Goal: Task Accomplishment & Management: Complete application form

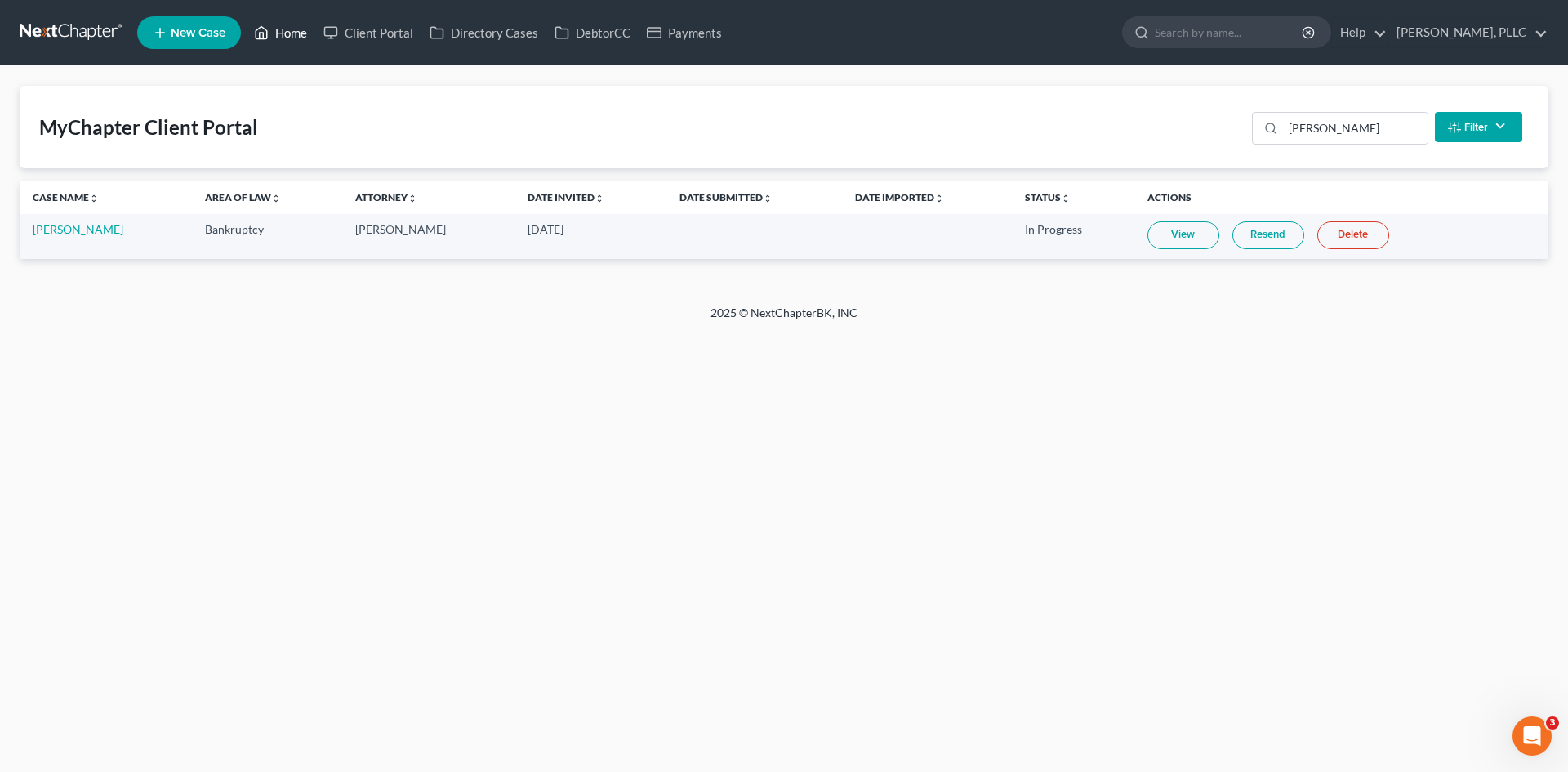
click at [289, 36] on link "Home" at bounding box center [281, 33] width 69 height 30
click at [285, 33] on link "Home" at bounding box center [281, 33] width 69 height 30
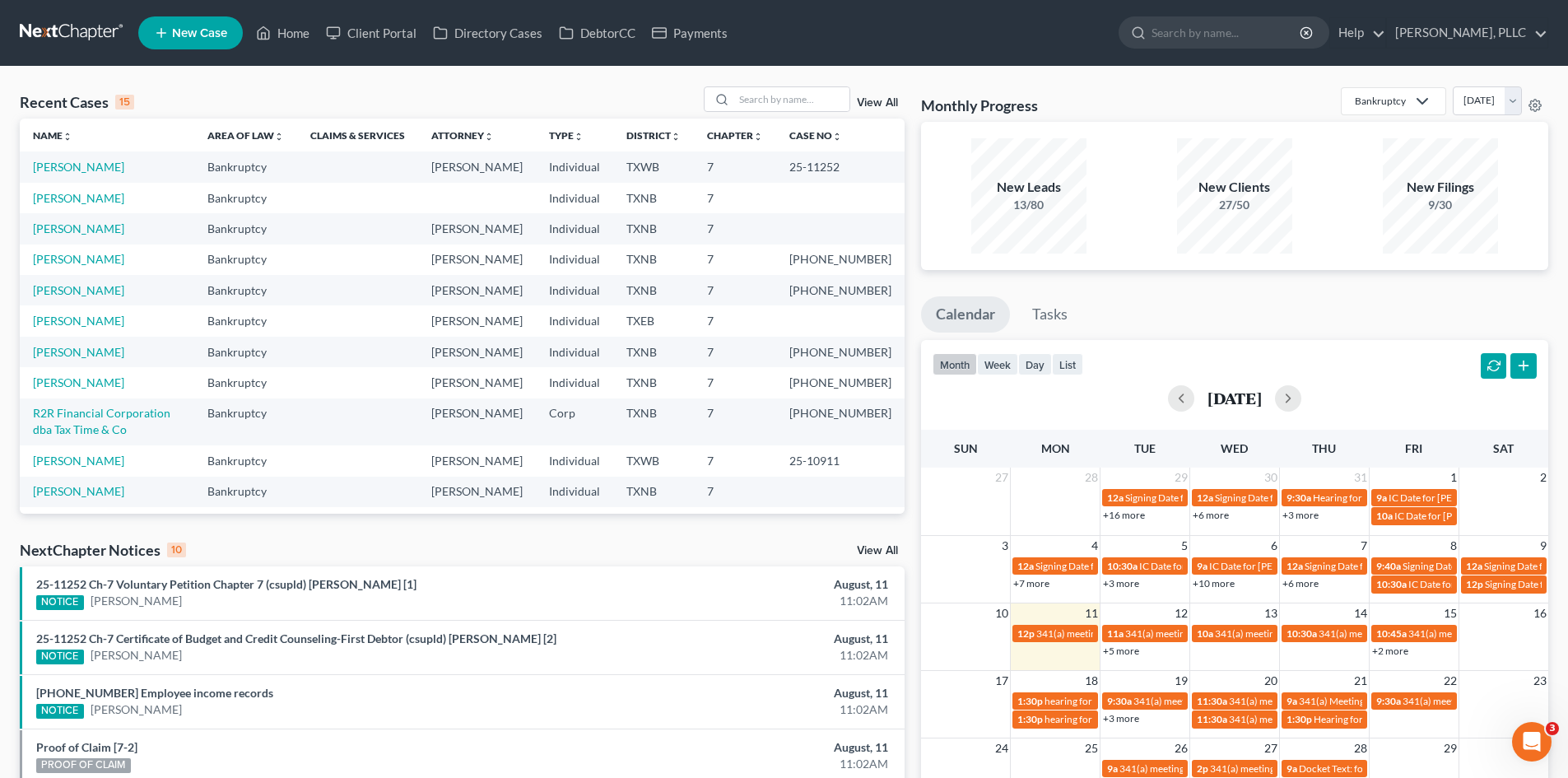
click at [1049, 213] on div "13/80" at bounding box center [1029, 205] width 115 height 17
click at [62, 202] on link "[PERSON_NAME]" at bounding box center [79, 197] width 92 height 14
select select "3"
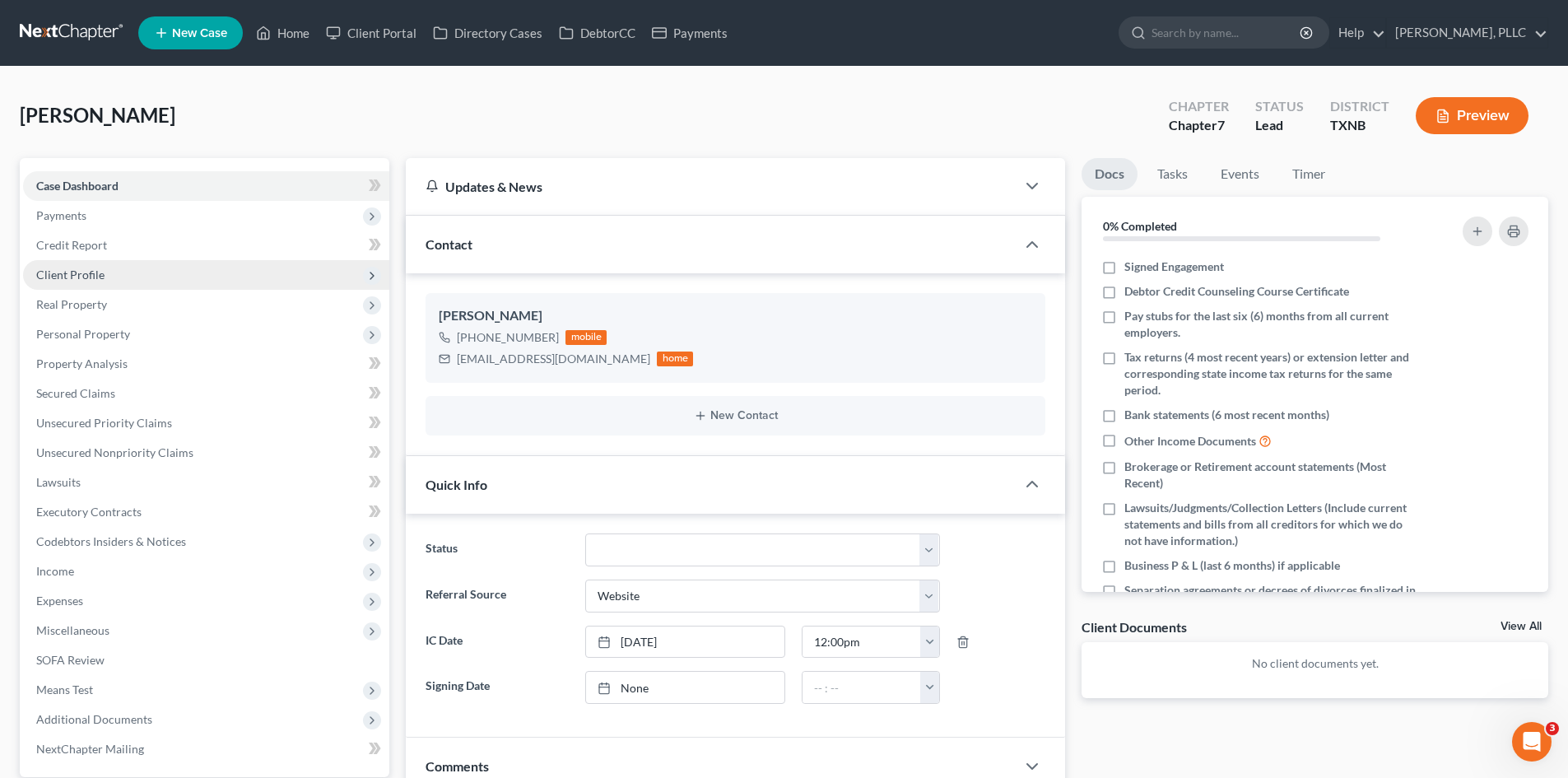
click at [90, 260] on span "Client Profile" at bounding box center [206, 275] width 366 height 30
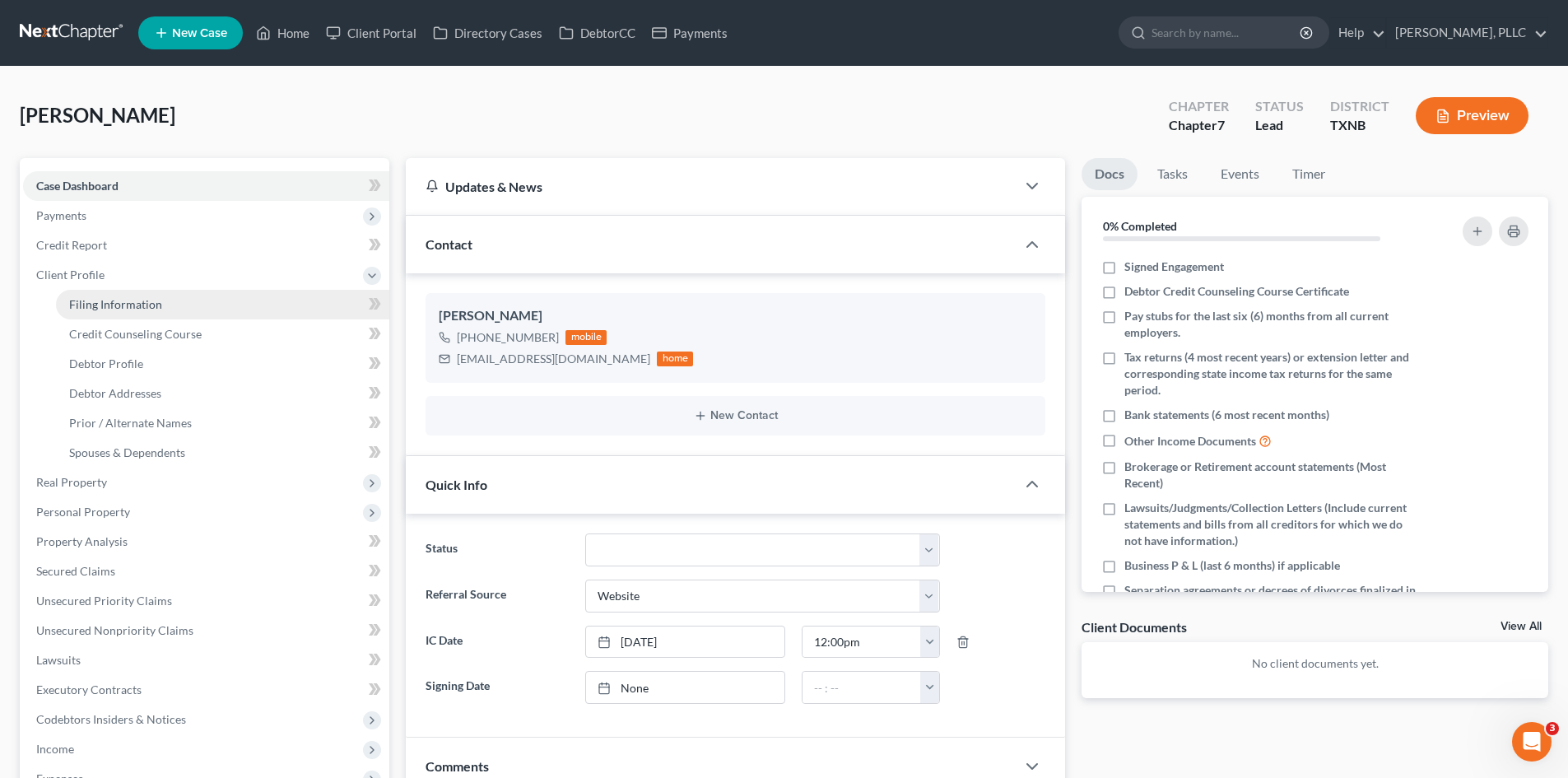
click at [158, 303] on span "Filing Information" at bounding box center [116, 304] width 93 height 14
select select "1"
select select "0"
select select "45"
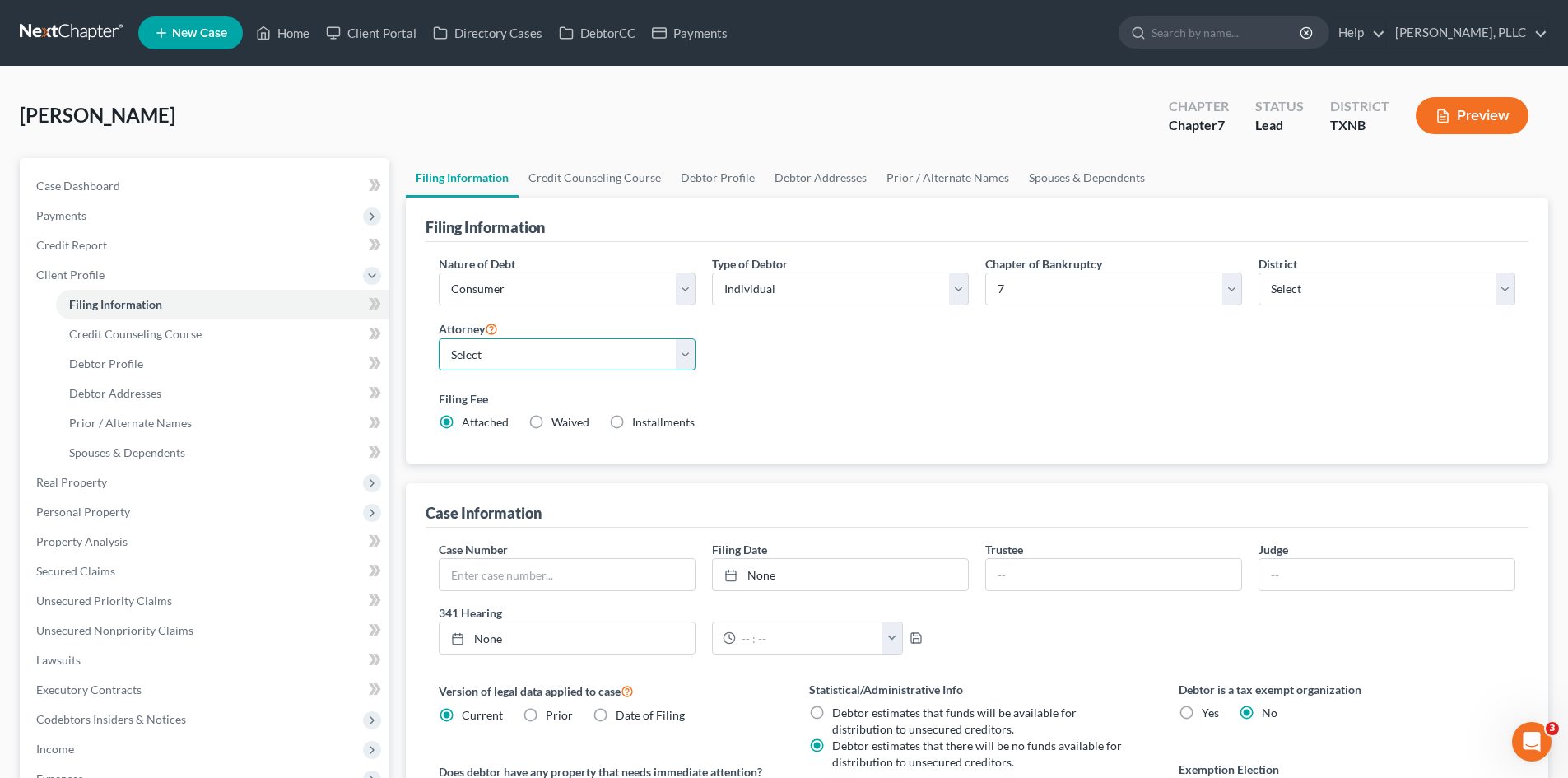
click at [538, 361] on select "Select [PERSON_NAME] - TXEB [PERSON_NAME] - [GEOGRAPHIC_DATA] [PERSON_NAME] - […" at bounding box center [567, 354] width 257 height 33
select select "1"
click at [439, 338] on select "Select [PERSON_NAME] - TXEB [PERSON_NAME] - [GEOGRAPHIC_DATA] [PERSON_NAME] - […" at bounding box center [567, 354] width 257 height 33
click at [166, 185] on link "Case Dashboard" at bounding box center [206, 186] width 366 height 30
select select "3"
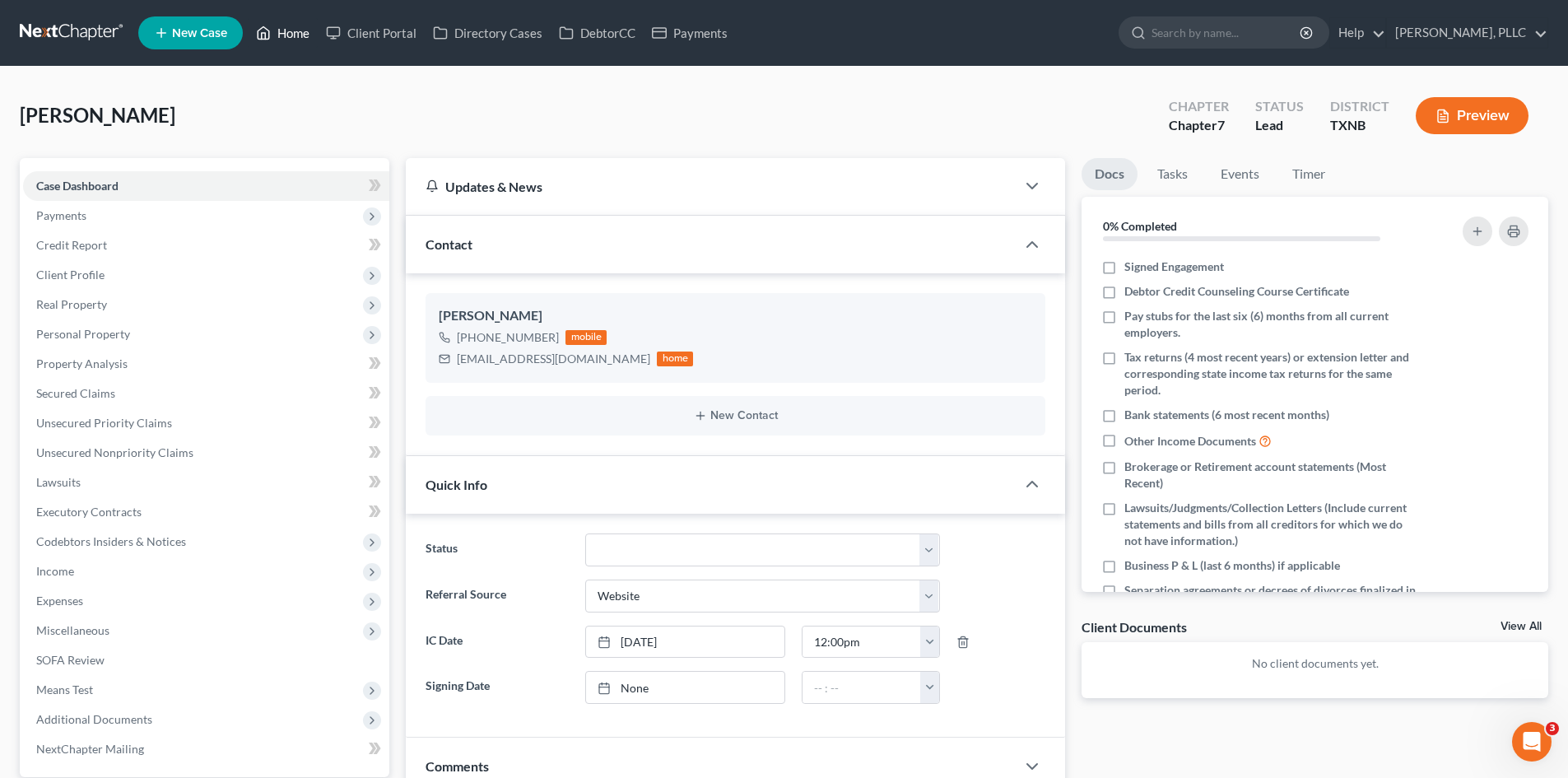
click at [266, 32] on icon at bounding box center [264, 33] width 15 height 20
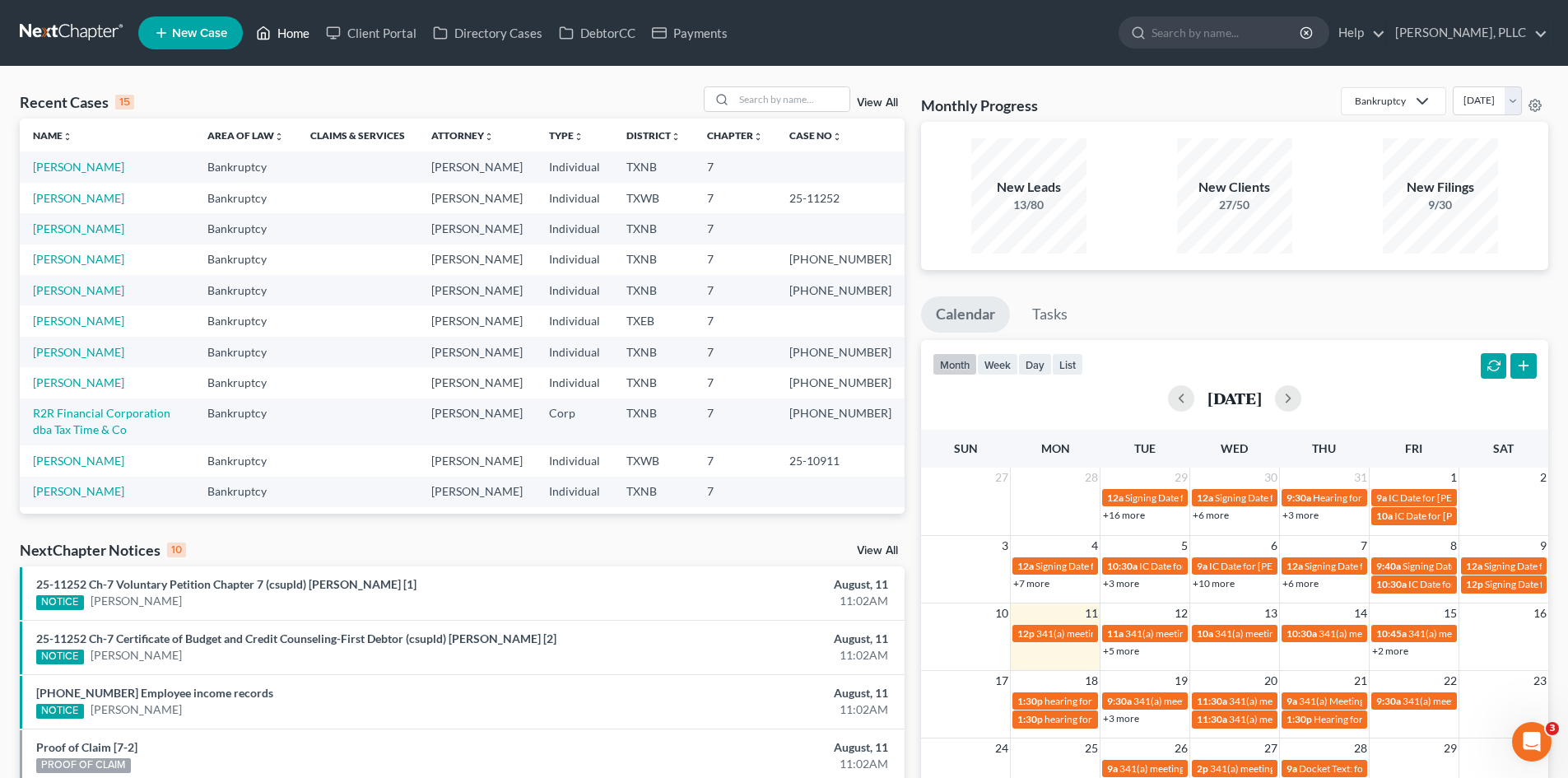
click at [306, 39] on link "Home" at bounding box center [283, 33] width 70 height 30
click at [355, 28] on link "Client Portal" at bounding box center [371, 33] width 107 height 30
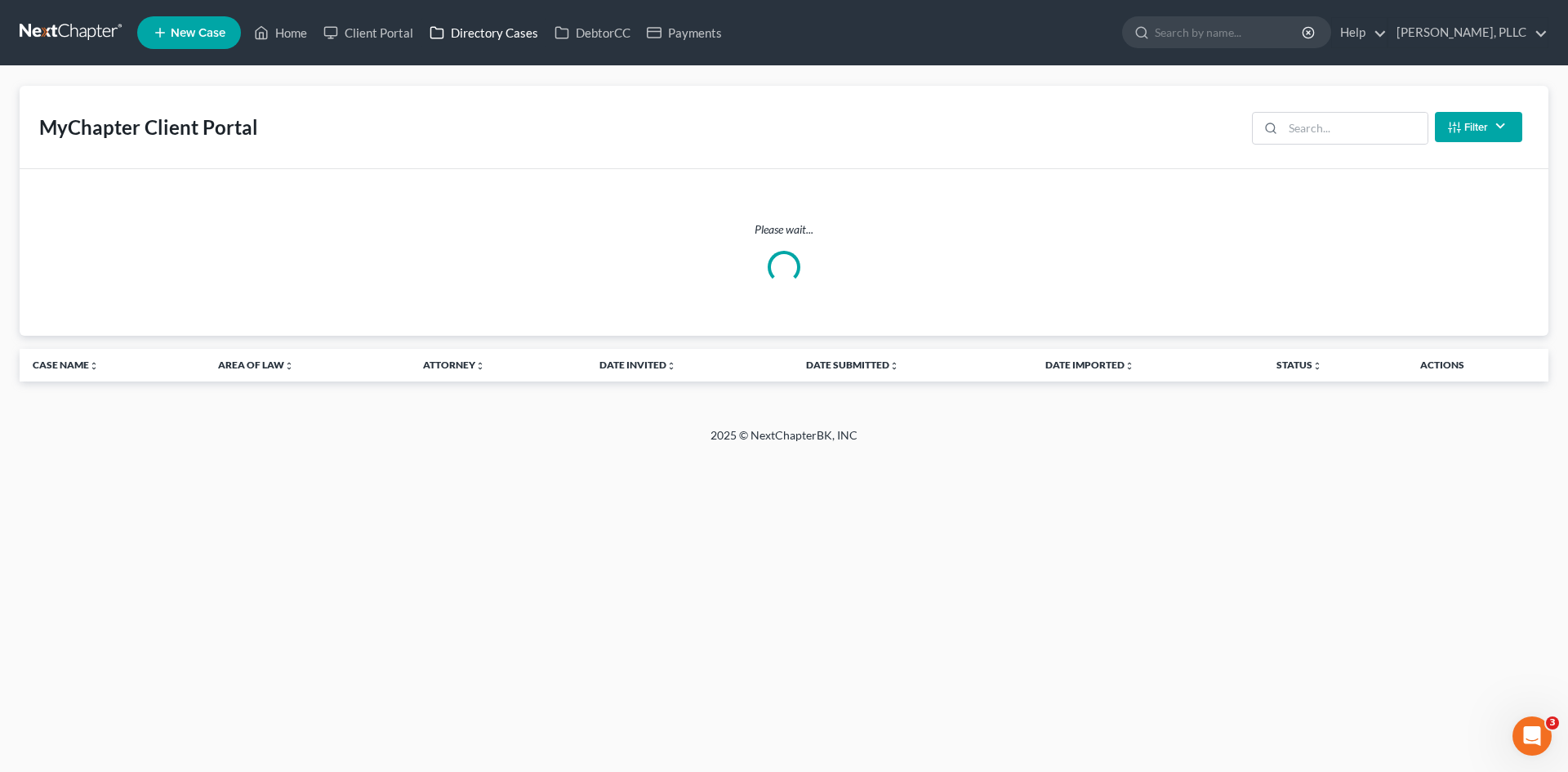
click at [478, 36] on link "Directory Cases" at bounding box center [483, 33] width 125 height 30
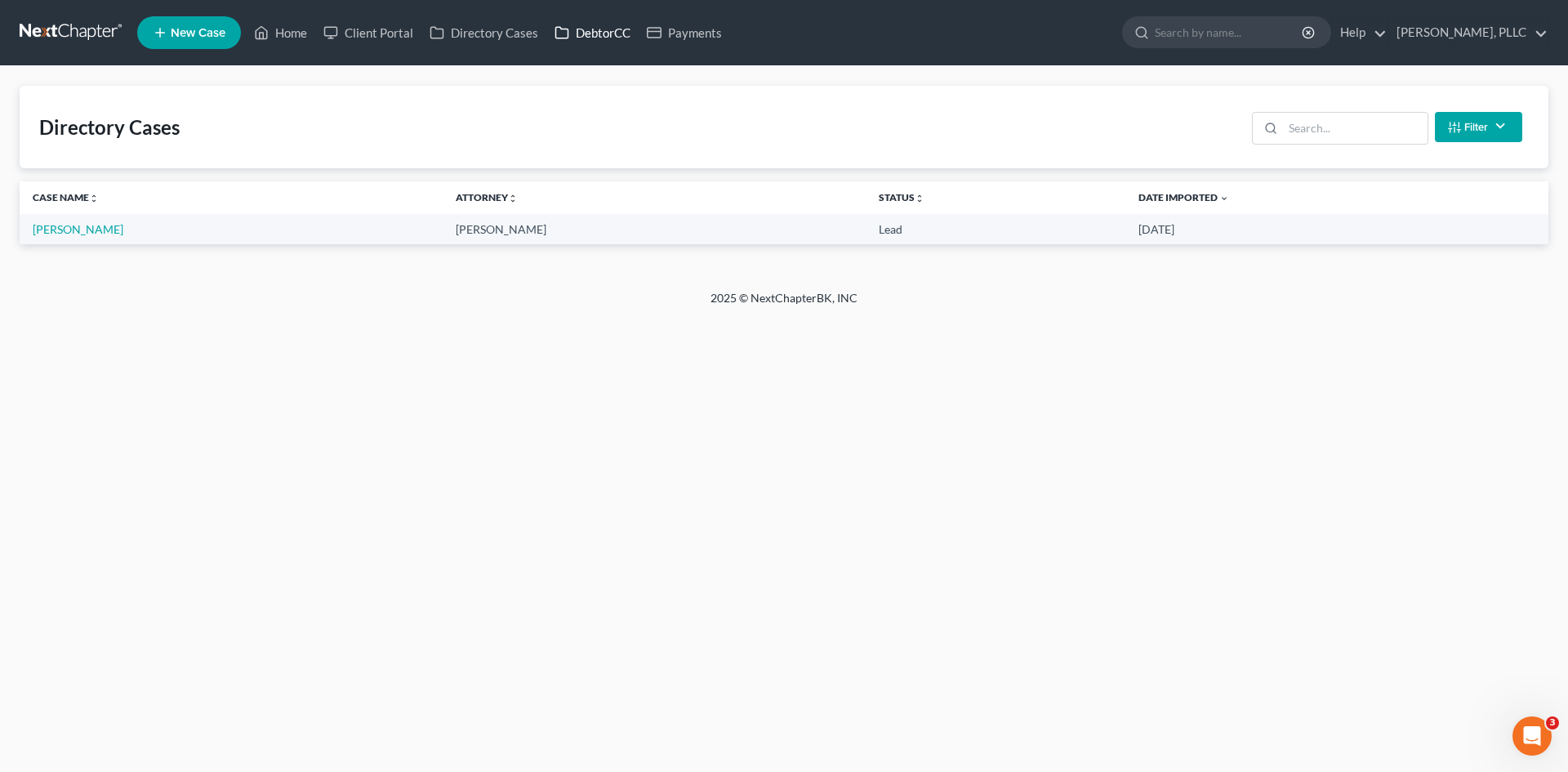
click at [628, 29] on link "DebtorCC" at bounding box center [593, 33] width 92 height 30
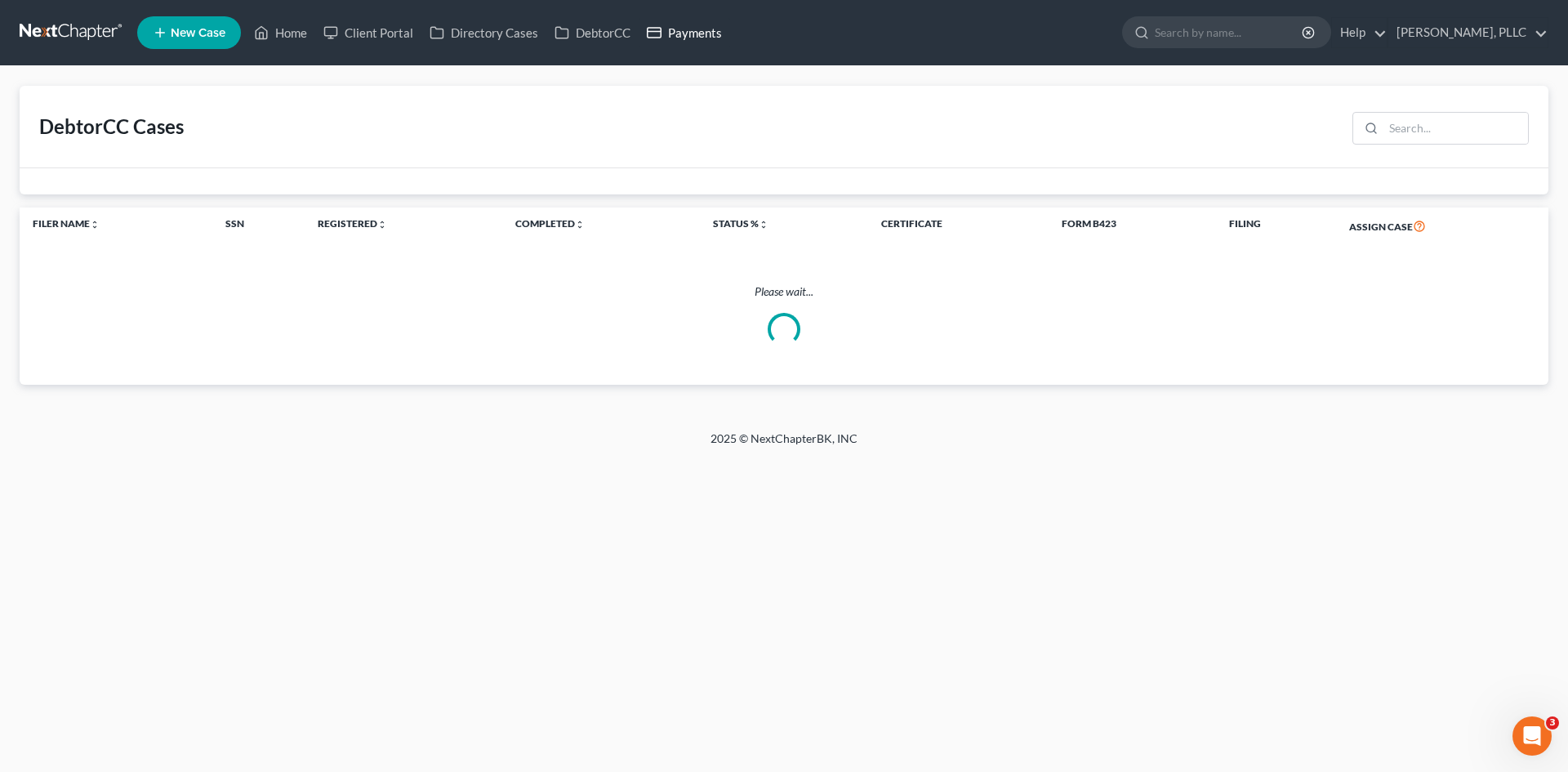
click at [716, 38] on link "Payments" at bounding box center [684, 33] width 92 height 30
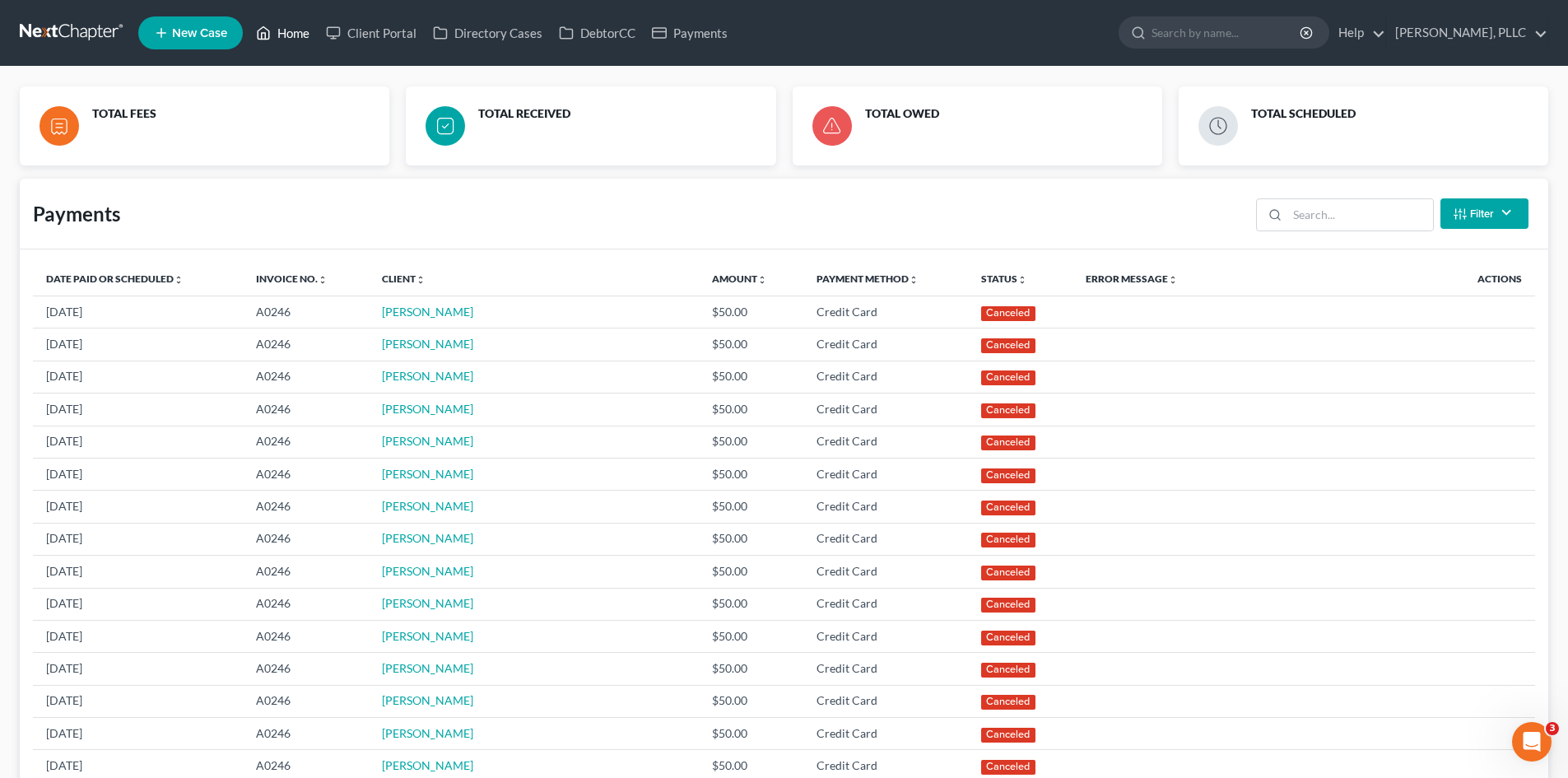
click at [279, 39] on link "Home" at bounding box center [283, 33] width 70 height 30
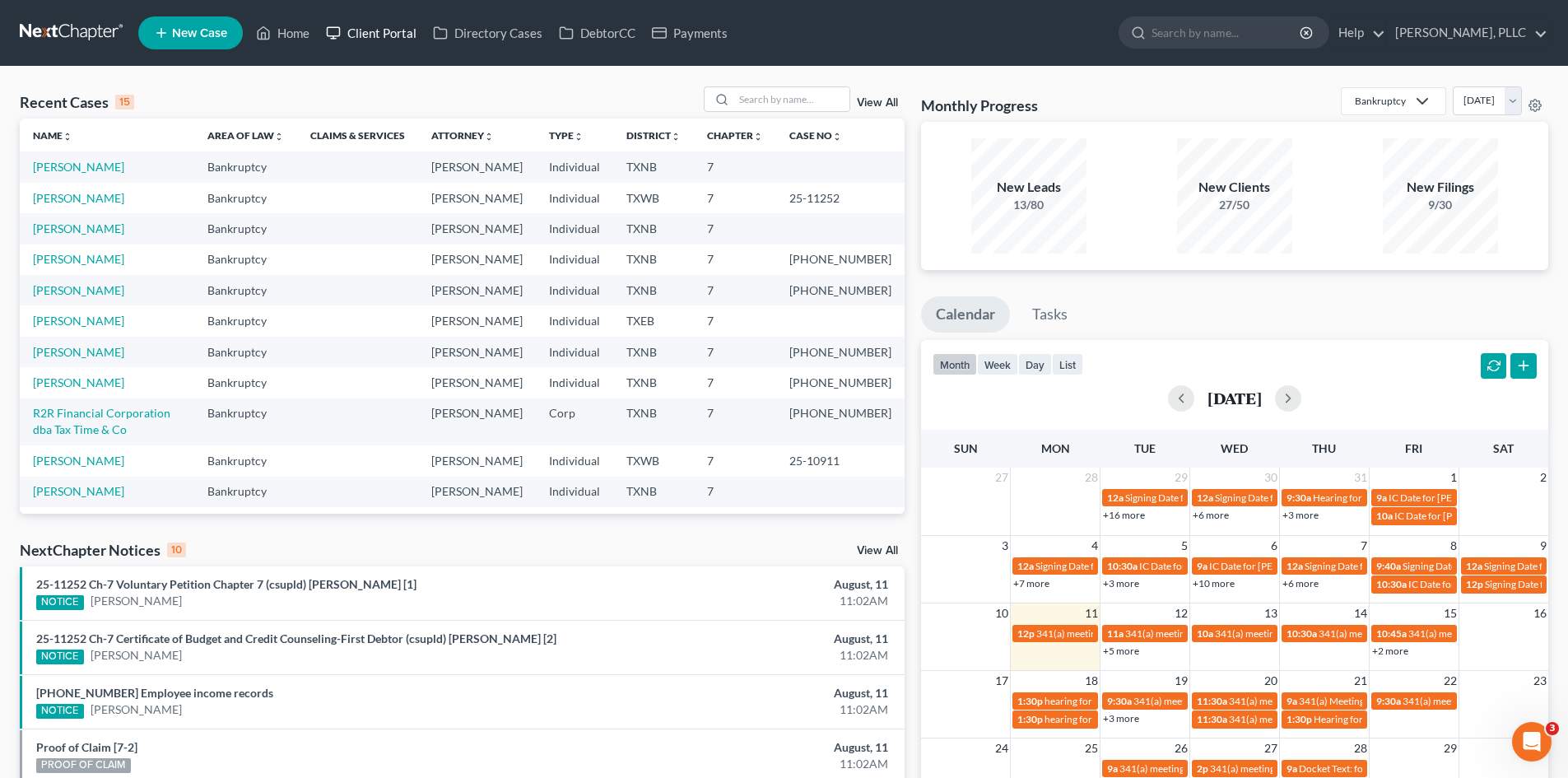
click at [388, 33] on link "Client Portal" at bounding box center [371, 33] width 107 height 30
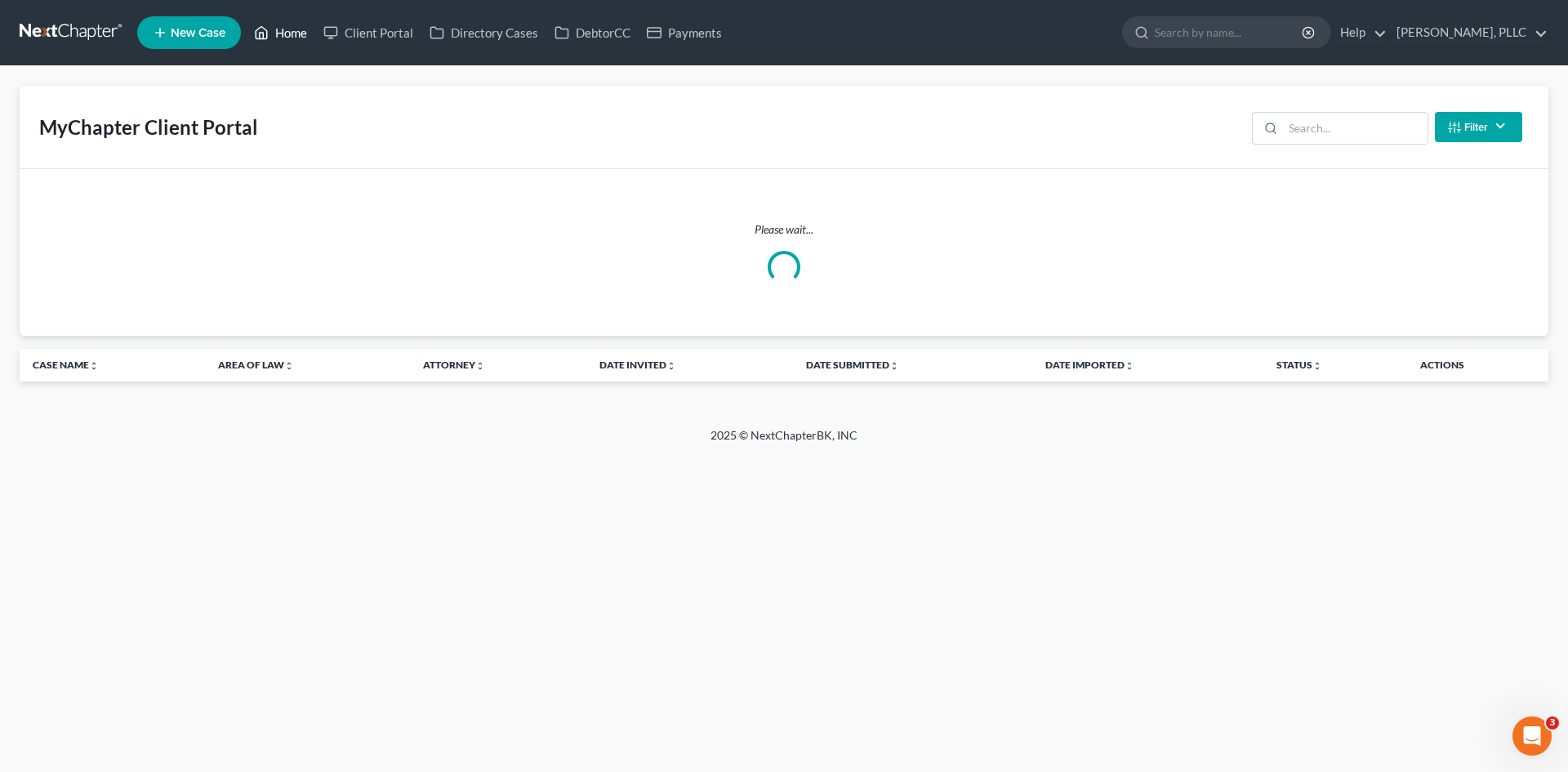
click at [285, 37] on link "Home" at bounding box center [281, 33] width 69 height 30
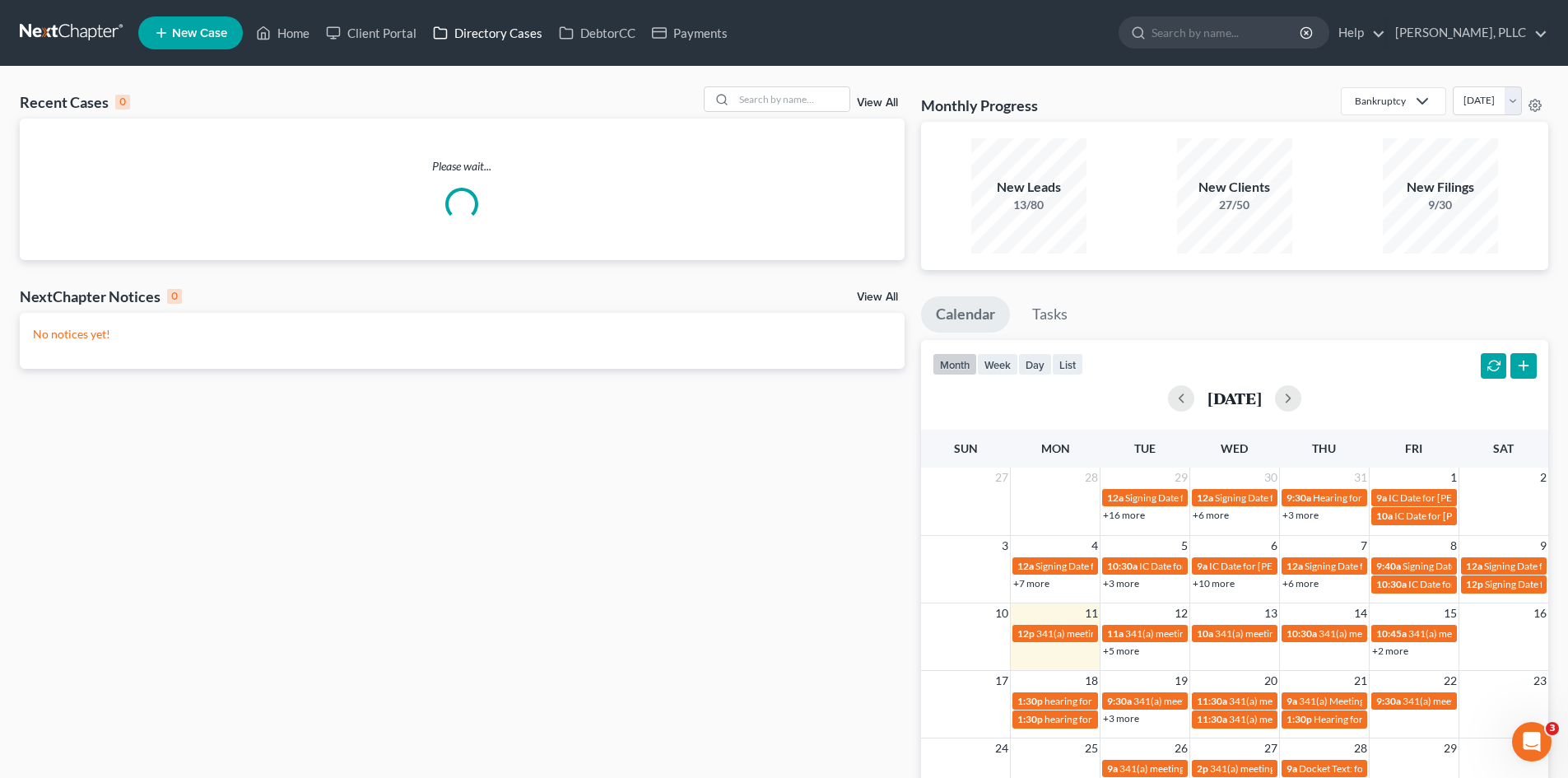
click at [480, 44] on link "Directory Cases" at bounding box center [487, 33] width 126 height 30
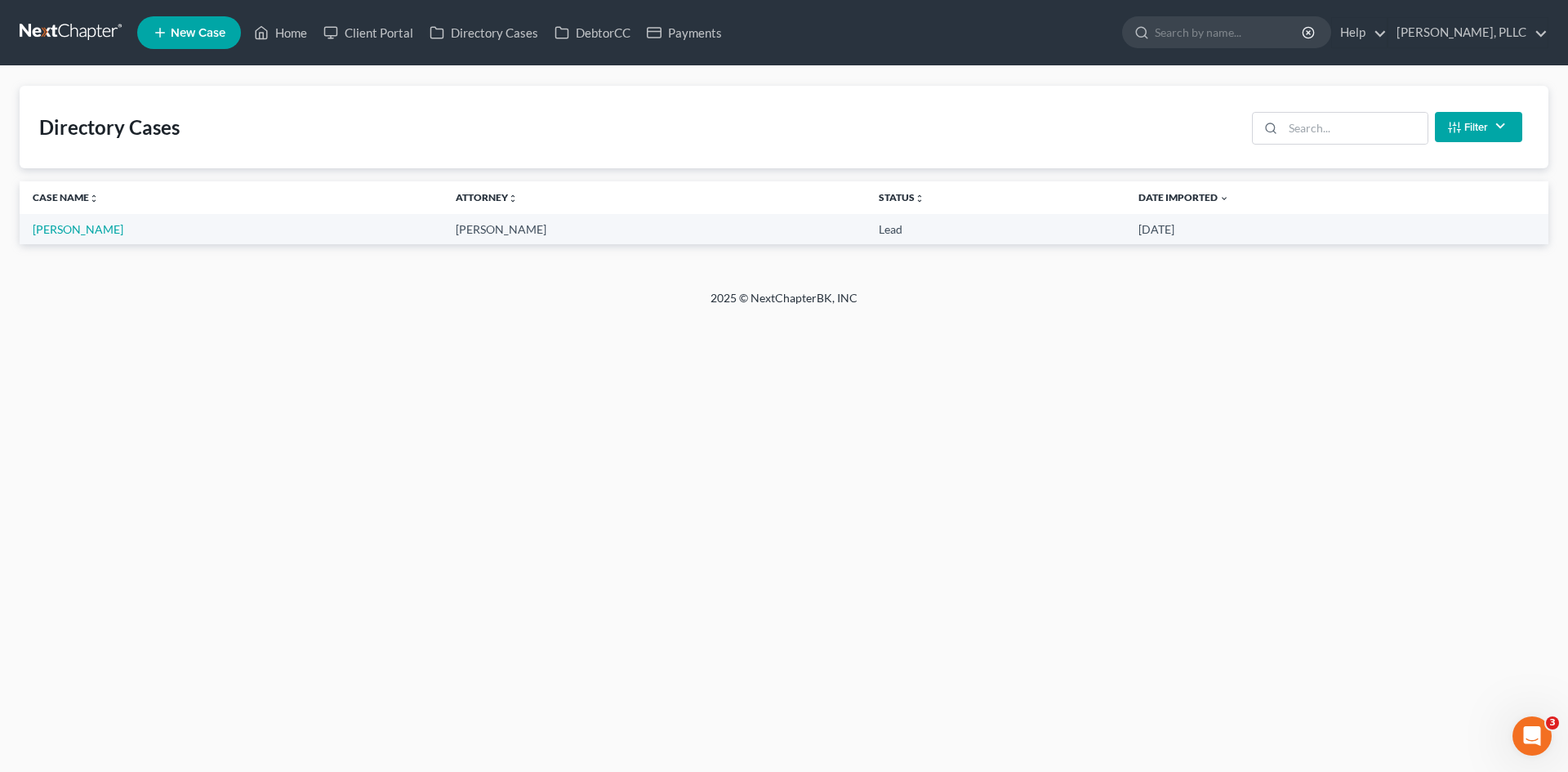
click at [278, 52] on ul "New Case Home Client Portal Directory Cases DebtorCC Payments - No Result - See…" at bounding box center [842, 32] width 1411 height 42
click at [294, 34] on link "Home" at bounding box center [281, 33] width 69 height 30
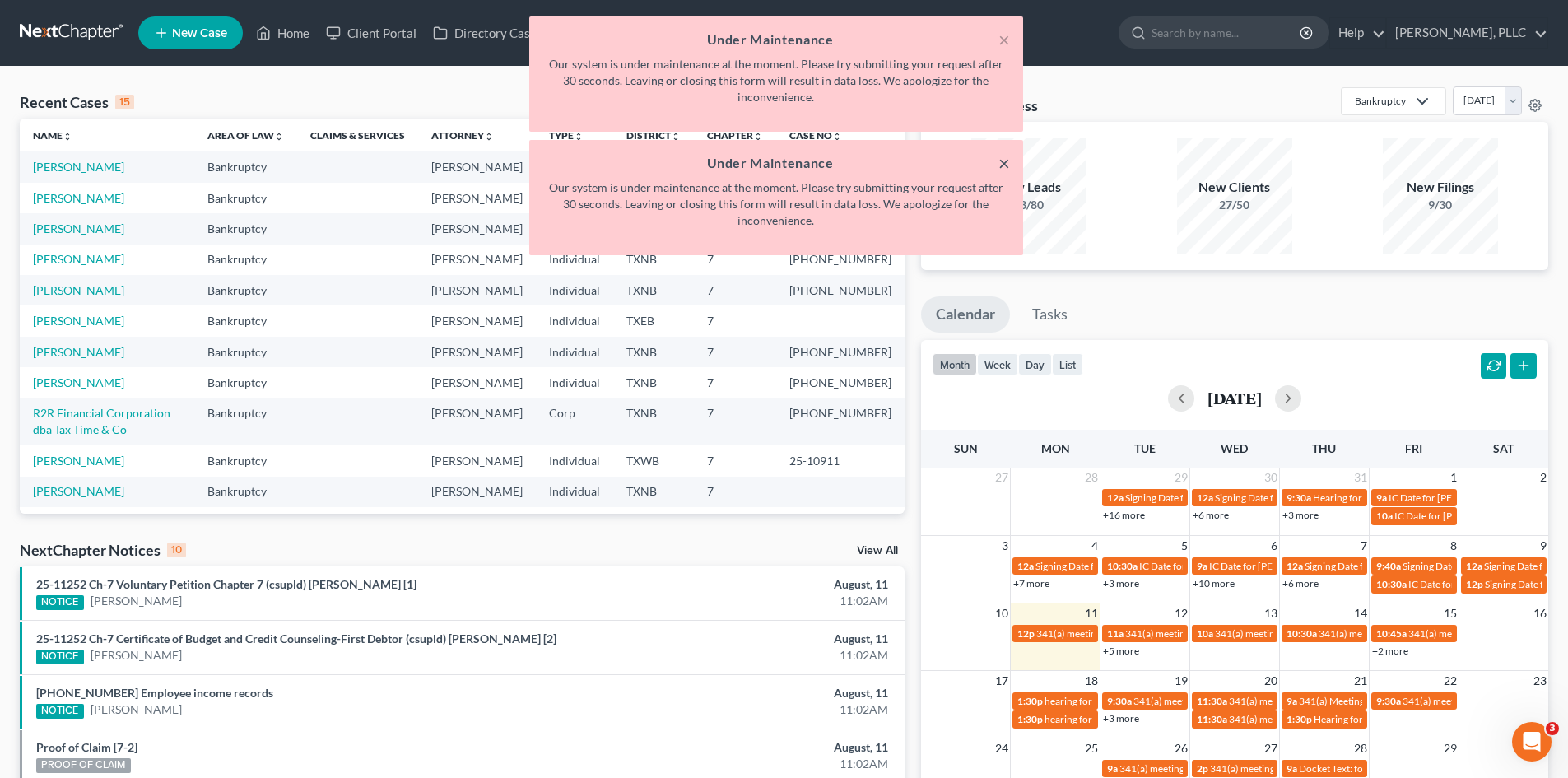
click at [1006, 161] on button "×" at bounding box center [1005, 163] width 12 height 20
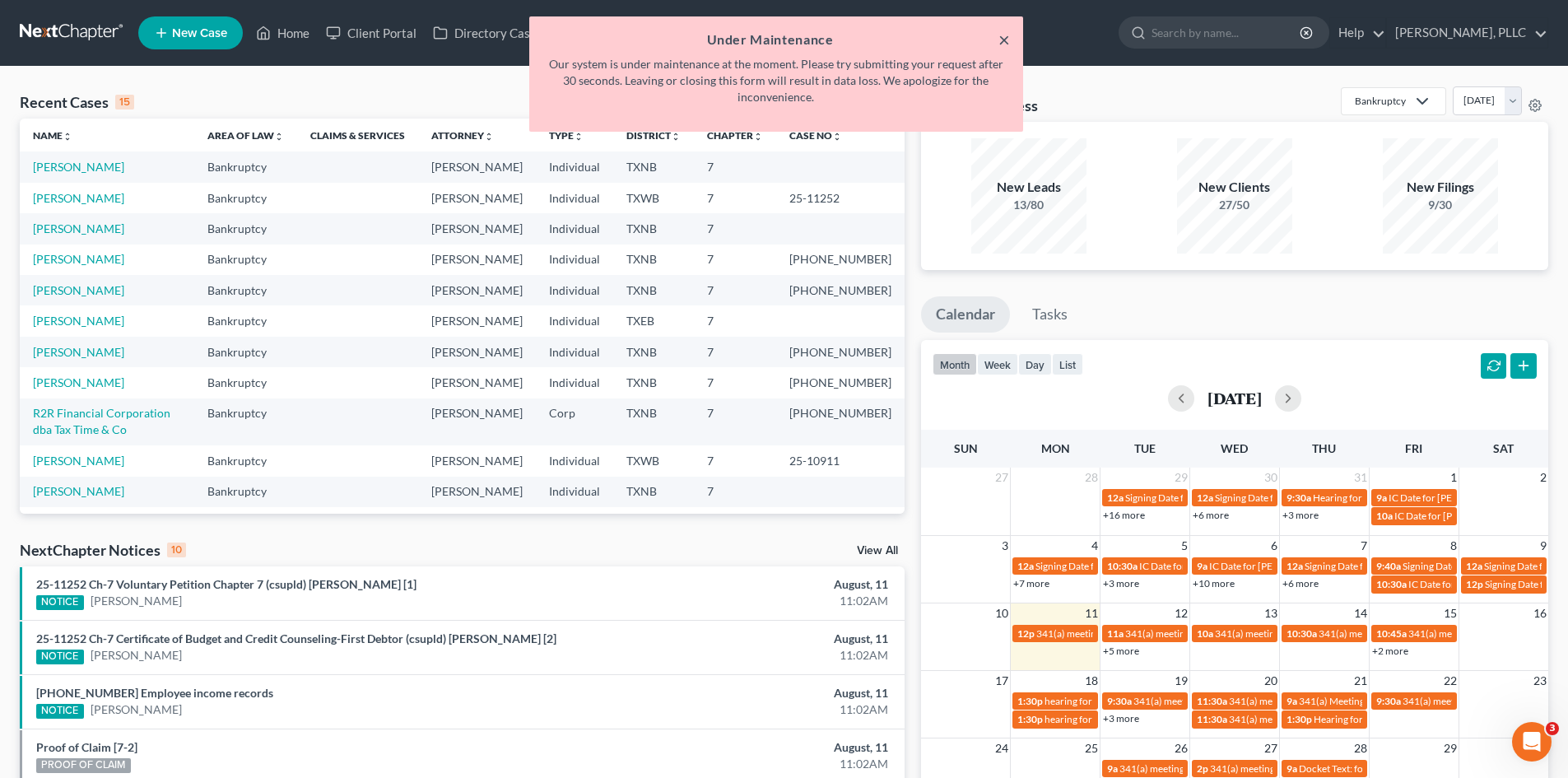
click at [1000, 37] on button "×" at bounding box center [1005, 40] width 12 height 20
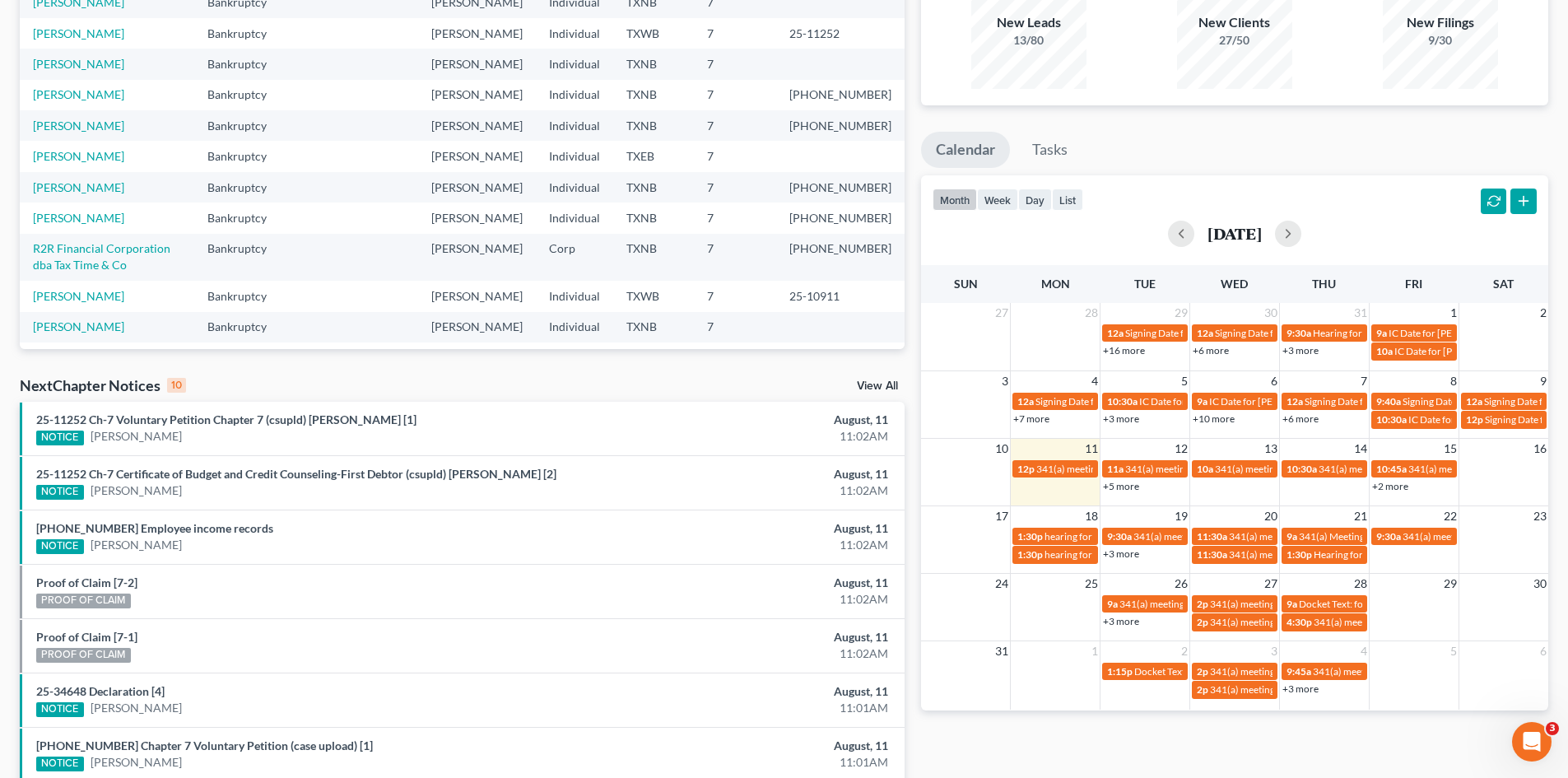
click at [1074, 739] on div "Monthly Progress Bankruptcy Bankruptcy Consumer Protection Law [DATE] [DATE] [D…" at bounding box center [1234, 446] width 643 height 1048
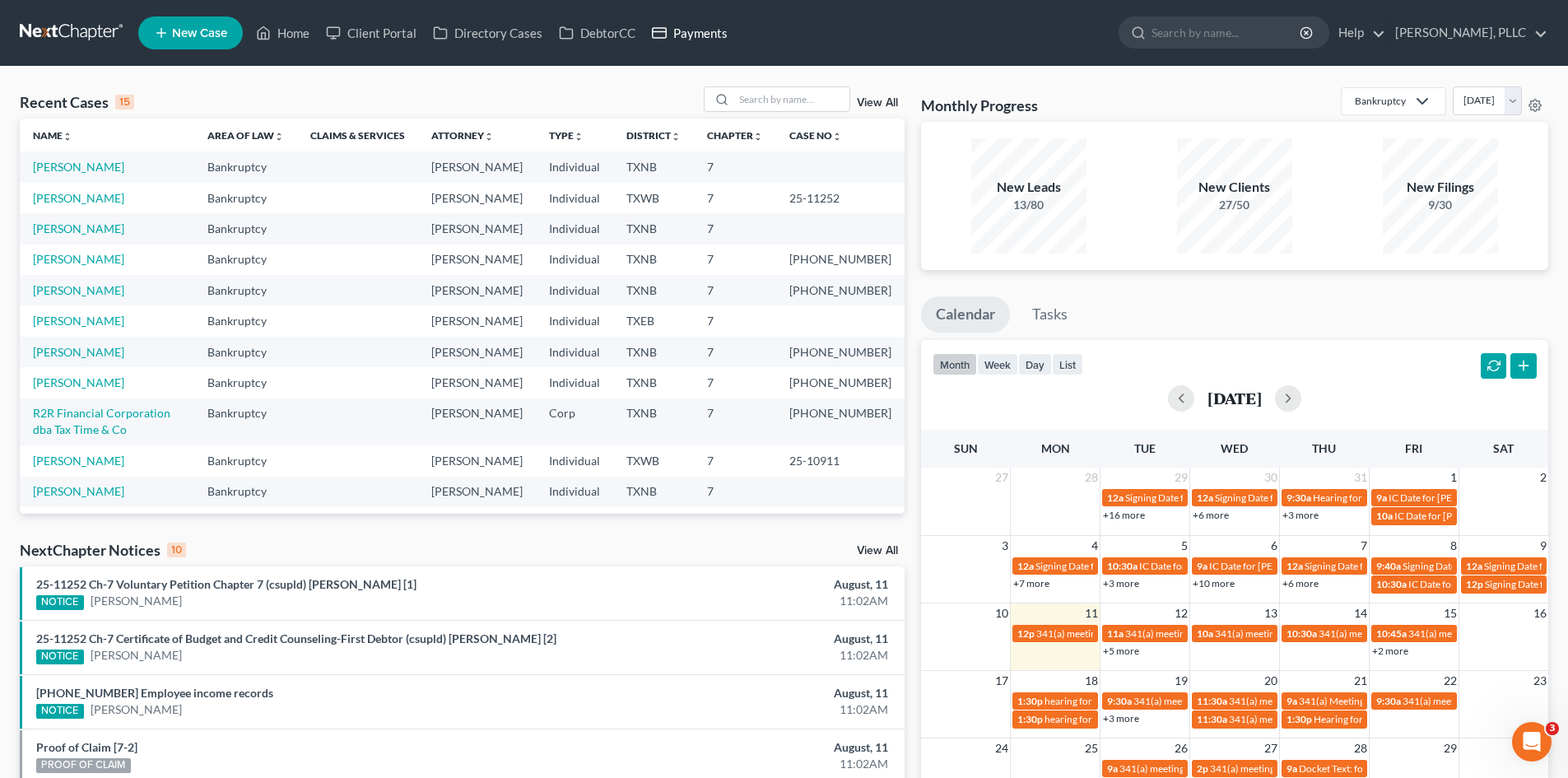
click at [692, 39] on link "Payments" at bounding box center [689, 33] width 92 height 30
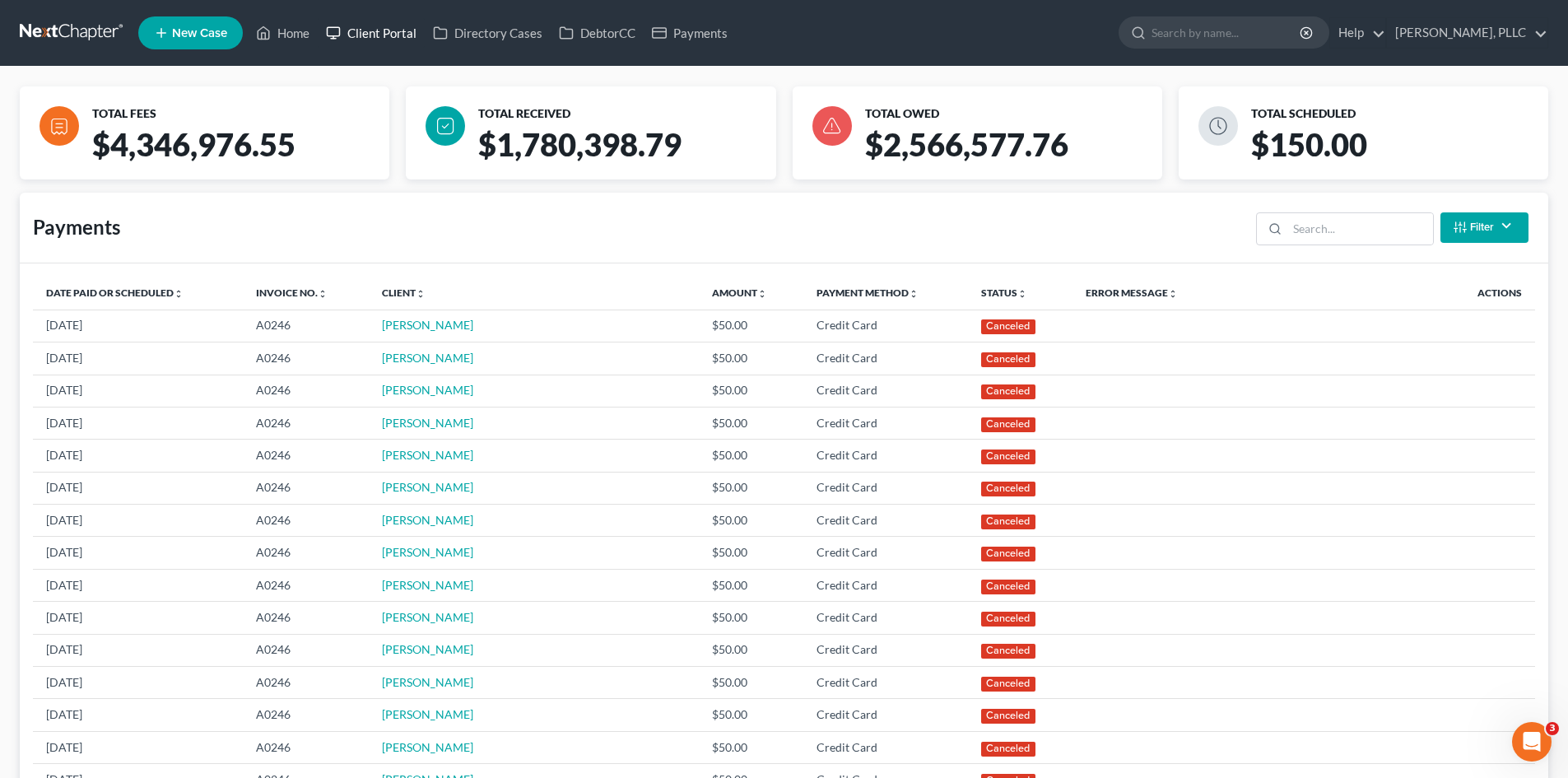
click at [361, 33] on link "Client Portal" at bounding box center [371, 33] width 107 height 30
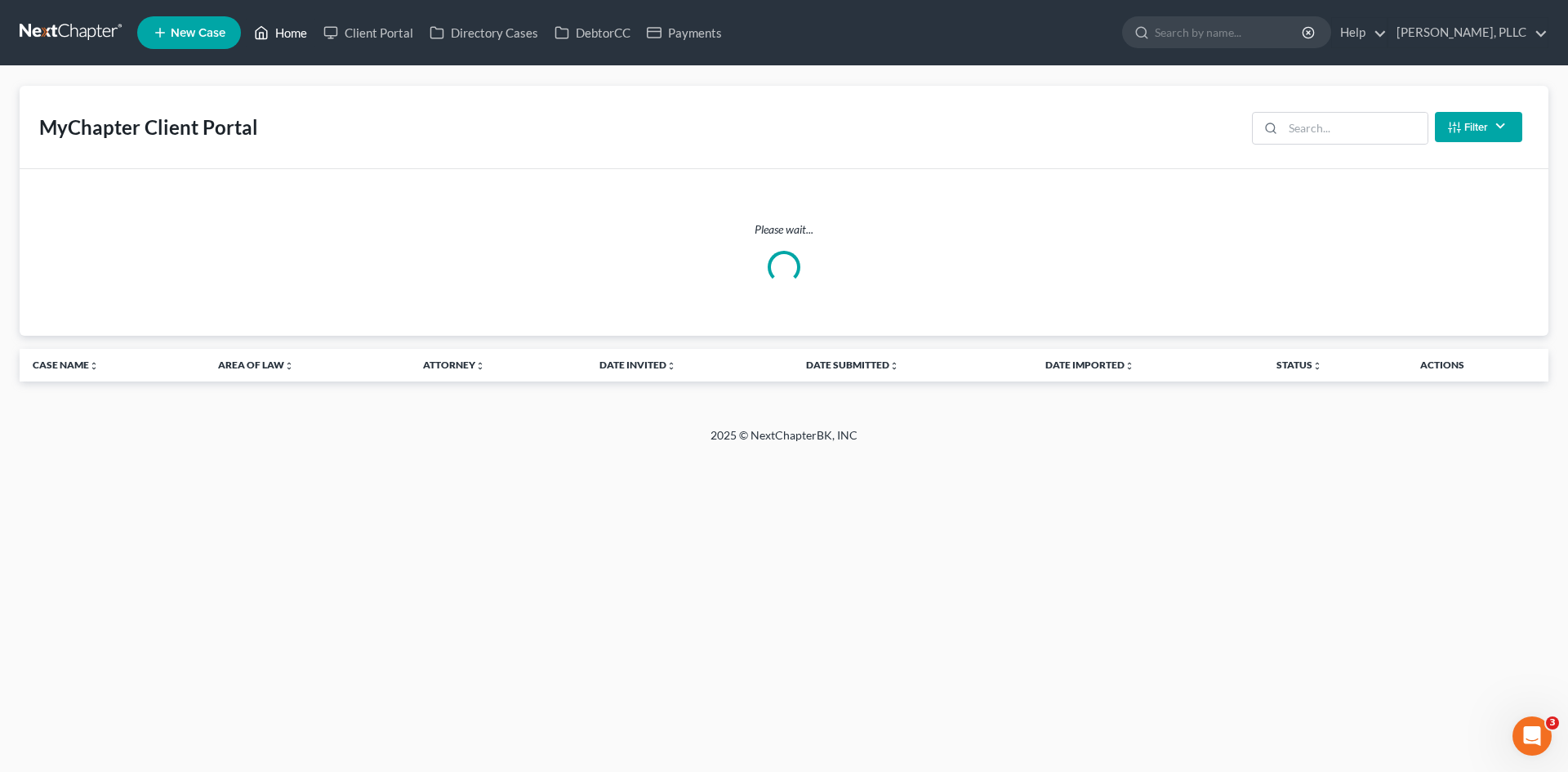
click at [294, 38] on link "Home" at bounding box center [281, 33] width 69 height 30
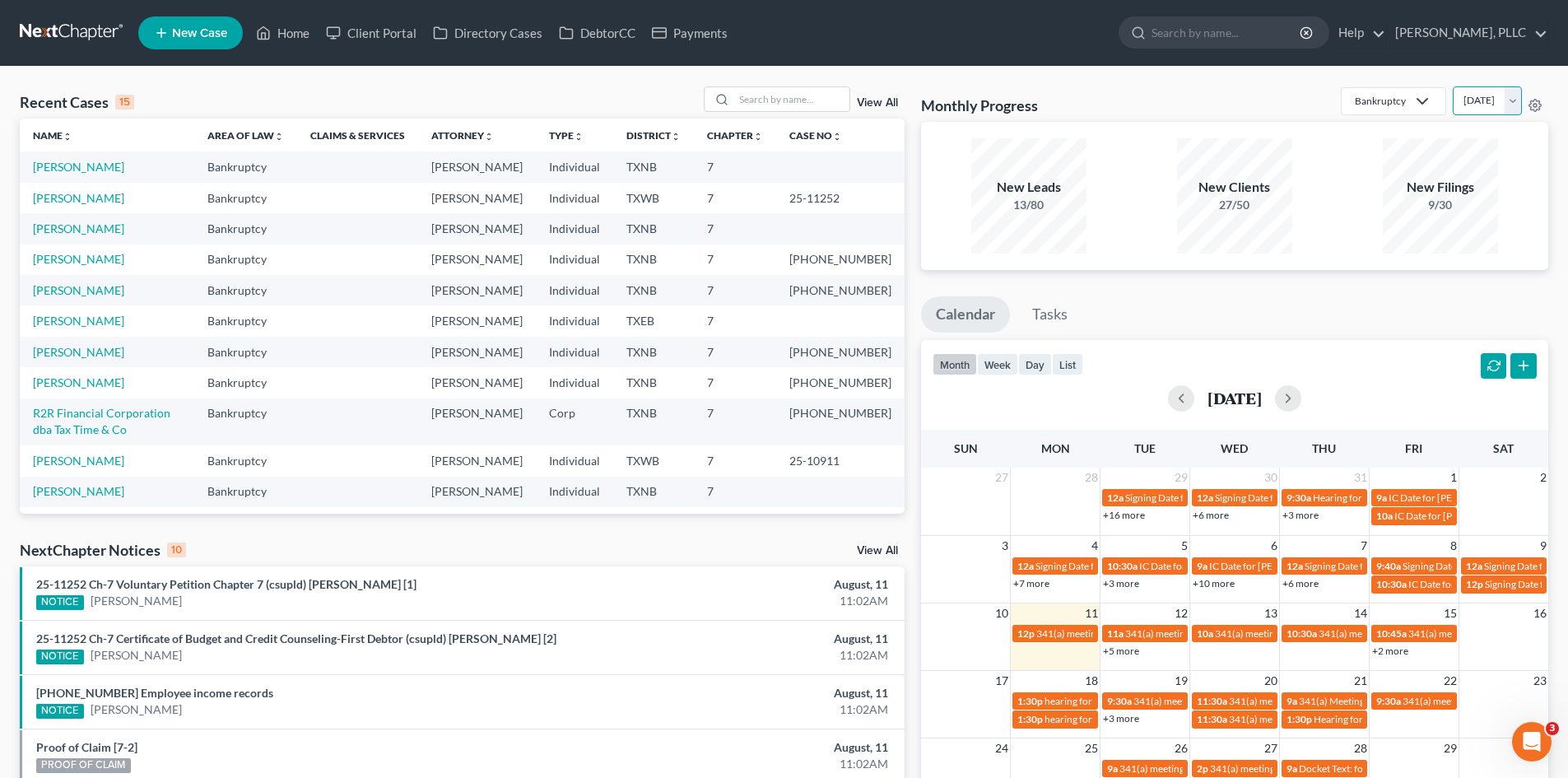
click at [1461, 104] on select "[DATE] [DATE] [DATE] [DATE] [DATE] [DATE] [DATE] [DATE] [DATE] [DATE] [DATE] [D…" at bounding box center [1486, 101] width 69 height 29
click at [1452, 87] on select "[DATE] [DATE] [DATE] [DATE] [DATE] [DATE] [DATE] [DATE] [DATE] [DATE] [DATE] [D…" at bounding box center [1486, 101] width 69 height 29
click at [1463, 111] on select "[DATE] [DATE] [DATE] [DATE] [DATE] [DATE] [DATE] [DATE] [DATE] [DATE] [DATE] [D…" at bounding box center [1486, 101] width 69 height 29
click at [1452, 87] on select "[DATE] [DATE] [DATE] [DATE] [DATE] [DATE] [DATE] [DATE] [DATE] [DATE] [DATE] [D…" at bounding box center [1486, 101] width 69 height 29
click at [1455, 102] on select "[DATE] [DATE] [DATE] [DATE] [DATE] [DATE] [DATE] [DATE] [DATE] [DATE] [DATE] [D…" at bounding box center [1486, 101] width 69 height 29
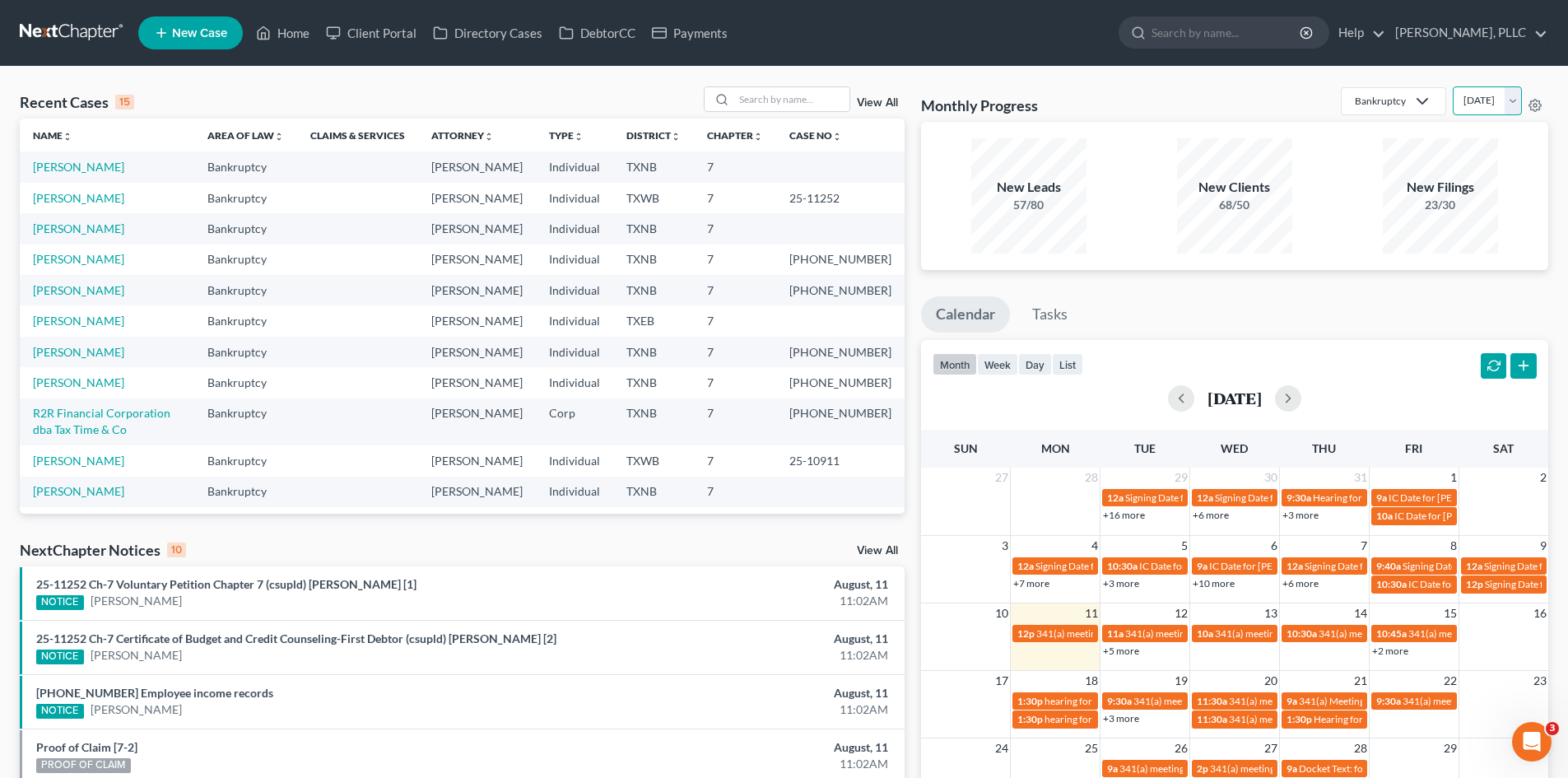
click at [1452, 87] on select "[DATE] [DATE] [DATE] [DATE] [DATE] [DATE] [DATE] [DATE] [DATE] [DATE] [DATE] [D…" at bounding box center [1486, 101] width 69 height 29
click at [1452, 110] on select "[DATE] [DATE] [DATE] [DATE] [DATE] [DATE] [DATE] [DATE] [DATE] [DATE] [DATE] [D…" at bounding box center [1486, 101] width 69 height 29
click at [1452, 87] on select "[DATE] [DATE] [DATE] [DATE] [DATE] [DATE] [DATE] [DATE] [DATE] [DATE] [DATE] [D…" at bounding box center [1486, 101] width 69 height 29
click at [1452, 104] on select "[DATE] [DATE] [DATE] [DATE] [DATE] [DATE] [DATE] [DATE] [DATE] [DATE] [DATE] [D…" at bounding box center [1486, 101] width 69 height 29
click at [1452, 87] on select "[DATE] [DATE] [DATE] [DATE] [DATE] [DATE] [DATE] [DATE] [DATE] [DATE] [DATE] [D…" at bounding box center [1486, 101] width 69 height 29
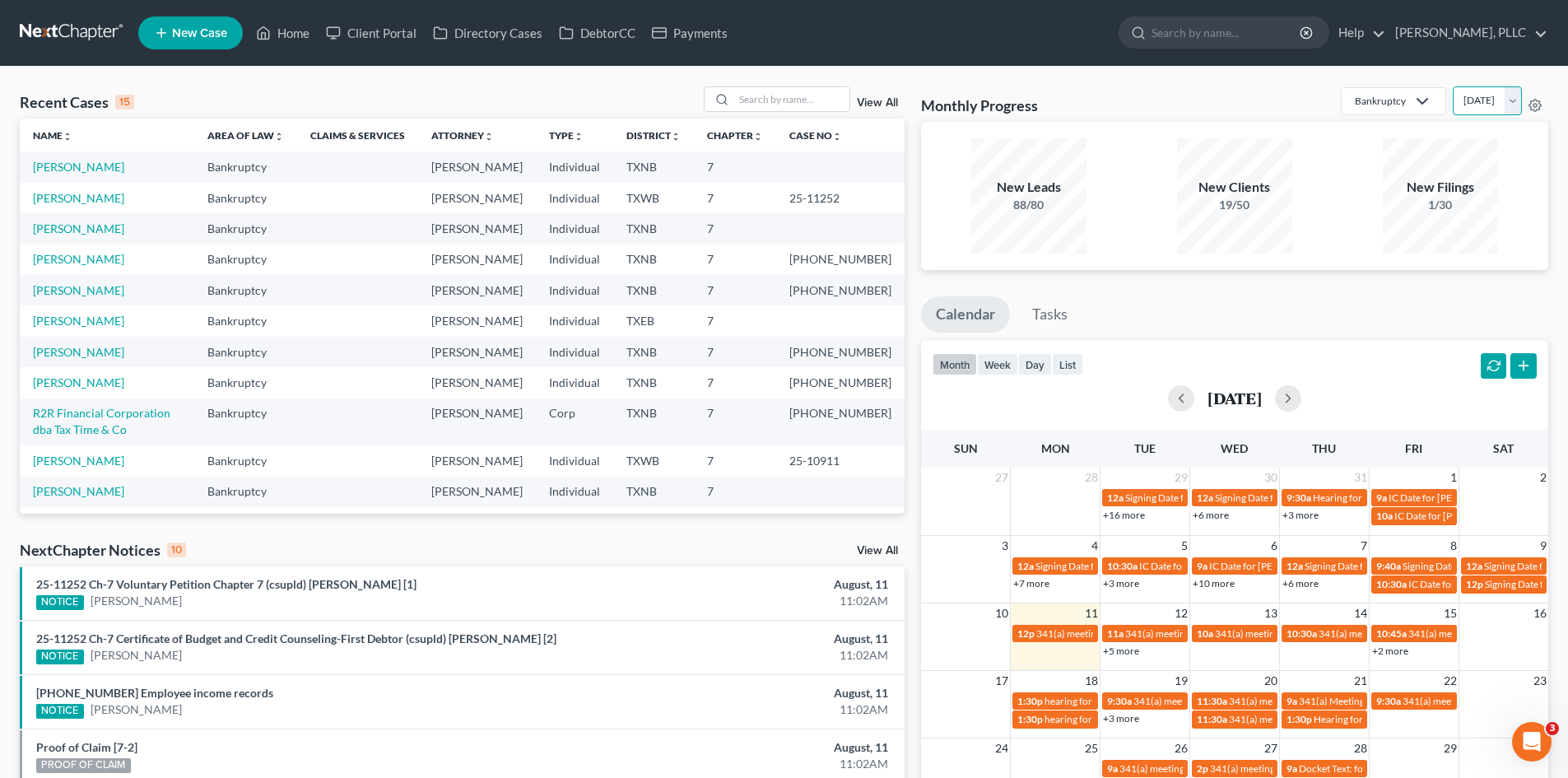
click at [1454, 101] on select "[DATE] [DATE] [DATE] [DATE] [DATE] [DATE] [DATE] [DATE] [DATE] [DATE] [DATE] [D…" at bounding box center [1486, 101] width 69 height 29
click at [1452, 87] on select "[DATE] [DATE] [DATE] [DATE] [DATE] [DATE] [DATE] [DATE] [DATE] [DATE] [DATE] [D…" at bounding box center [1486, 101] width 69 height 29
click at [1488, 109] on select "[DATE] [DATE] [DATE] [DATE] [DATE] [DATE] [DATE] [DATE] [DATE] [DATE] [DATE] [D…" at bounding box center [1486, 101] width 69 height 29
click at [1452, 87] on select "[DATE] [DATE] [DATE] [DATE] [DATE] [DATE] [DATE] [DATE] [DATE] [DATE] [DATE] [D…" at bounding box center [1486, 101] width 69 height 29
click at [1468, 107] on select "[DATE] [DATE] [DATE] [DATE] [DATE] [DATE] [DATE] [DATE] [DATE] [DATE] [DATE] [D…" at bounding box center [1486, 101] width 69 height 29
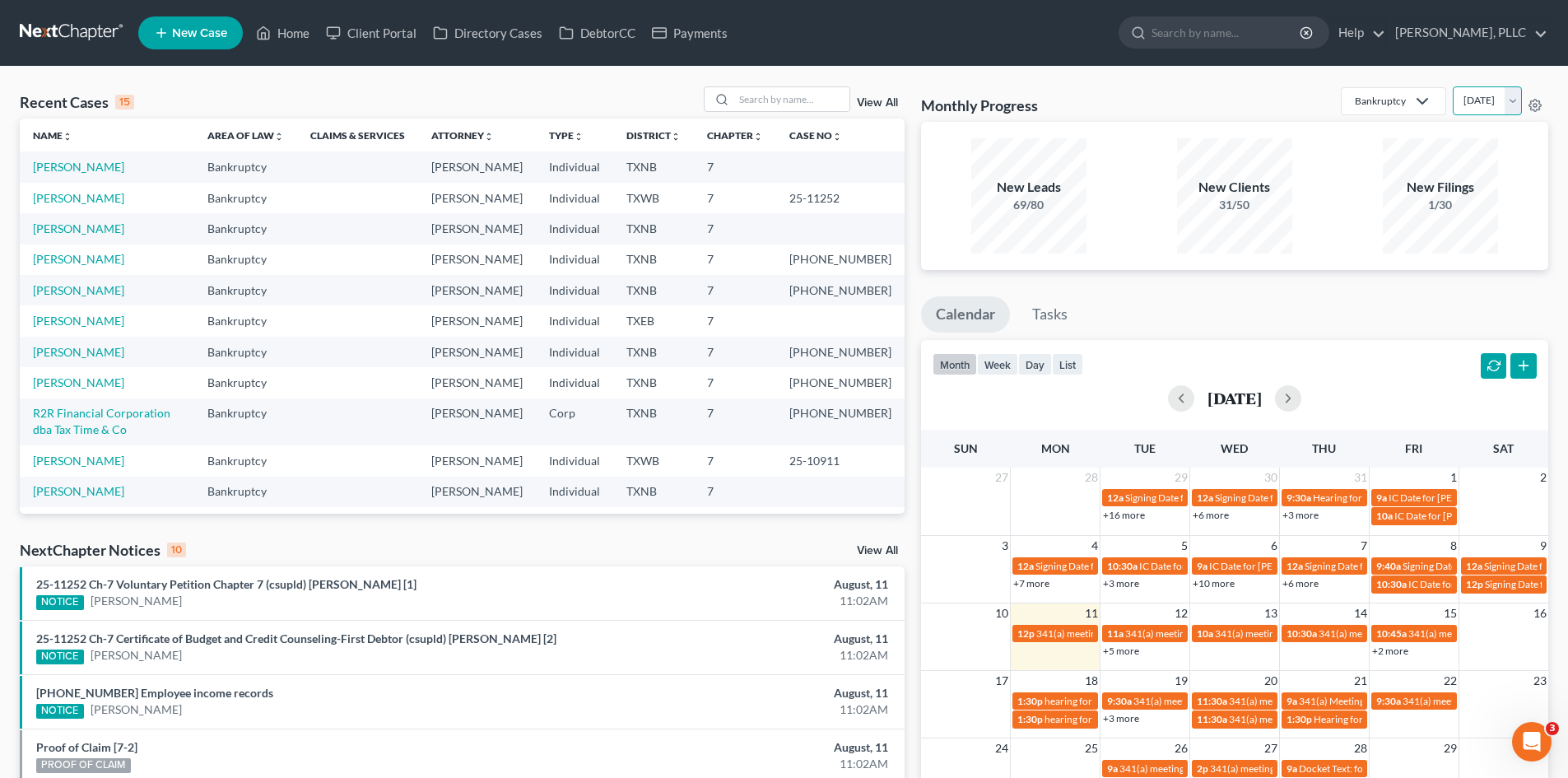
select select "0"
click at [1452, 87] on select "[DATE] [DATE] [DATE] [DATE] [DATE] [DATE] [DATE] [DATE] [DATE] [DATE] [DATE] [D…" at bounding box center [1486, 101] width 69 height 29
click at [81, 170] on link "[PERSON_NAME]" at bounding box center [79, 166] width 92 height 14
select select "3"
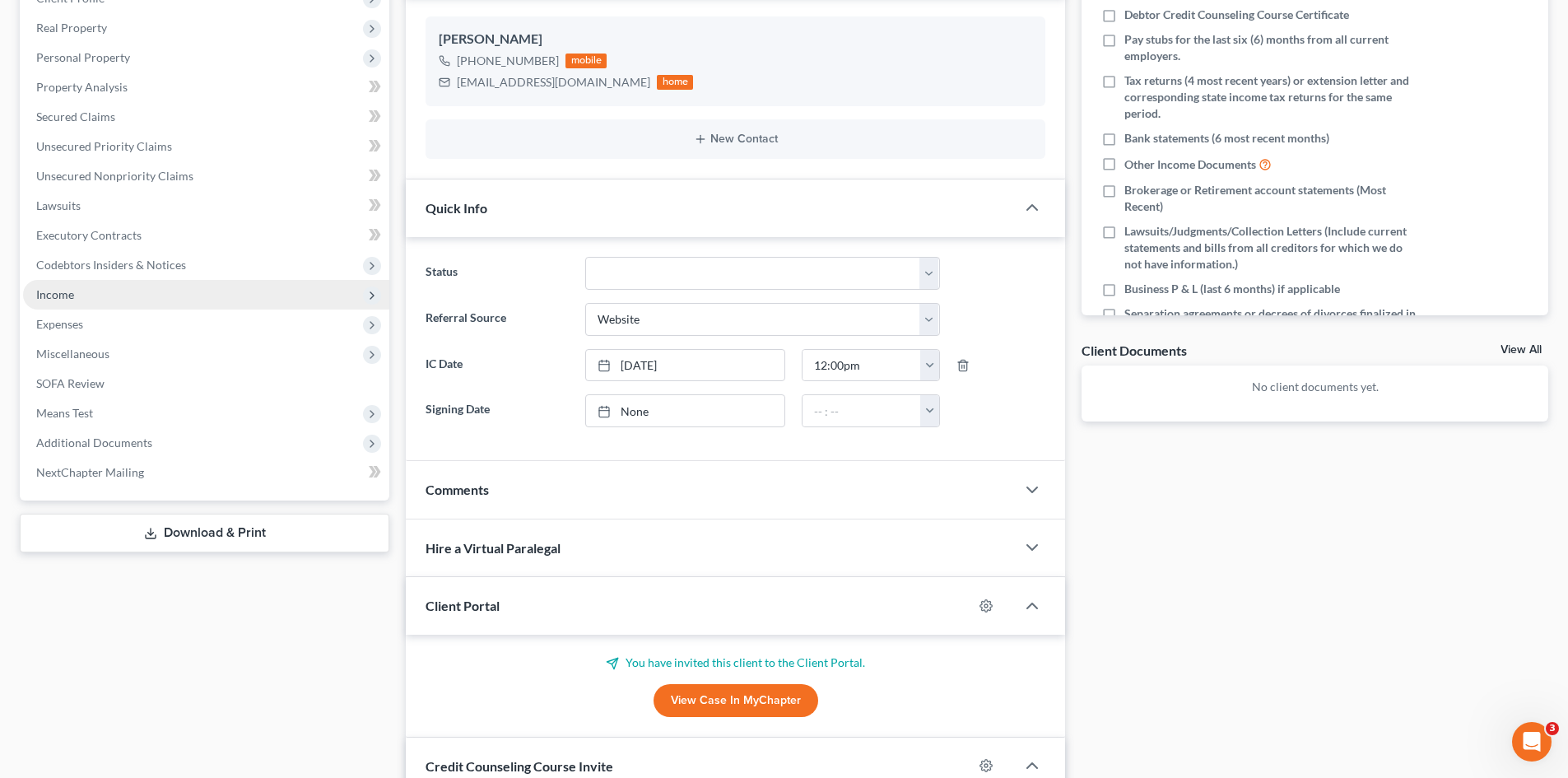
scroll to position [270, 0]
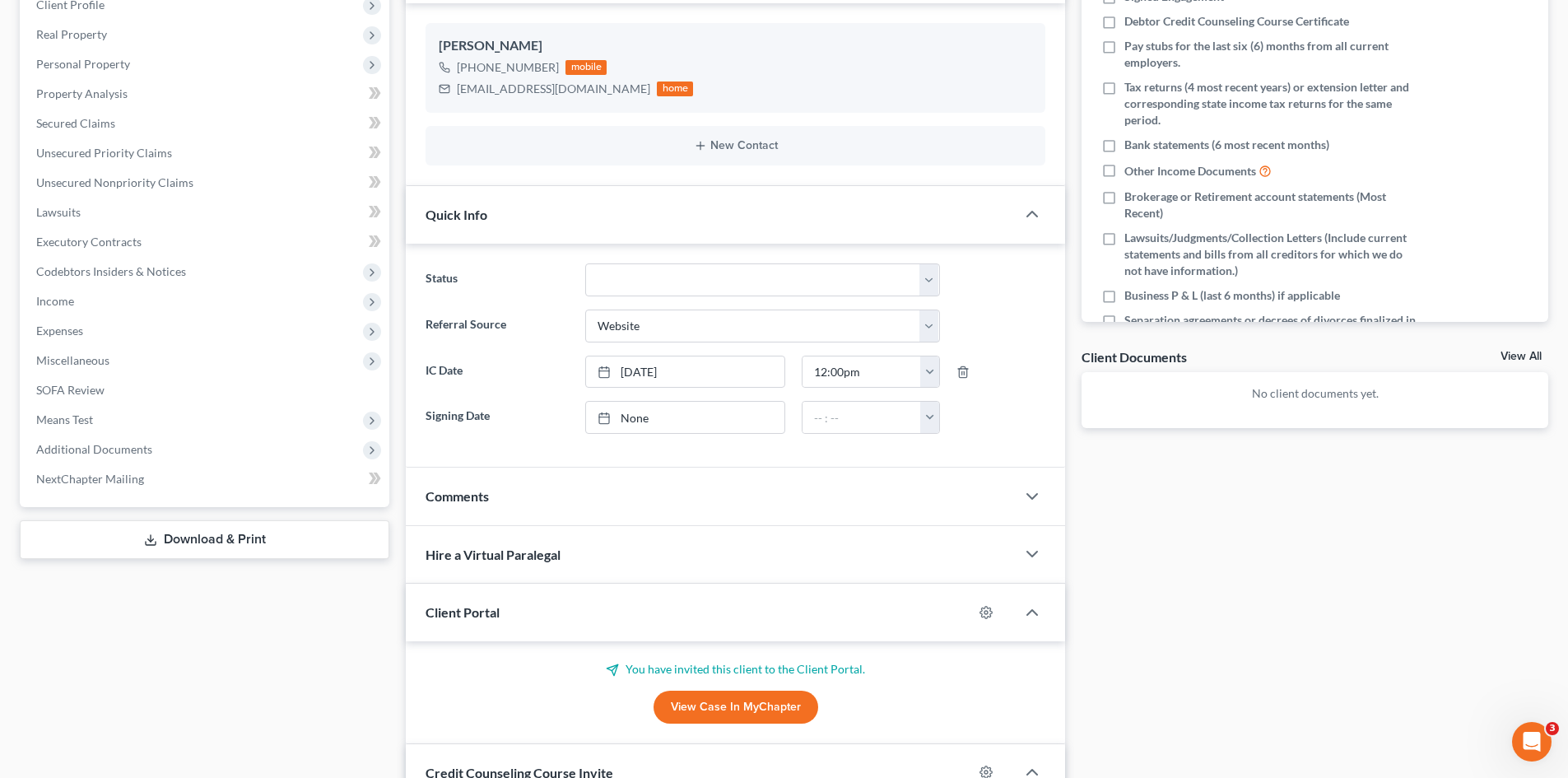
click at [560, 494] on div "Comments" at bounding box center [711, 496] width 610 height 57
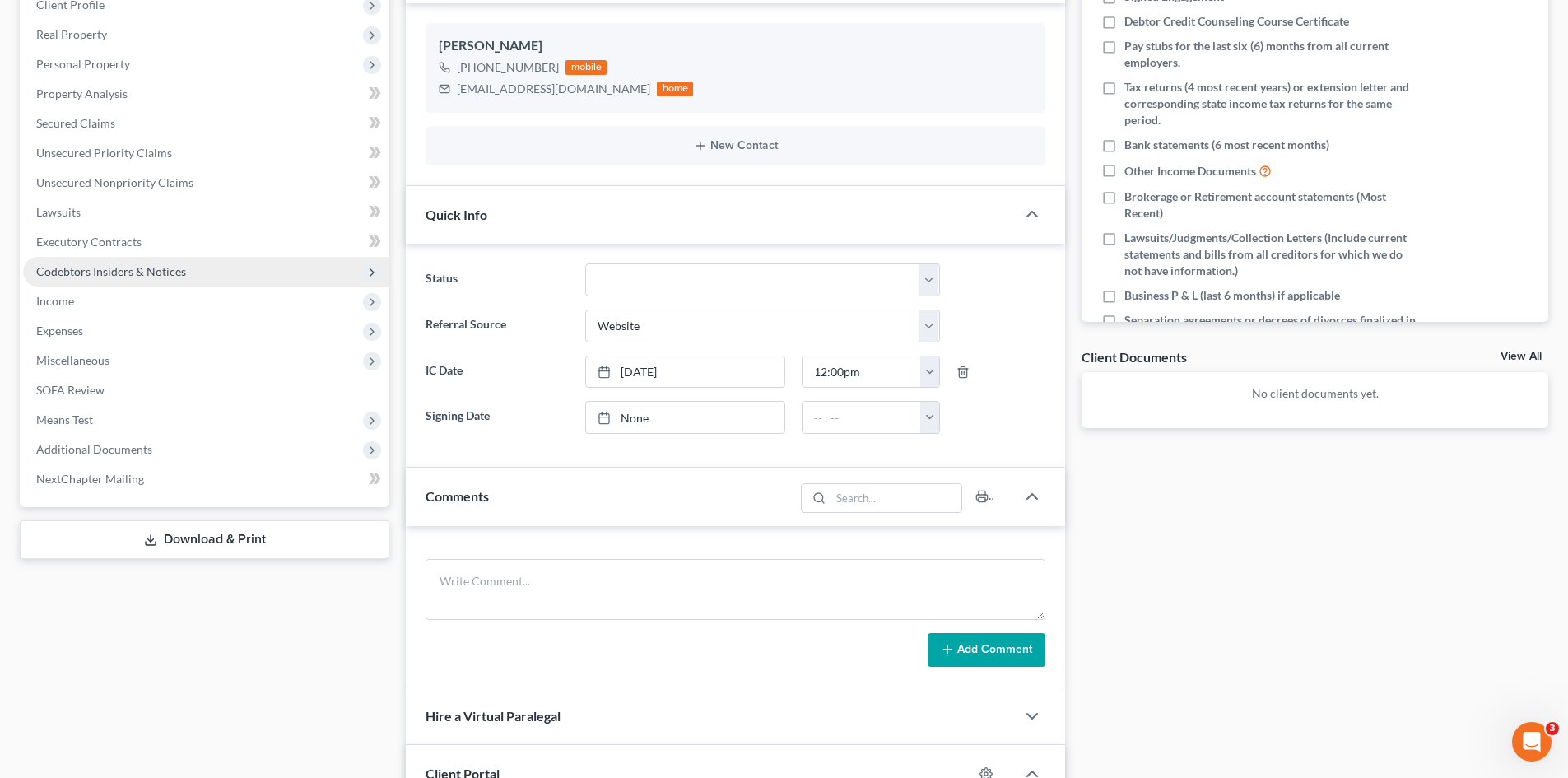
scroll to position [0, 0]
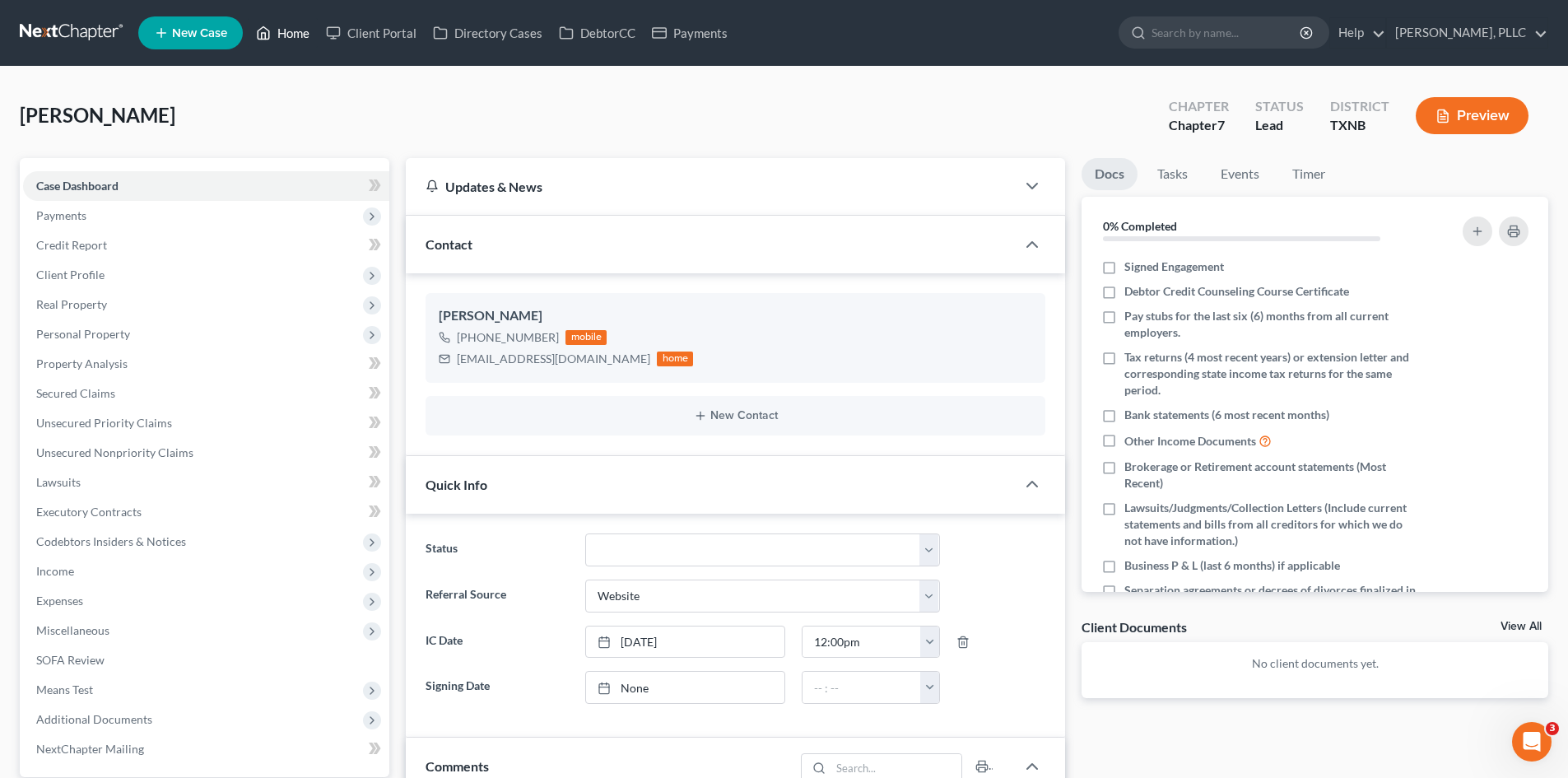
click at [288, 41] on link "Home" at bounding box center [283, 33] width 70 height 30
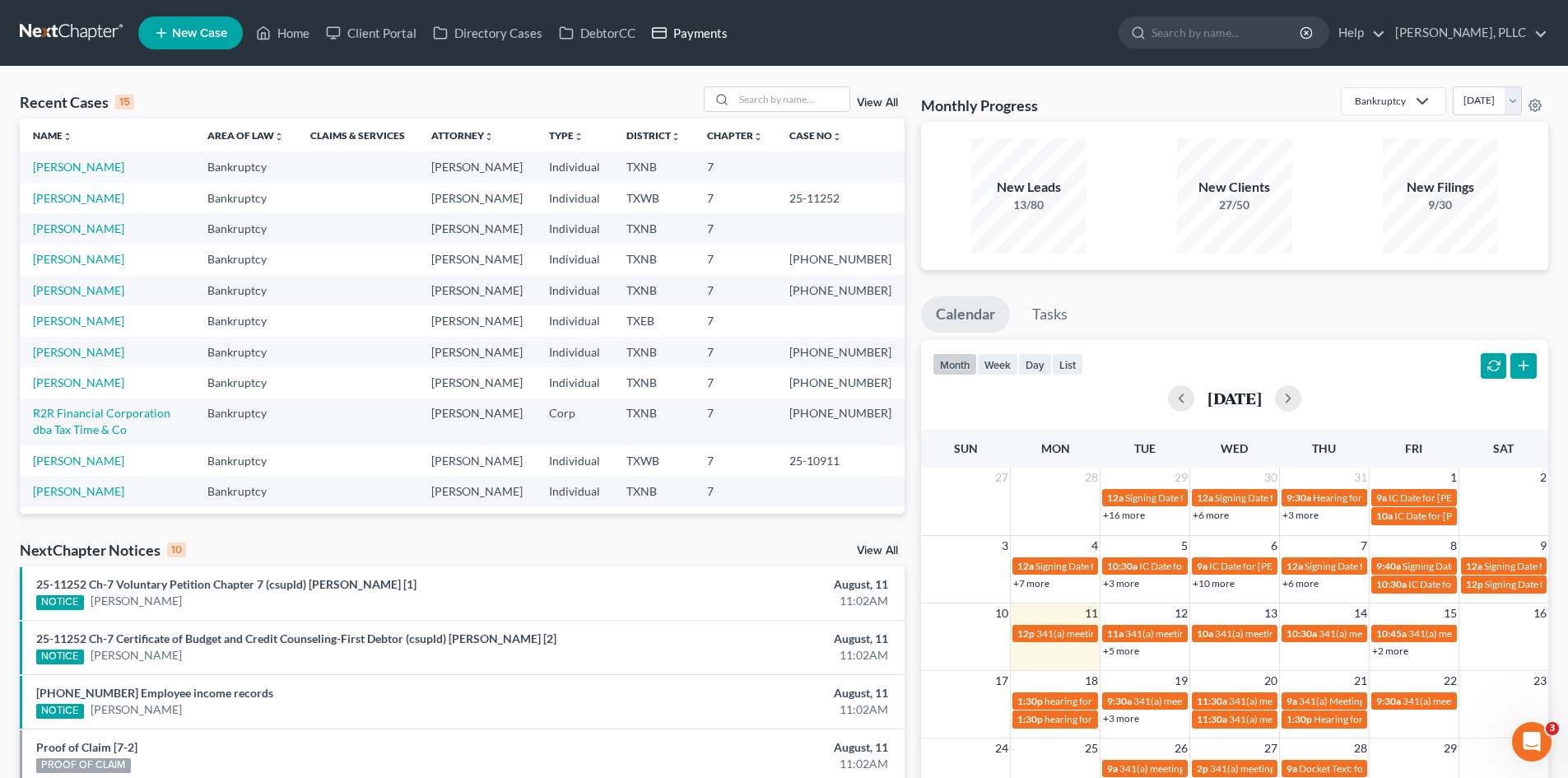
click at [677, 37] on link "Payments" at bounding box center [689, 33] width 92 height 30
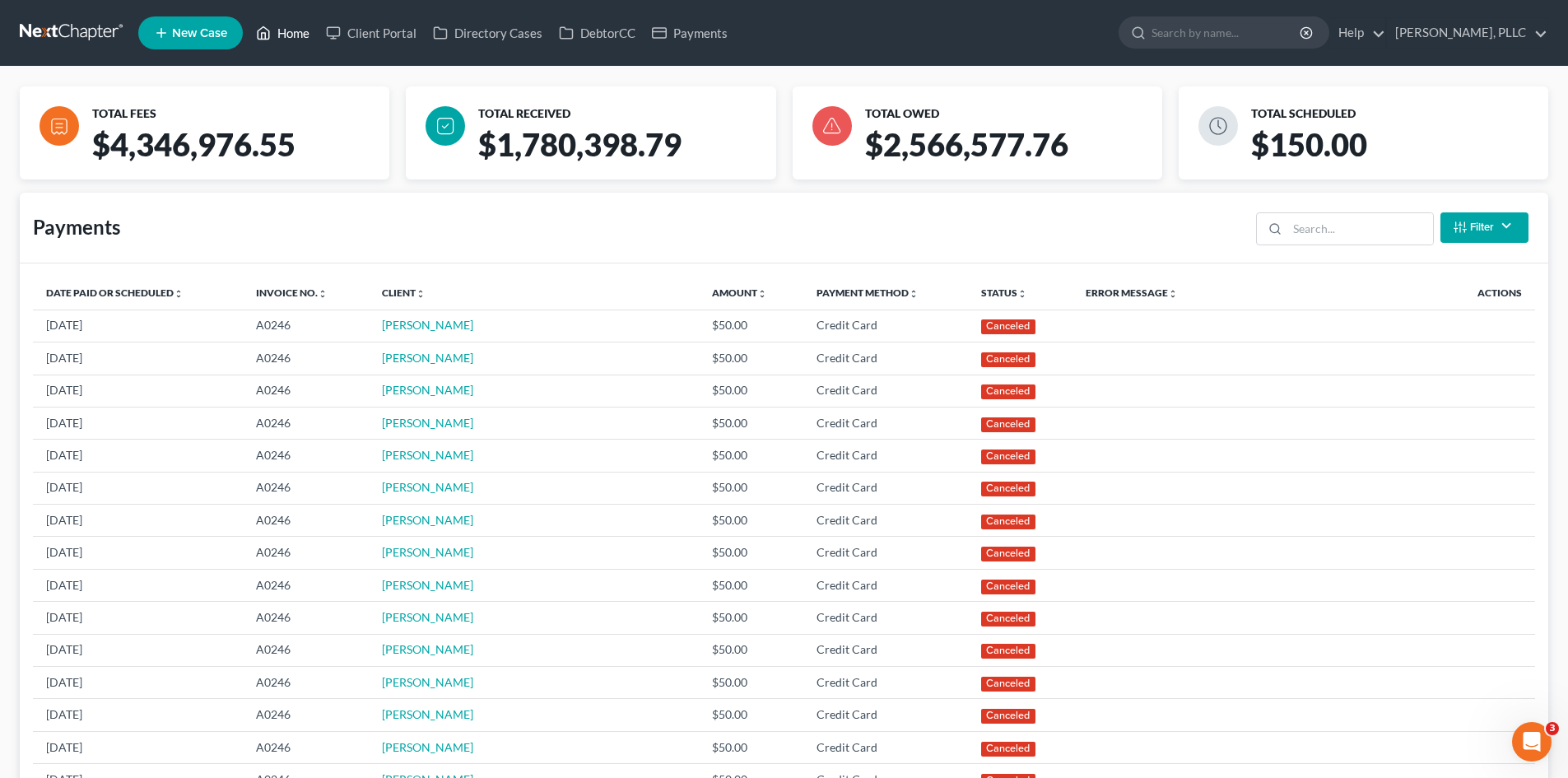
click at [287, 40] on link "Home" at bounding box center [283, 33] width 70 height 30
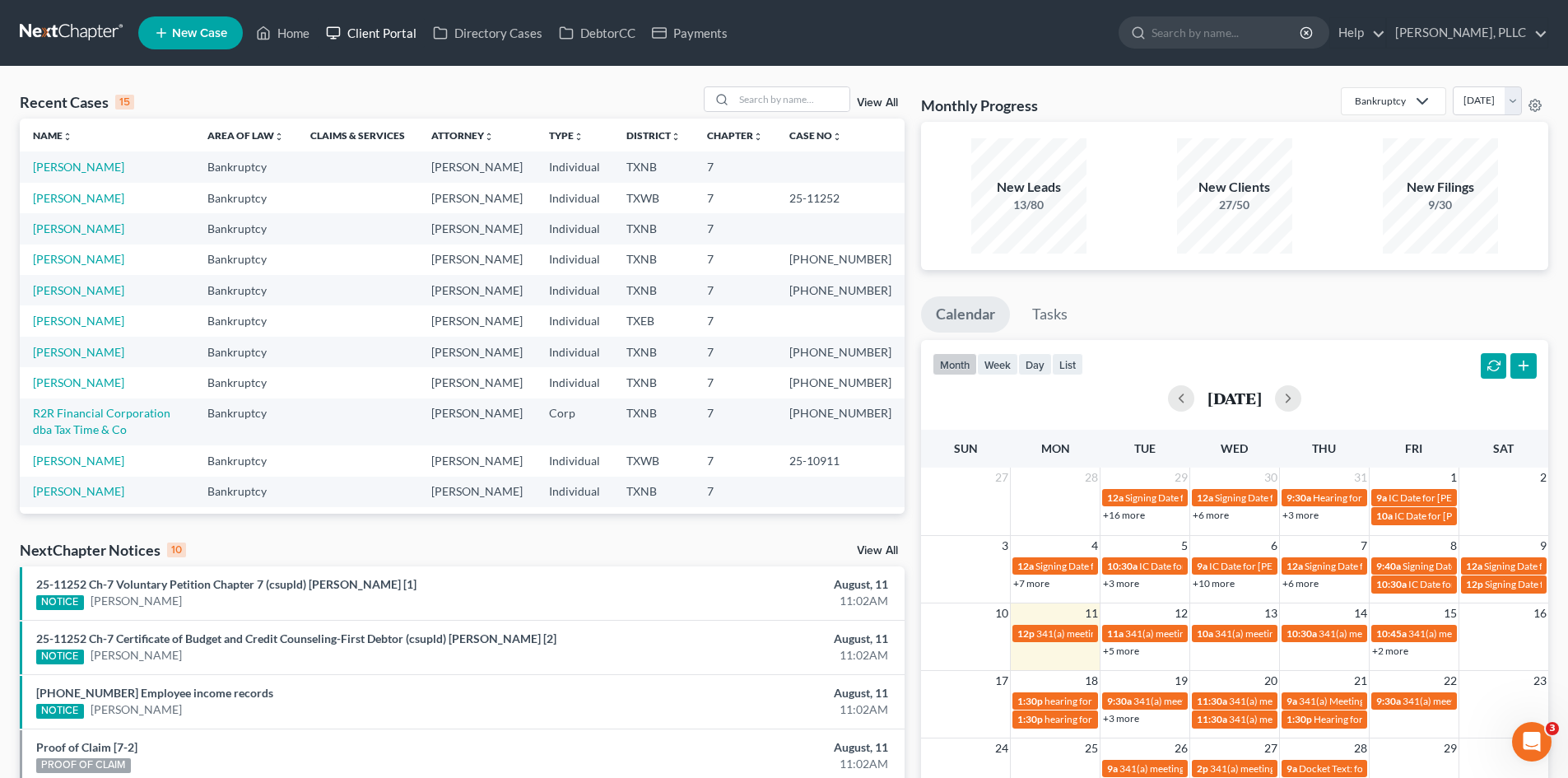
click at [365, 42] on link "Client Portal" at bounding box center [371, 33] width 107 height 30
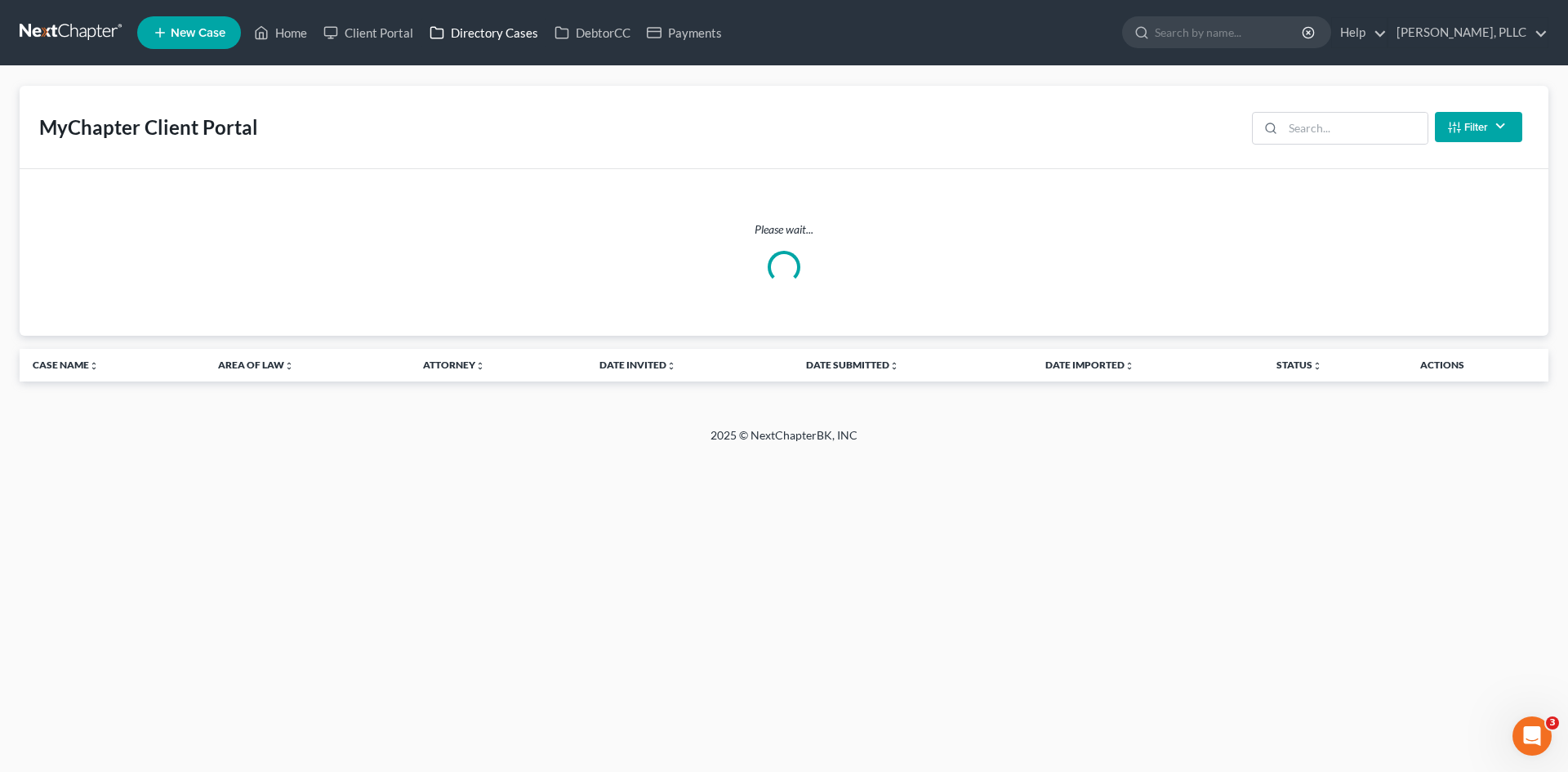
click at [518, 41] on link "Directory Cases" at bounding box center [483, 33] width 125 height 30
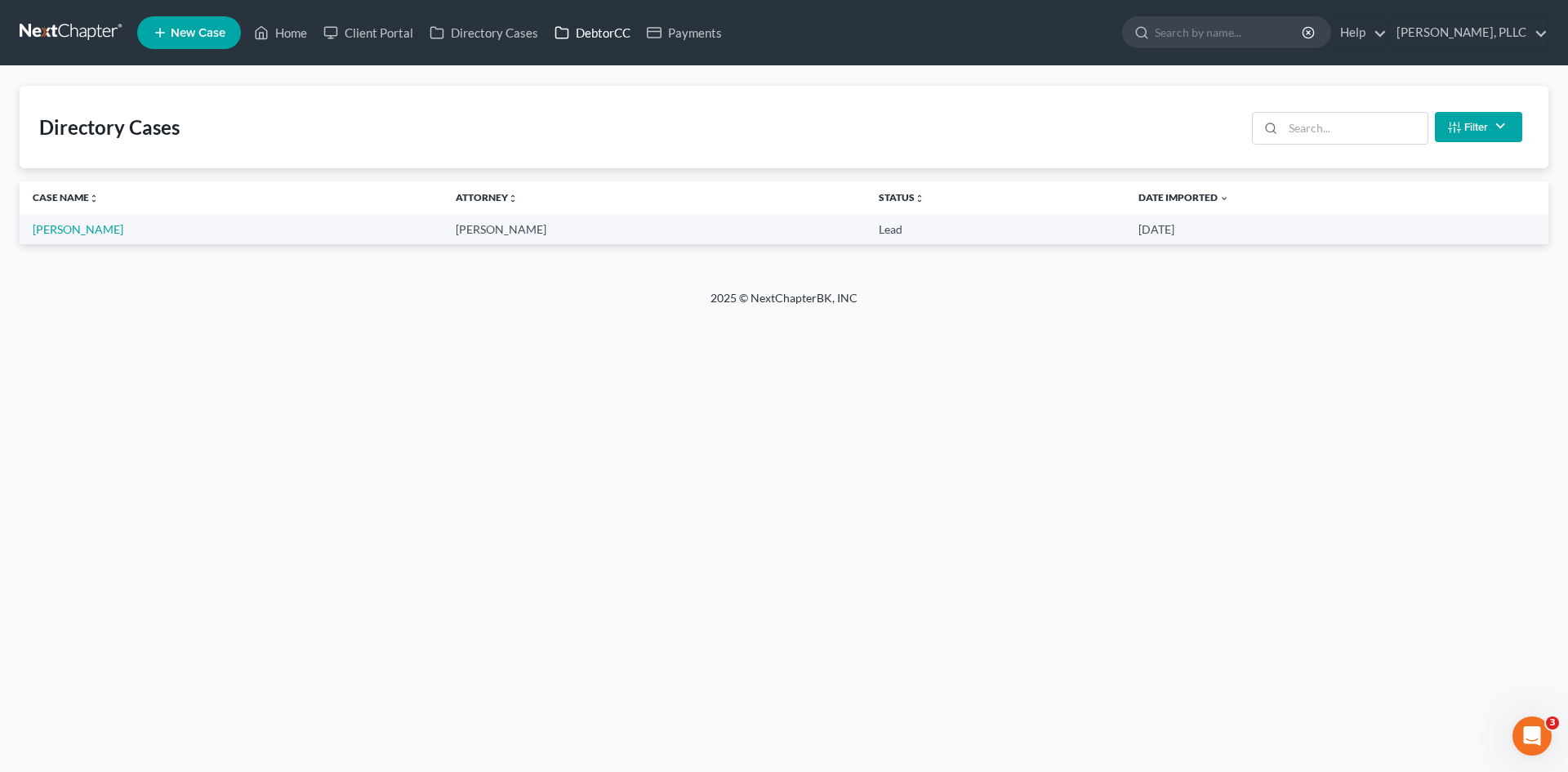
click at [554, 34] on icon at bounding box center [561, 33] width 15 height 20
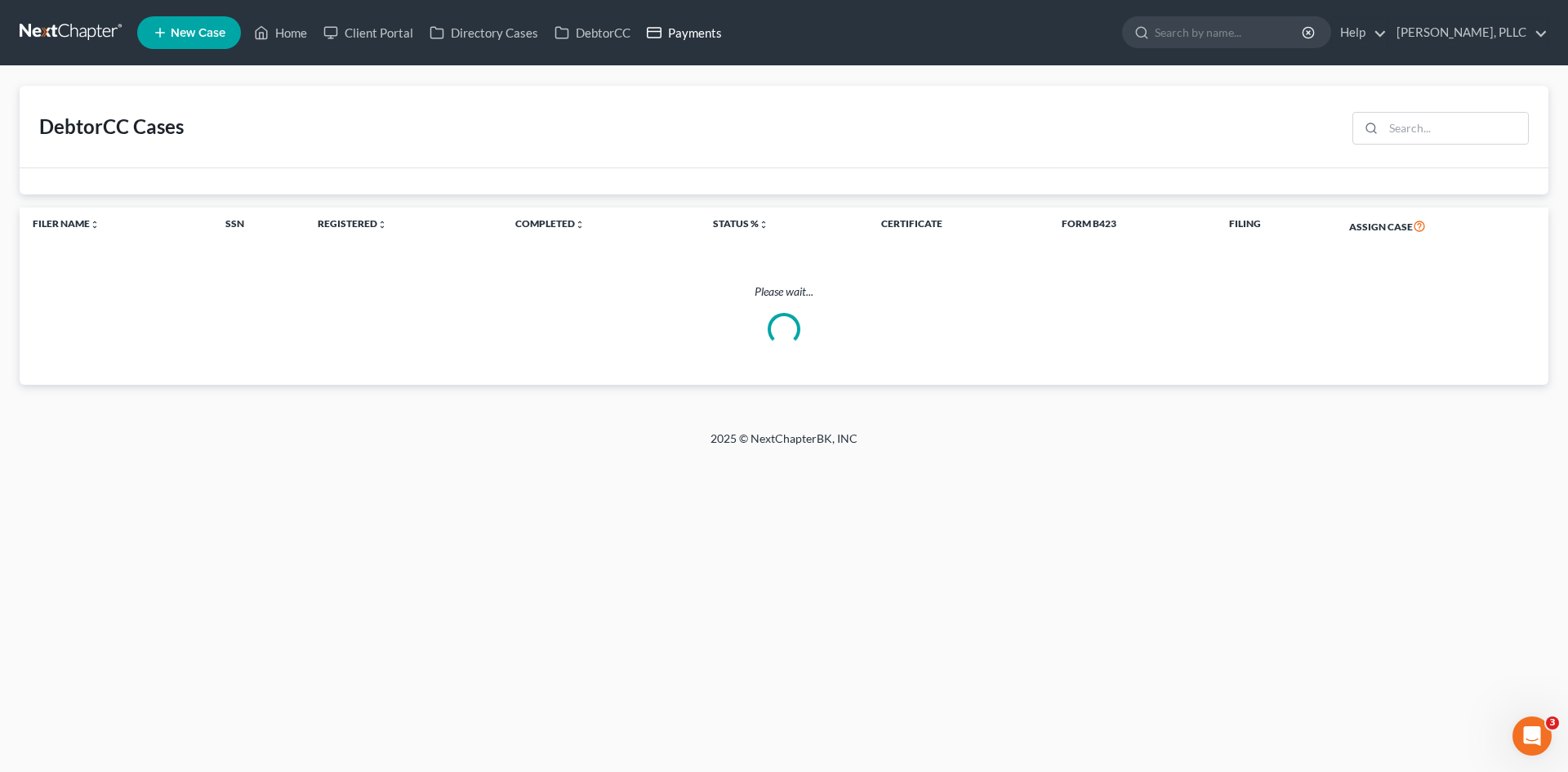
click at [684, 29] on link "Payments" at bounding box center [684, 33] width 92 height 30
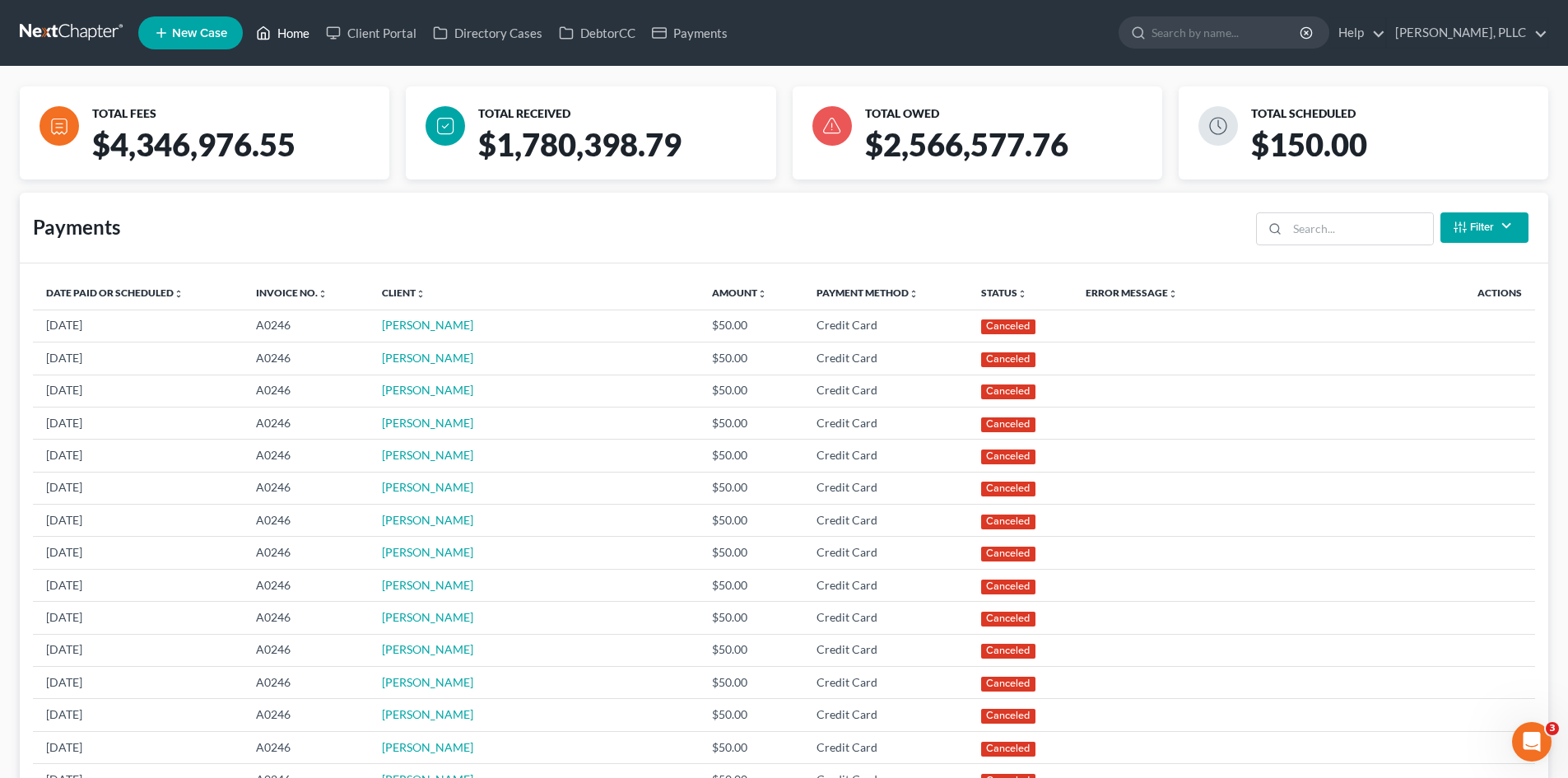
click at [305, 31] on link "Home" at bounding box center [283, 33] width 70 height 30
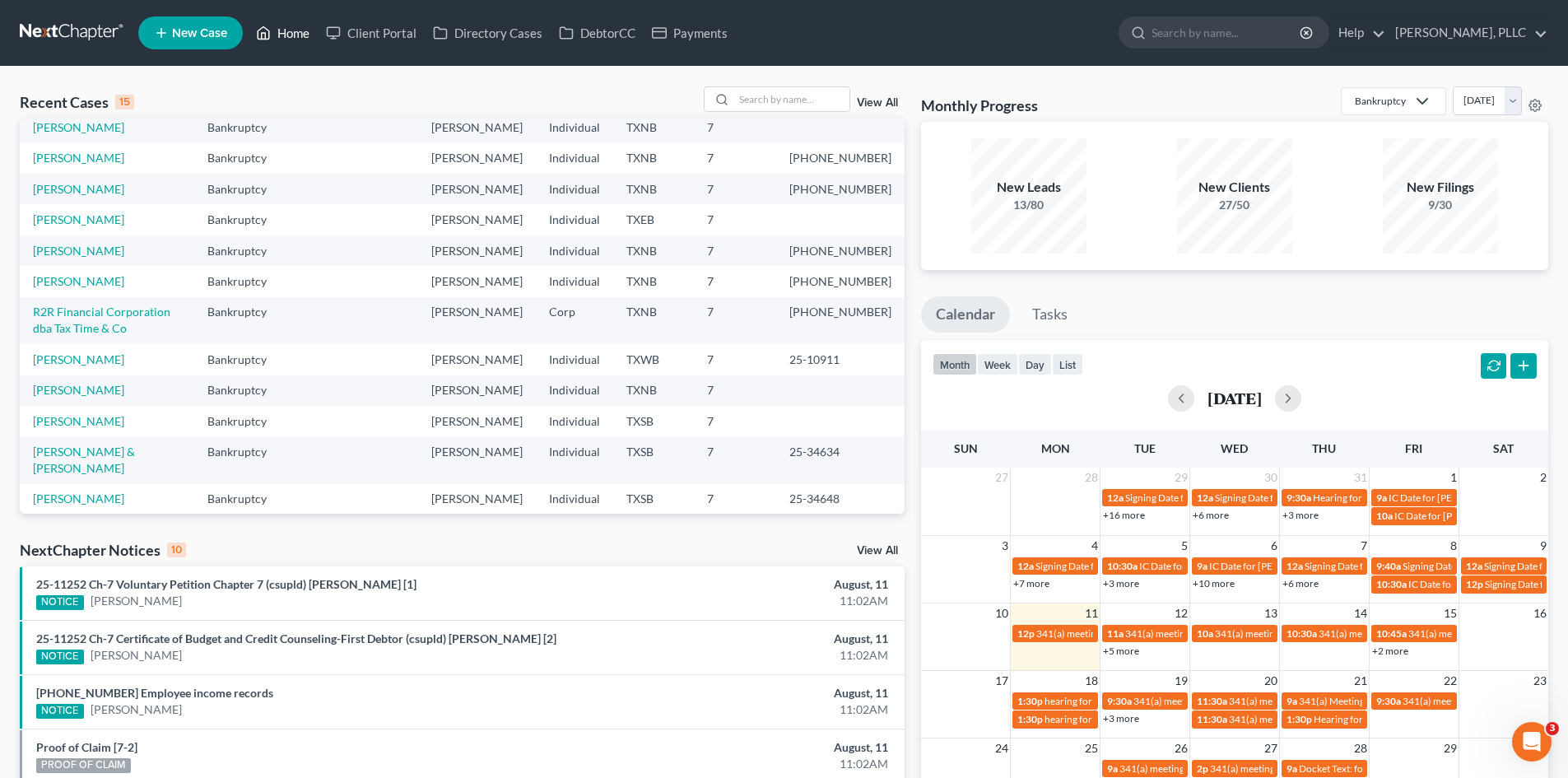
scroll to position [195, 0]
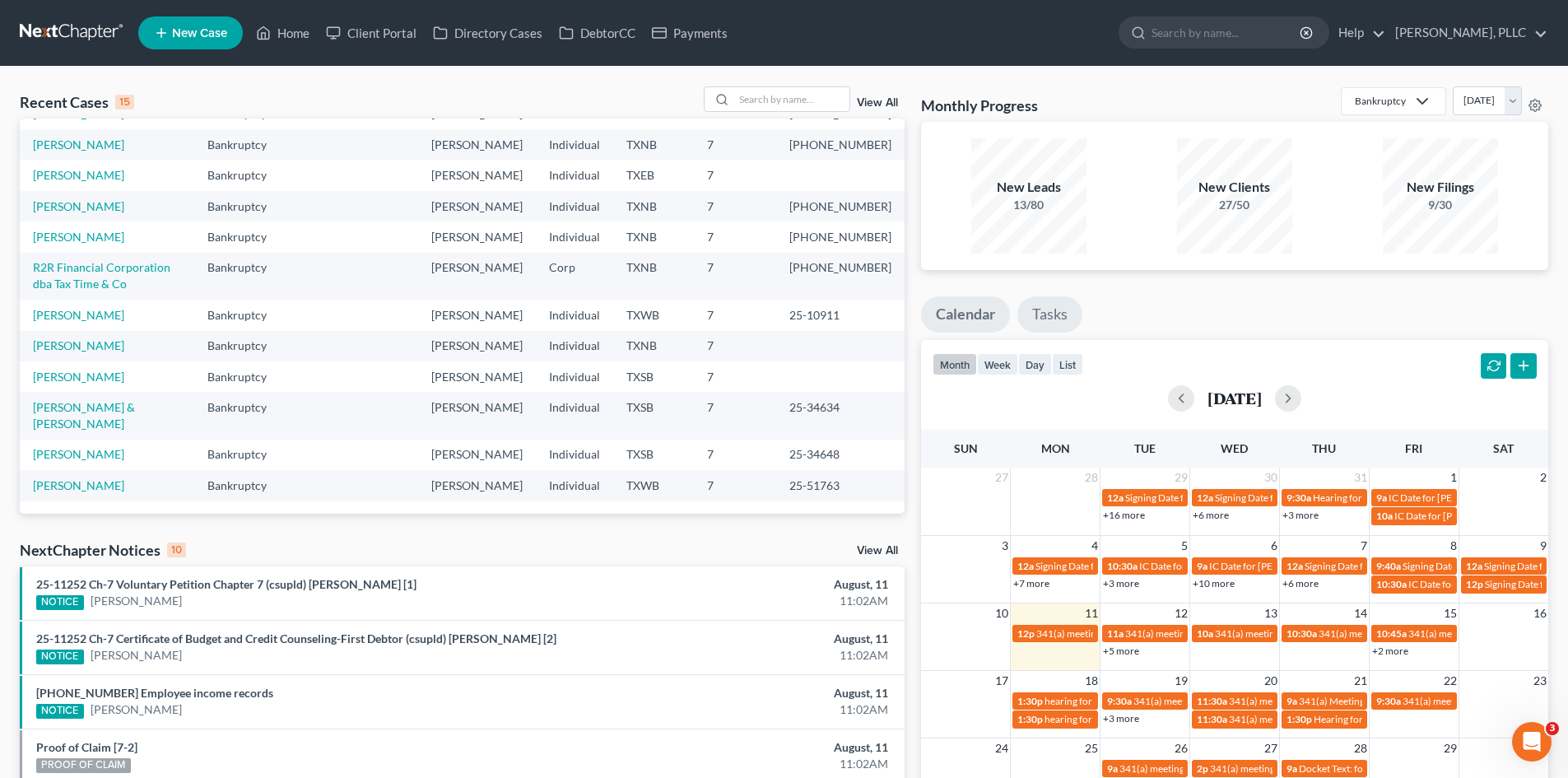
click at [1045, 321] on link "Tasks" at bounding box center [1049, 315] width 65 height 37
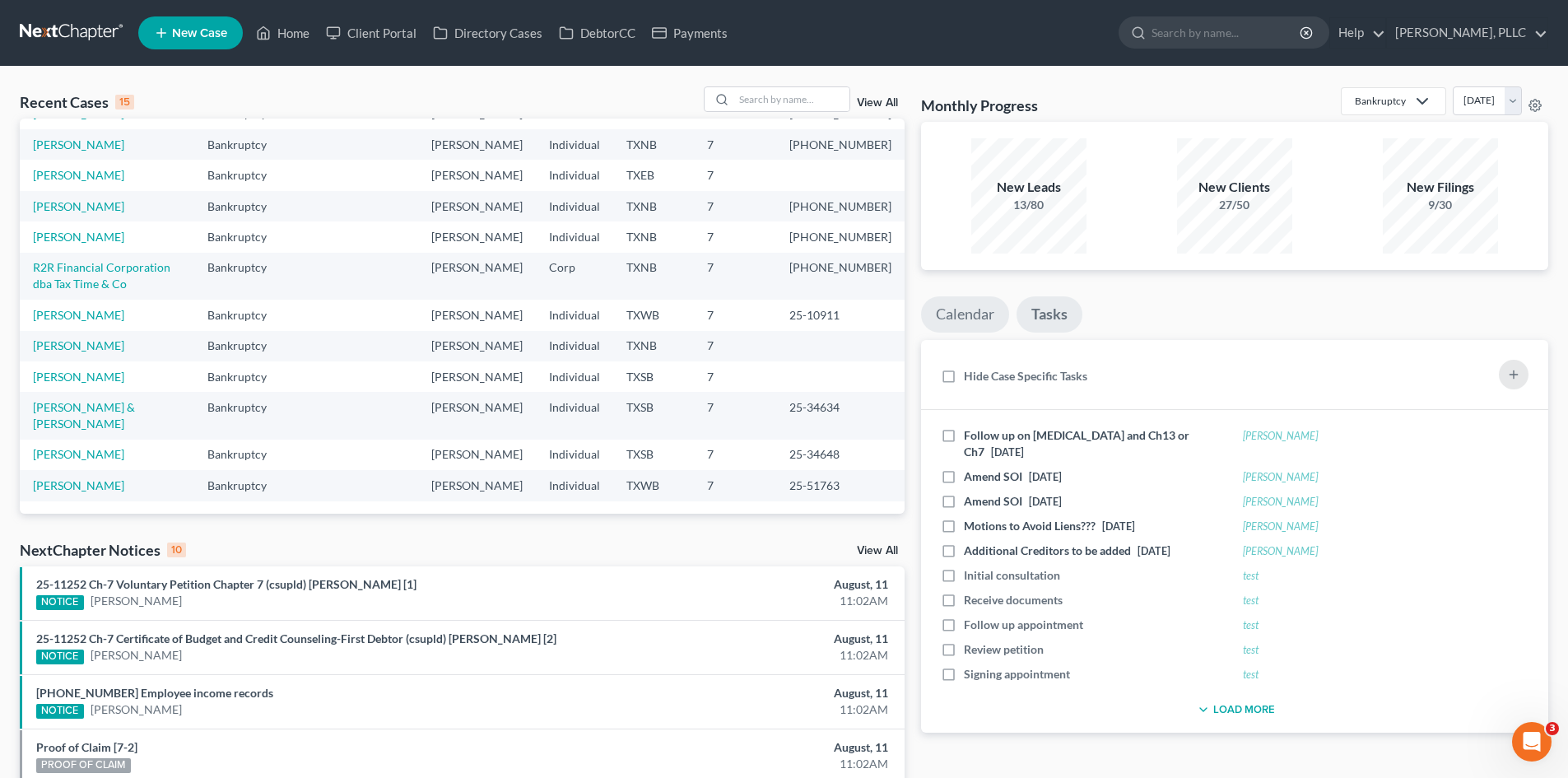
click at [947, 327] on link "Calendar" at bounding box center [965, 315] width 88 height 37
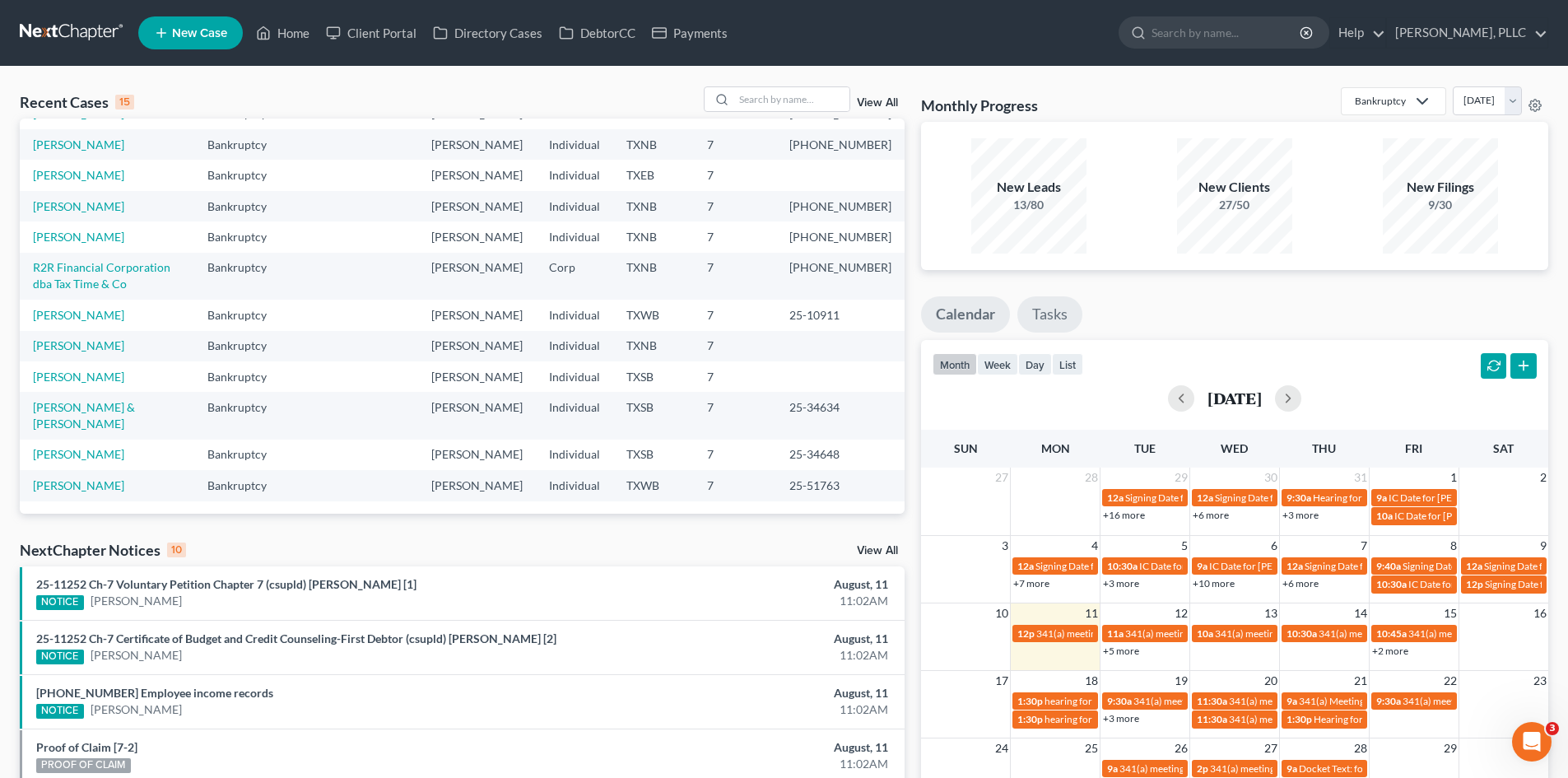
click at [1046, 316] on link "Tasks" at bounding box center [1049, 315] width 65 height 37
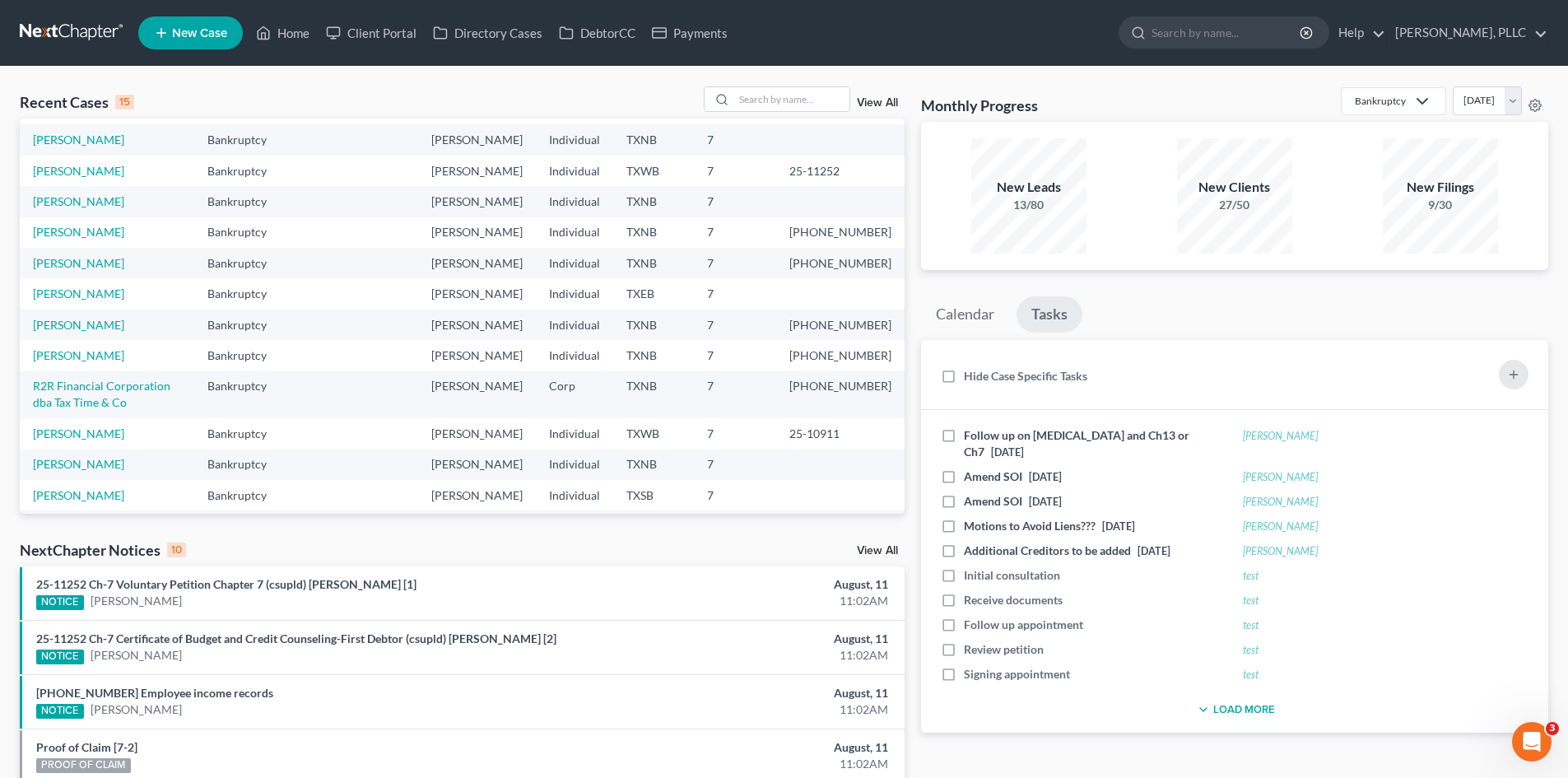
scroll to position [0, 0]
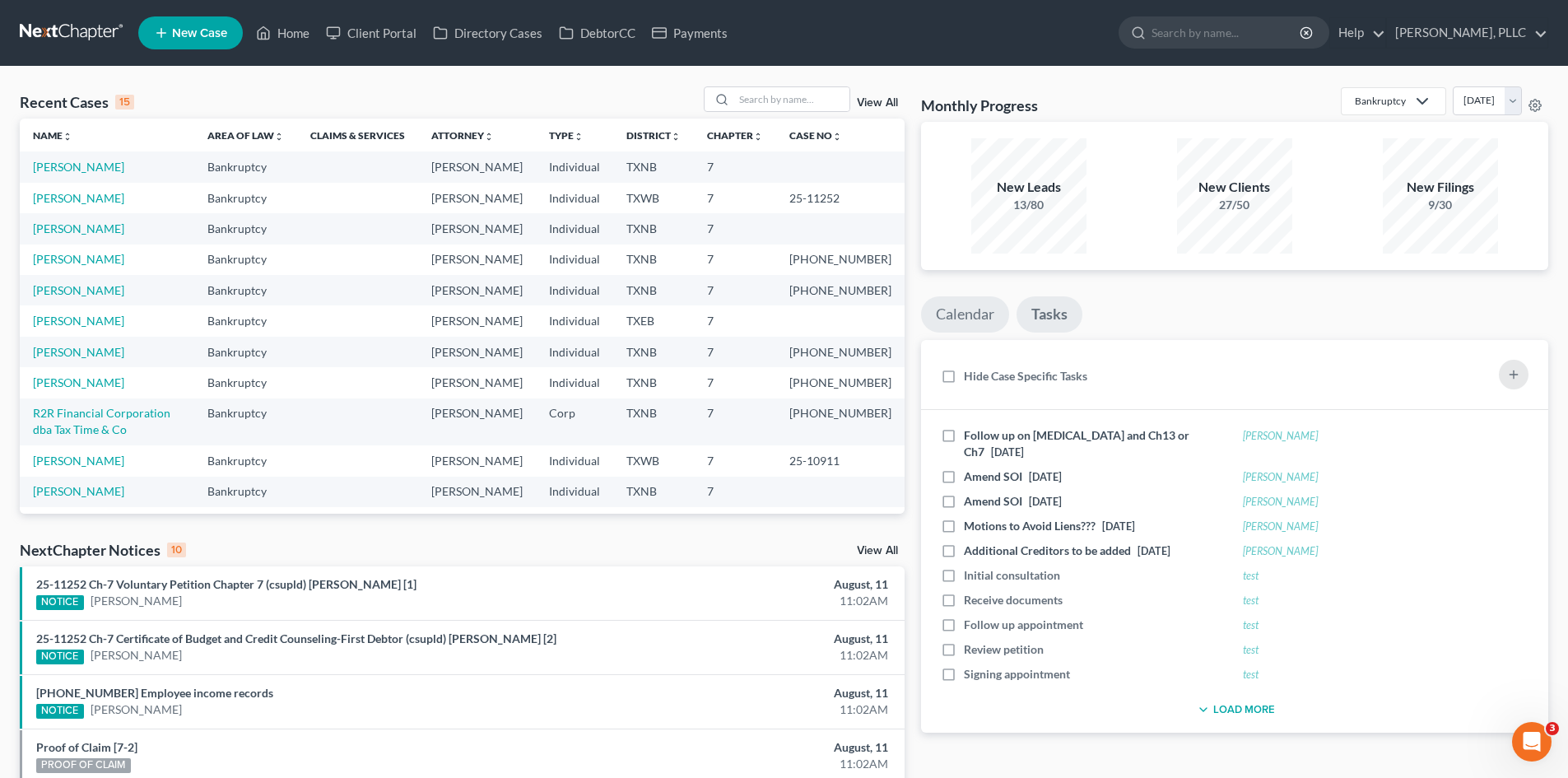
click at [956, 307] on link "Calendar" at bounding box center [965, 315] width 88 height 37
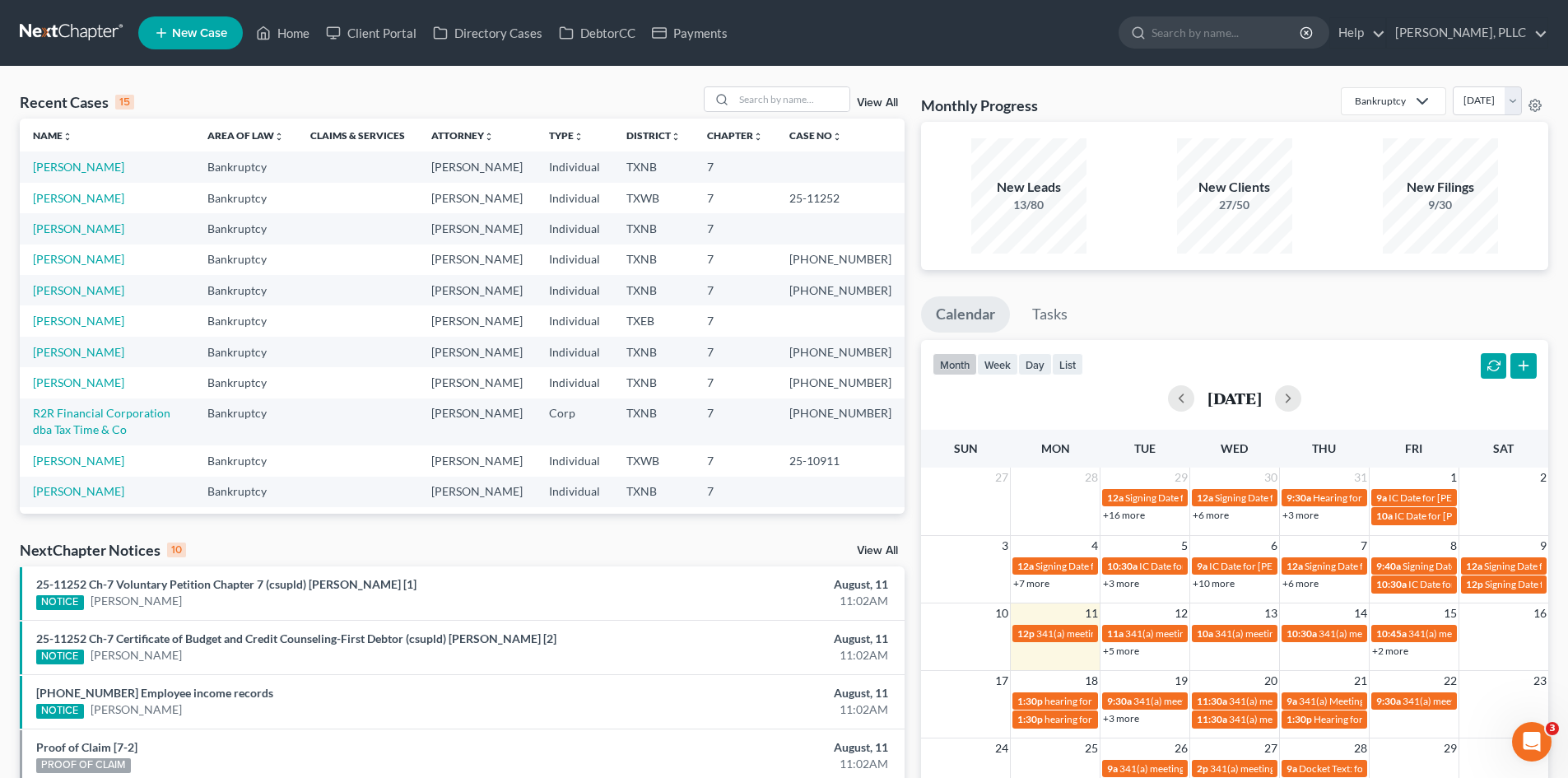
click at [1091, 319] on ul "Calendar Tasks" at bounding box center [1235, 318] width 628 height 43
click at [980, 311] on link "Calendar" at bounding box center [965, 315] width 89 height 37
click at [301, 41] on link "Home" at bounding box center [283, 33] width 70 height 30
click at [390, 31] on link "Client Portal" at bounding box center [371, 33] width 107 height 30
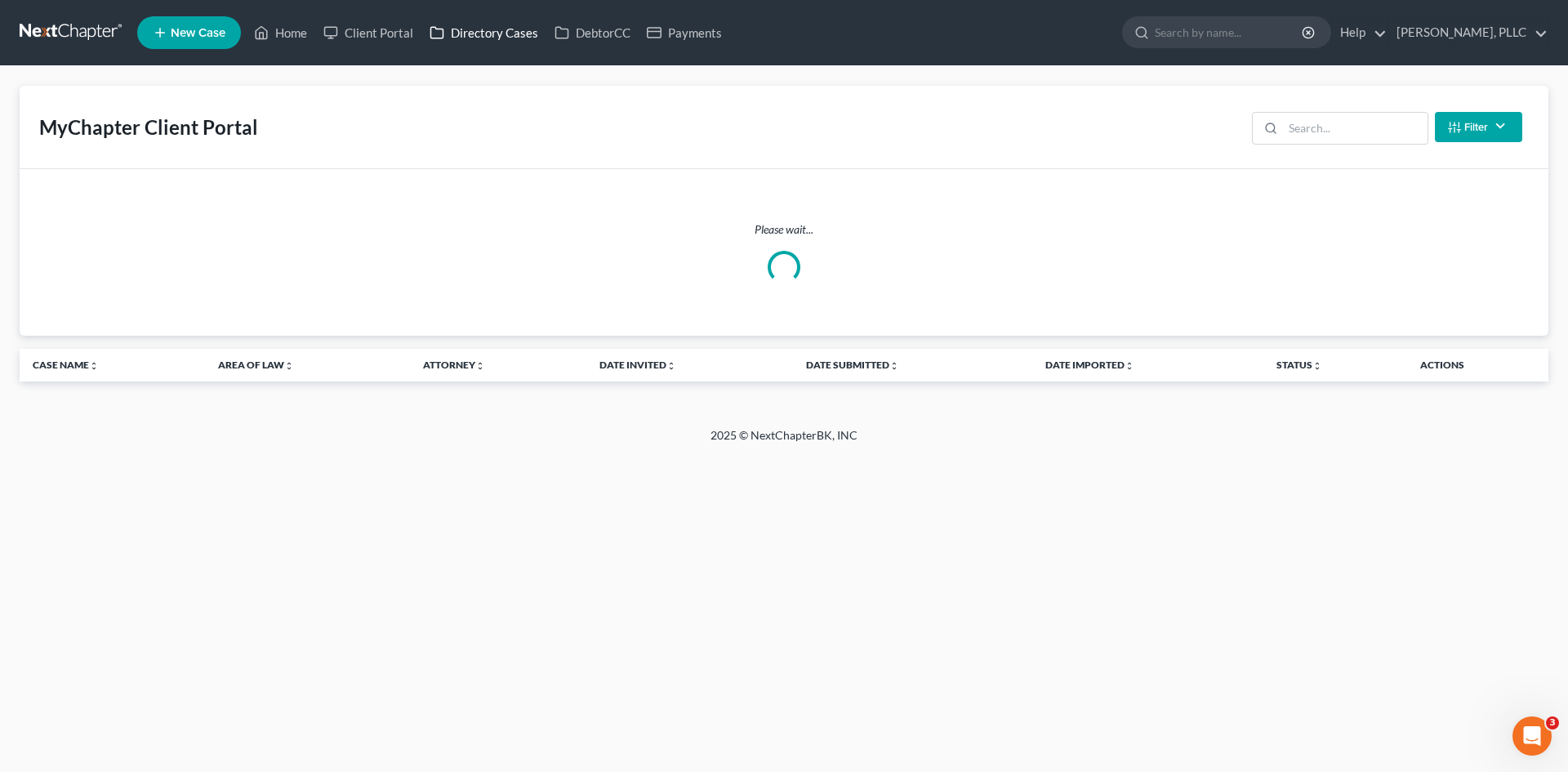
click at [503, 32] on link "Directory Cases" at bounding box center [483, 33] width 125 height 30
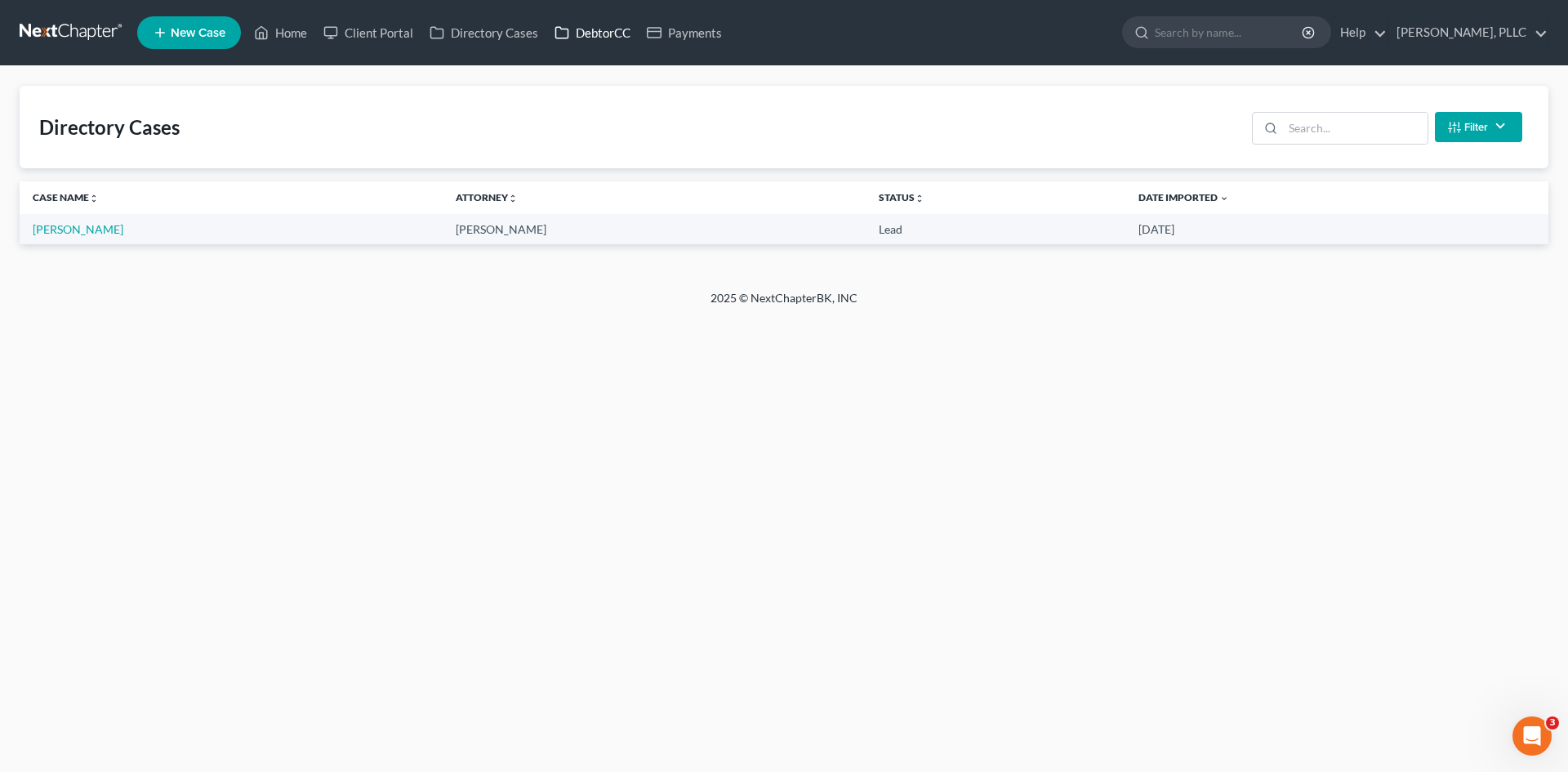
click at [616, 37] on link "DebtorCC" at bounding box center [593, 33] width 92 height 30
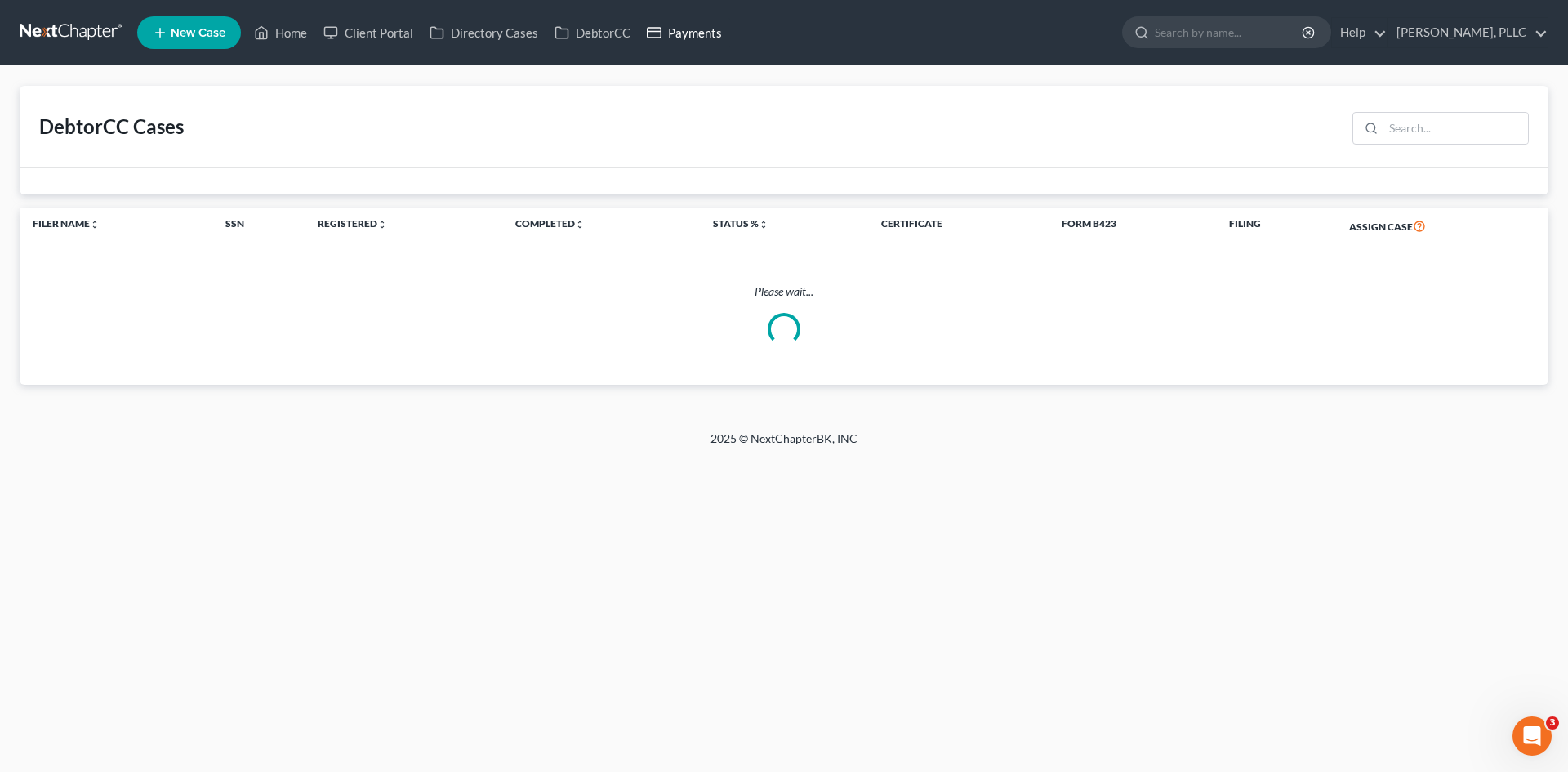
drag, startPoint x: 711, startPoint y: 34, endPoint x: 680, endPoint y: 34, distance: 31.0
click at [709, 34] on link "Payments" at bounding box center [684, 33] width 92 height 30
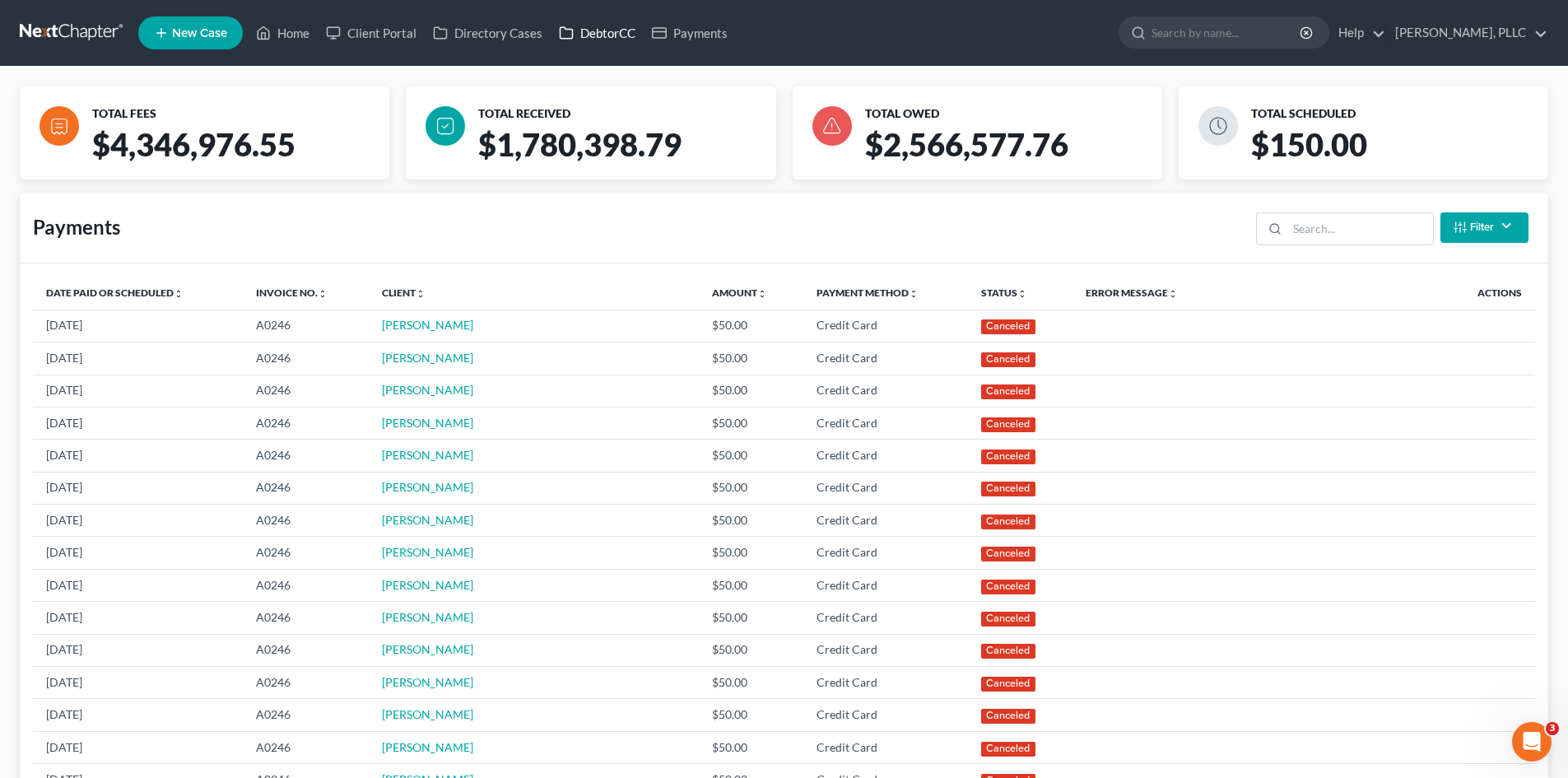
click at [603, 34] on link "DebtorCC" at bounding box center [598, 33] width 93 height 30
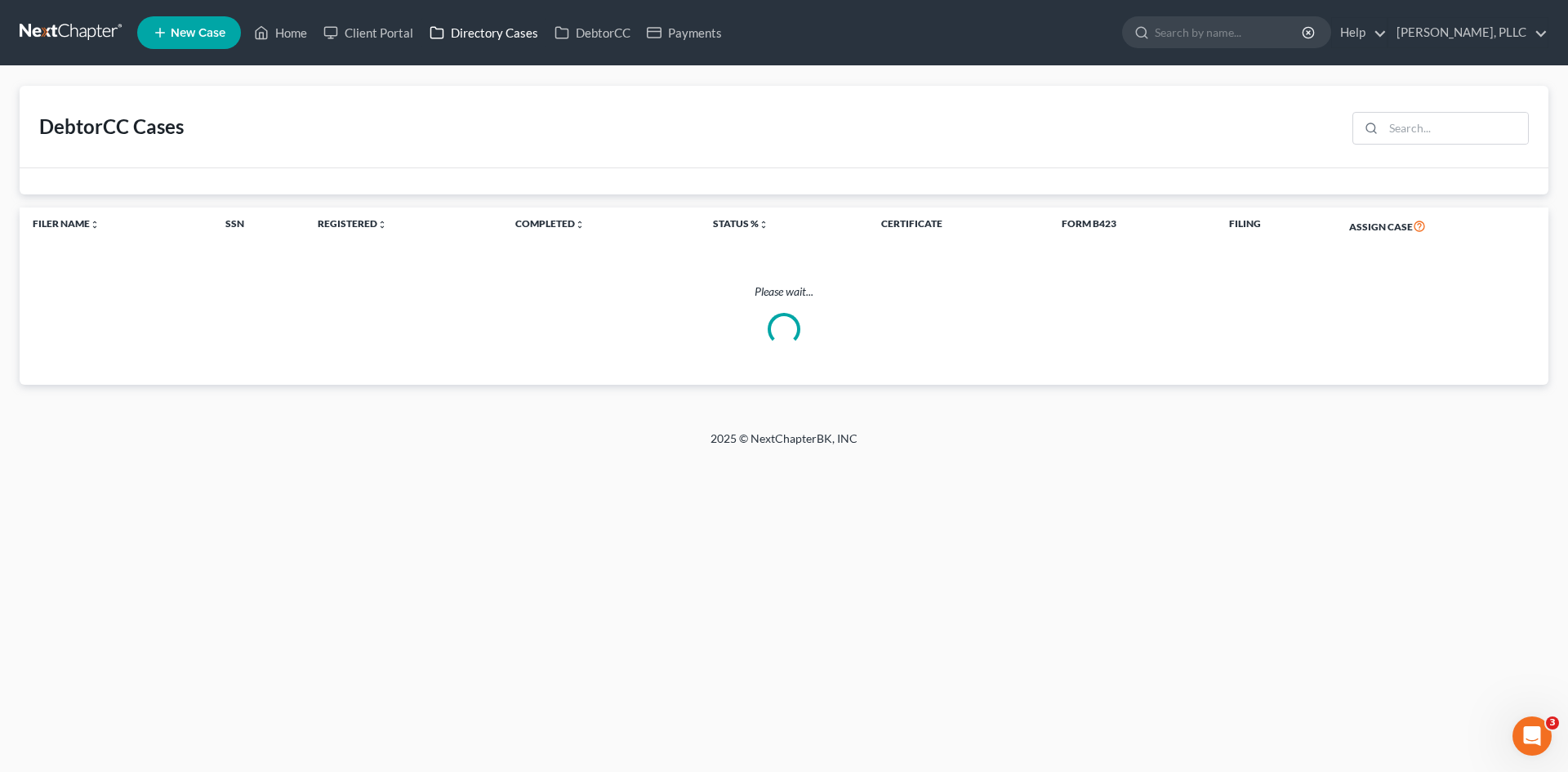
click at [491, 32] on link "Directory Cases" at bounding box center [483, 33] width 125 height 30
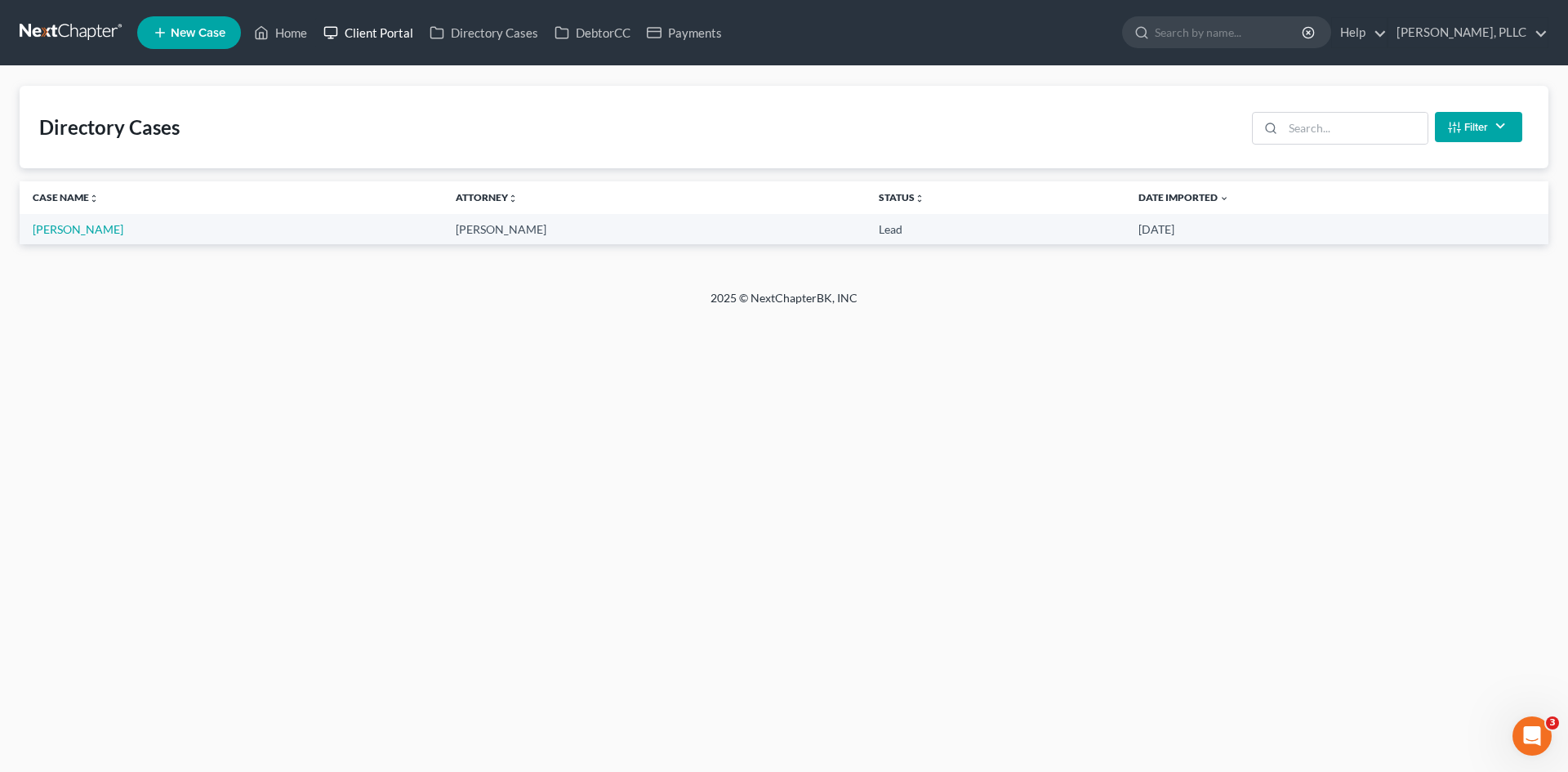
click at [358, 36] on link "Client Portal" at bounding box center [368, 33] width 107 height 30
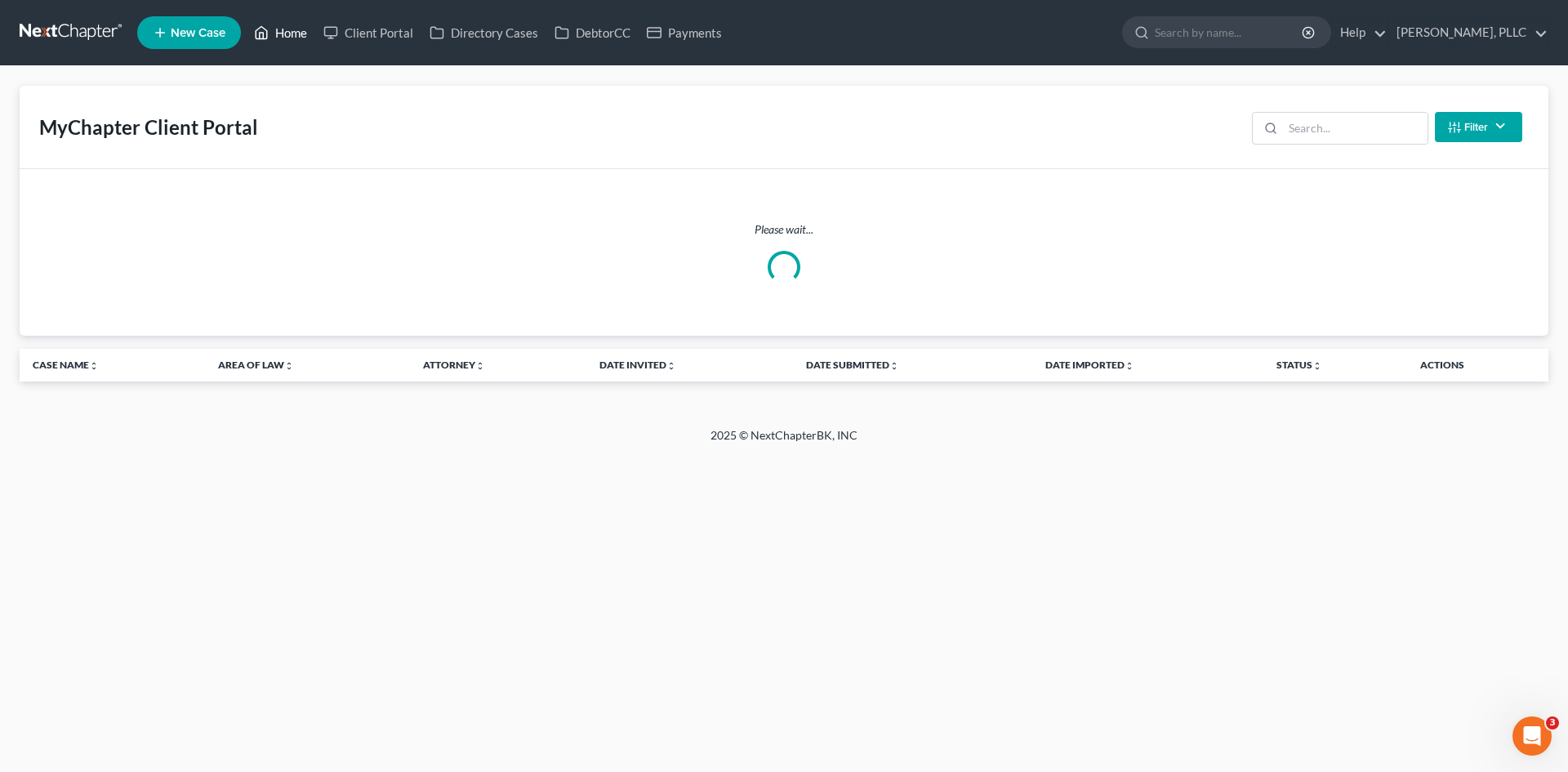
click at [292, 36] on link "Home" at bounding box center [281, 33] width 69 height 30
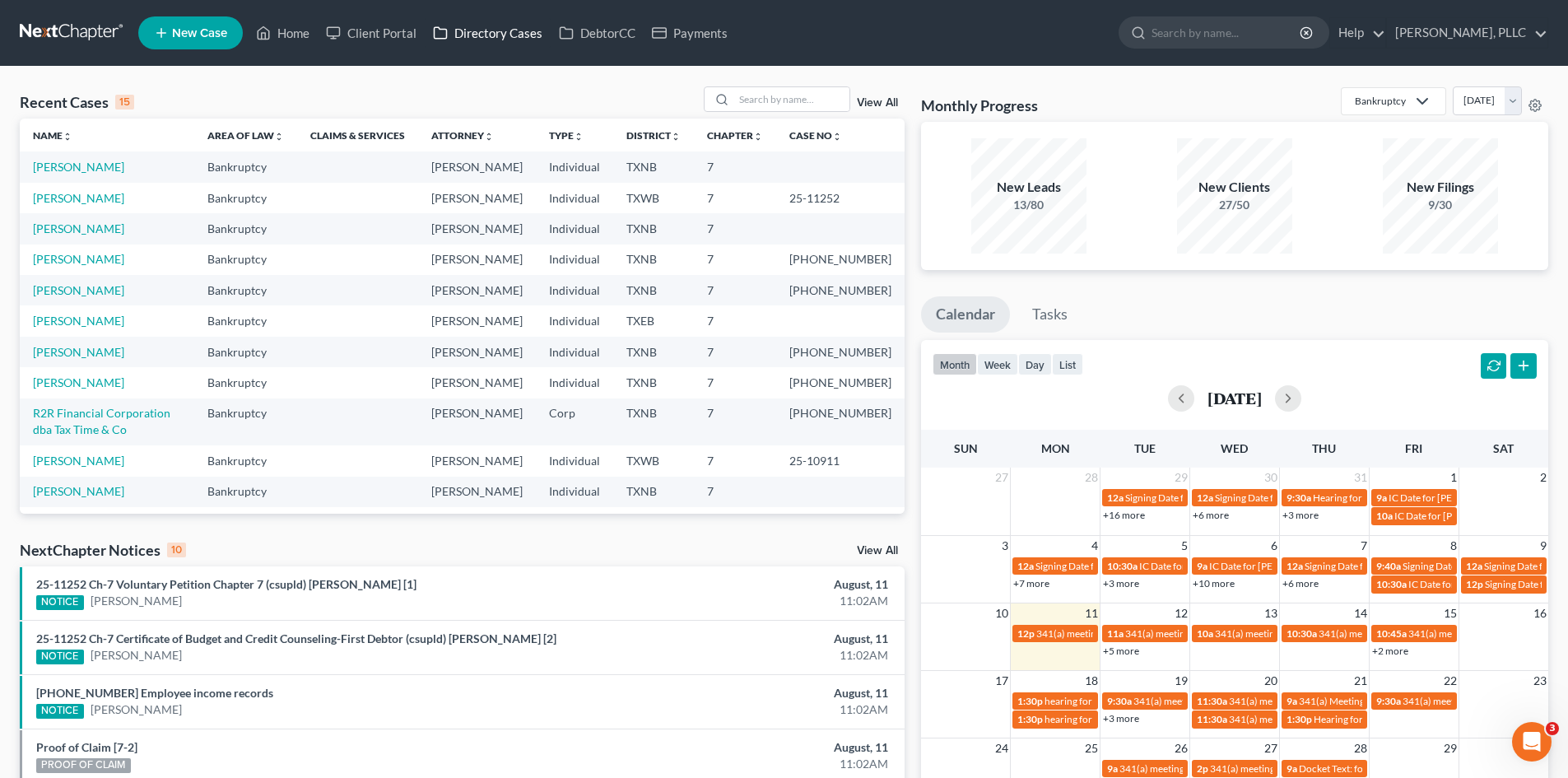
click at [496, 25] on link "Directory Cases" at bounding box center [487, 33] width 126 height 30
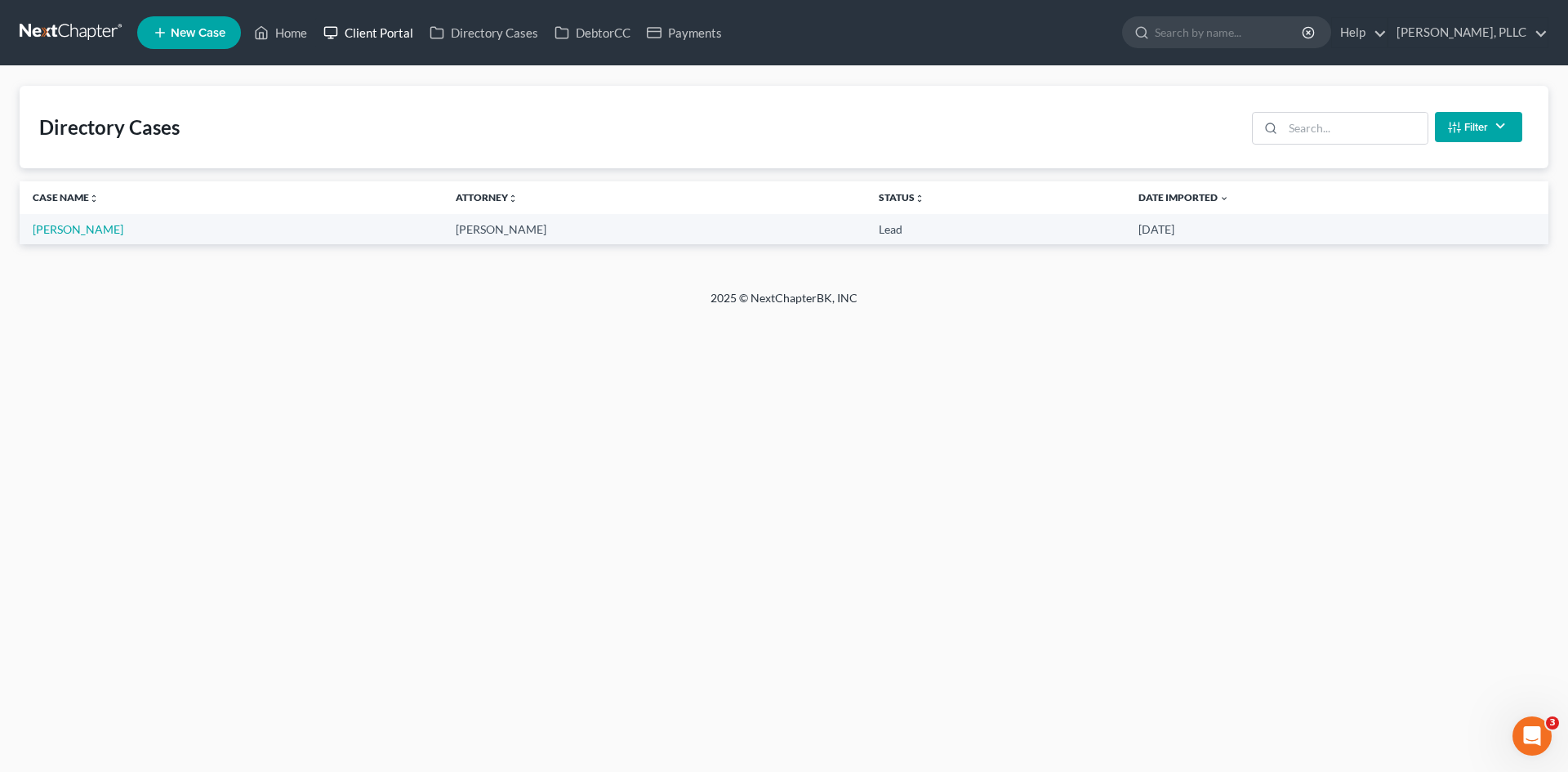
click at [377, 35] on link "Client Portal" at bounding box center [368, 33] width 107 height 30
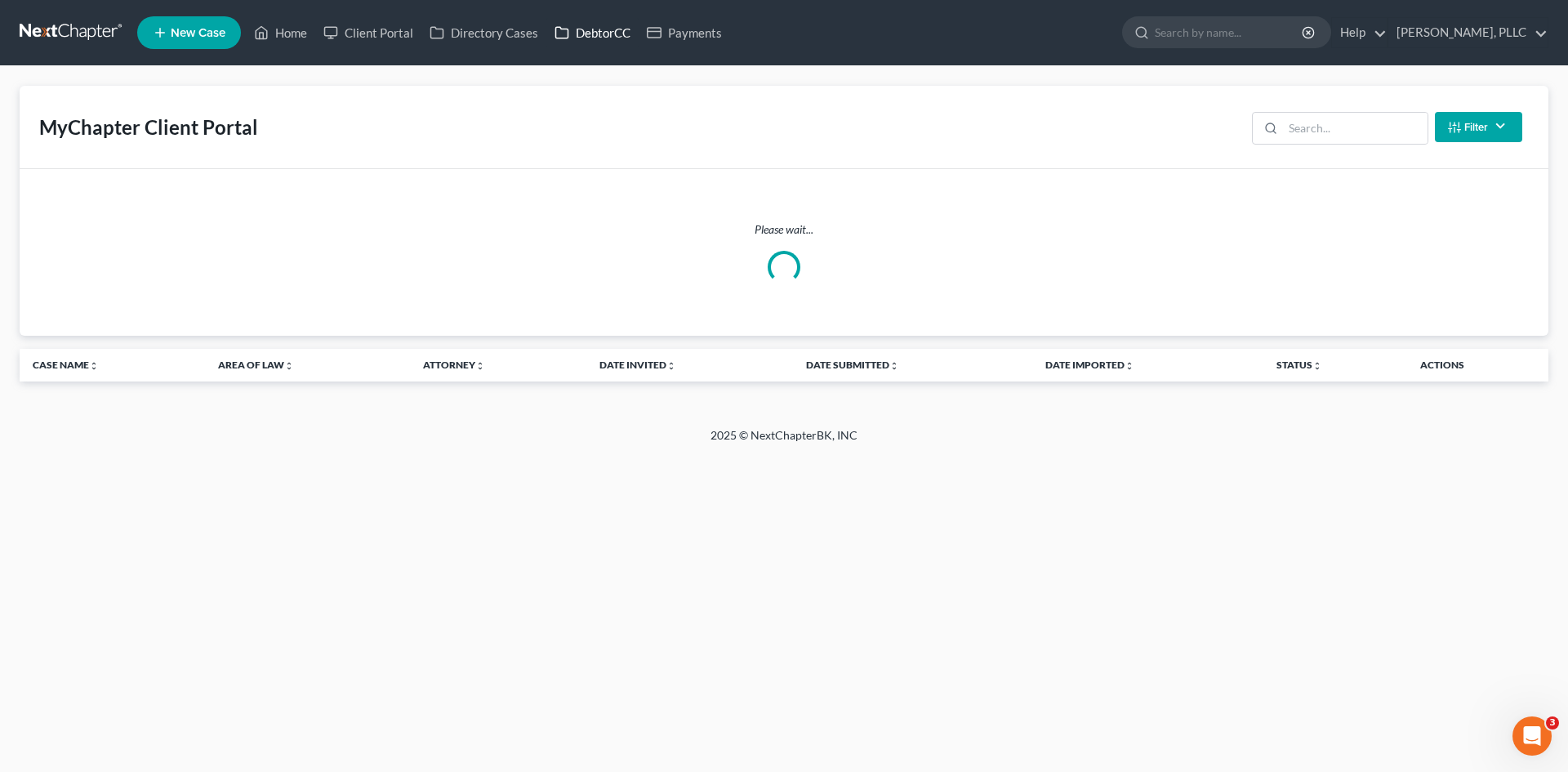
click at [603, 31] on link "DebtorCC" at bounding box center [593, 33] width 92 height 30
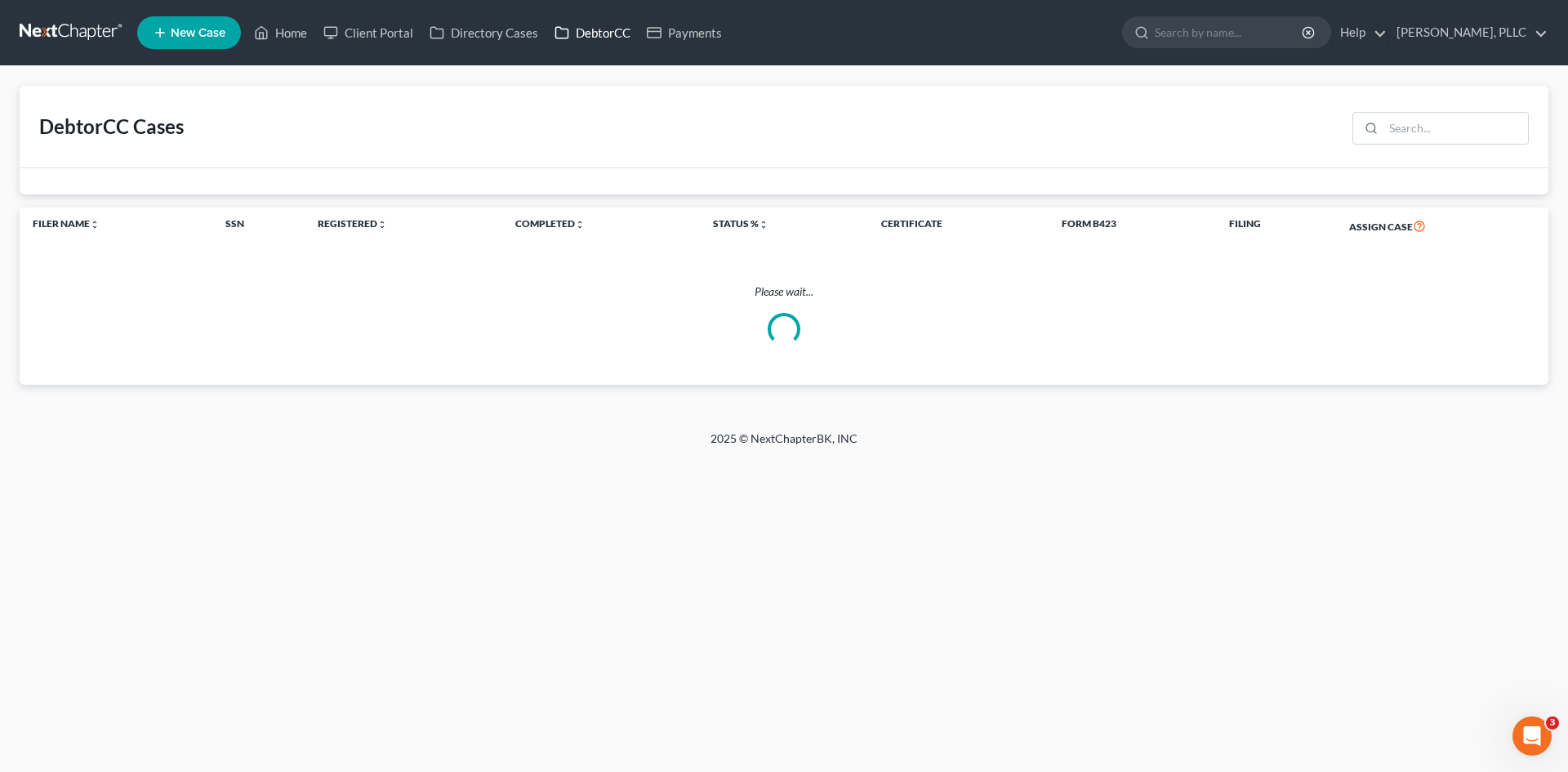
click at [595, 39] on link "DebtorCC" at bounding box center [593, 33] width 92 height 30
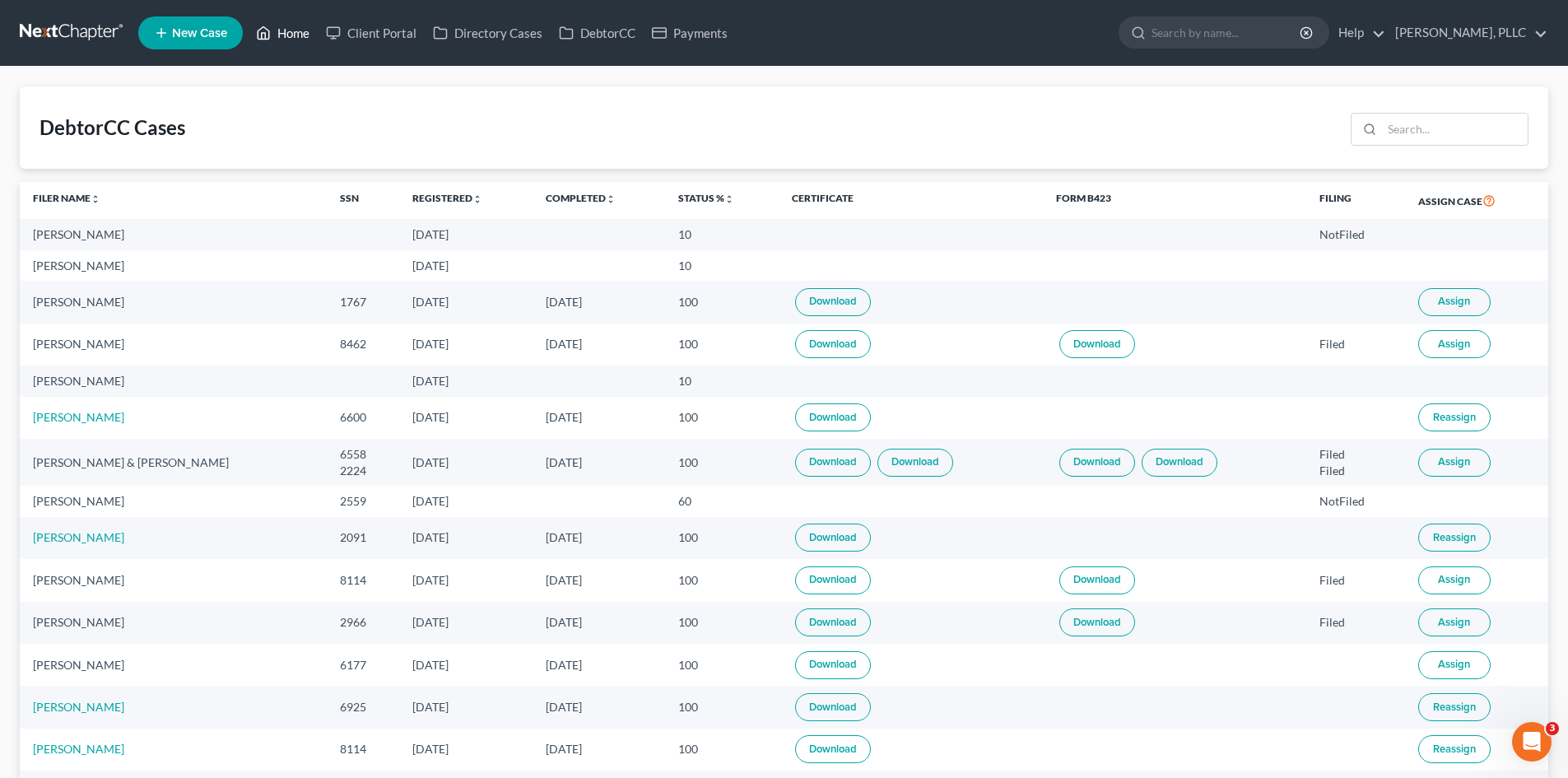
click at [304, 37] on link "Home" at bounding box center [283, 33] width 70 height 30
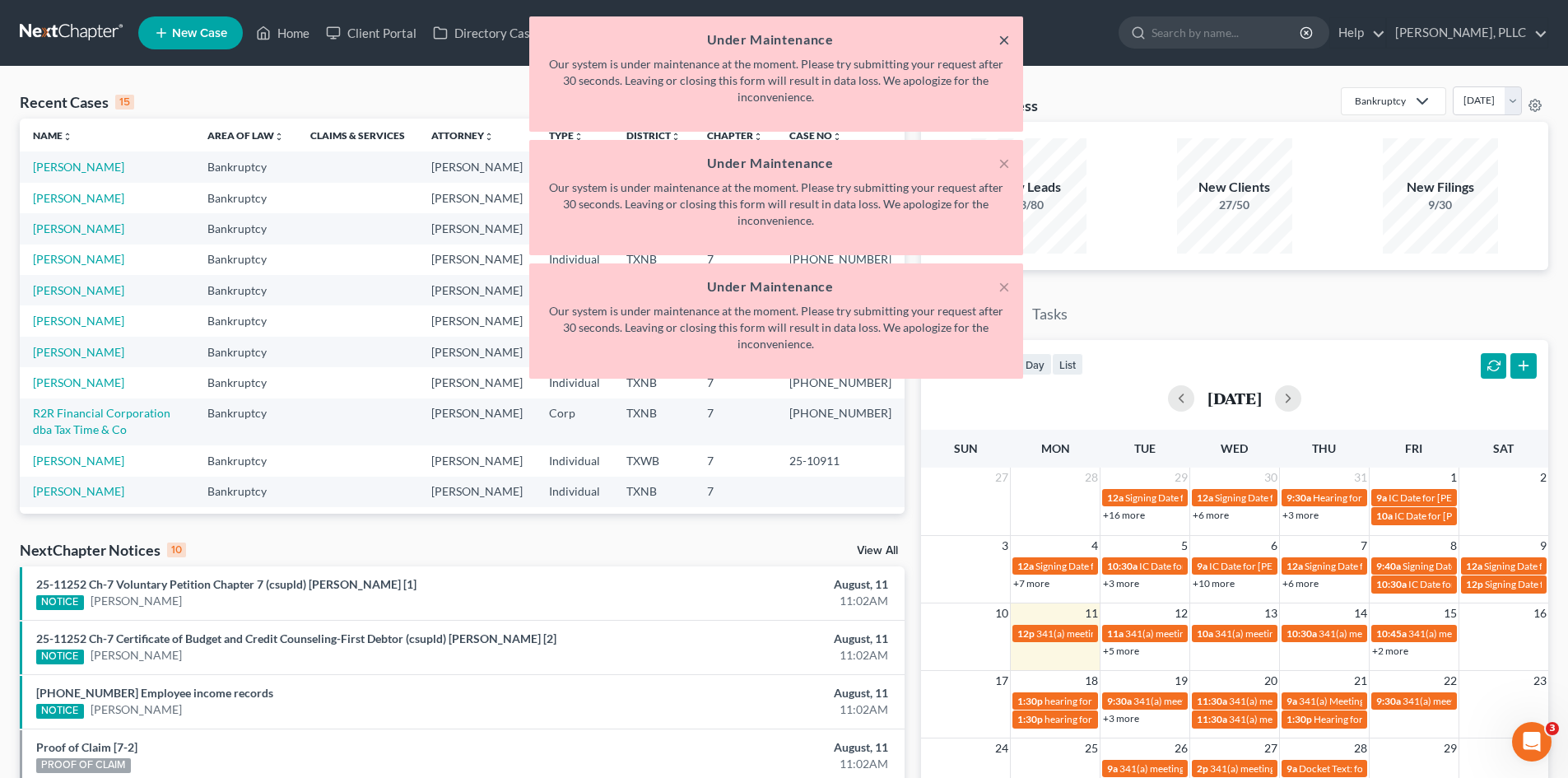
click at [1001, 36] on button "×" at bounding box center [1005, 40] width 12 height 20
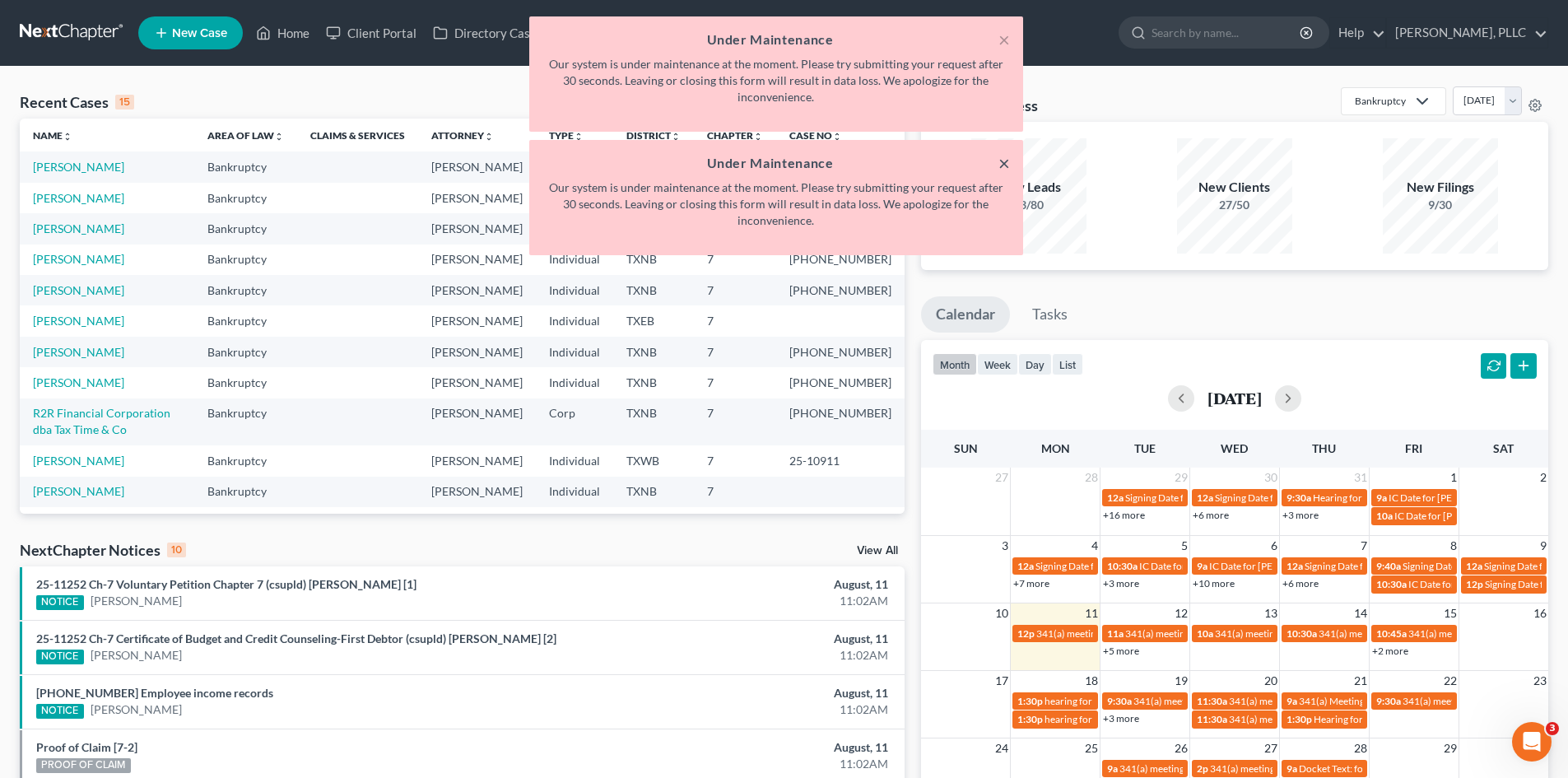
click at [999, 160] on button "×" at bounding box center [1005, 163] width 12 height 20
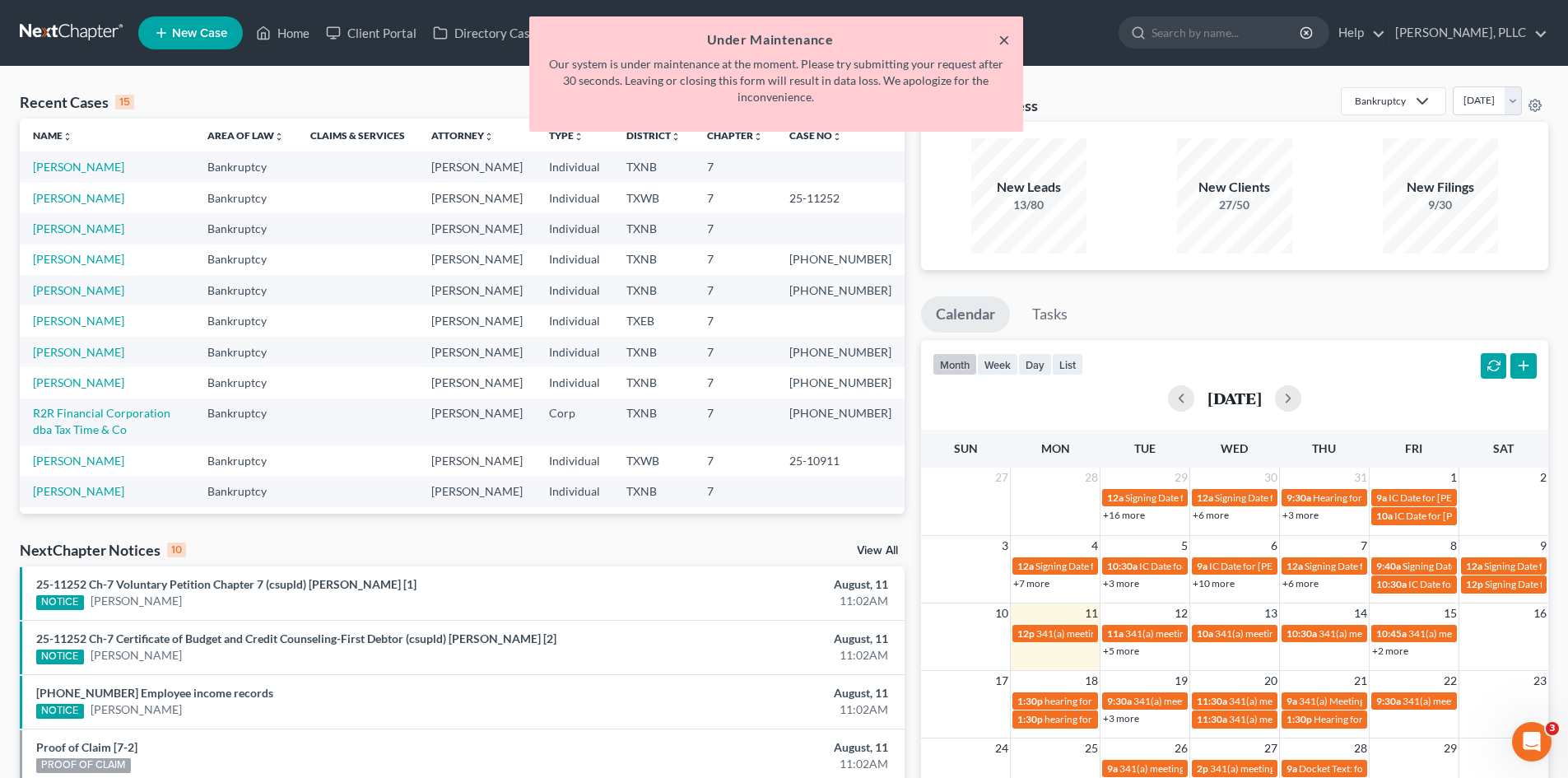
click at [1001, 42] on button "×" at bounding box center [1005, 40] width 12 height 20
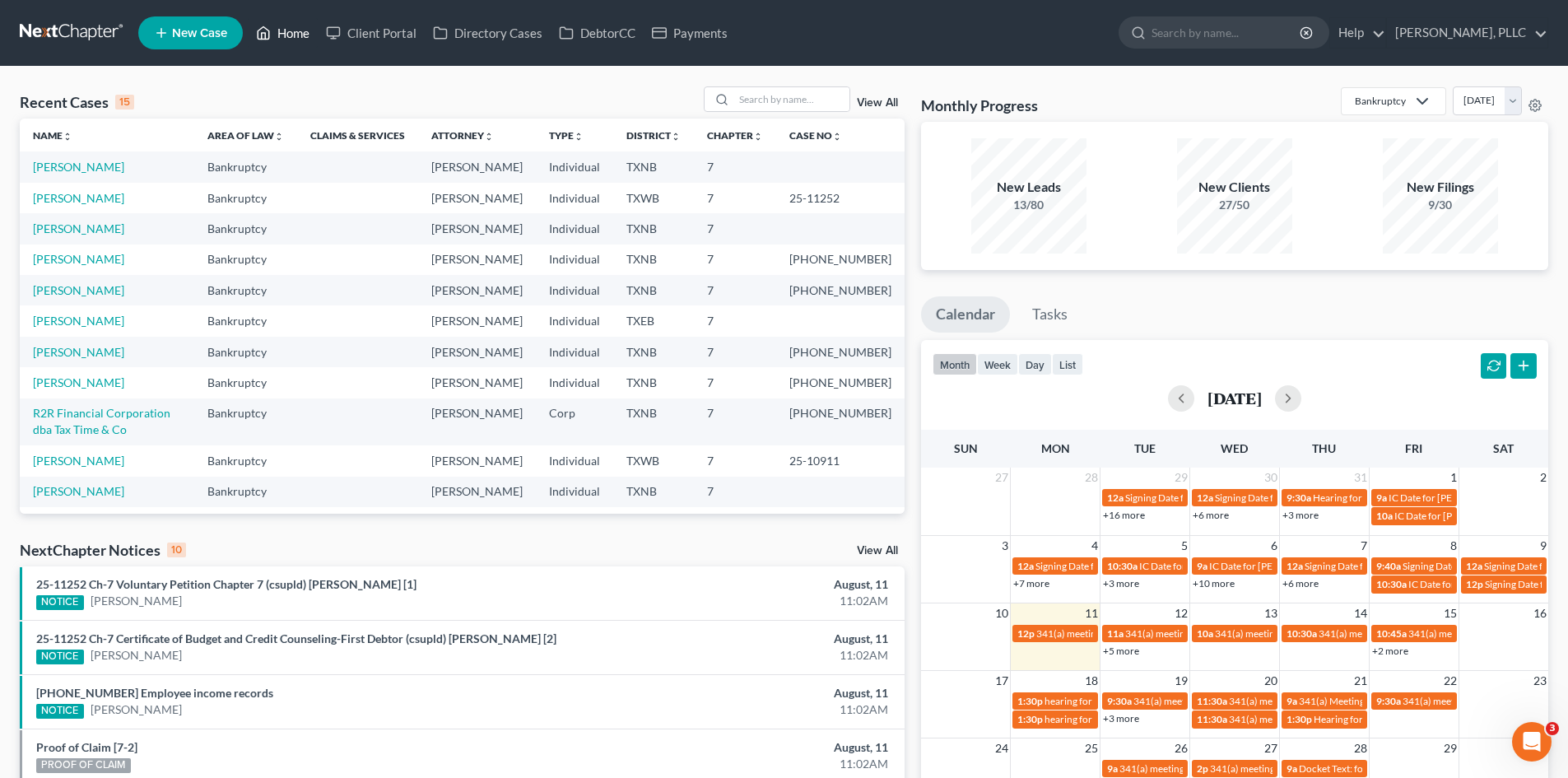
click at [285, 40] on link "Home" at bounding box center [283, 33] width 70 height 30
click at [380, 37] on link "Client Portal" at bounding box center [371, 33] width 107 height 30
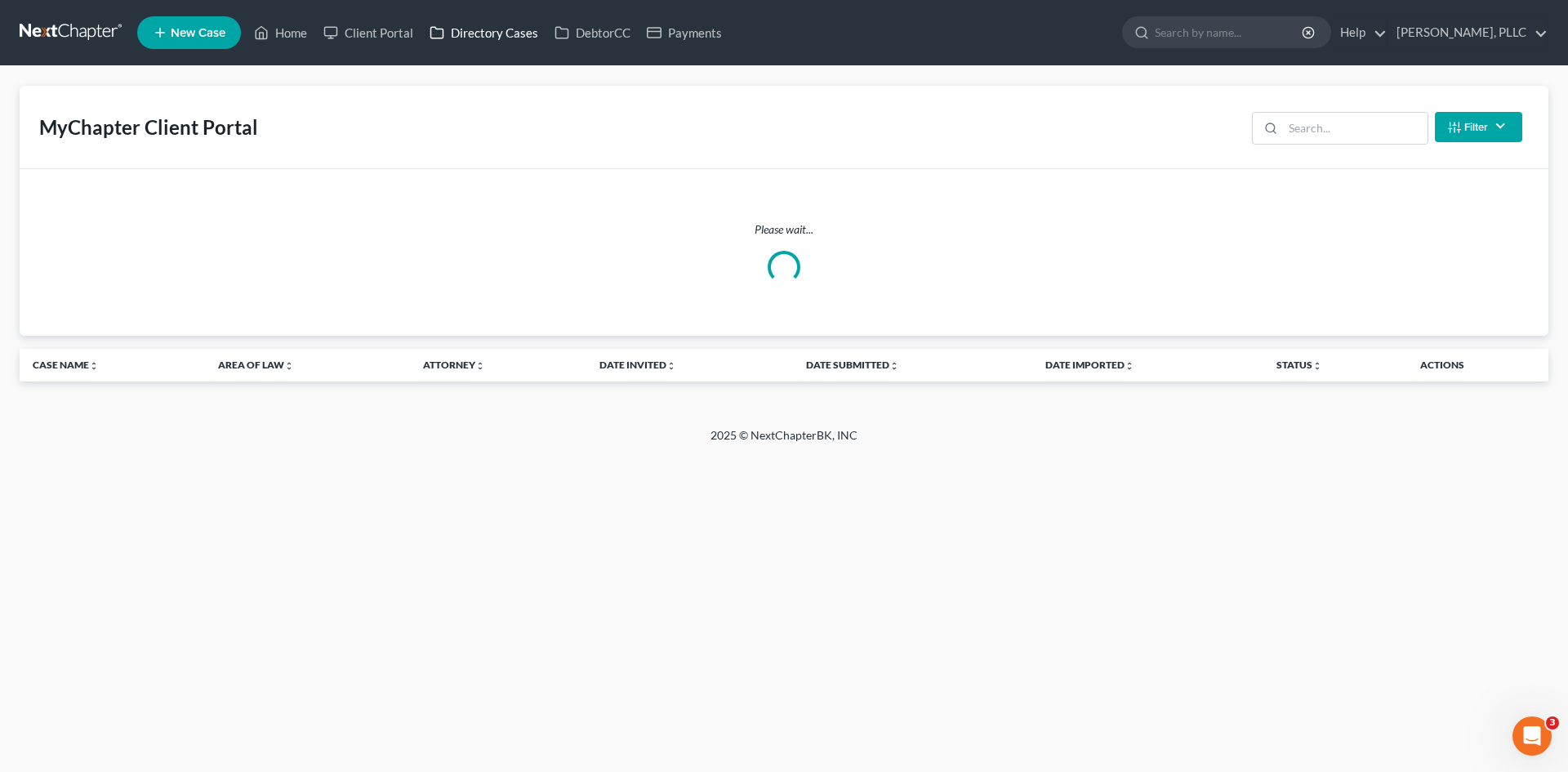
click at [462, 28] on link "Directory Cases" at bounding box center [483, 33] width 125 height 30
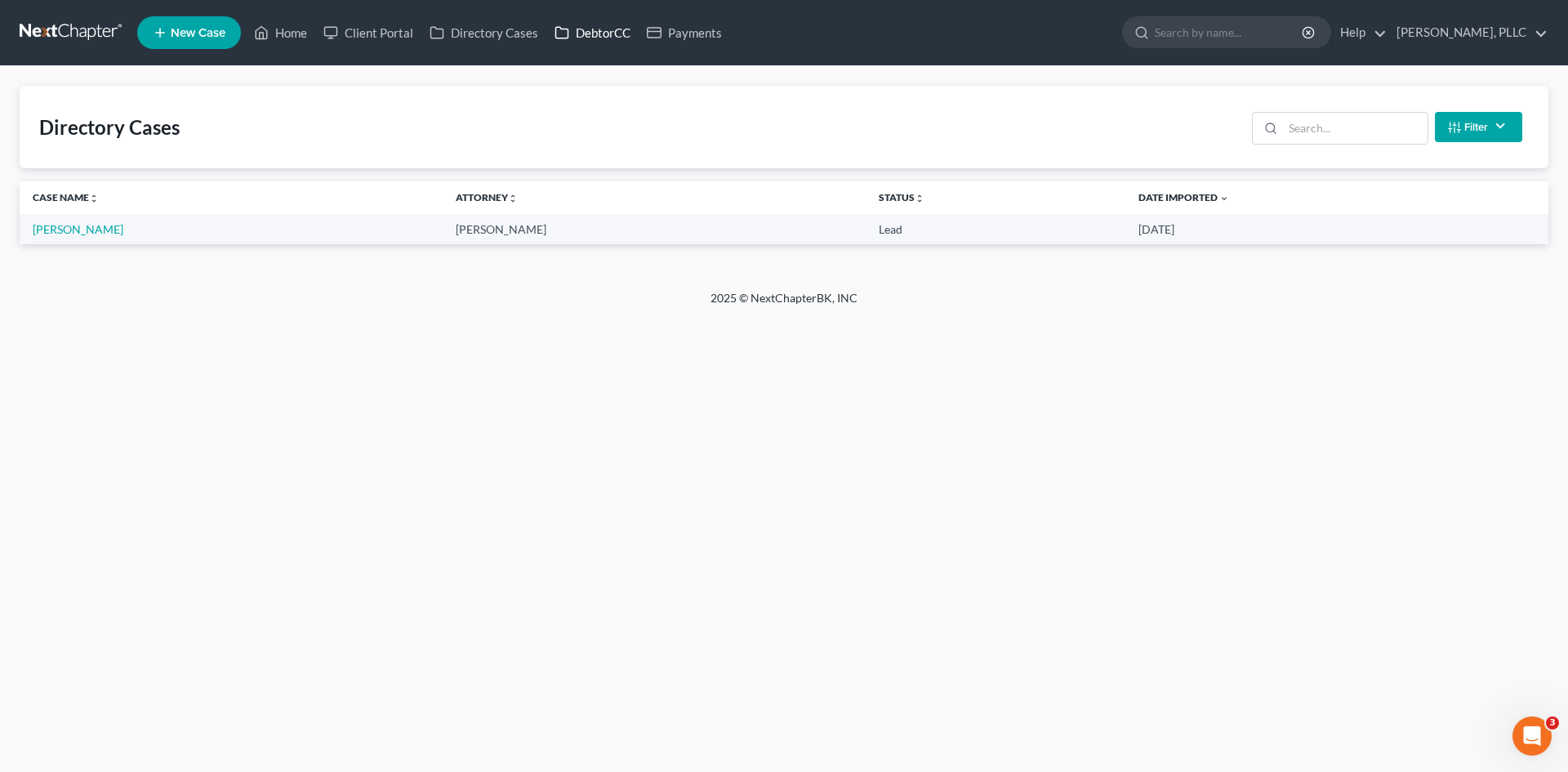
click at [596, 36] on link "DebtorCC" at bounding box center [593, 33] width 92 height 30
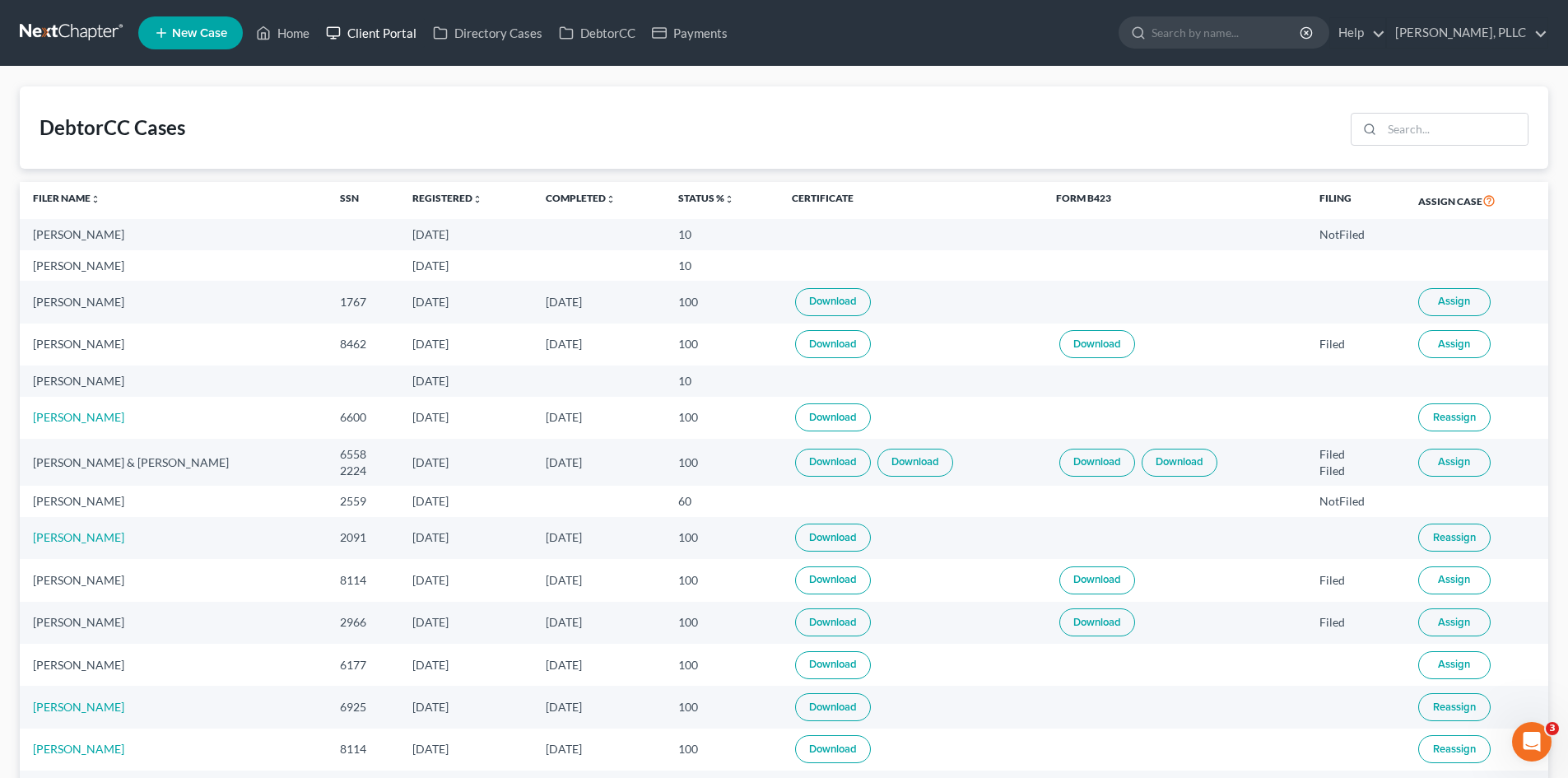
click at [397, 37] on link "Client Portal" at bounding box center [371, 33] width 107 height 30
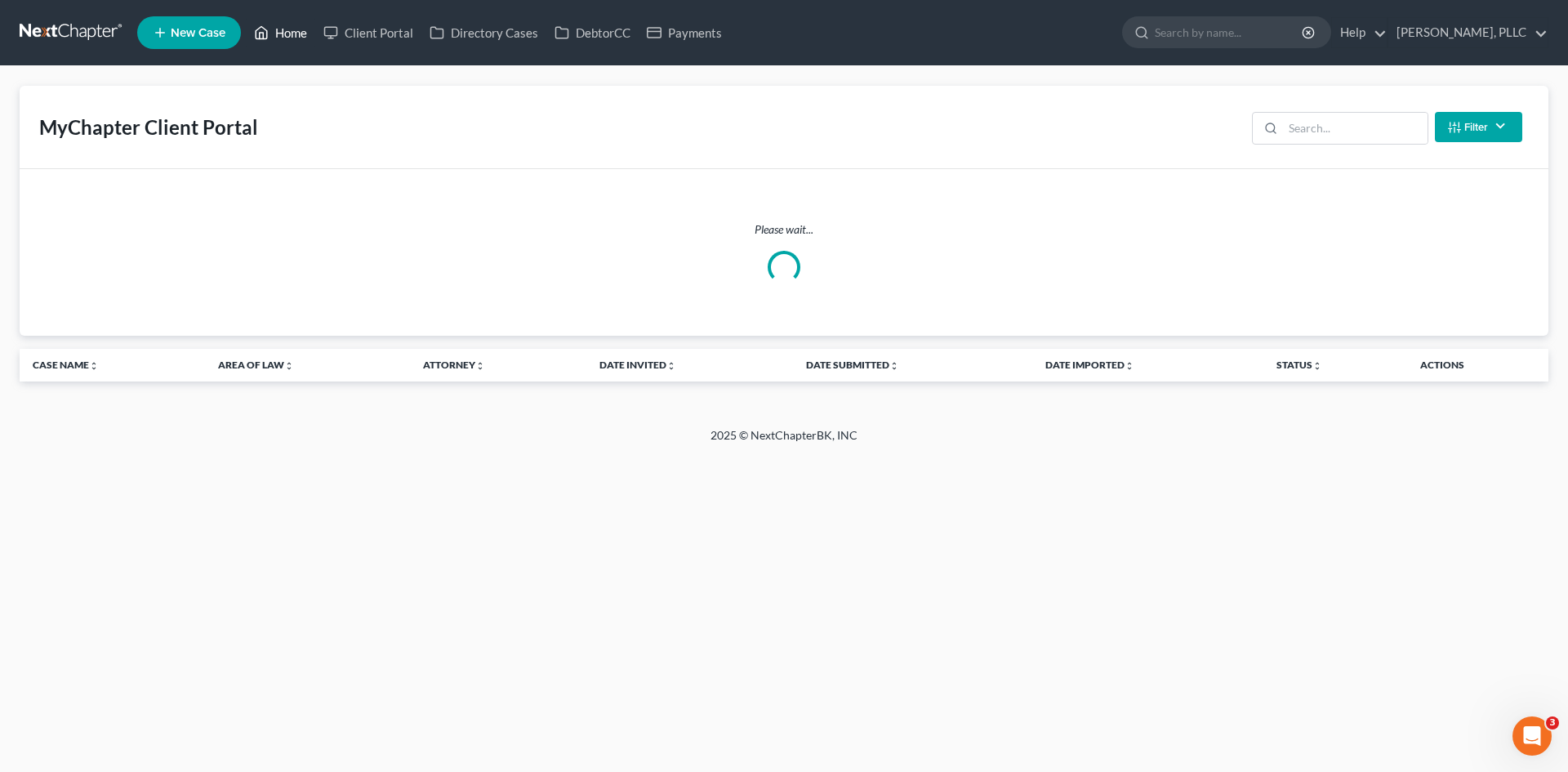
click at [304, 39] on link "Home" at bounding box center [281, 33] width 69 height 30
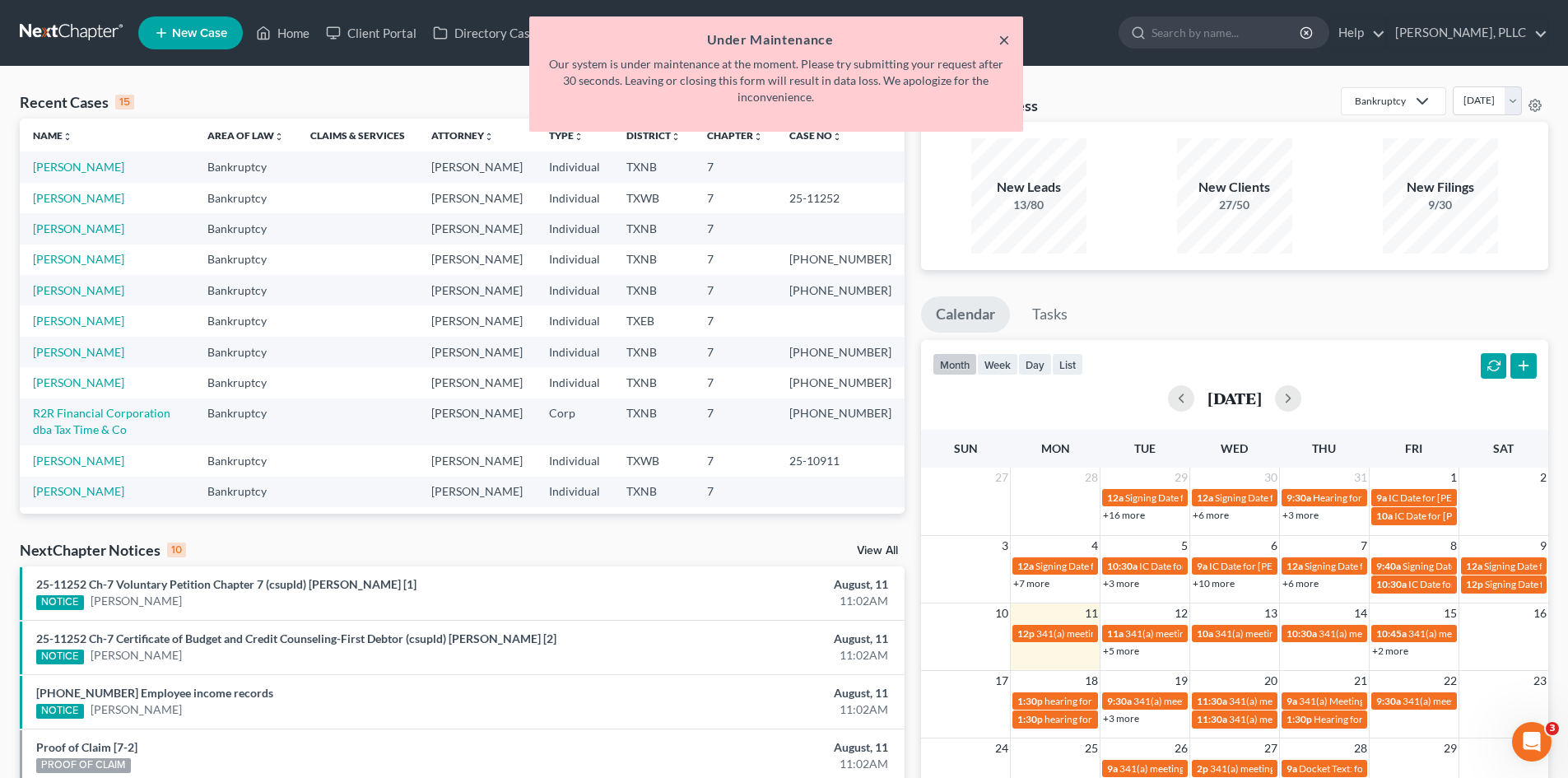
click at [1003, 37] on button "×" at bounding box center [1005, 40] width 12 height 20
drag, startPoint x: 1004, startPoint y: 44, endPoint x: 758, endPoint y: 57, distance: 246.3
click at [999, 44] on button "×" at bounding box center [1005, 40] width 12 height 20
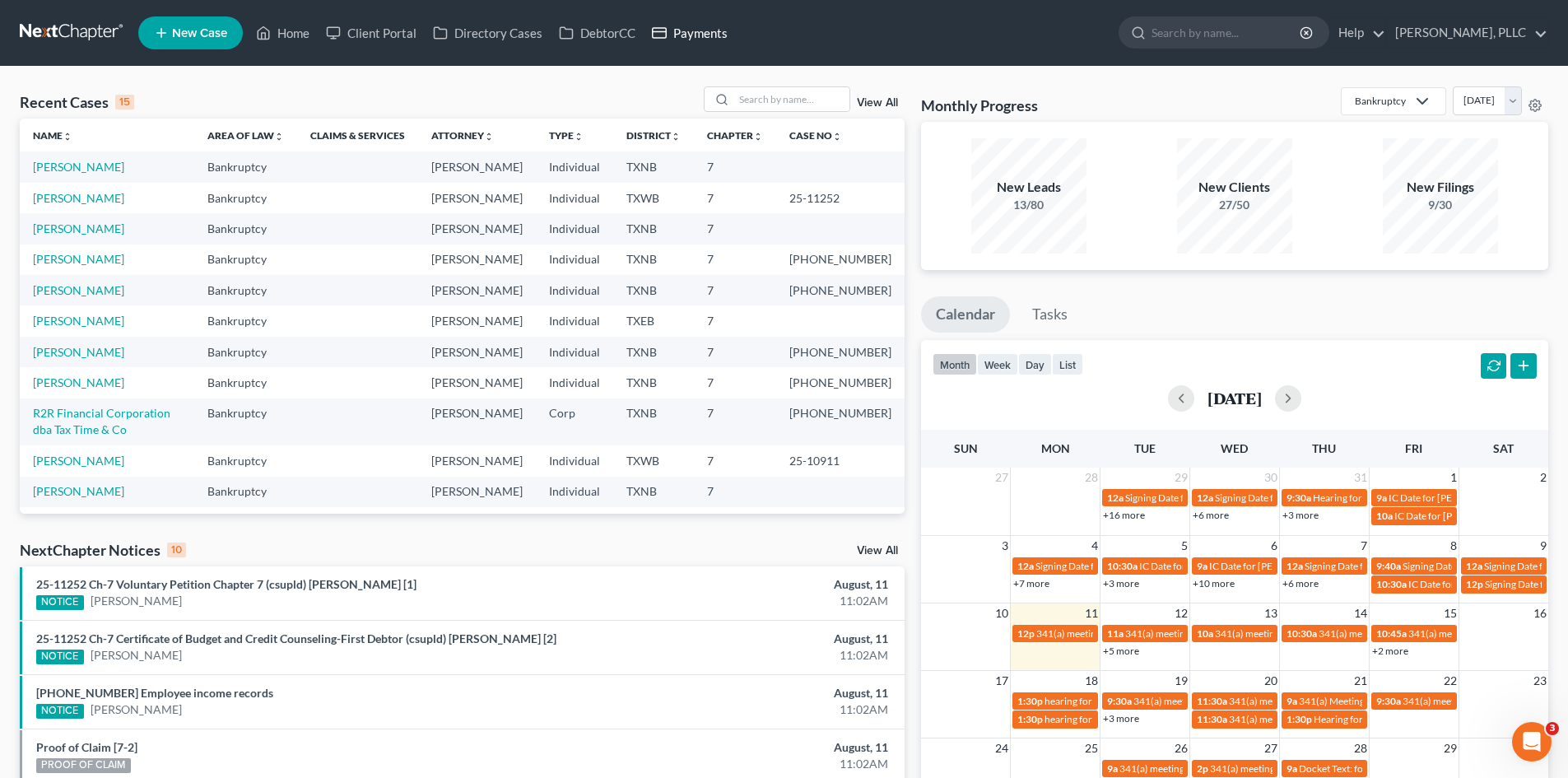
click at [669, 33] on link "Payments" at bounding box center [689, 33] width 92 height 30
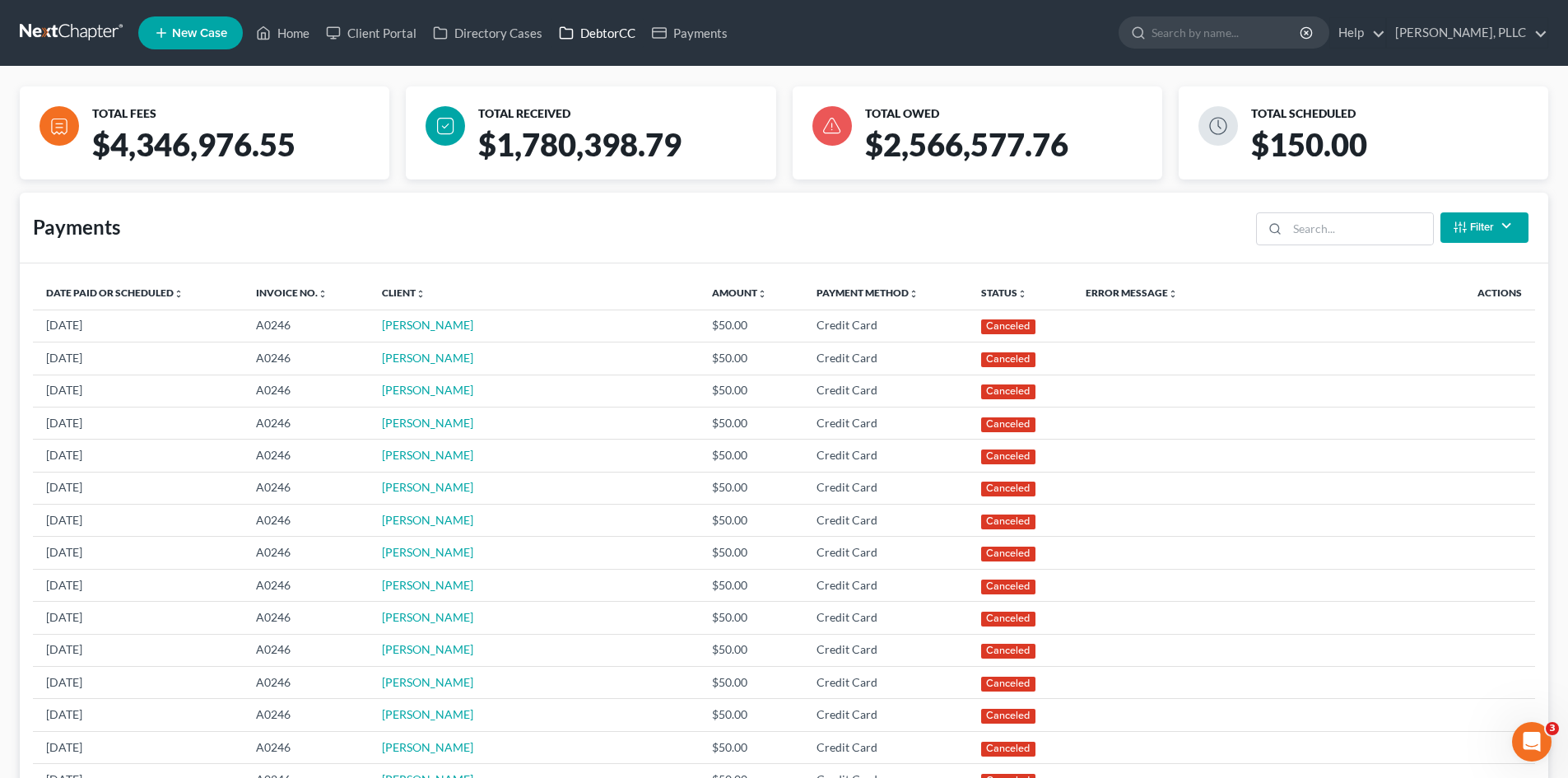
click at [613, 32] on link "DebtorCC" at bounding box center [598, 33] width 93 height 30
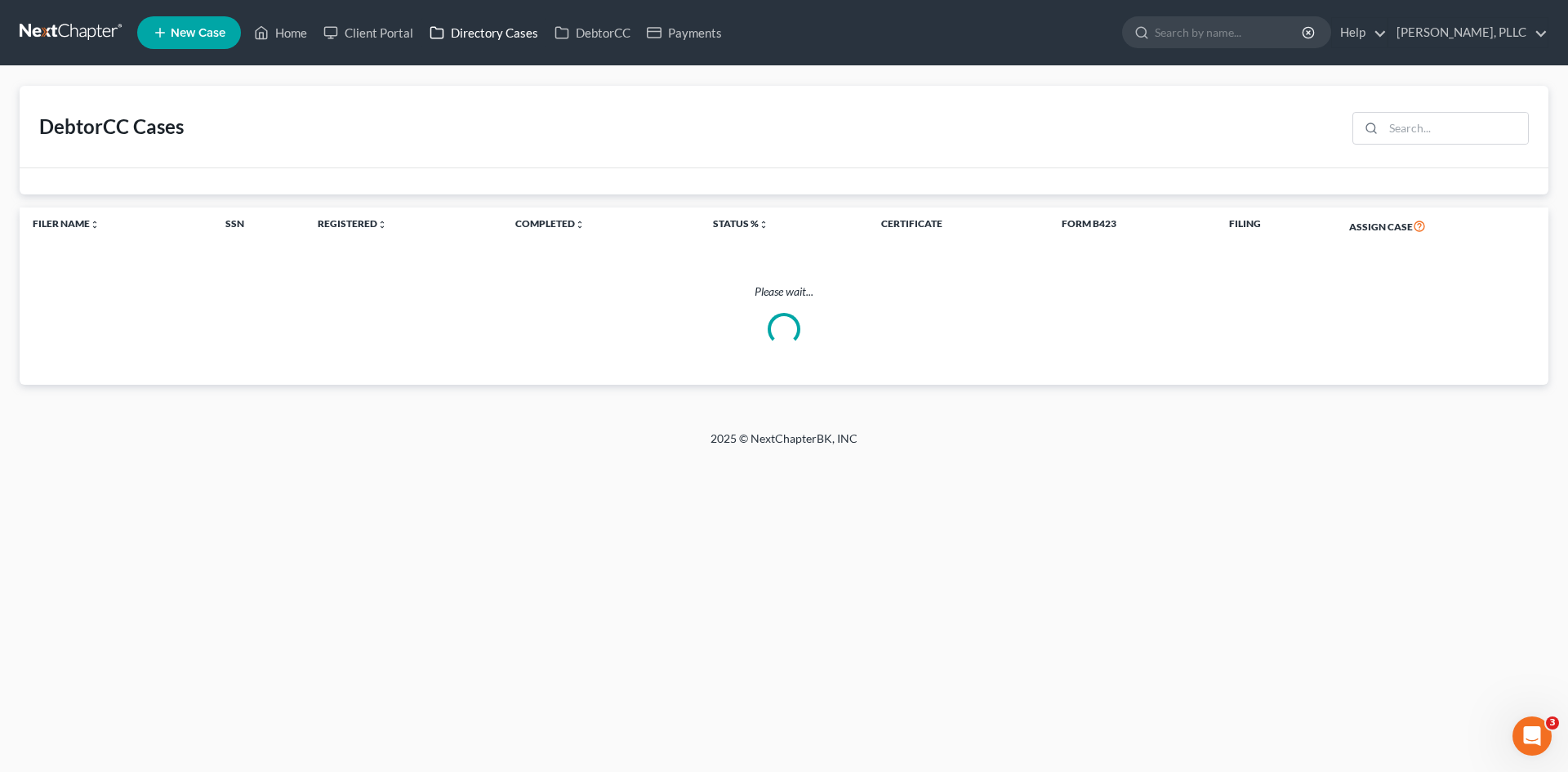
click at [515, 33] on link "Directory Cases" at bounding box center [483, 33] width 125 height 30
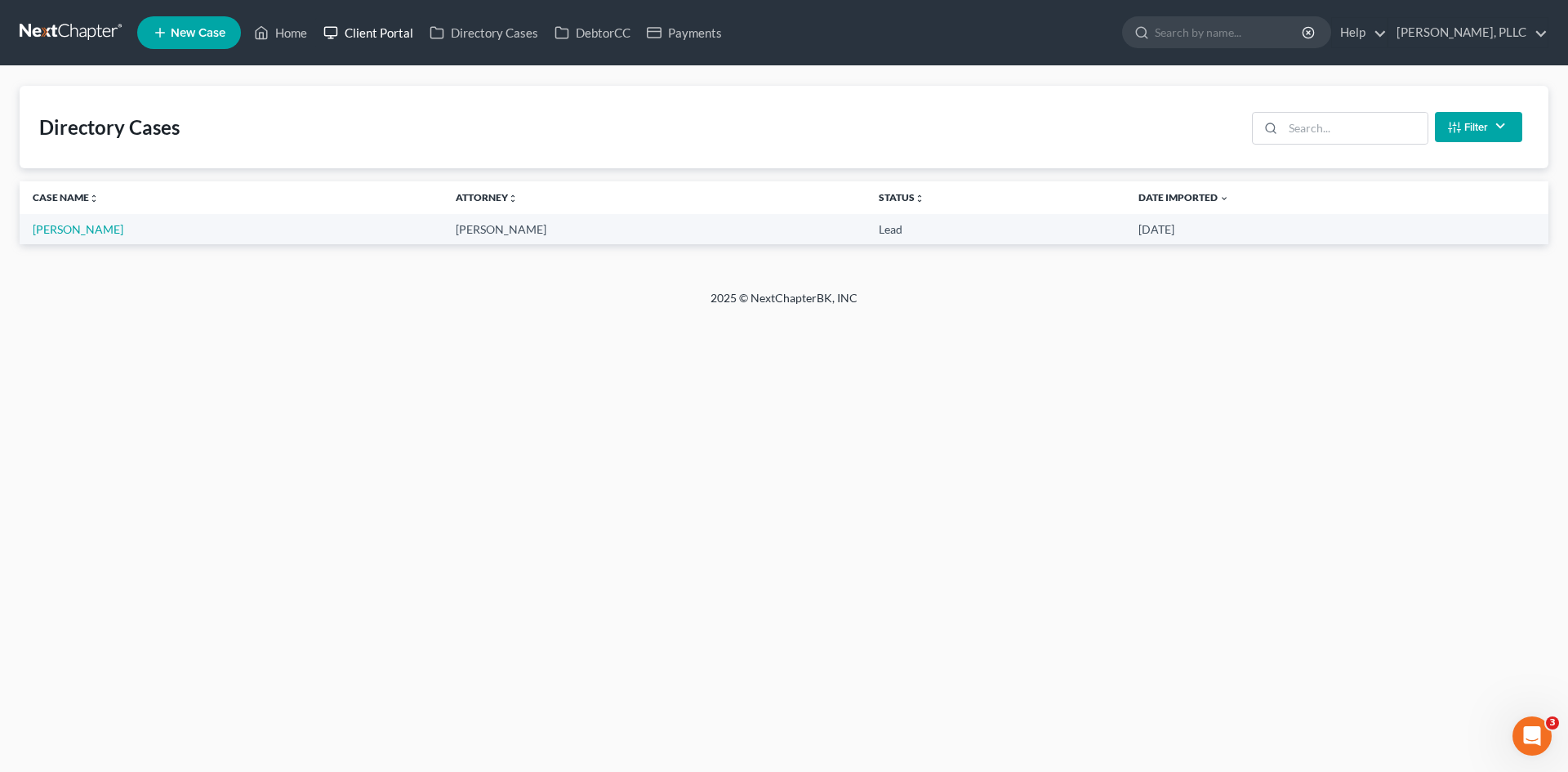
click at [358, 28] on link "Client Portal" at bounding box center [368, 33] width 107 height 30
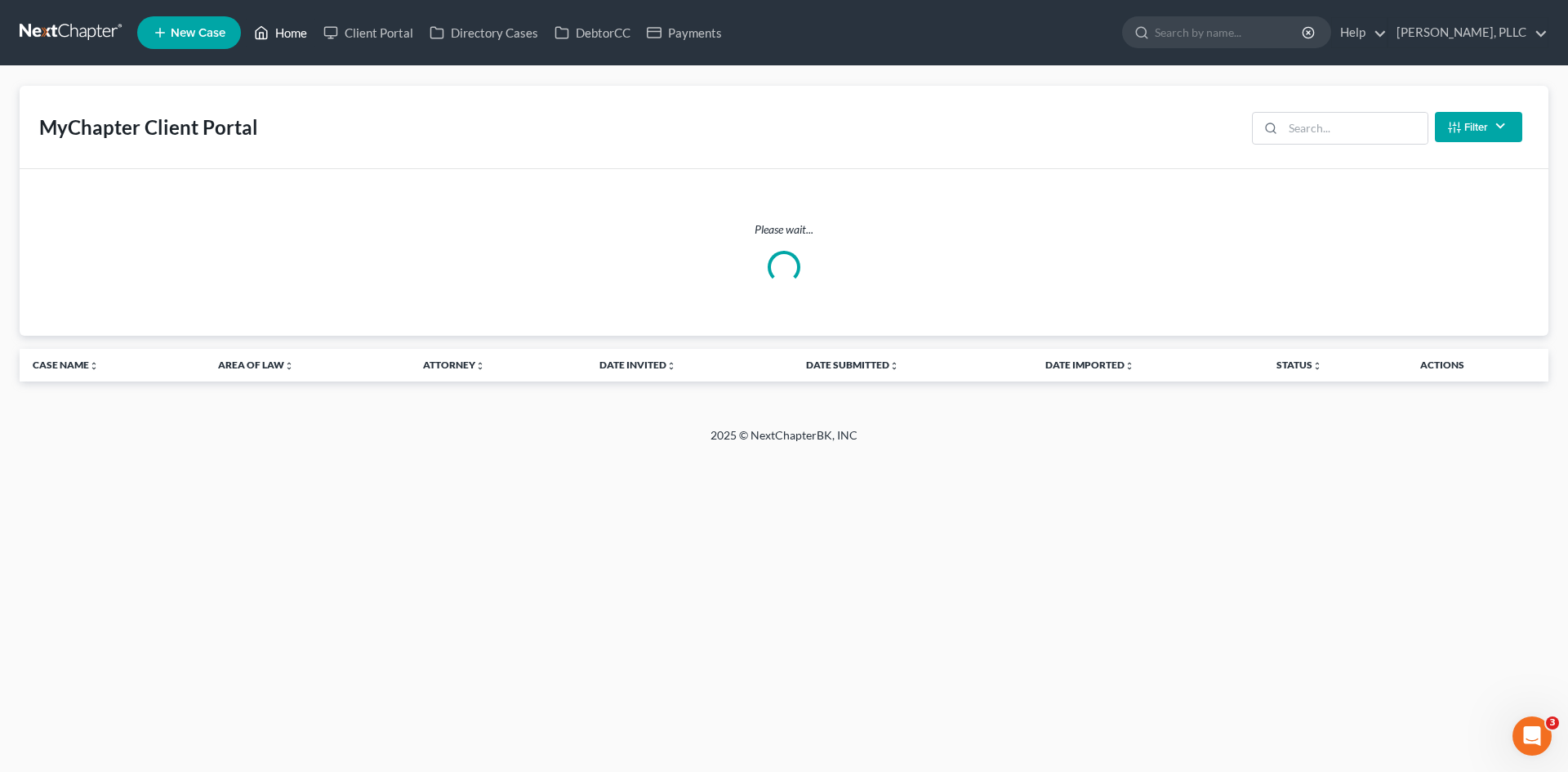
click at [285, 39] on link "Home" at bounding box center [281, 33] width 69 height 30
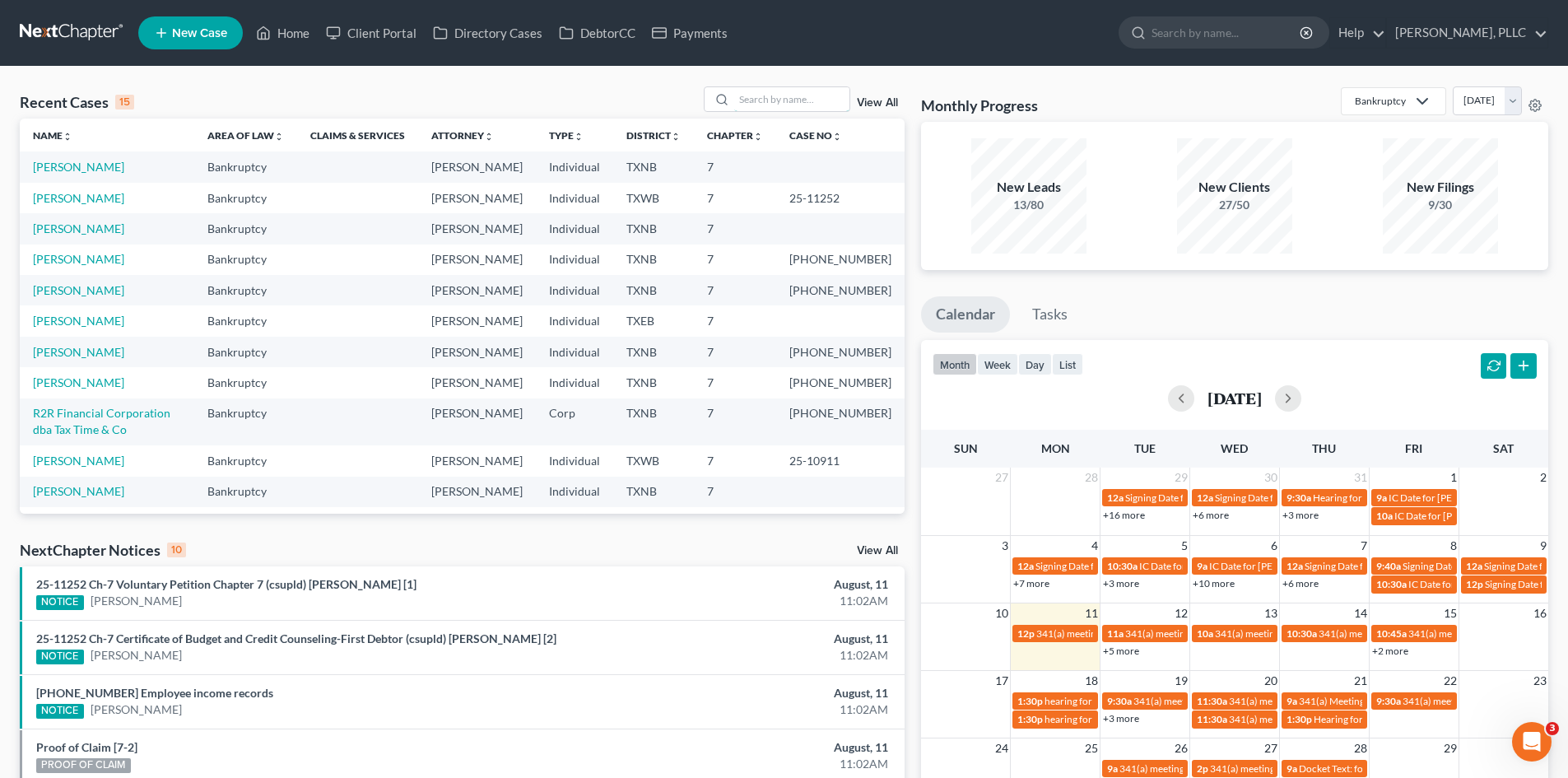
drag, startPoint x: 800, startPoint y: 102, endPoint x: 803, endPoint y: 86, distance: 16.3
click at [800, 102] on input "search" at bounding box center [791, 99] width 115 height 24
type input "[PERSON_NAME]"
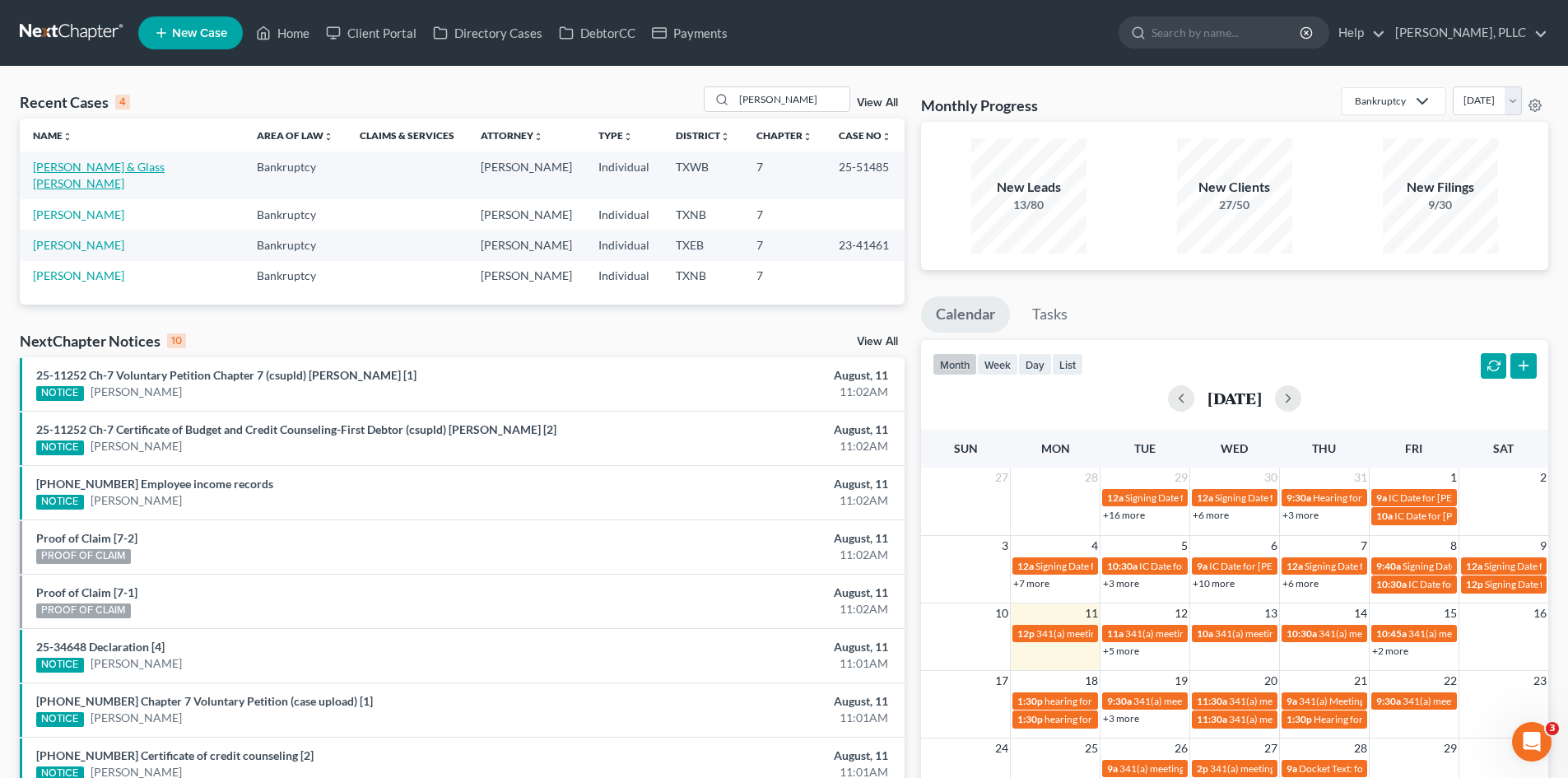
click at [156, 166] on link "[PERSON_NAME] & Glass [PERSON_NAME]" at bounding box center [99, 175] width 131 height 31
select select "4"
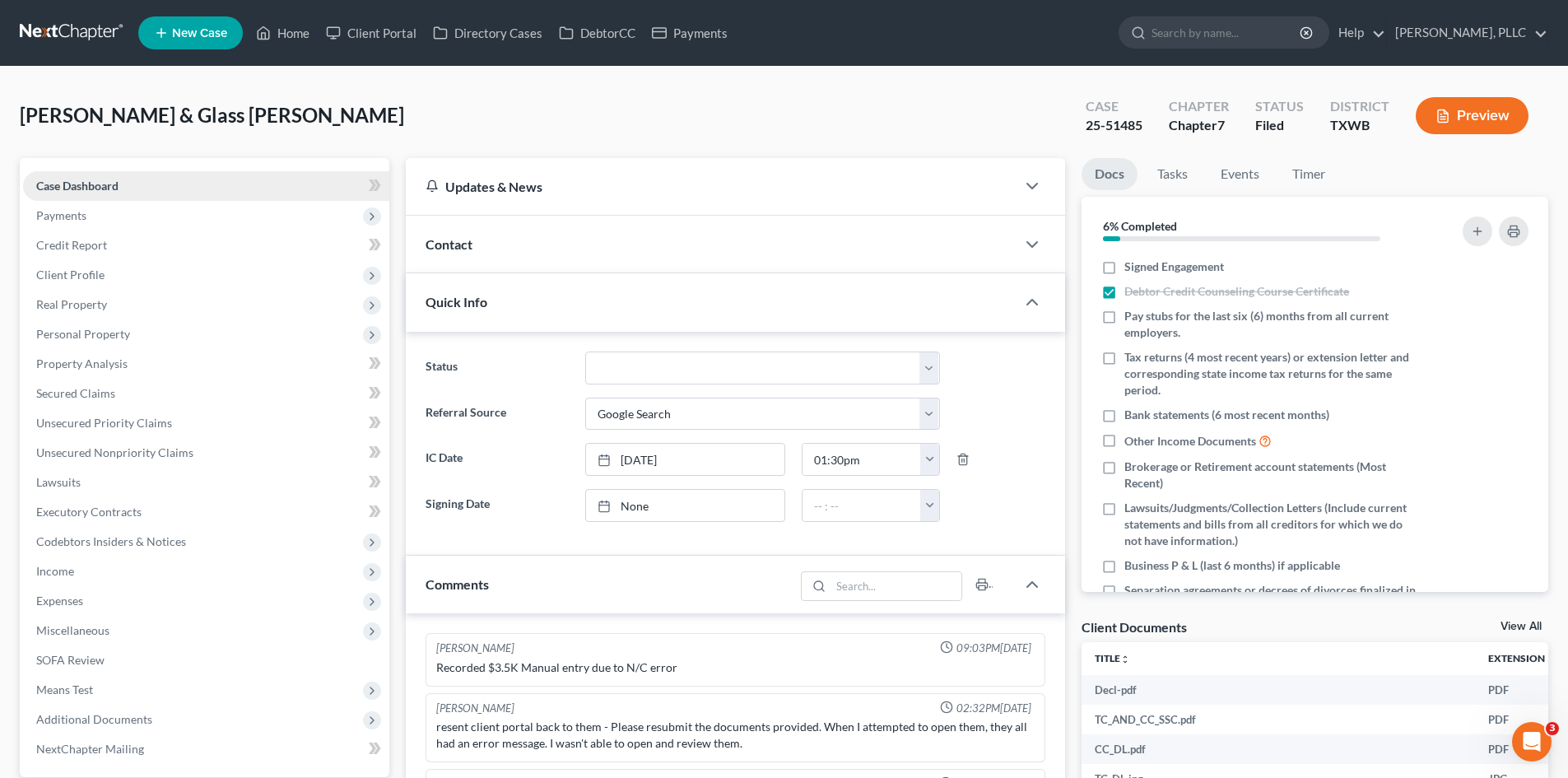
scroll to position [1260, 0]
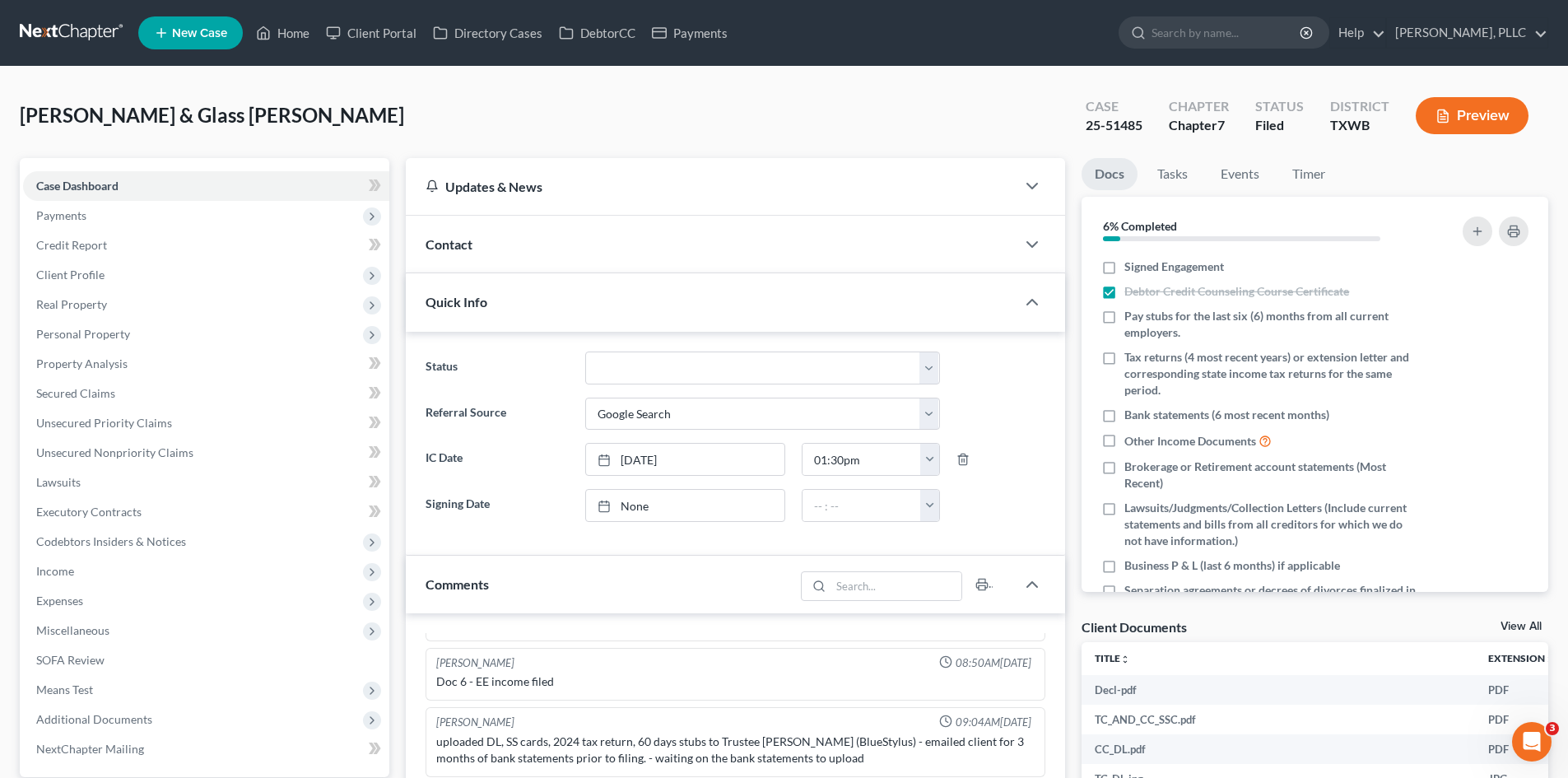
click at [191, 32] on span "New Case" at bounding box center [200, 33] width 55 height 12
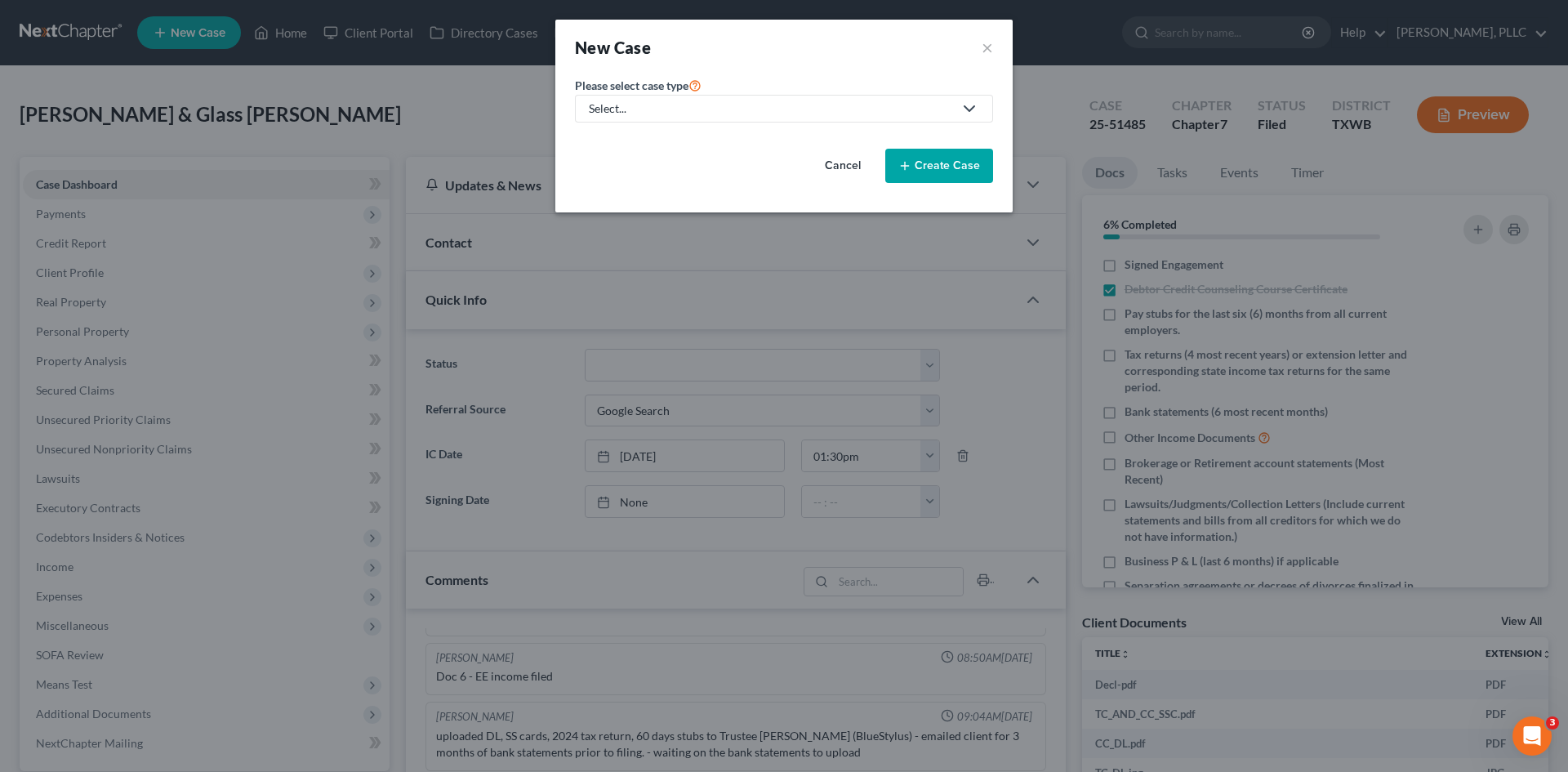
click at [653, 98] on link "Select..." at bounding box center [784, 109] width 418 height 28
click at [661, 142] on div "Bankruptcy" at bounding box center [656, 141] width 133 height 17
select select "78"
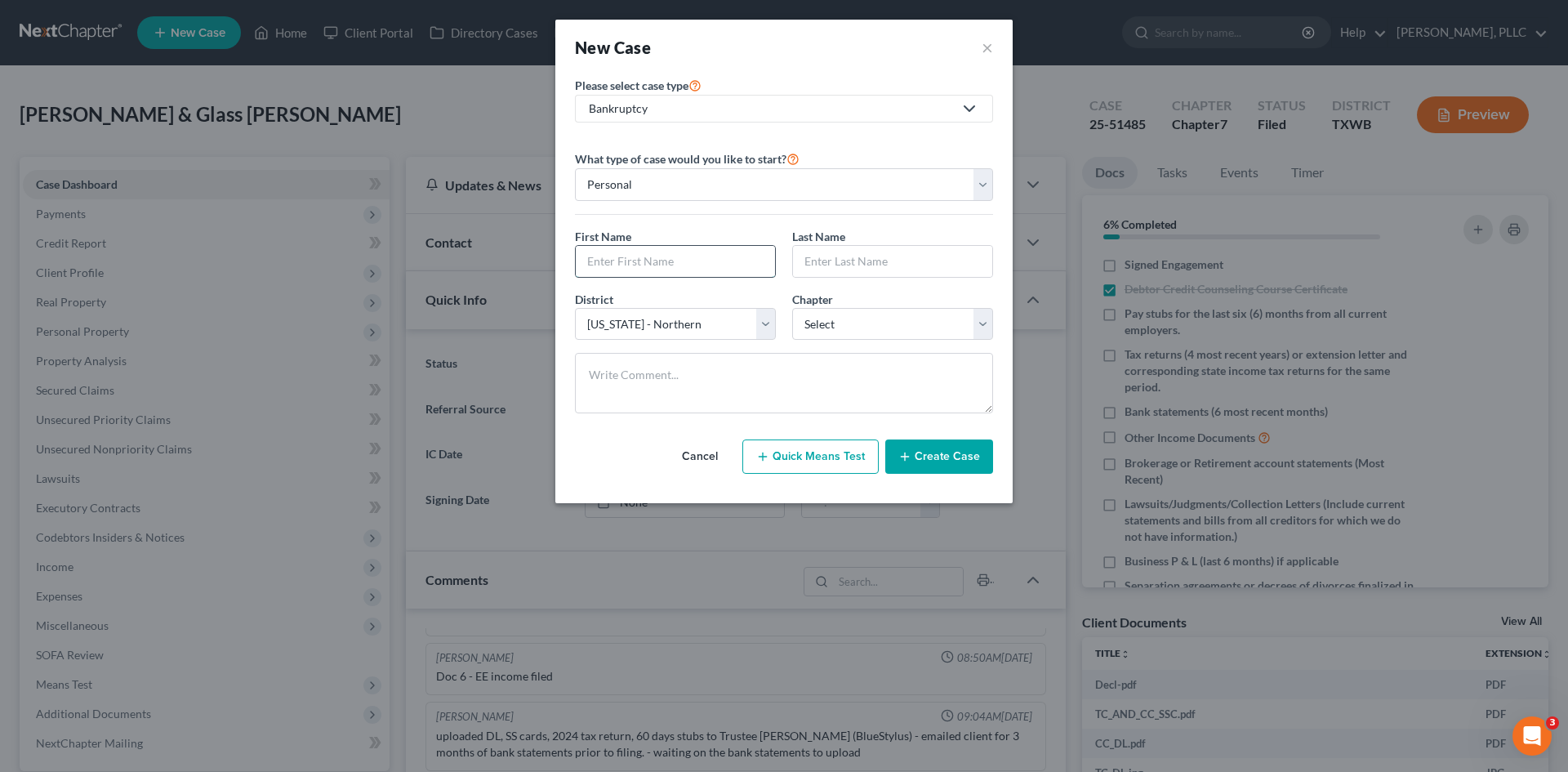
drag, startPoint x: 679, startPoint y: 259, endPoint x: 679, endPoint y: 251, distance: 8.0
click at [678, 259] on input "text" at bounding box center [675, 262] width 199 height 31
type input "Symaiya"
click at [877, 263] on input "text" at bounding box center [892, 262] width 199 height 31
type input "[PERSON_NAME]"
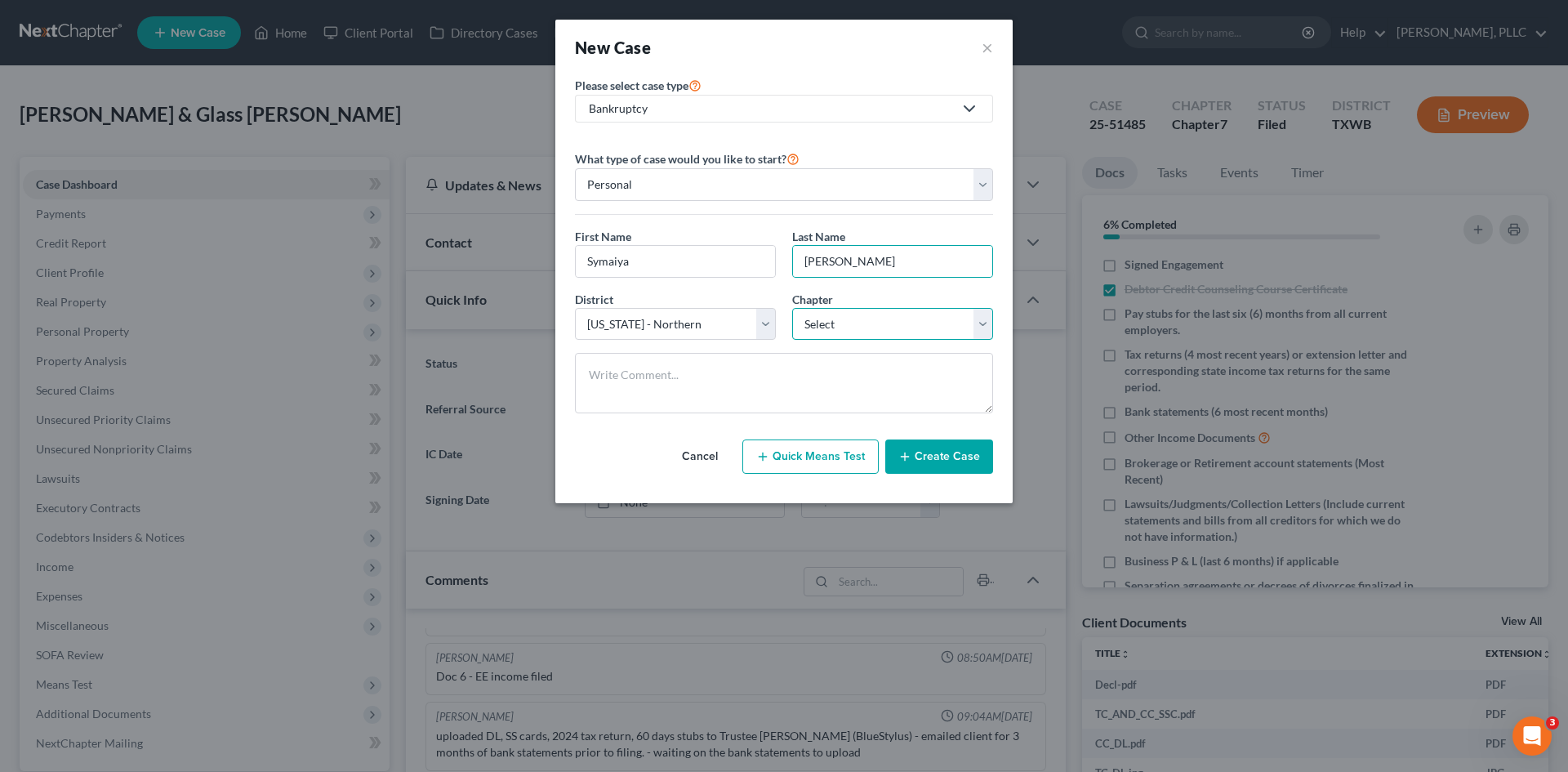
drag, startPoint x: 838, startPoint y: 324, endPoint x: 835, endPoint y: 339, distance: 15.3
click at [838, 324] on select "Select 7 11 12 13" at bounding box center [892, 324] width 201 height 33
select select "0"
click at [792, 308] on select "Select 7 11 12 13" at bounding box center [892, 324] width 201 height 33
click at [924, 457] on button "Create Case" at bounding box center [939, 457] width 108 height 35
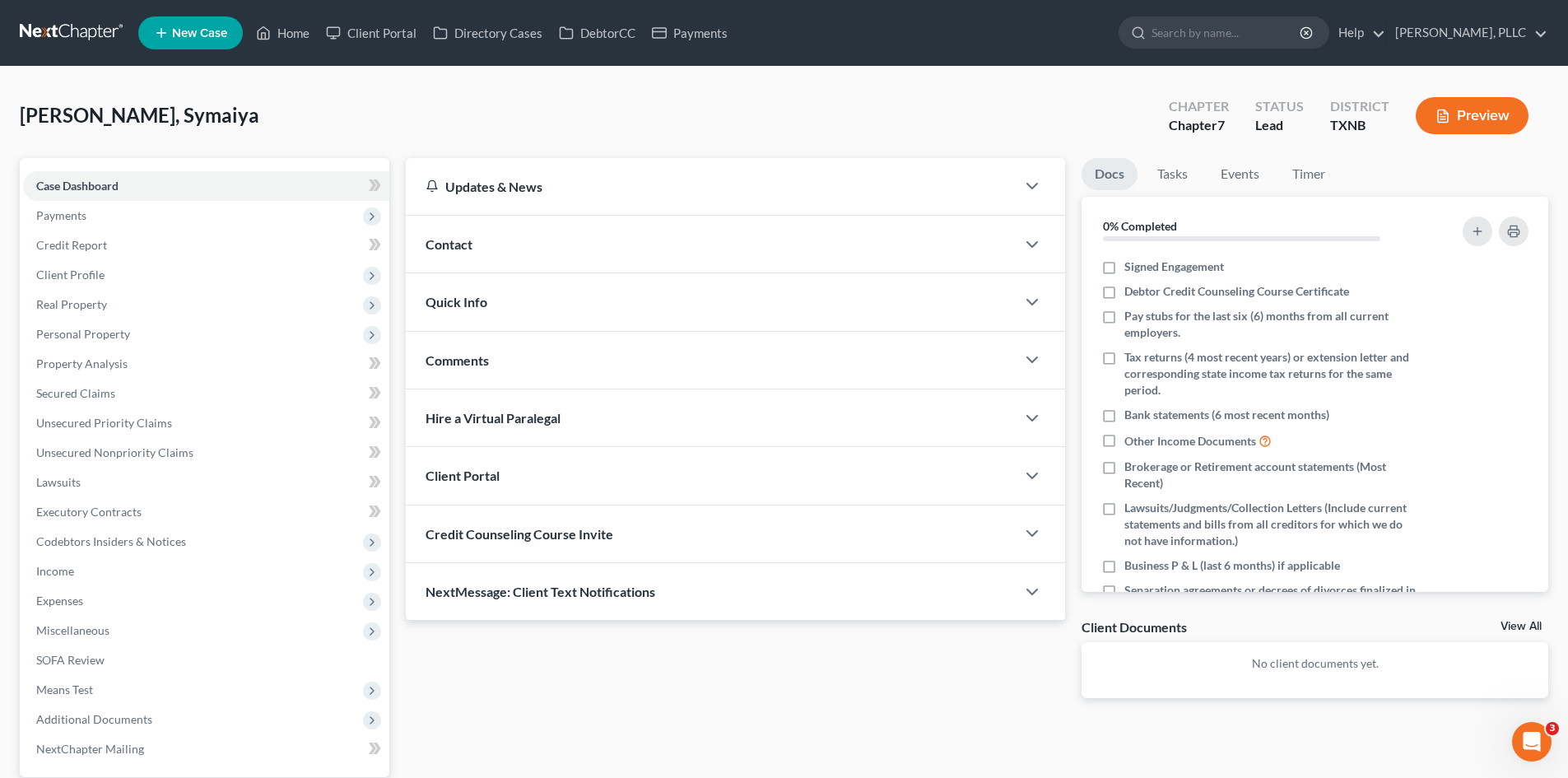
click at [507, 239] on div "Contact" at bounding box center [711, 244] width 610 height 57
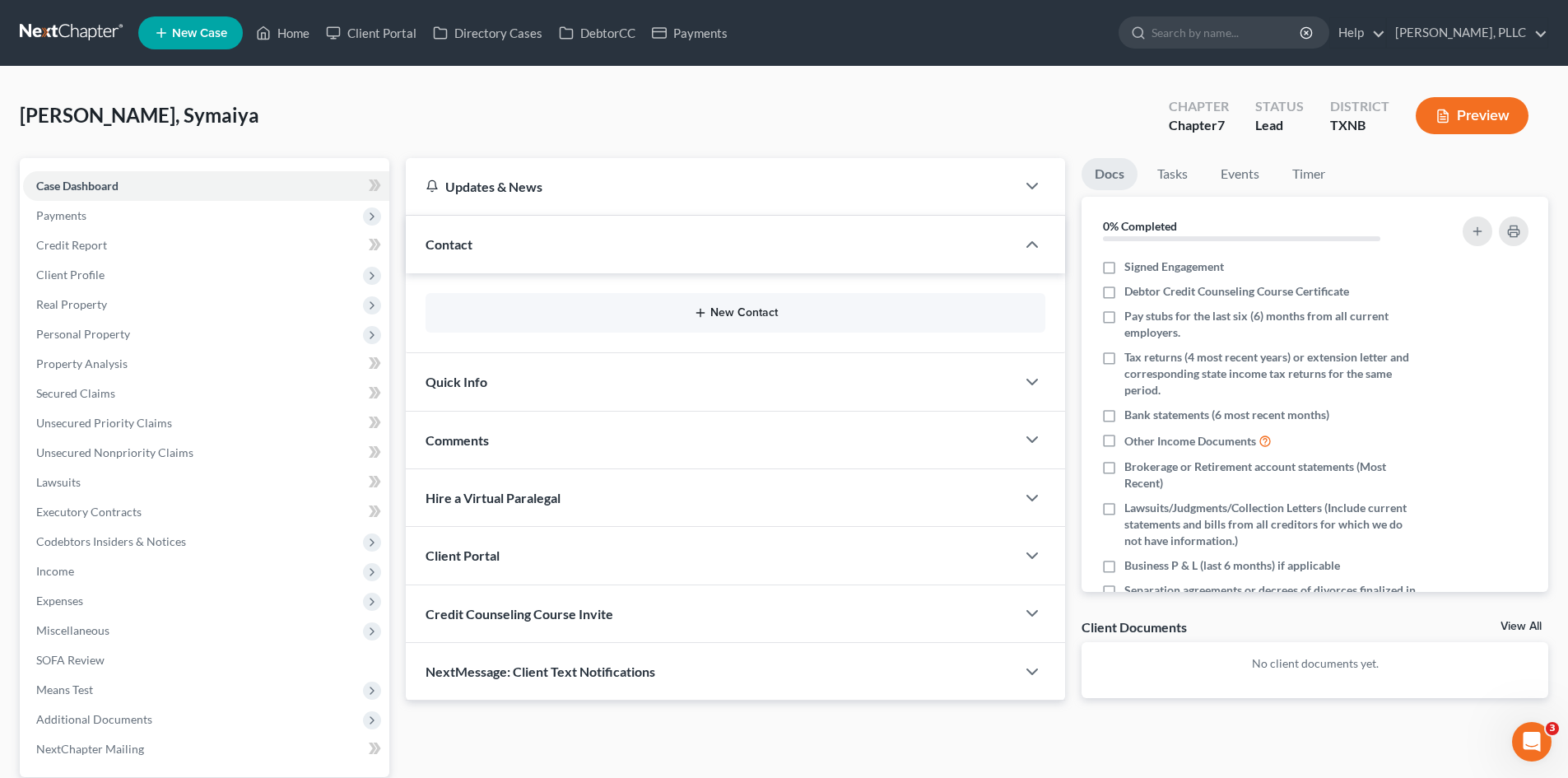
click at [730, 310] on button "New Contact" at bounding box center [735, 313] width 593 height 13
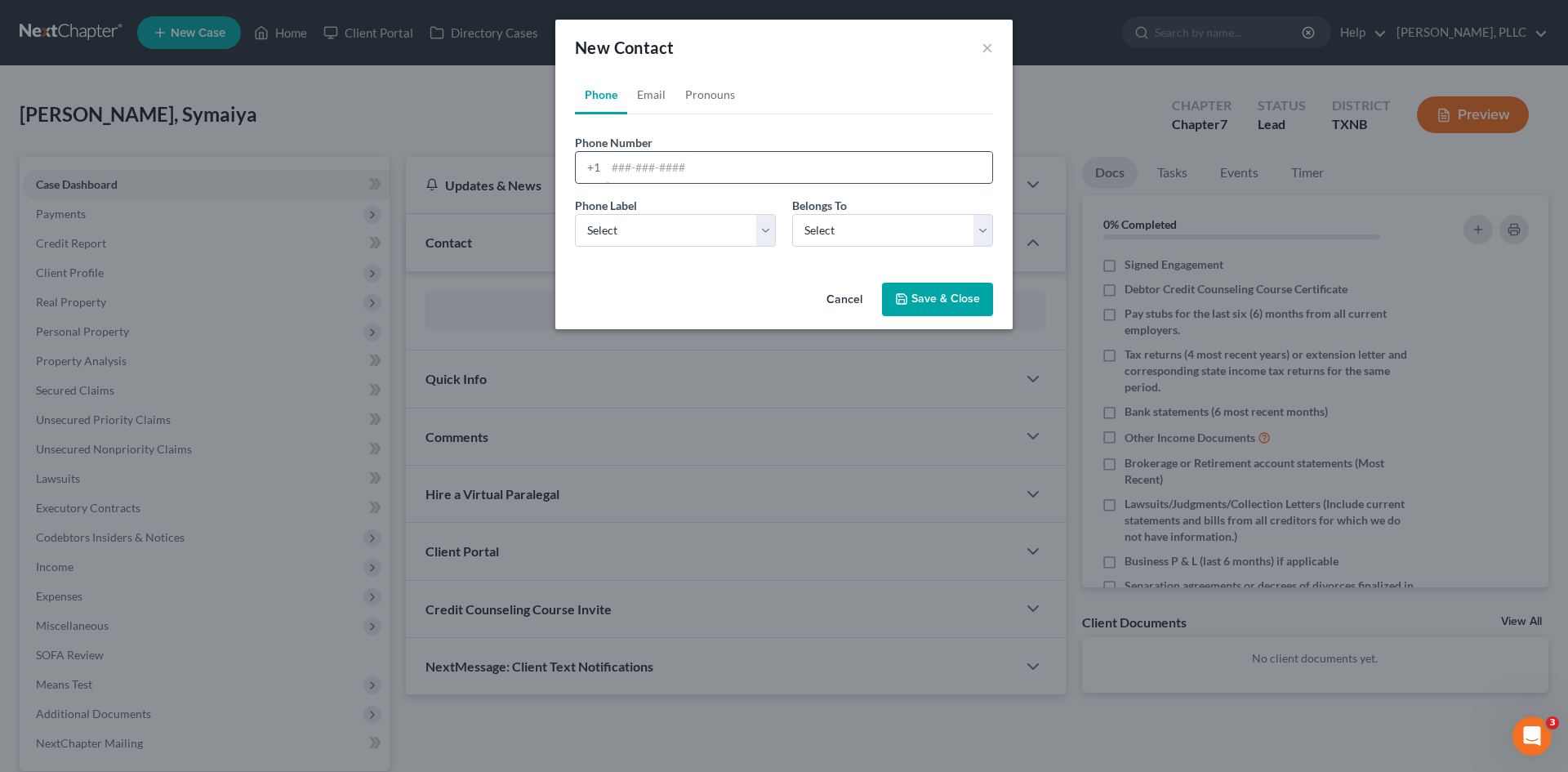
click at [652, 171] on input "tel" at bounding box center [799, 168] width 386 height 31
type input "[PHONE_NUMBER]"
drag, startPoint x: 651, startPoint y: 222, endPoint x: 645, endPoint y: 246, distance: 24.7
click at [651, 222] on select "Select Mobile Home Work Other" at bounding box center [675, 230] width 201 height 33
select select "0"
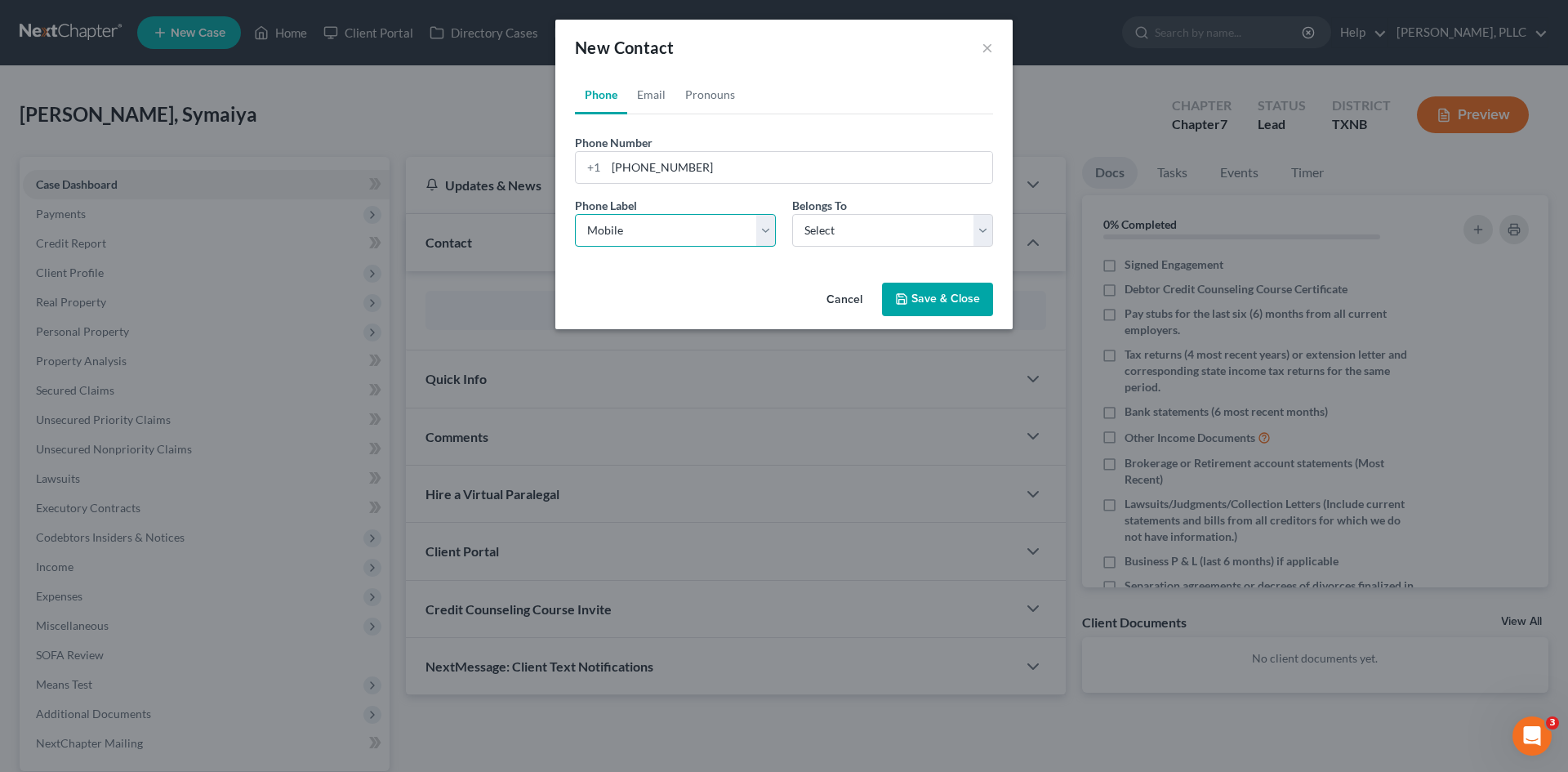
click at [575, 214] on select "Select Mobile Home Work Other" at bounding box center [675, 230] width 201 height 33
drag, startPoint x: 885, startPoint y: 233, endPoint x: 867, endPoint y: 244, distance: 21.1
click at [885, 233] on select "Select Client Other" at bounding box center [892, 230] width 201 height 33
select select "0"
click at [792, 214] on select "Select Client Other" at bounding box center [892, 230] width 201 height 33
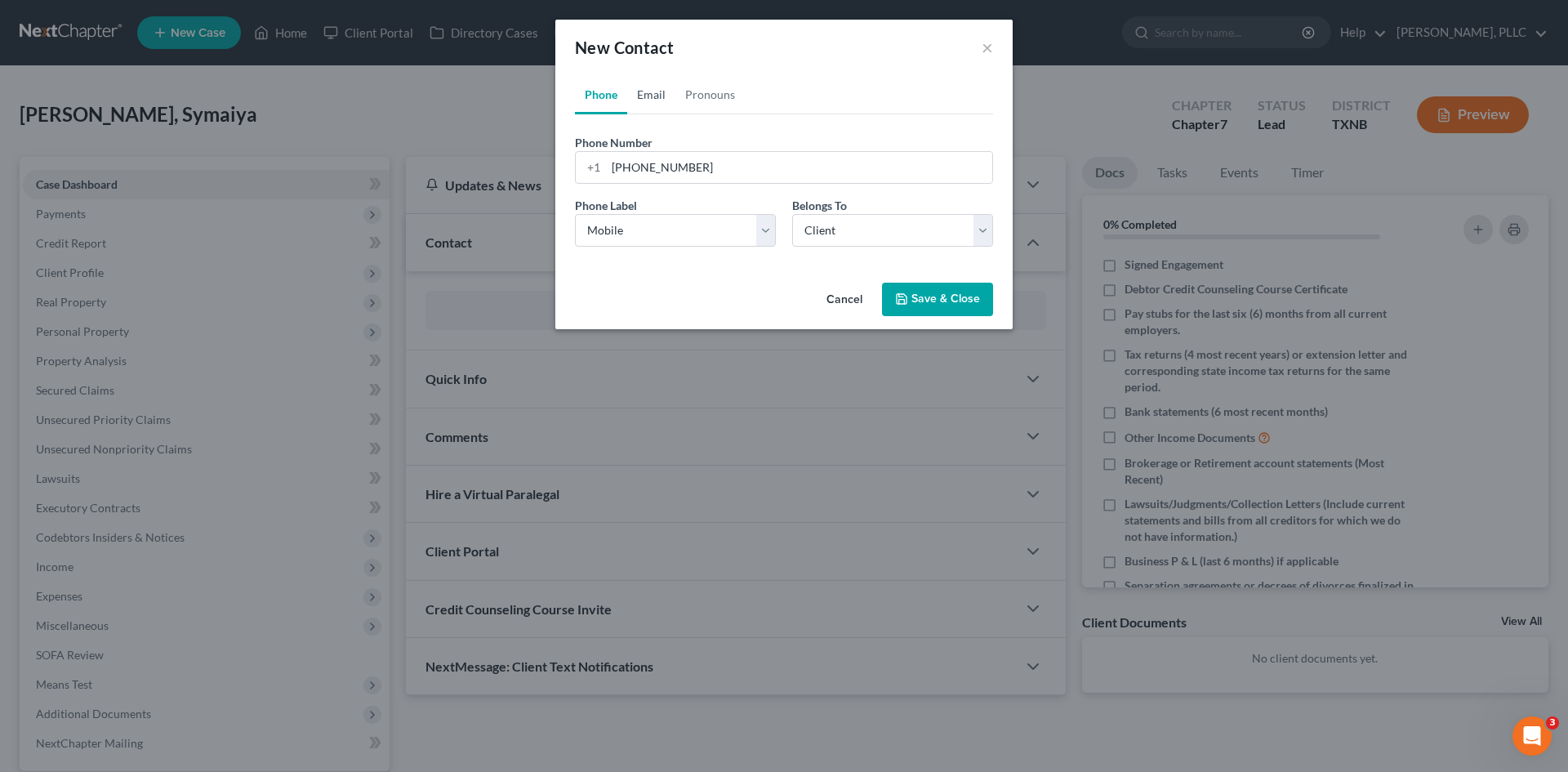
click at [655, 95] on link "Email" at bounding box center [651, 94] width 48 height 39
click at [661, 167] on input "email" at bounding box center [799, 168] width 386 height 31
paste input "[EMAIL_ADDRESS][PERSON_NAME][DOMAIN_NAME]"
type input "[EMAIL_ADDRESS][PERSON_NAME][DOMAIN_NAME]"
drag, startPoint x: 656, startPoint y: 229, endPoint x: 652, endPoint y: 245, distance: 16.5
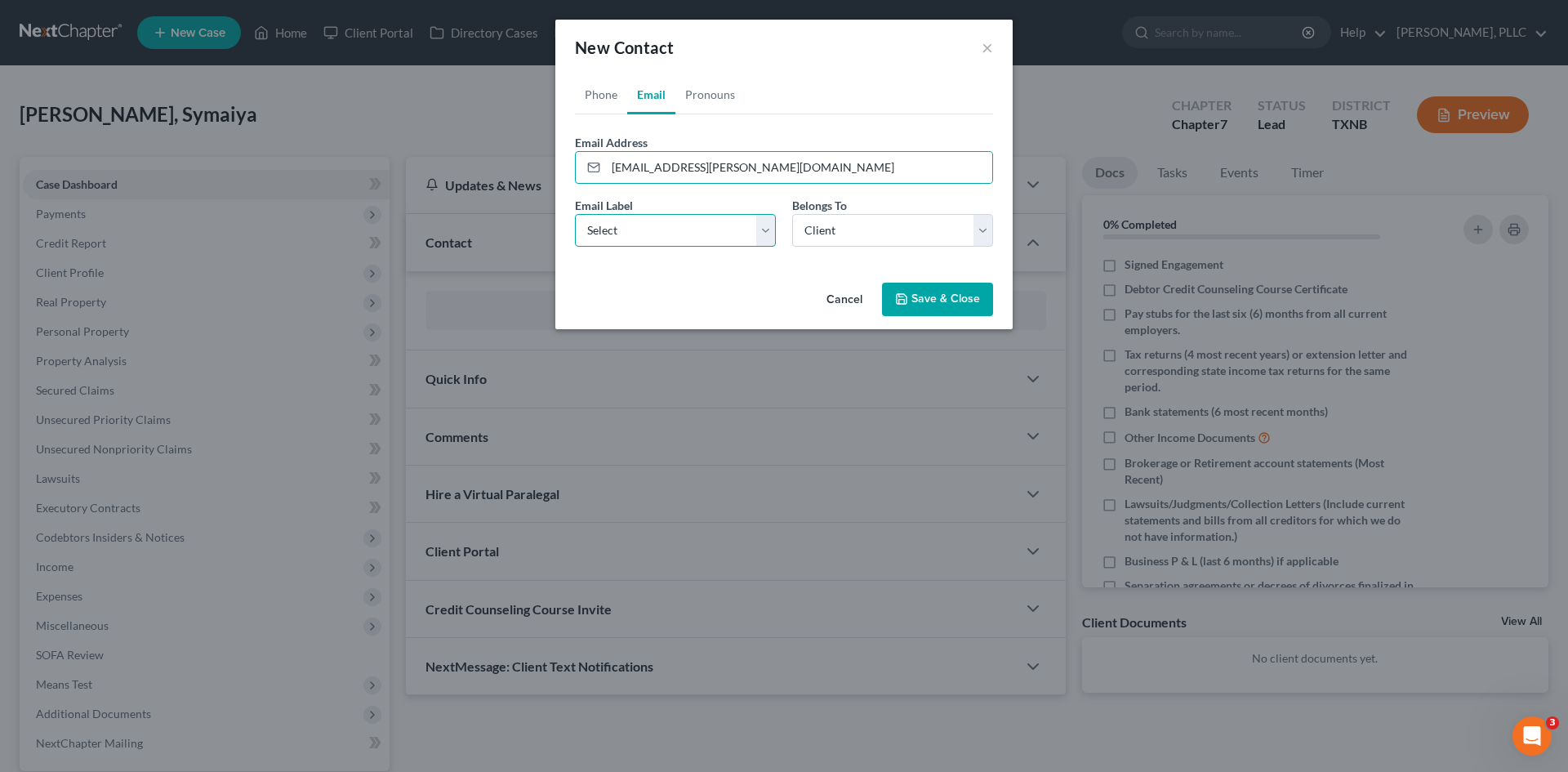
click at [655, 229] on select "Select Home Work Other" at bounding box center [675, 230] width 201 height 33
select select "0"
click at [575, 214] on select "Select Home Work Other" at bounding box center [675, 230] width 201 height 33
click at [902, 296] on polyline "button" at bounding box center [901, 295] width 4 height 2
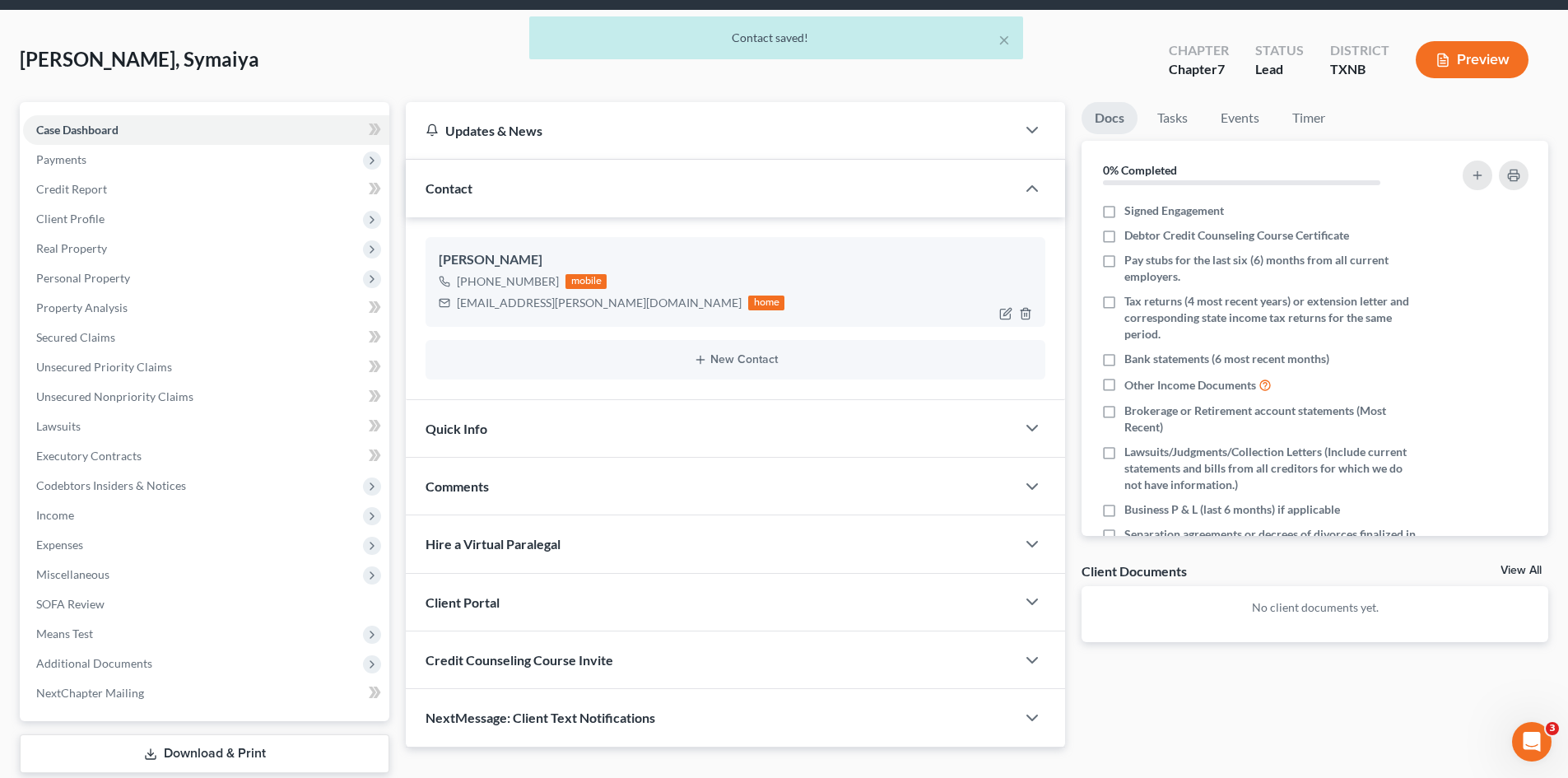
scroll to position [113, 0]
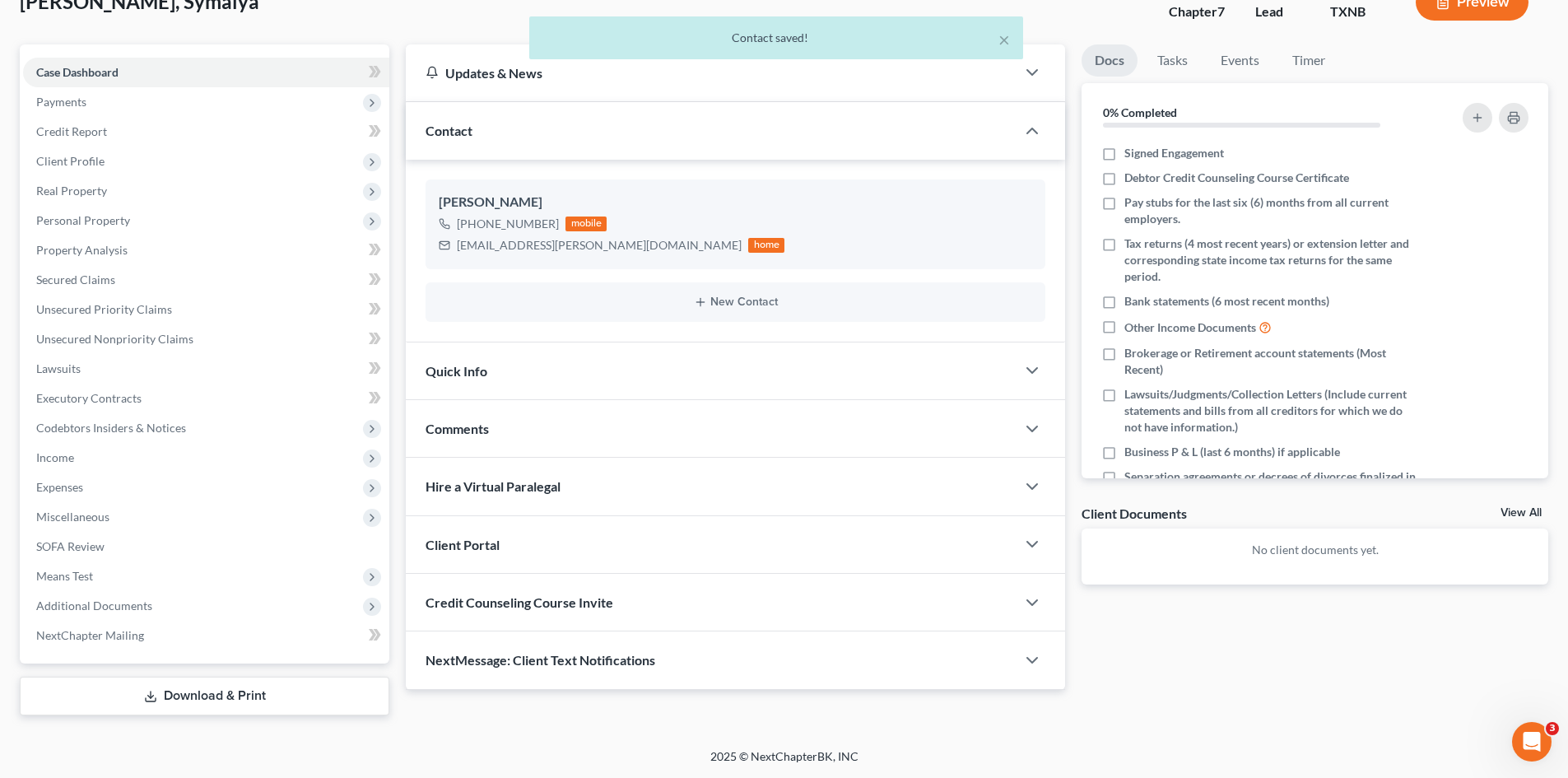
click at [556, 375] on div "Quick Info" at bounding box center [711, 370] width 610 height 57
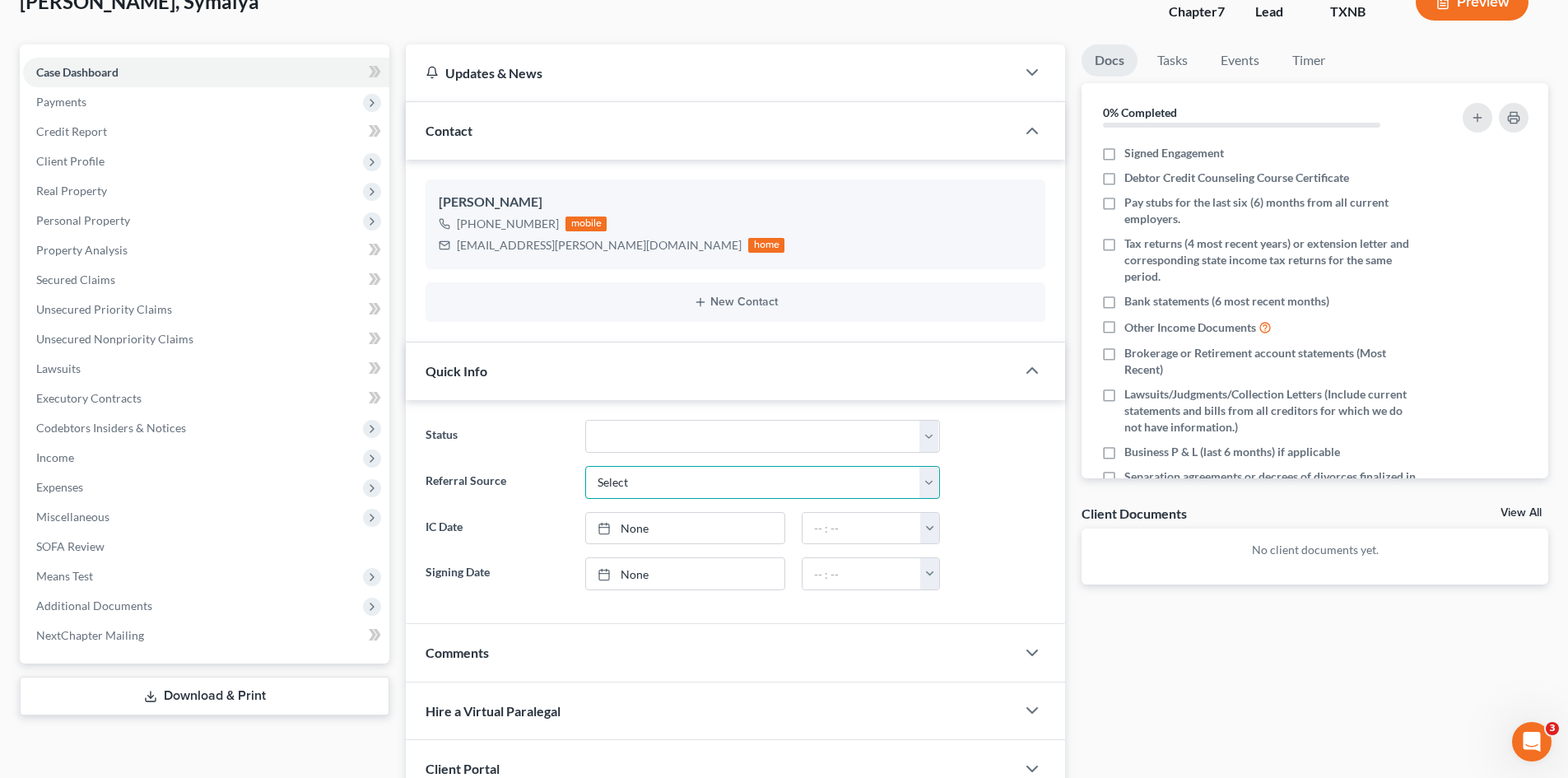
drag, startPoint x: 679, startPoint y: 481, endPoint x: 672, endPoint y: 493, distance: 13.9
click at [677, 481] on select "Select Word Of Mouth Previous Clients Direct Mail Website Google Search Modern …" at bounding box center [762, 483] width 355 height 33
select select "4"
click at [585, 466] on select "Select Word Of Mouth Previous Clients Direct Mail Website Google Search Modern …" at bounding box center [762, 483] width 355 height 33
click at [634, 533] on link "[DATE]" at bounding box center [685, 528] width 198 height 32
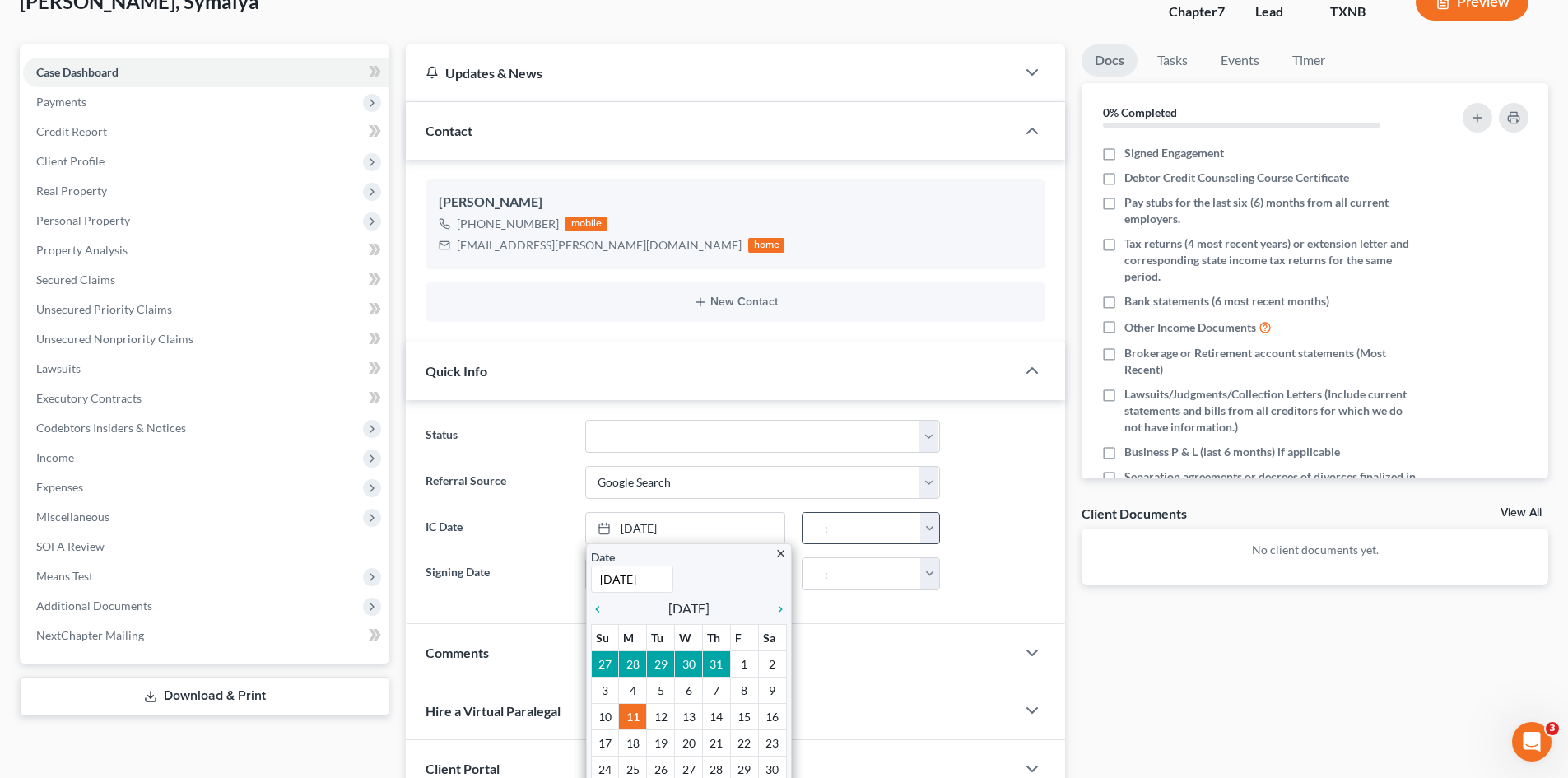
click at [930, 523] on button "button" at bounding box center [930, 528] width 19 height 32
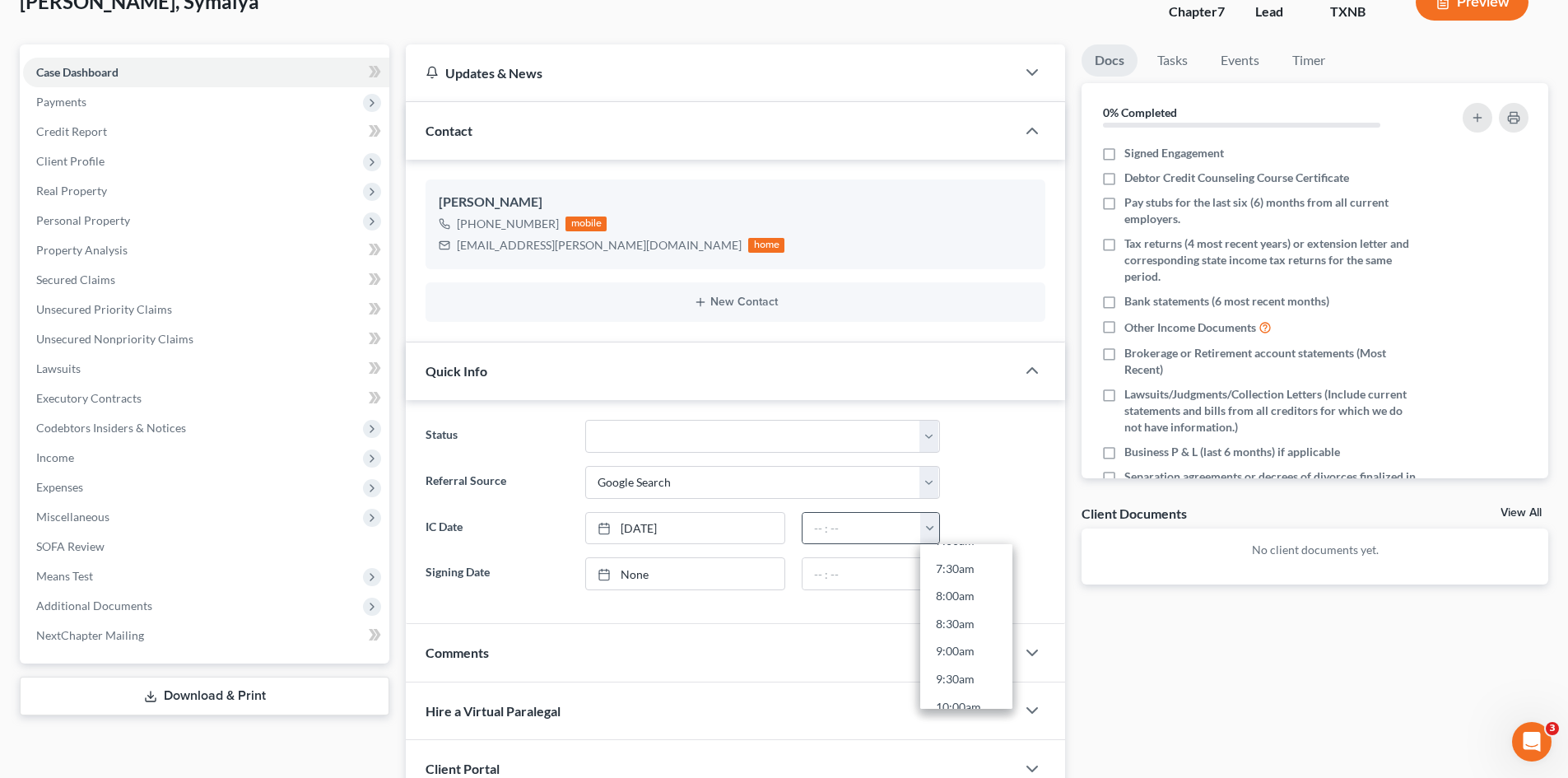
scroll to position [411, 0]
click at [963, 645] on link "9:00am" at bounding box center [966, 650] width 92 height 28
type input "9:00am"
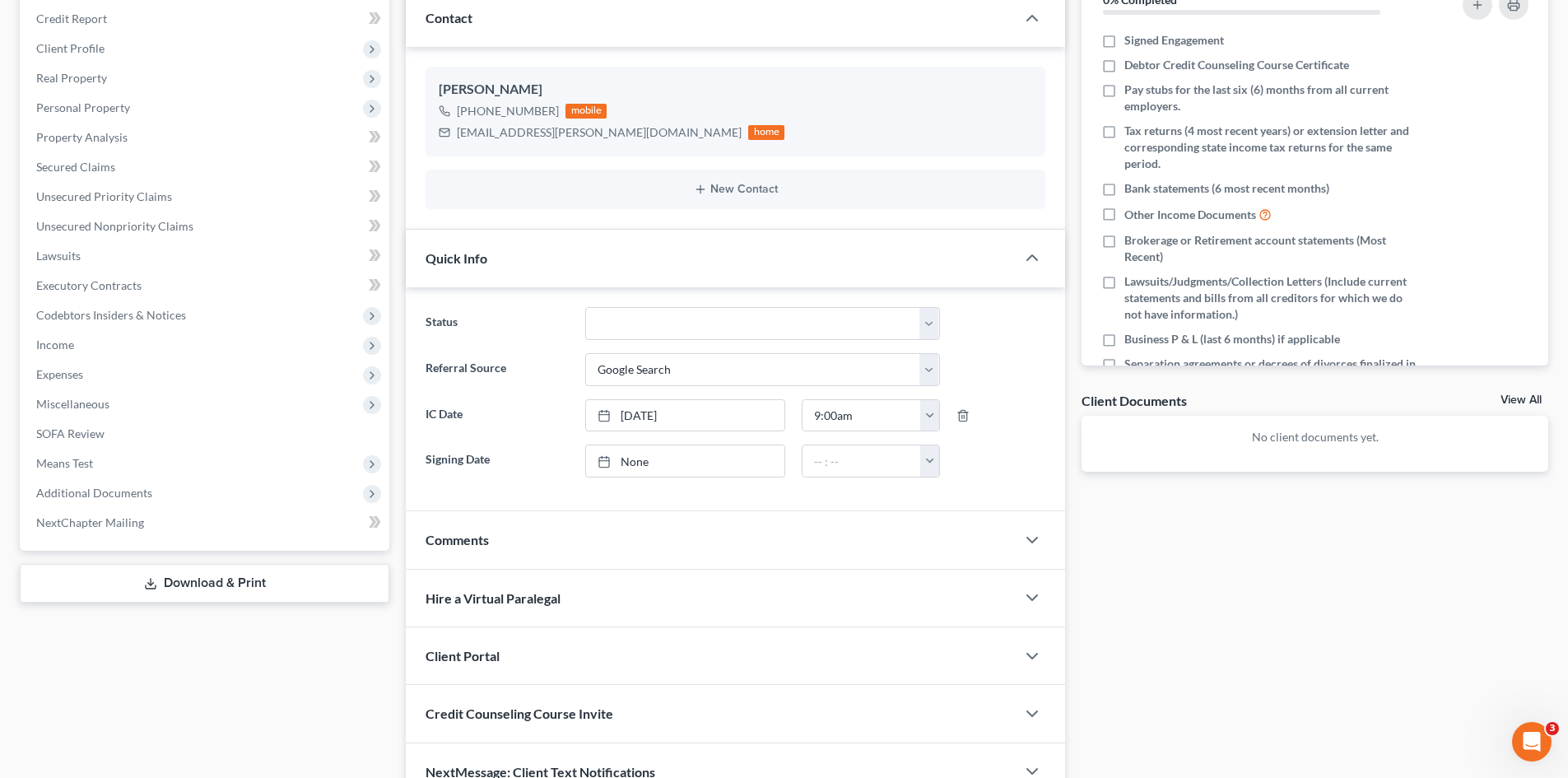
scroll to position [312, 0]
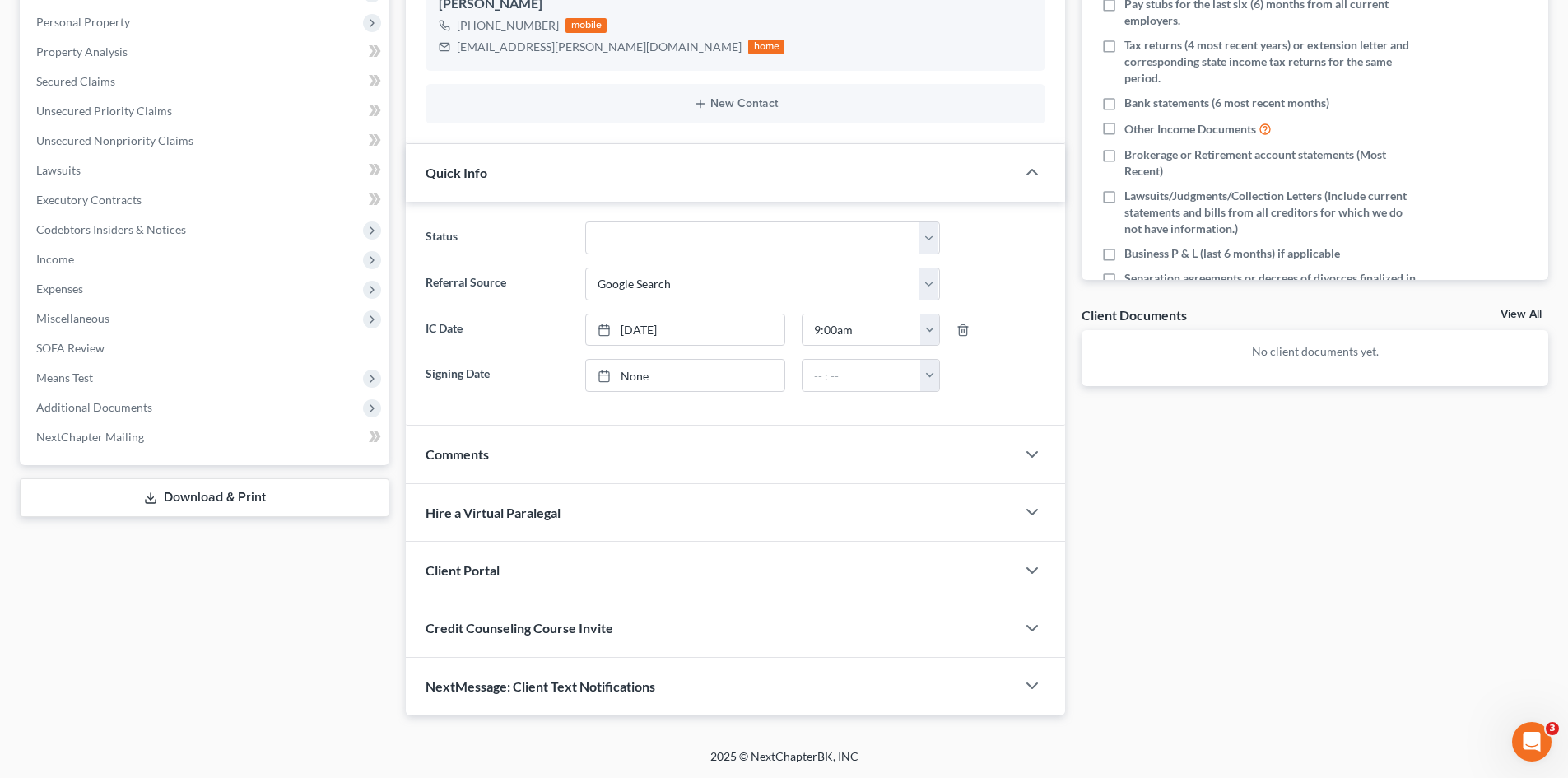
click at [499, 570] on span "Client Portal" at bounding box center [462, 569] width 74 height 16
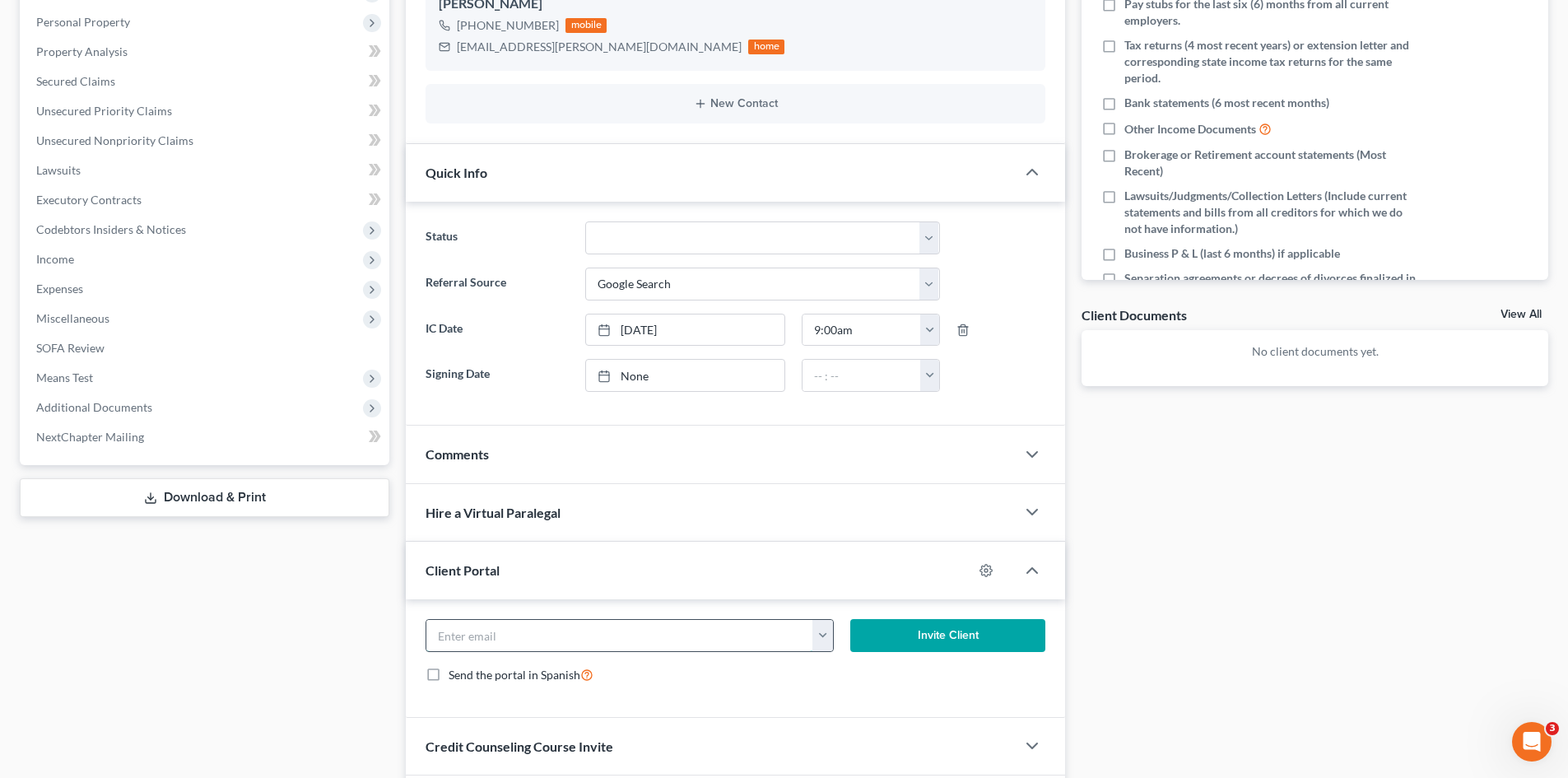
click at [532, 643] on input "email" at bounding box center [619, 636] width 387 height 32
paste input "[EMAIL_ADDRESS][PERSON_NAME][DOMAIN_NAME]"
type input "[EMAIL_ADDRESS][PERSON_NAME][DOMAIN_NAME]"
click at [891, 639] on button "Invite Client" at bounding box center [948, 636] width 196 height 33
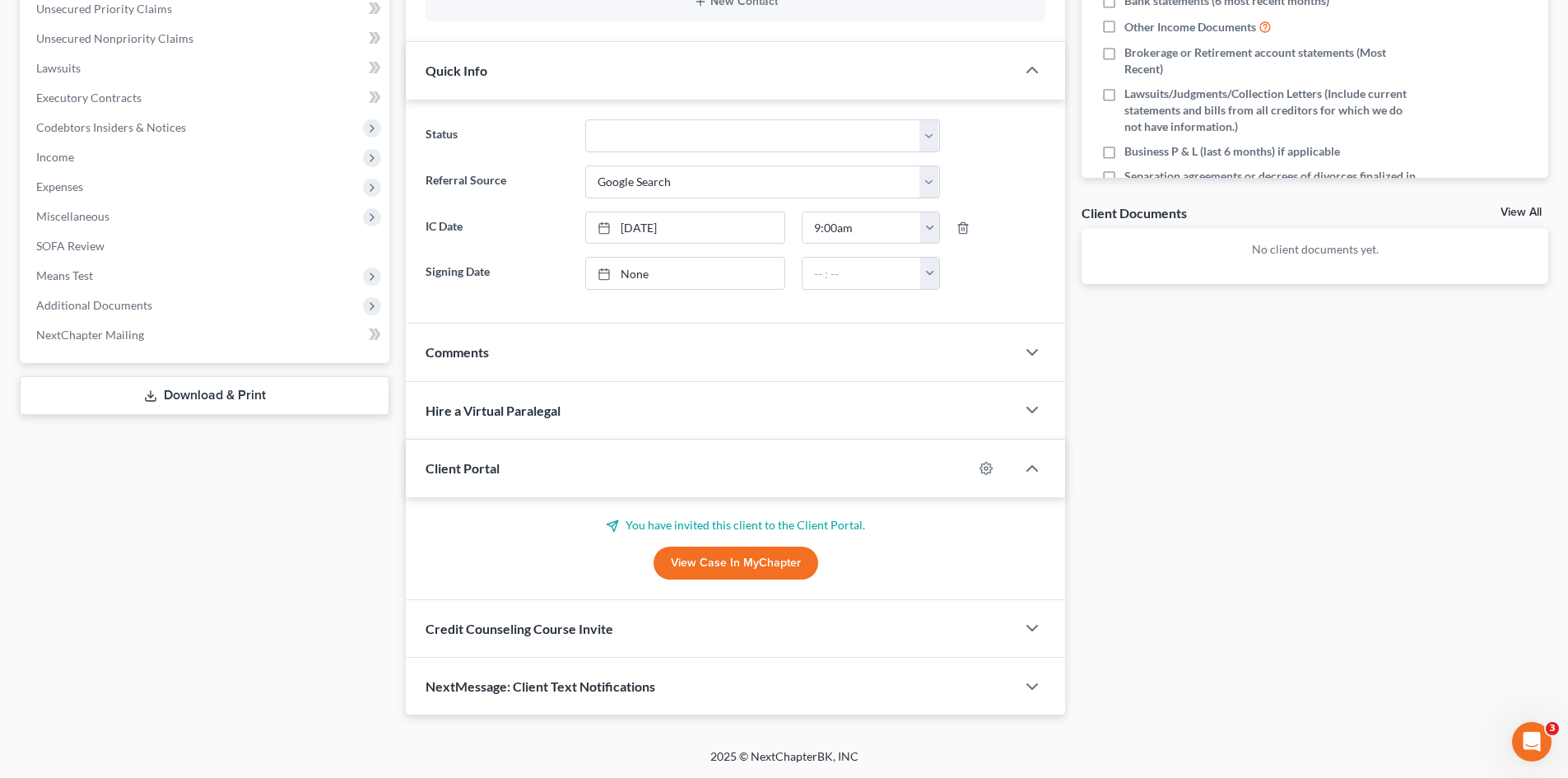
click at [618, 629] on div "Credit Counseling Course Invite" at bounding box center [711, 628] width 610 height 57
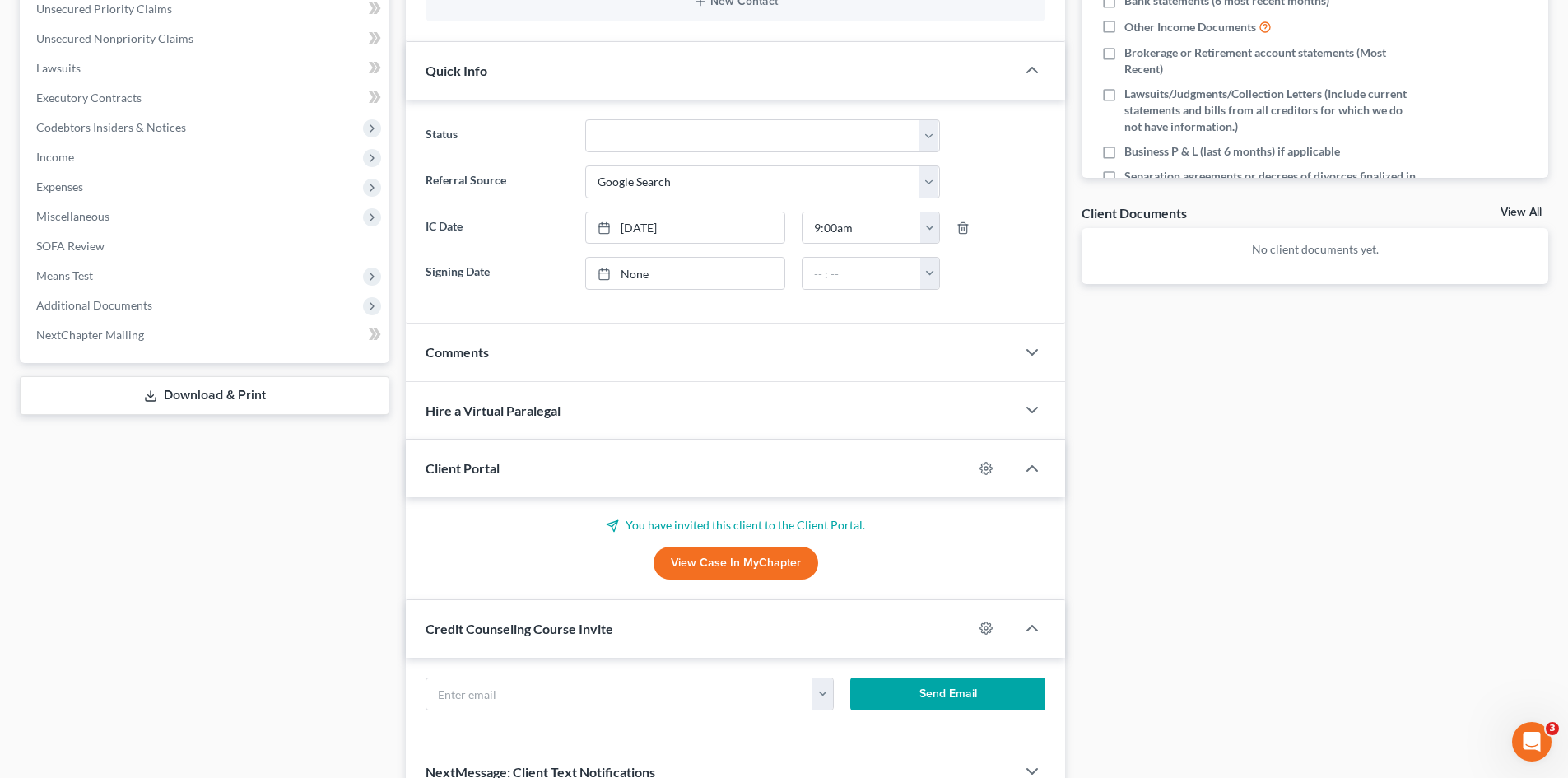
scroll to position [493, 0]
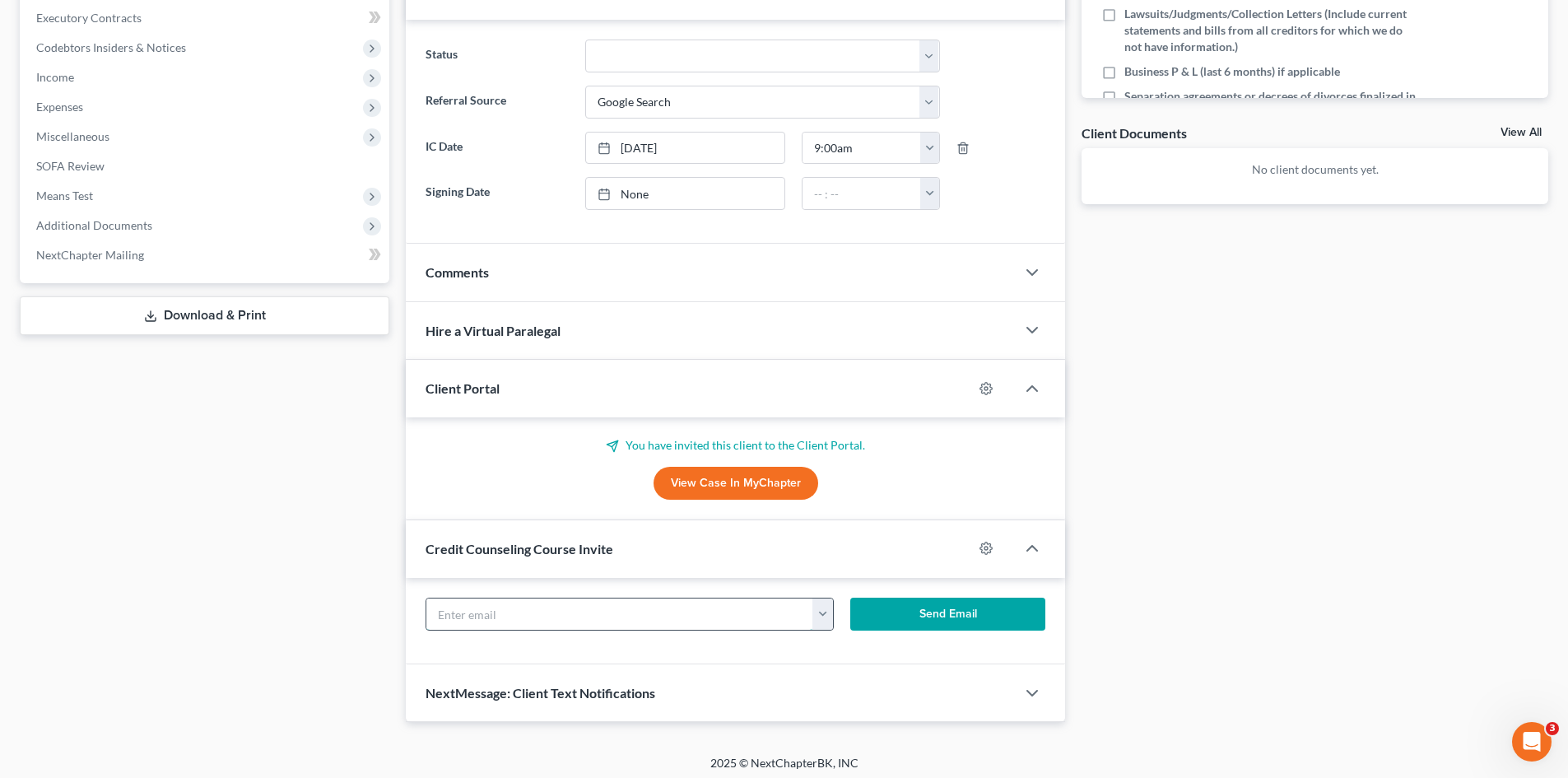
click at [499, 610] on input "text" at bounding box center [619, 614] width 387 height 32
paste input "[EMAIL_ADDRESS][PERSON_NAME][DOMAIN_NAME]"
type input "[EMAIL_ADDRESS][PERSON_NAME][DOMAIN_NAME]"
click at [905, 629] on button "Send Email" at bounding box center [948, 614] width 196 height 33
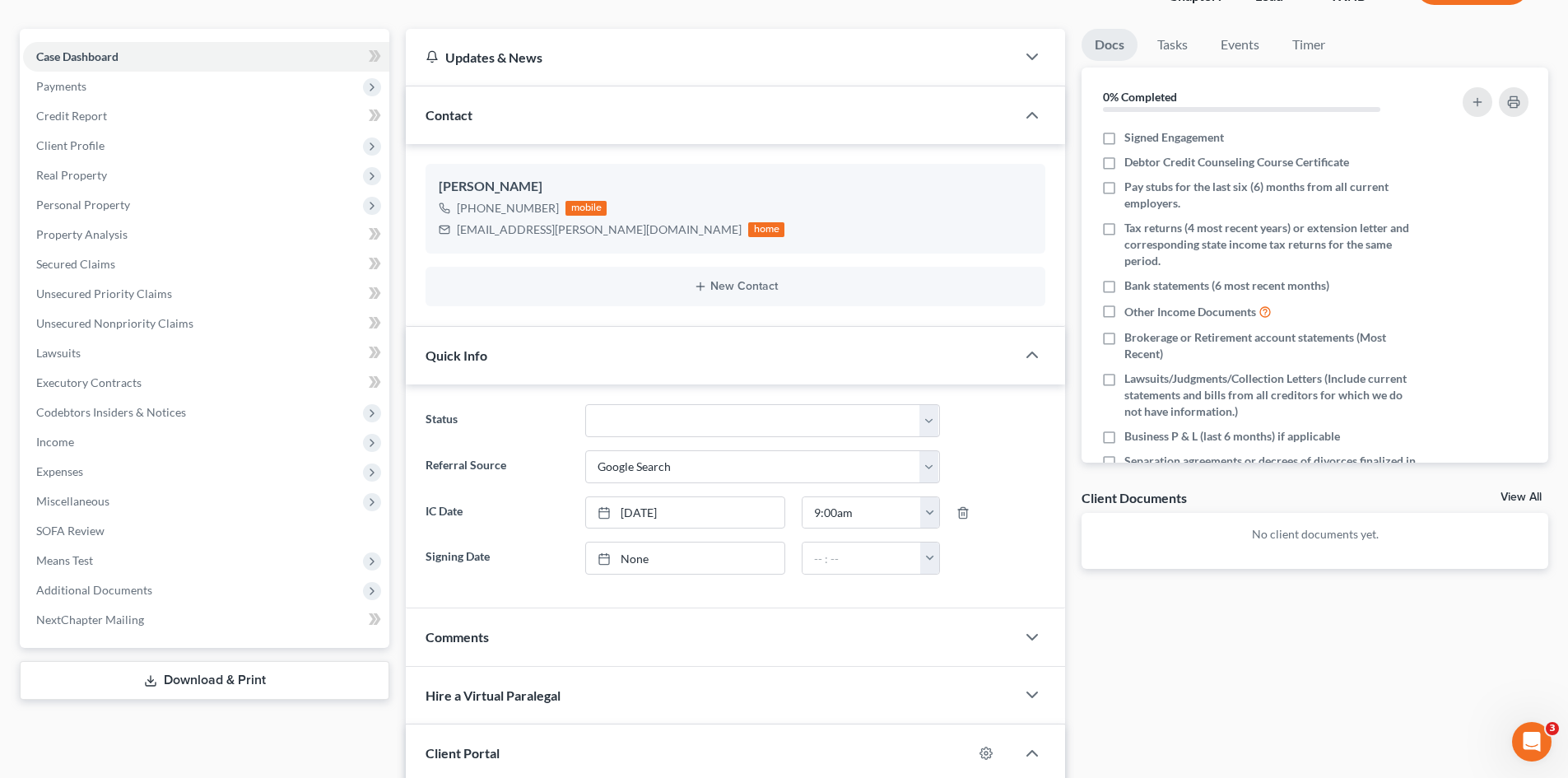
scroll to position [82, 0]
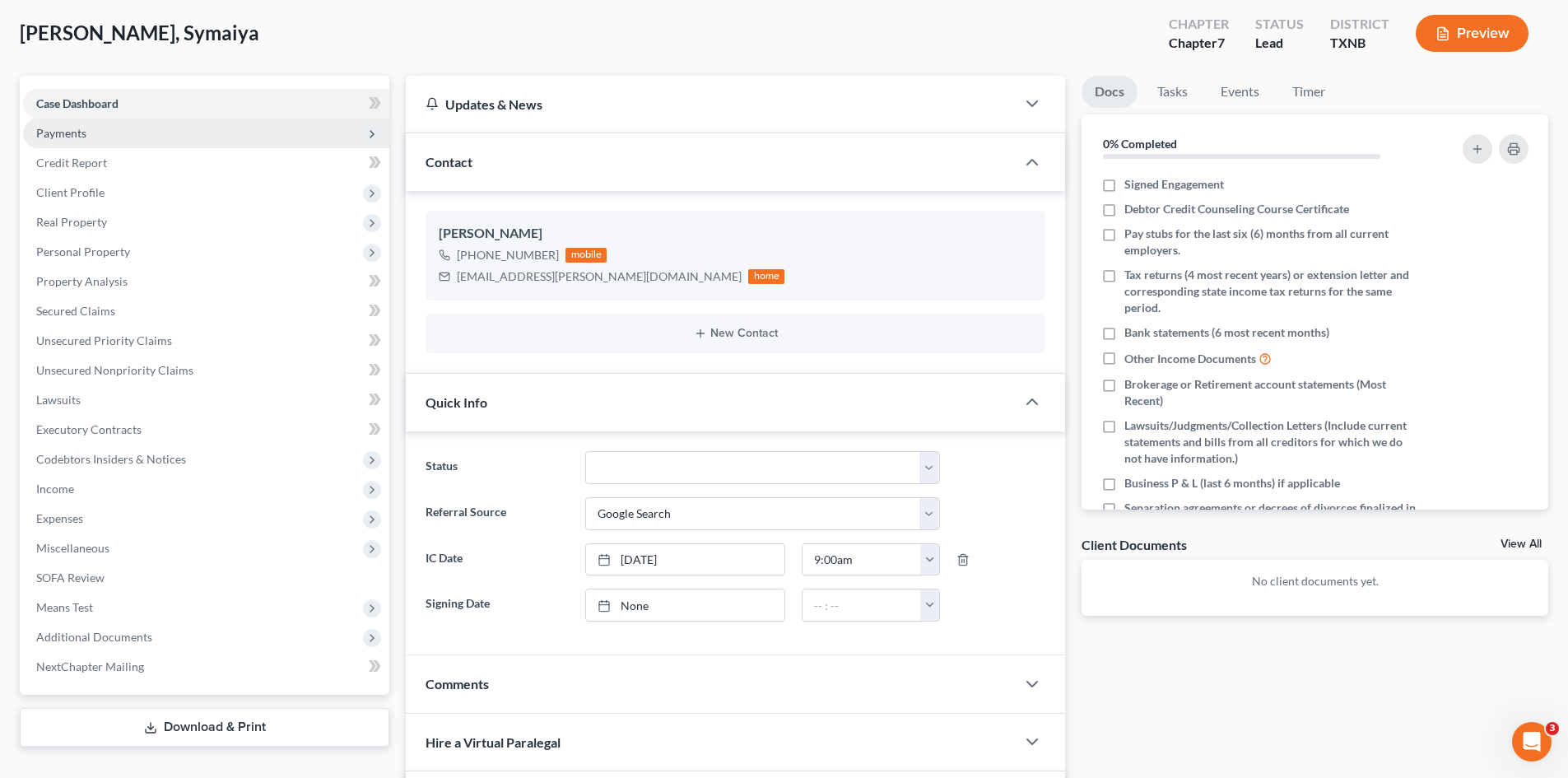
click at [107, 138] on span "Payments" at bounding box center [206, 133] width 366 height 30
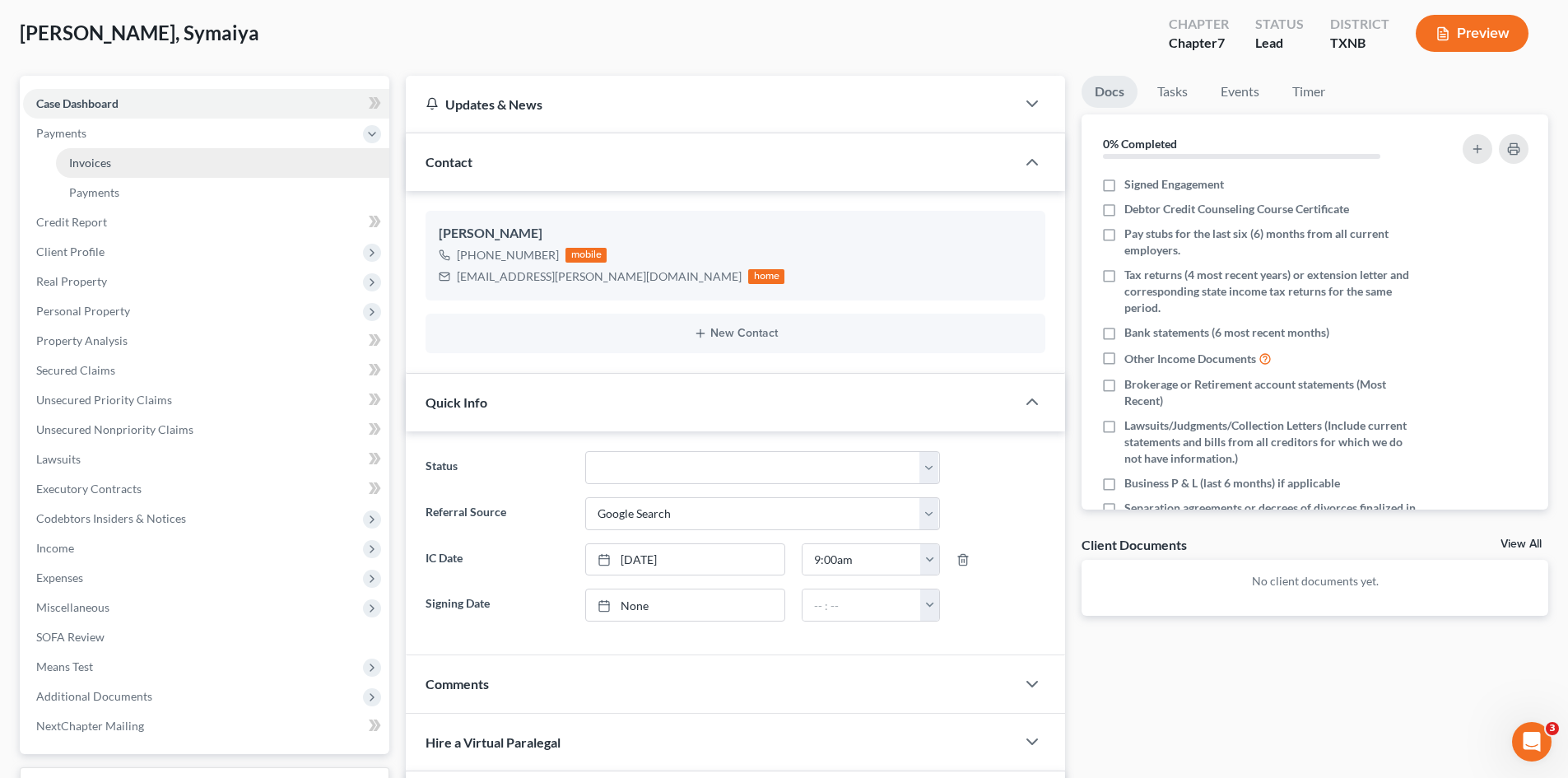
click at [176, 176] on link "Invoices" at bounding box center [222, 163] width 334 height 30
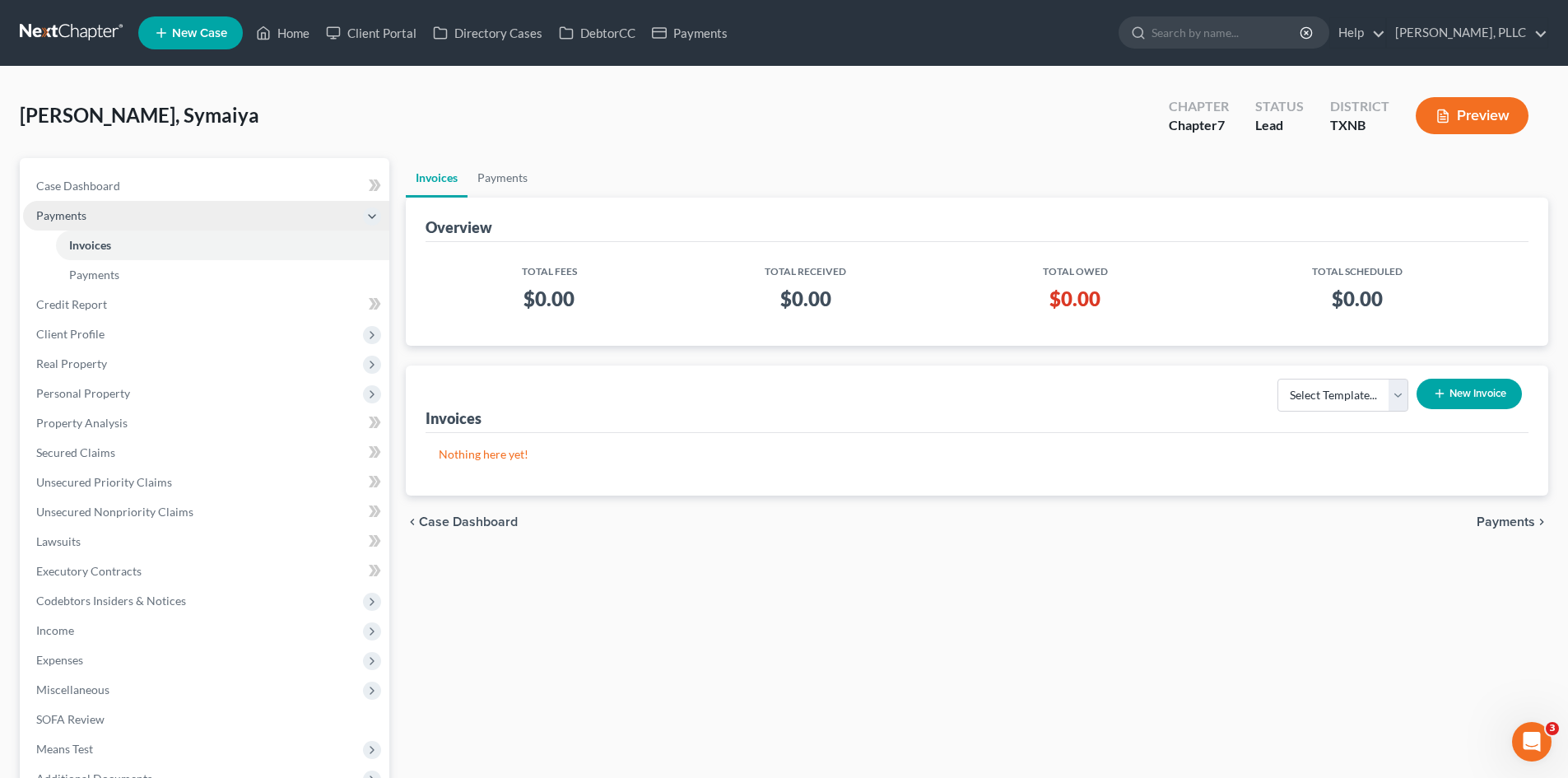
click at [79, 226] on span "Payments" at bounding box center [206, 216] width 366 height 30
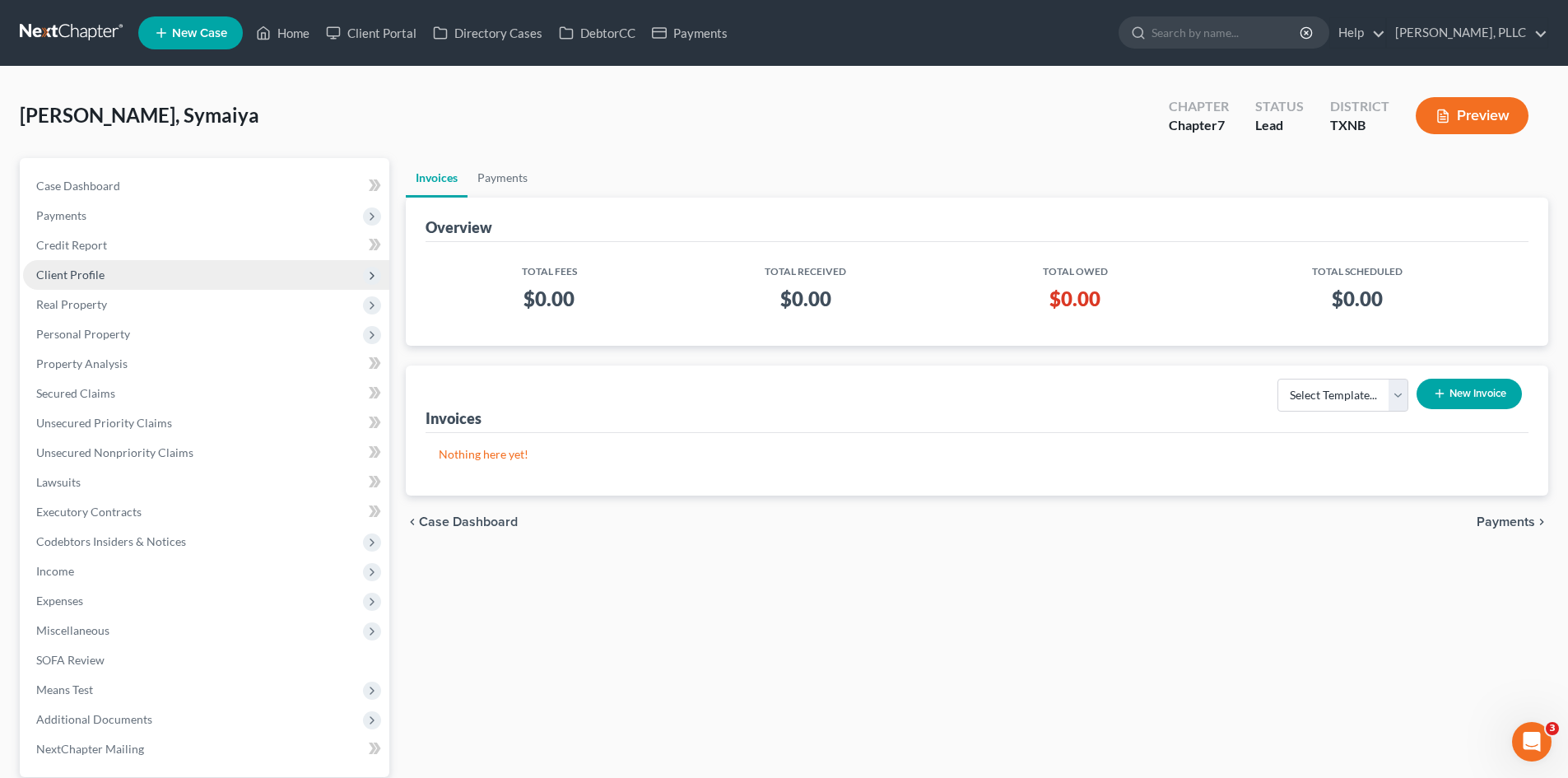
click at [146, 267] on span "Client Profile" at bounding box center [206, 275] width 366 height 30
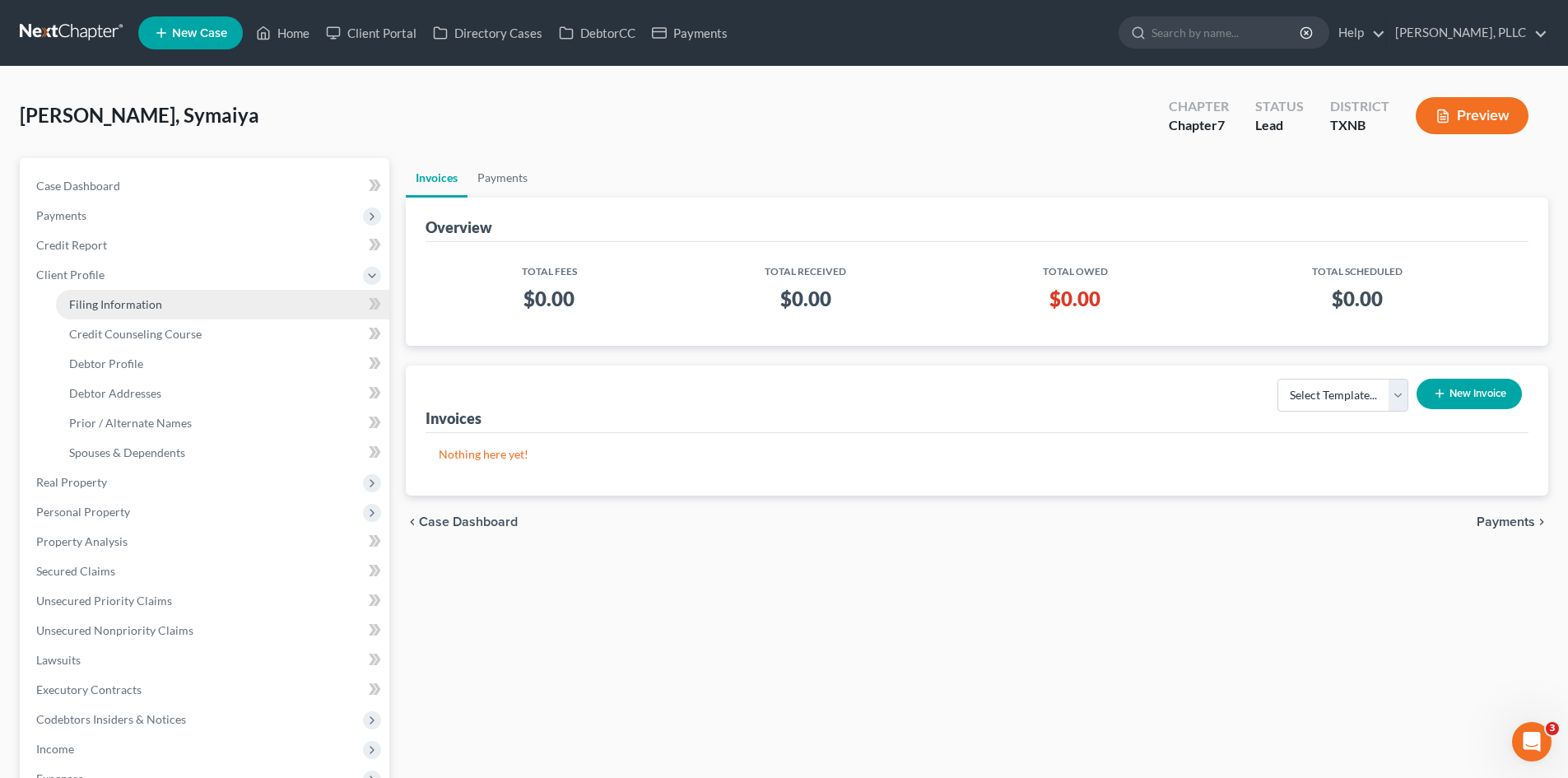
click at [151, 309] on span "Filing Information" at bounding box center [116, 304] width 93 height 14
select select "1"
select select "0"
select select "78"
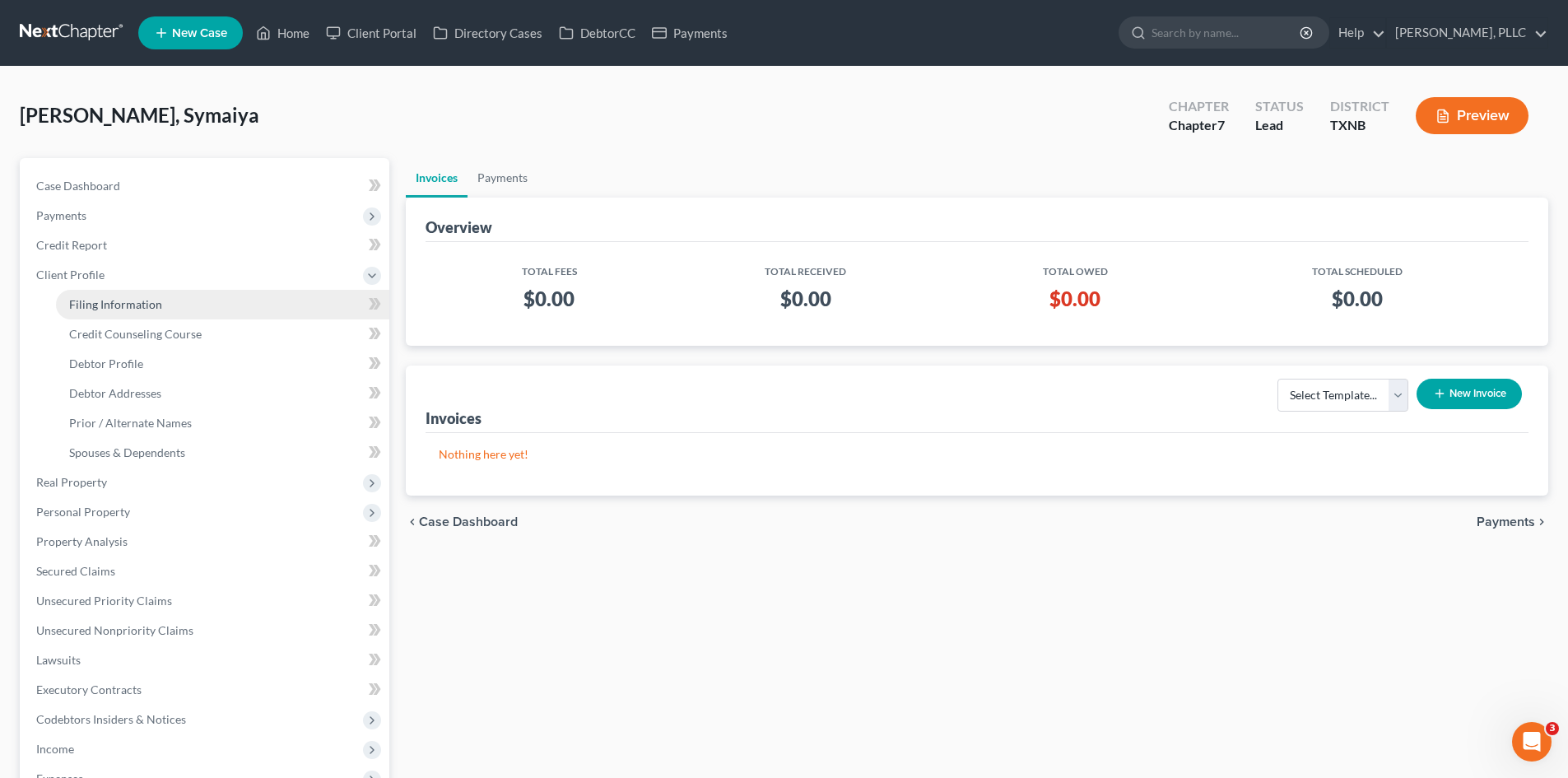
select select "45"
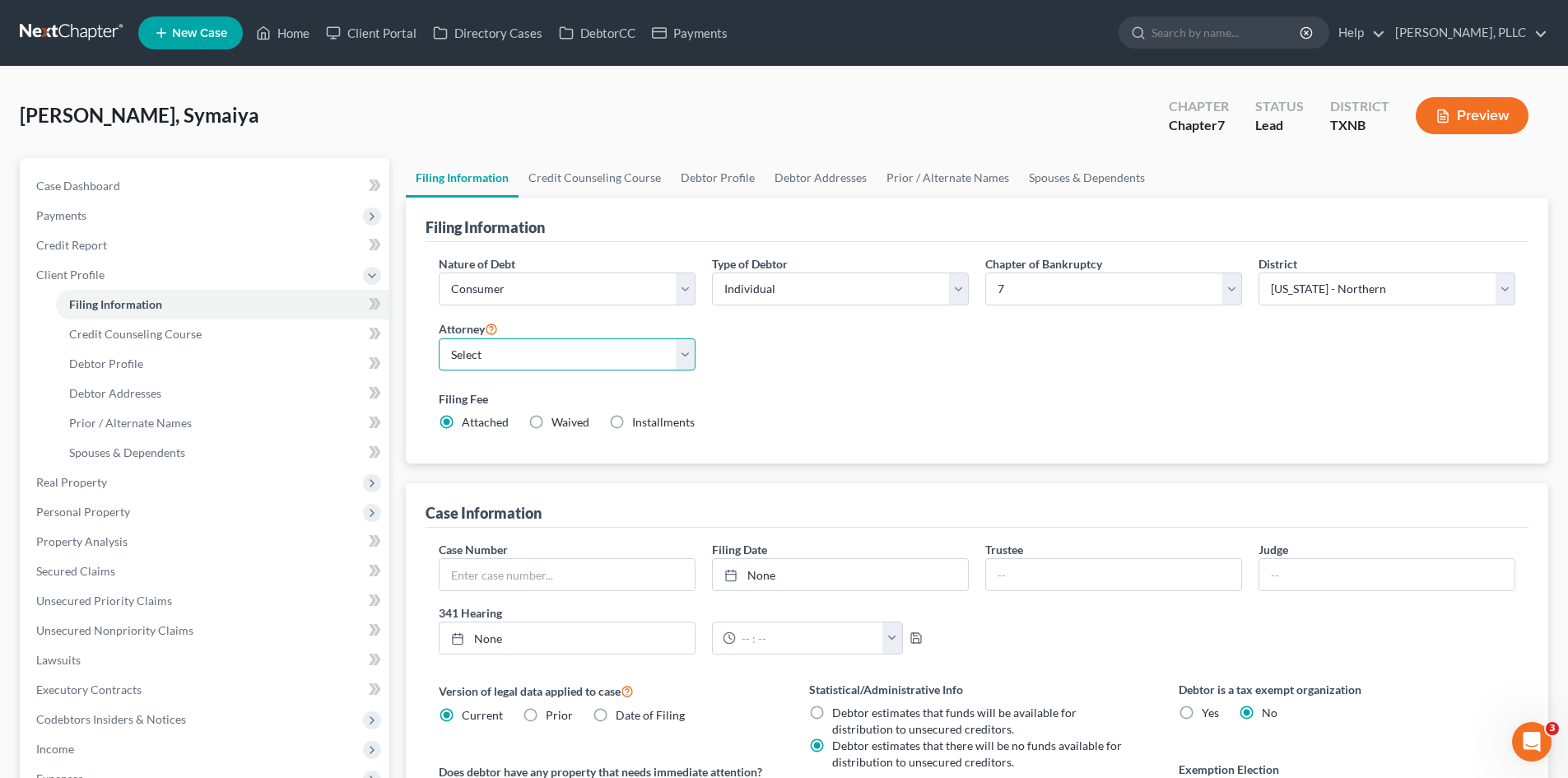
click at [583, 359] on select "Select [PERSON_NAME] - TXEB [PERSON_NAME] - [GEOGRAPHIC_DATA] [PERSON_NAME] - […" at bounding box center [567, 354] width 257 height 33
select select "1"
click at [439, 338] on select "Select [PERSON_NAME] - TXEB [PERSON_NAME] - [GEOGRAPHIC_DATA] [PERSON_NAME] - […" at bounding box center [567, 354] width 257 height 33
click at [93, 211] on span "Payments" at bounding box center [206, 216] width 366 height 30
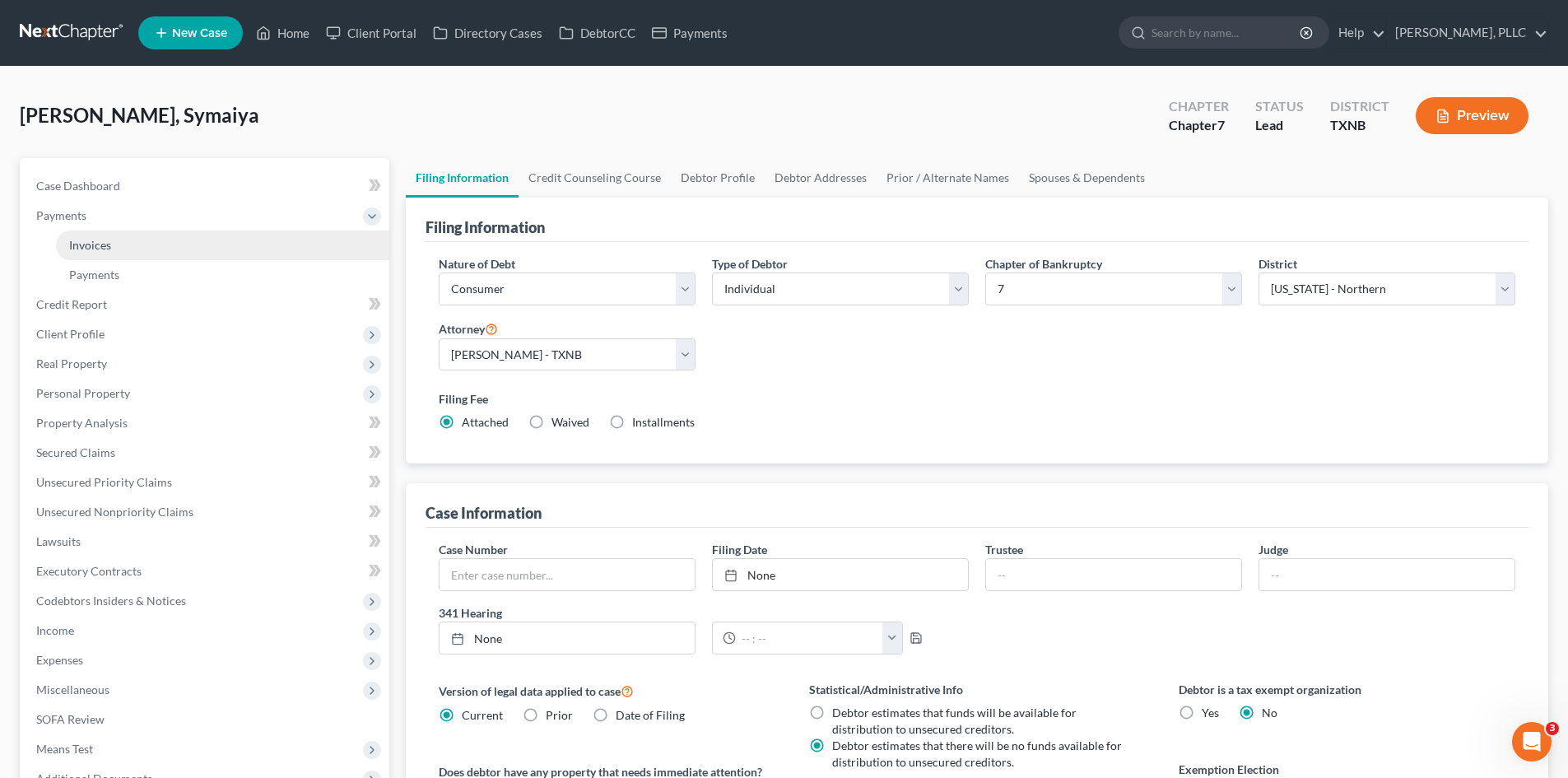
click at [143, 248] on link "Invoices" at bounding box center [222, 245] width 334 height 30
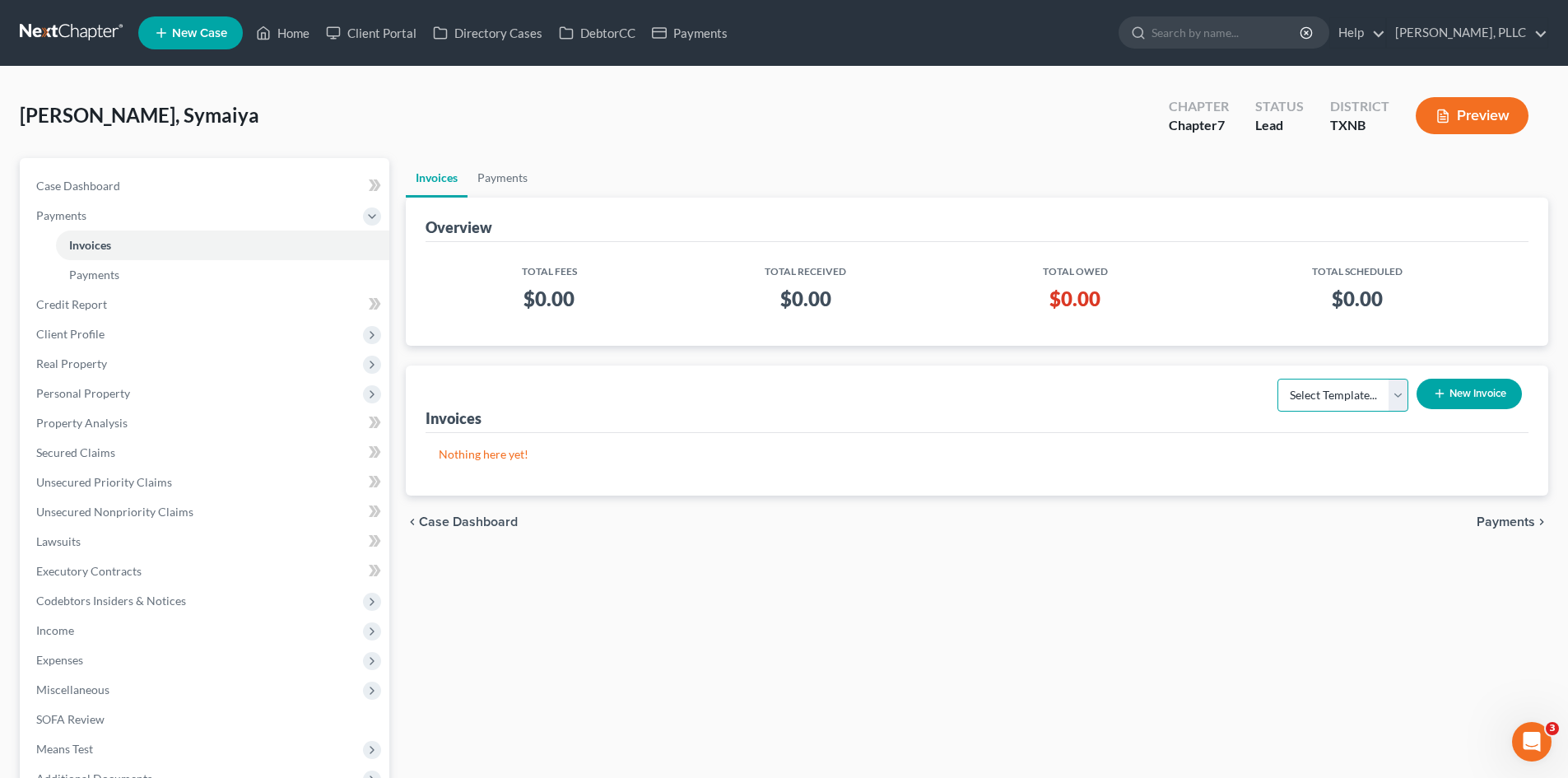
click at [1314, 392] on select "Select Template... Invoice" at bounding box center [1342, 395] width 131 height 33
select select "0"
click at [1278, 379] on select "Select Template... Invoice" at bounding box center [1342, 395] width 131 height 33
click at [1489, 396] on button "New Invoice" at bounding box center [1469, 394] width 106 height 31
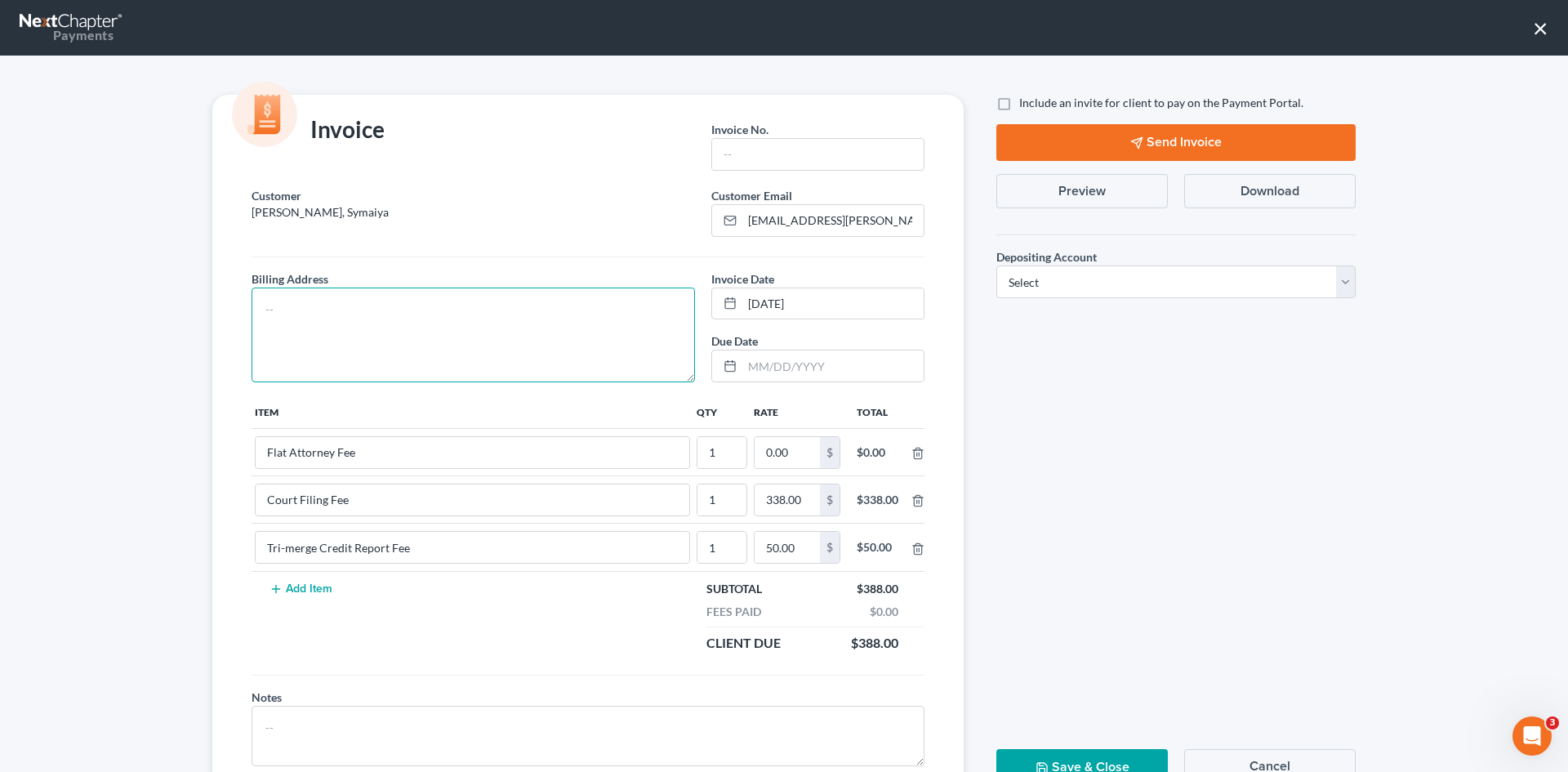
click at [448, 344] on textarea at bounding box center [473, 334] width 443 height 95
type textarea "To be provided."
click at [784, 157] on input "text" at bounding box center [817, 154] width 211 height 31
type input "A0540"
click at [798, 452] on input "0.00" at bounding box center [787, 452] width 65 height 31
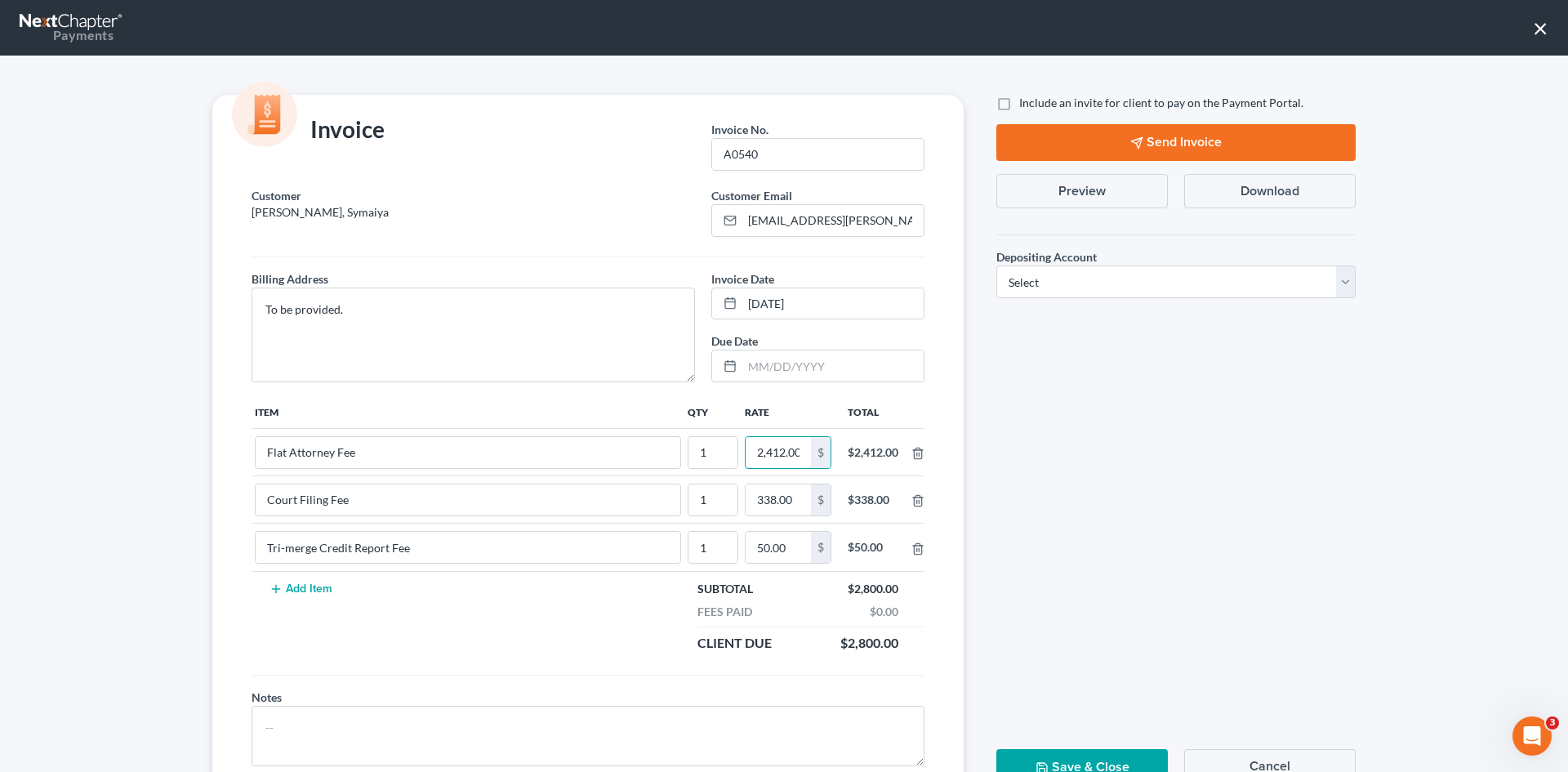
scroll to position [0, 2]
type input "2,412.00"
drag, startPoint x: 965, startPoint y: 114, endPoint x: 1002, endPoint y: 104, distance: 38.3
click at [966, 114] on div "Invoice Invoice No. * A0540 Customer [PERSON_NAME], Symaiya Customer Email * [E…" at bounding box center [587, 447] width 784 height 703
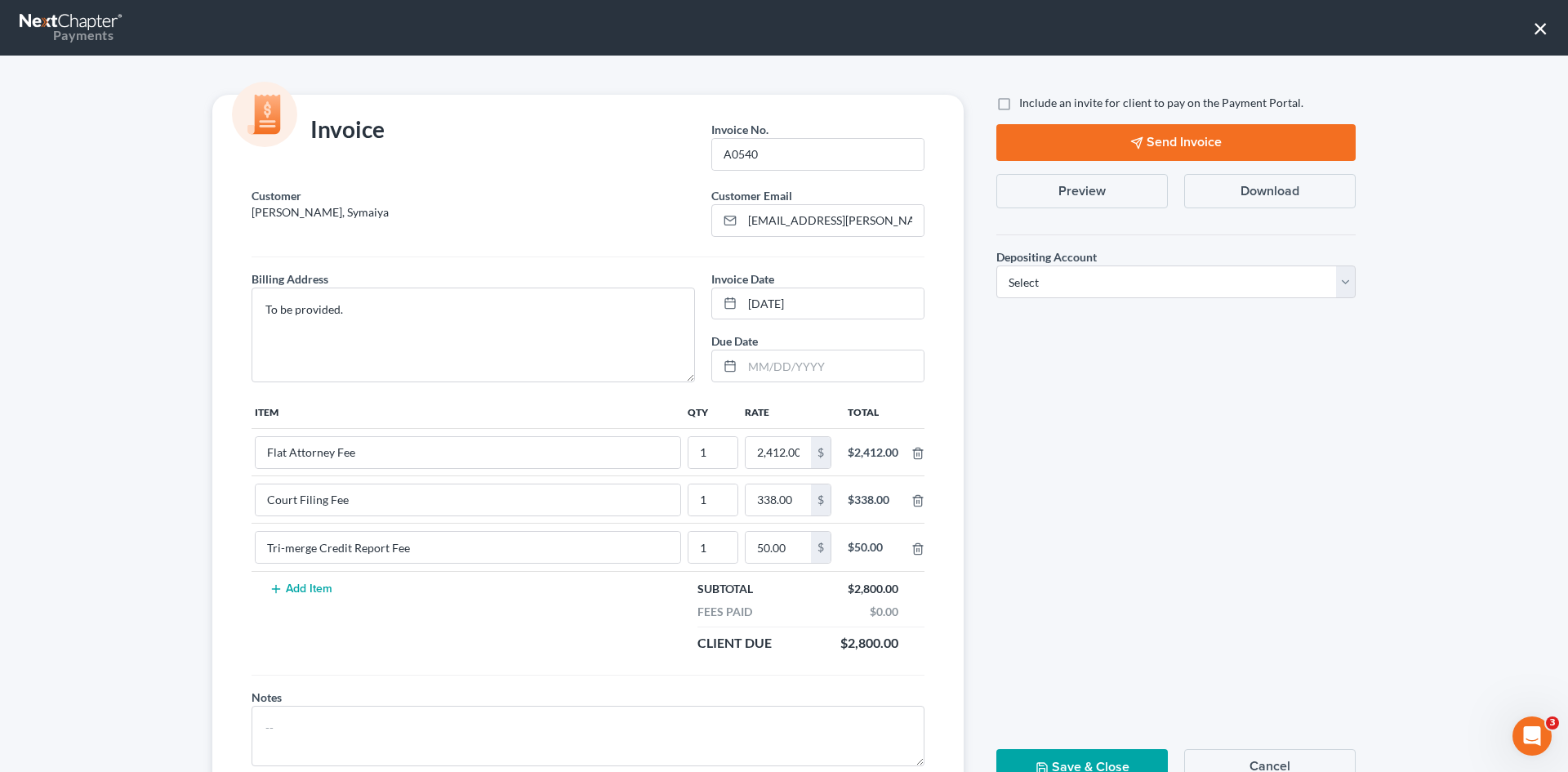
click at [1019, 104] on label "Include an invite for client to pay on the Payment Portal." at bounding box center [1161, 103] width 284 height 17
click at [1026, 104] on input "Include an invite for client to pay on the Payment Portal." at bounding box center [1030, 100] width 11 height 11
checkbox input "true"
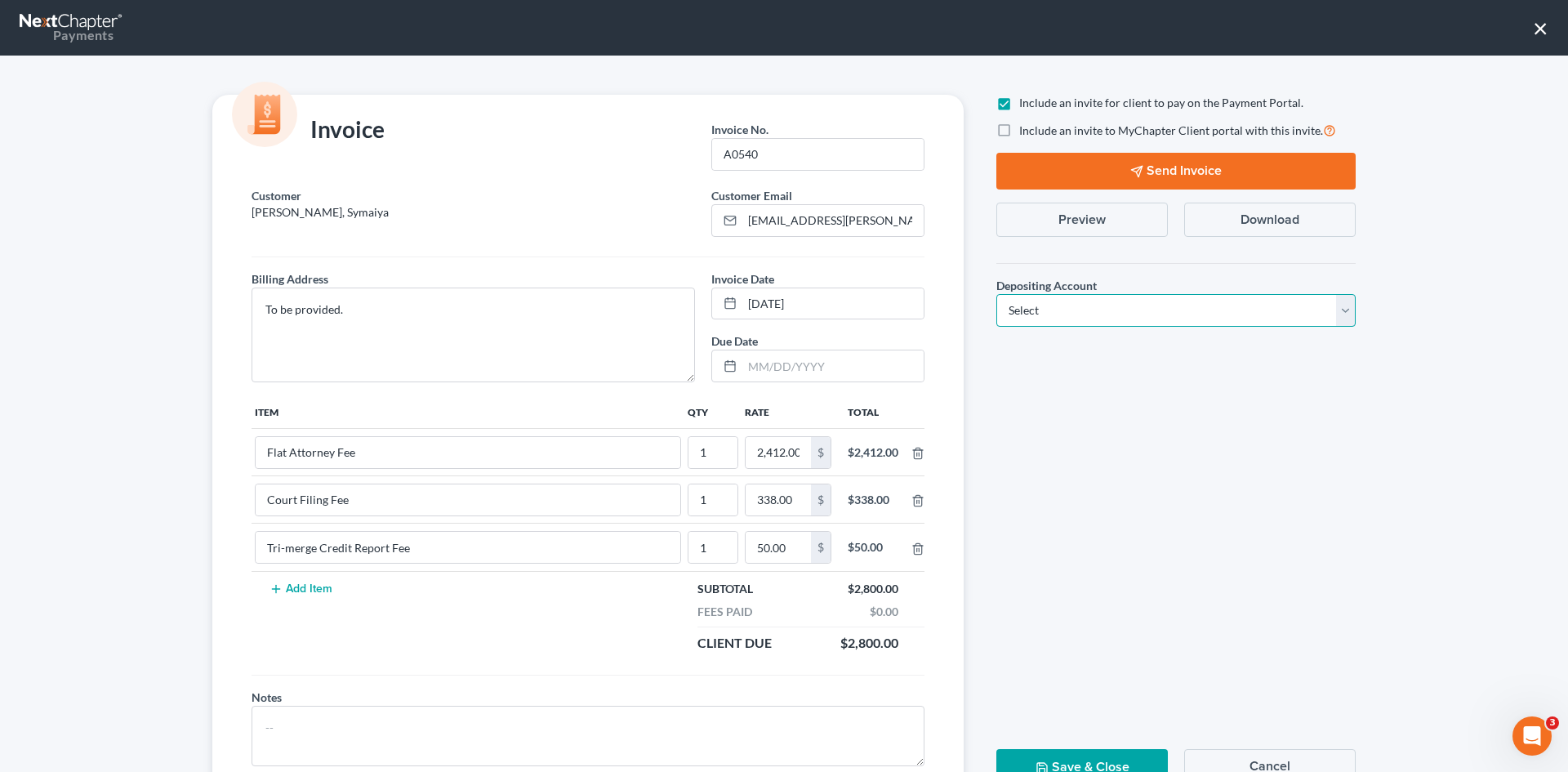
click at [1125, 308] on select "Select Operation Trust" at bounding box center [1175, 310] width 359 height 33
select select "1"
click at [996, 294] on select "Select Operation Trust" at bounding box center [1175, 310] width 359 height 33
click at [1144, 159] on button "Send Invoice" at bounding box center [1175, 171] width 359 height 37
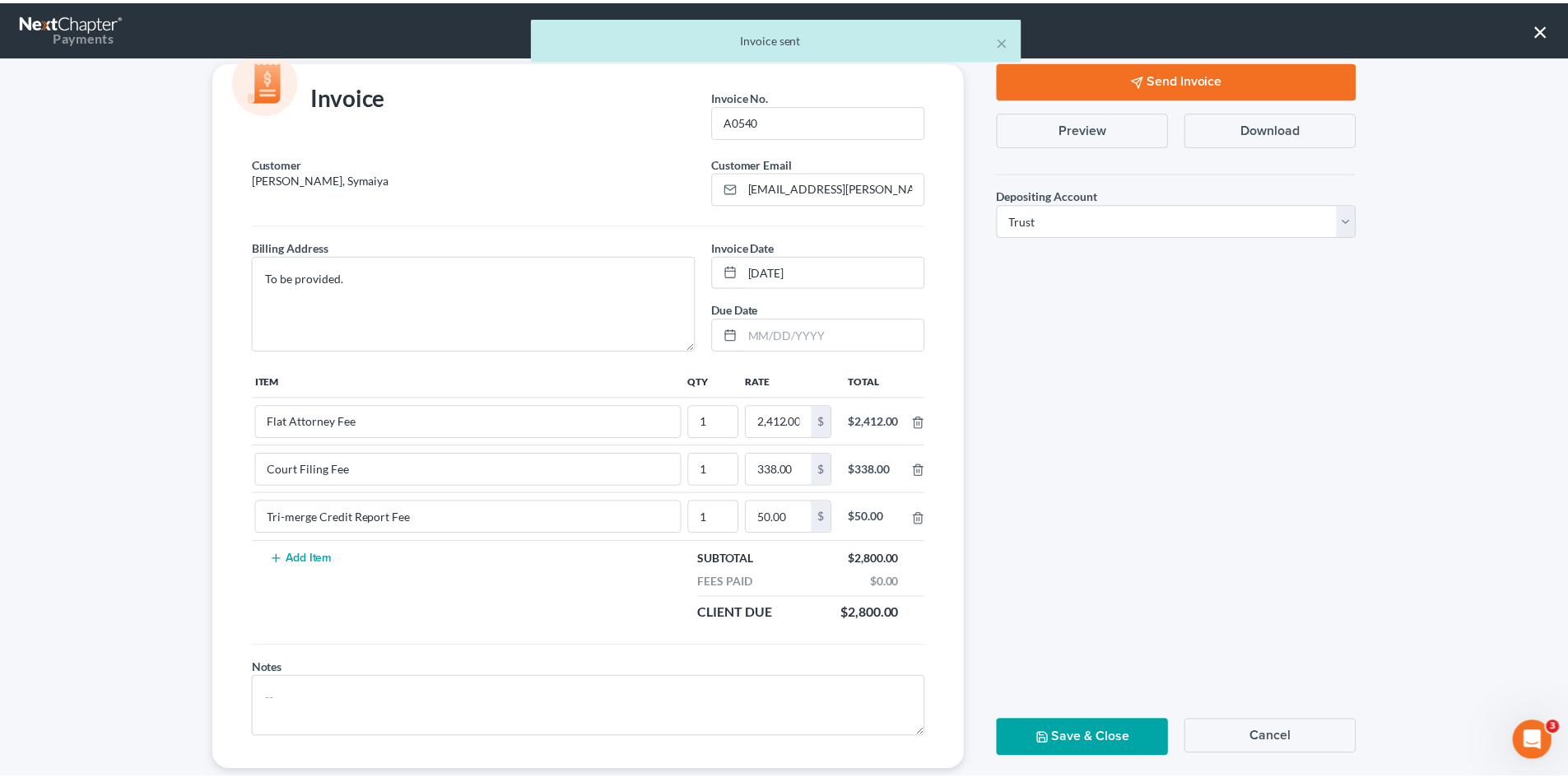
scroll to position [67, 0]
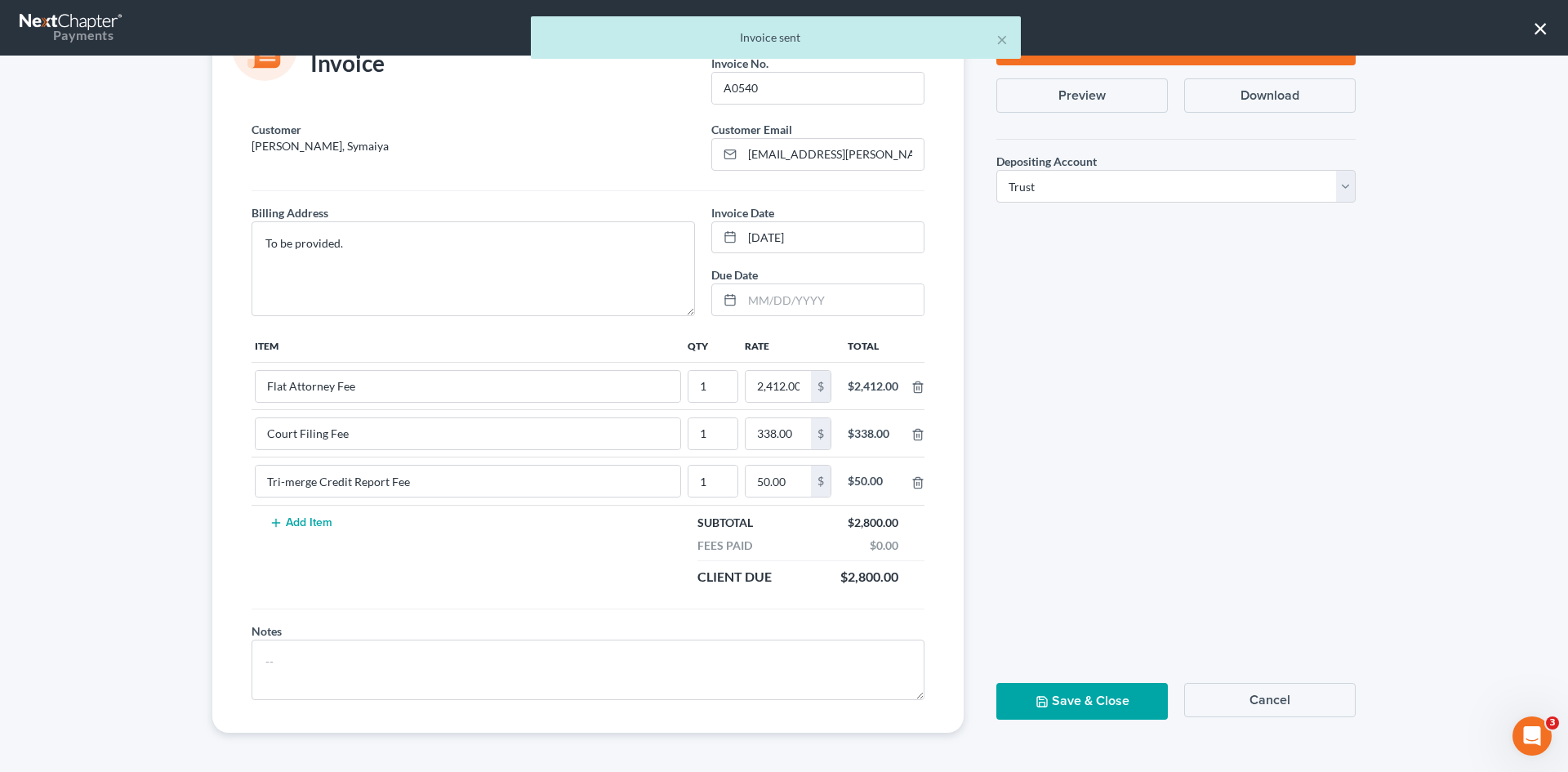
click at [1066, 703] on button "Save & Close" at bounding box center [1082, 701] width 172 height 37
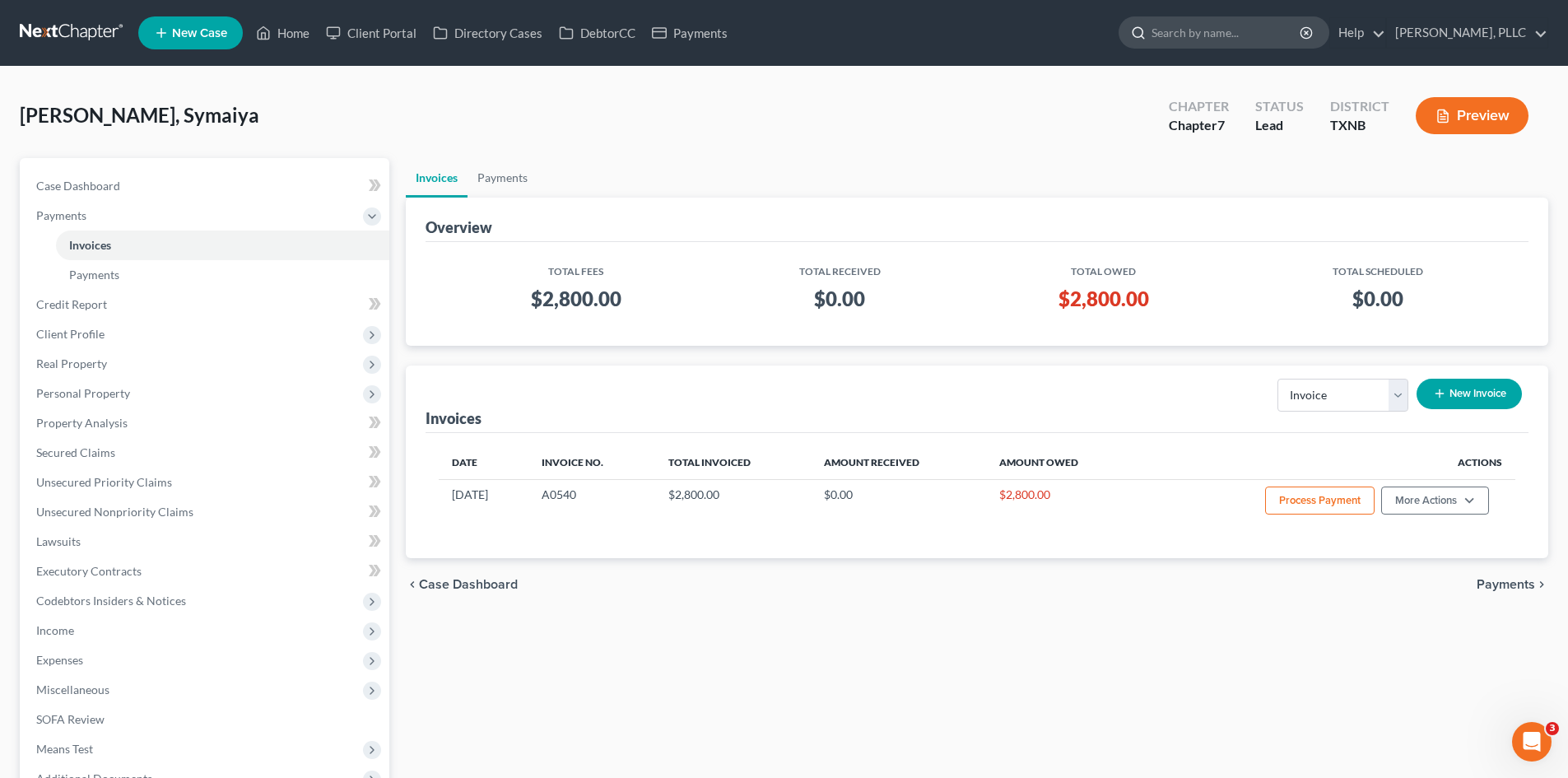
click at [1203, 33] on input "search" at bounding box center [1226, 32] width 151 height 31
type input "[PERSON_NAME]"
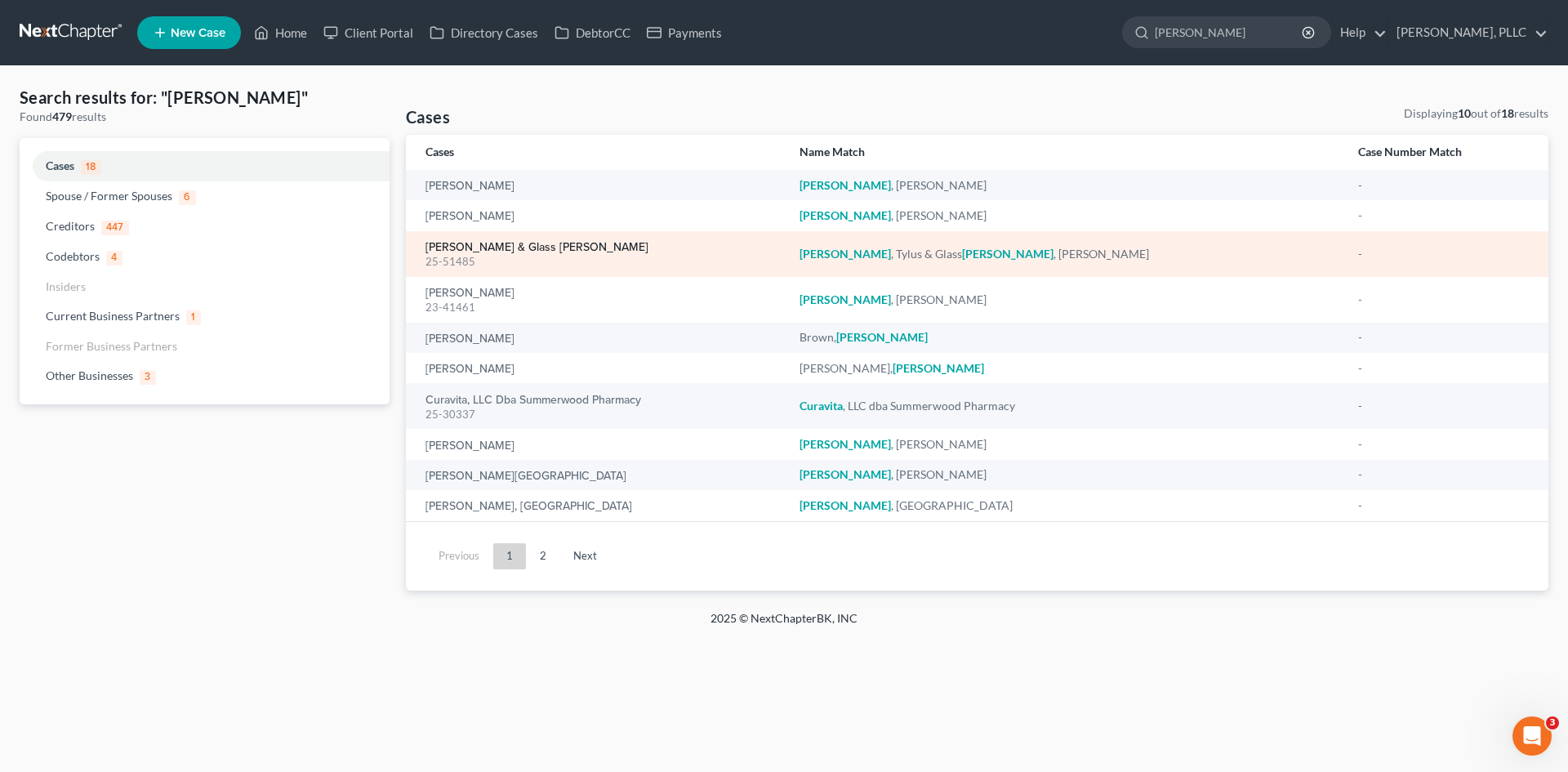
click at [561, 245] on link "[PERSON_NAME] & Glass [PERSON_NAME]" at bounding box center [537, 248] width 223 height 12
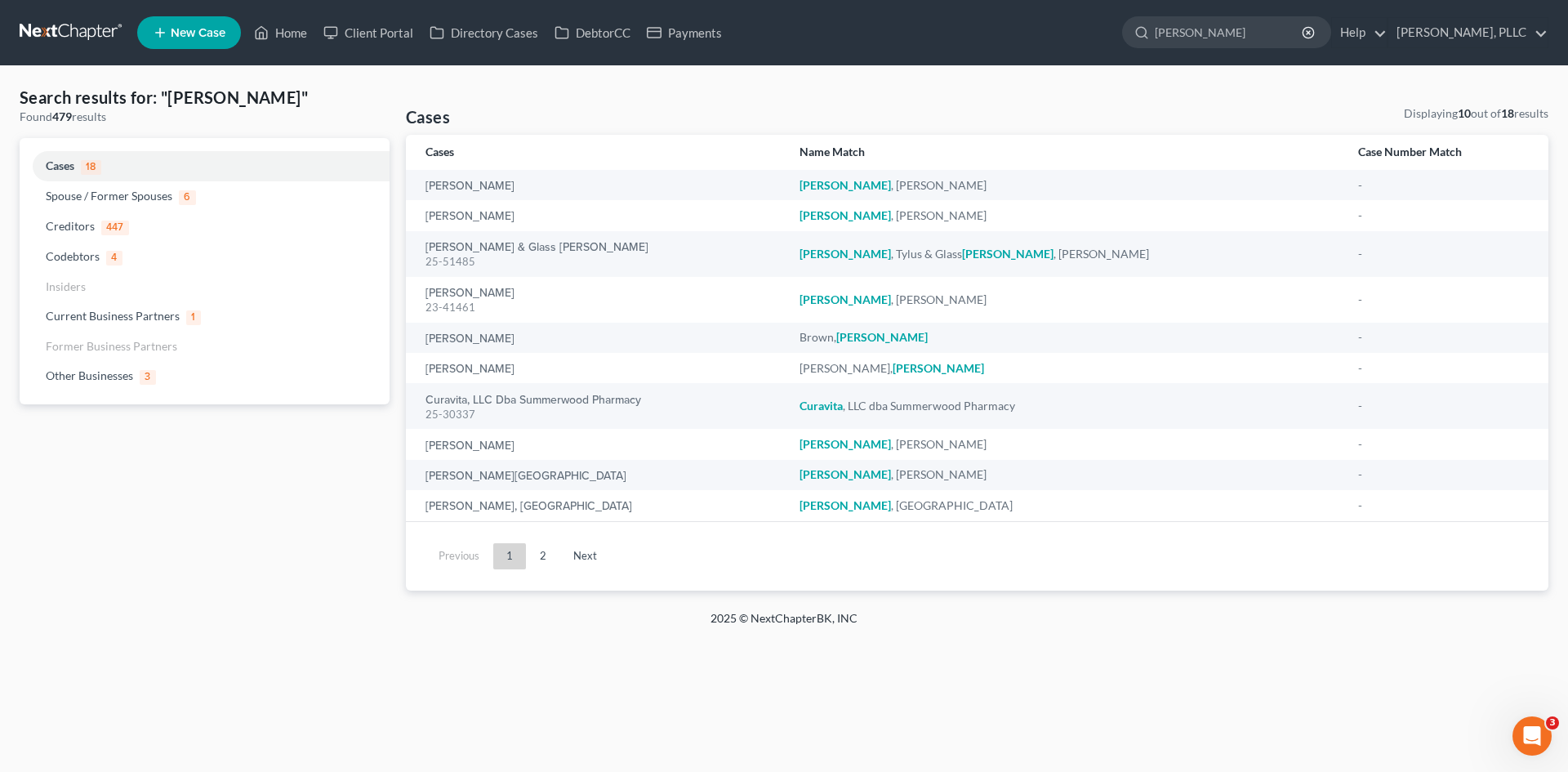
select select "4"
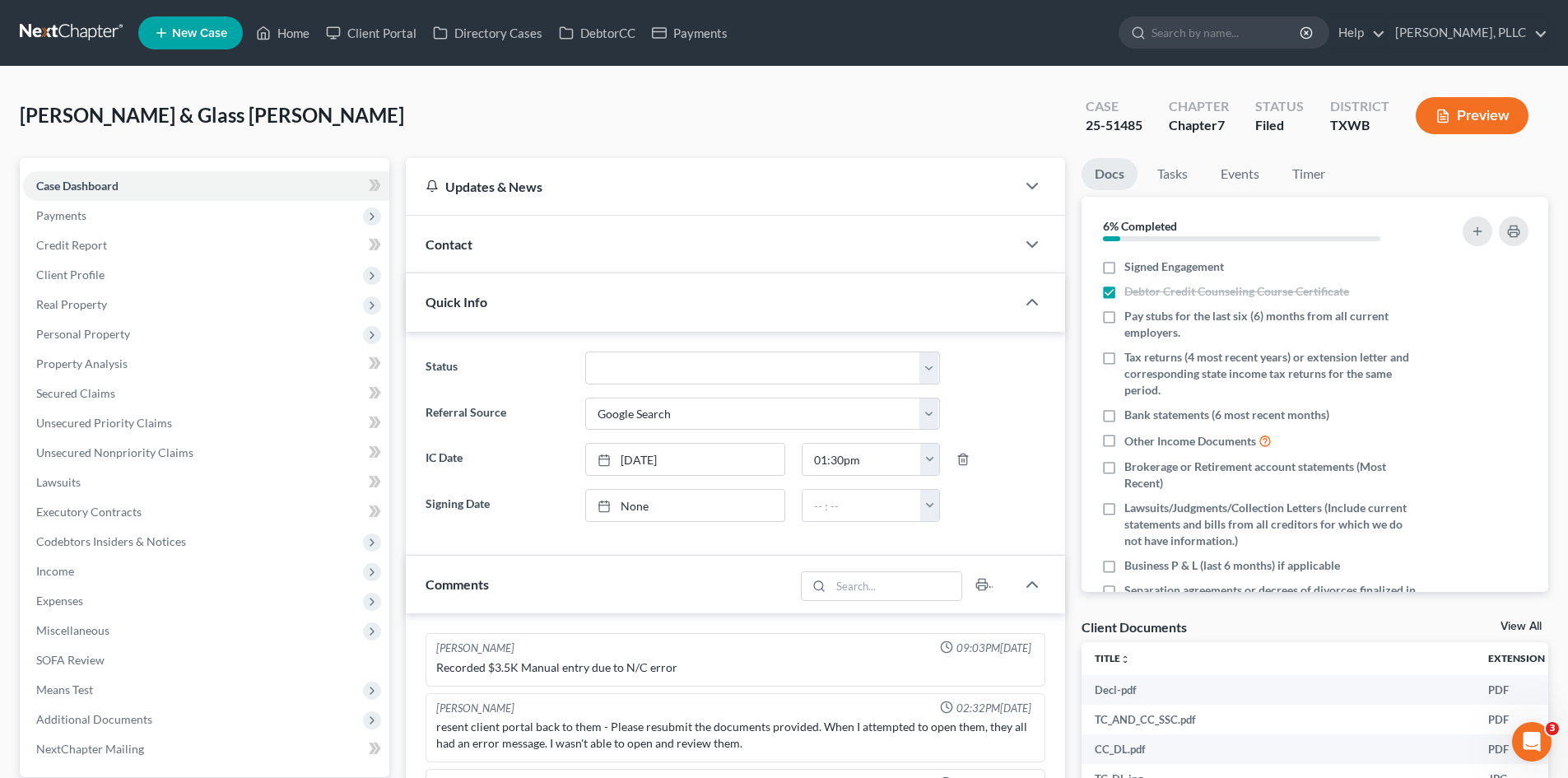
scroll to position [1260, 0]
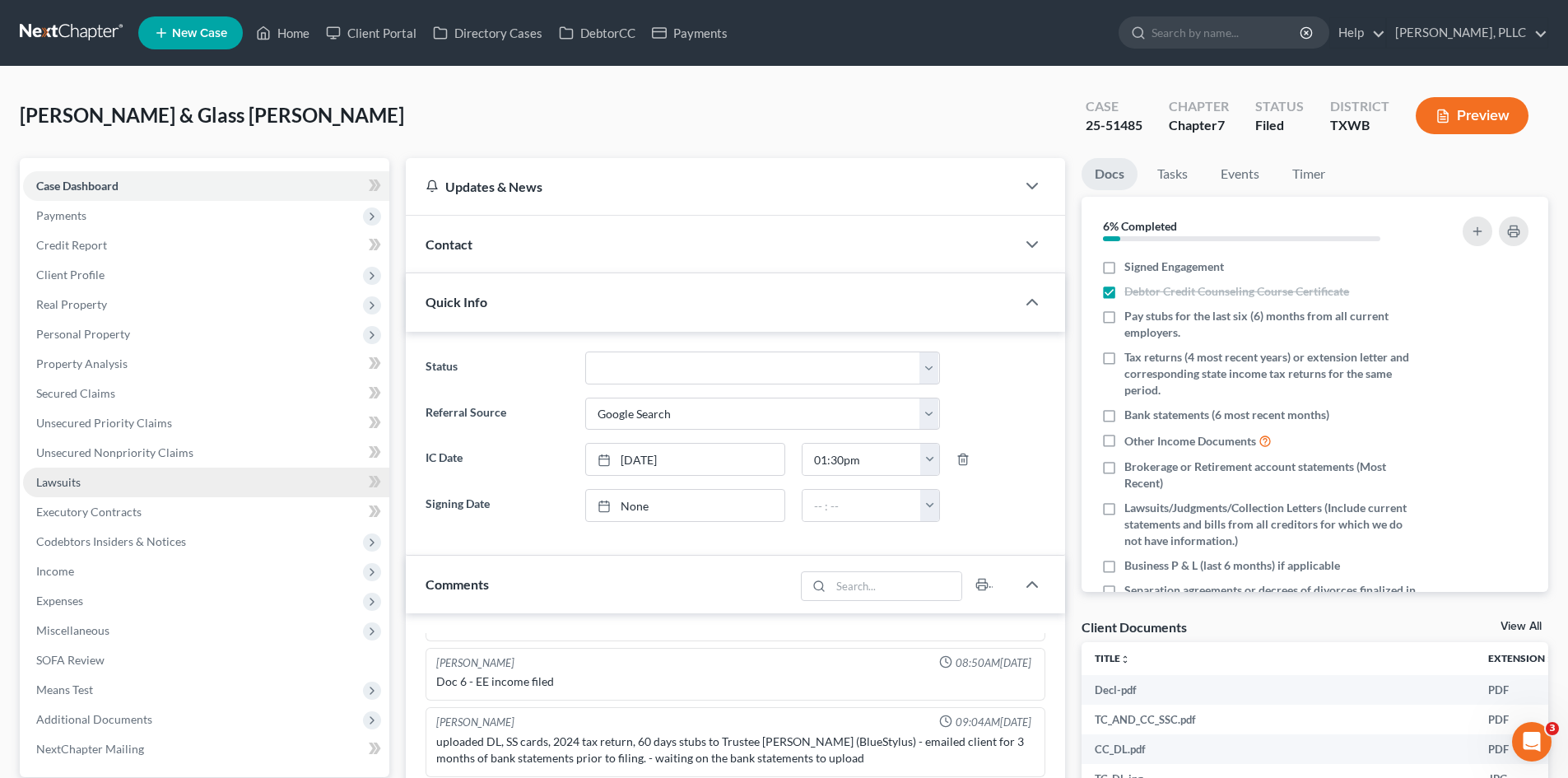
click at [134, 486] on link "Lawsuits" at bounding box center [206, 483] width 366 height 30
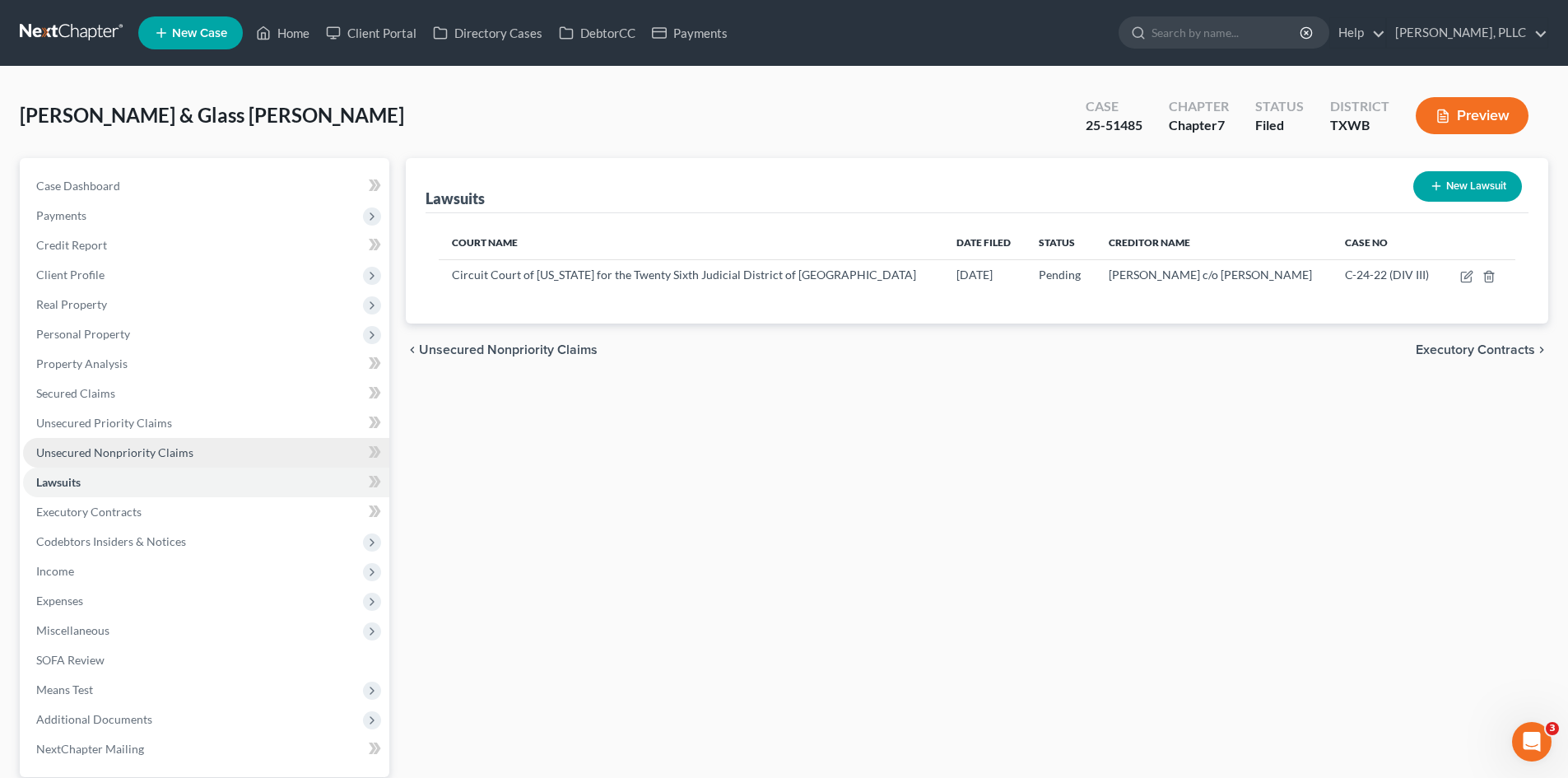
click at [185, 448] on span "Unsecured Nonpriority Claims" at bounding box center [115, 452] width 157 height 14
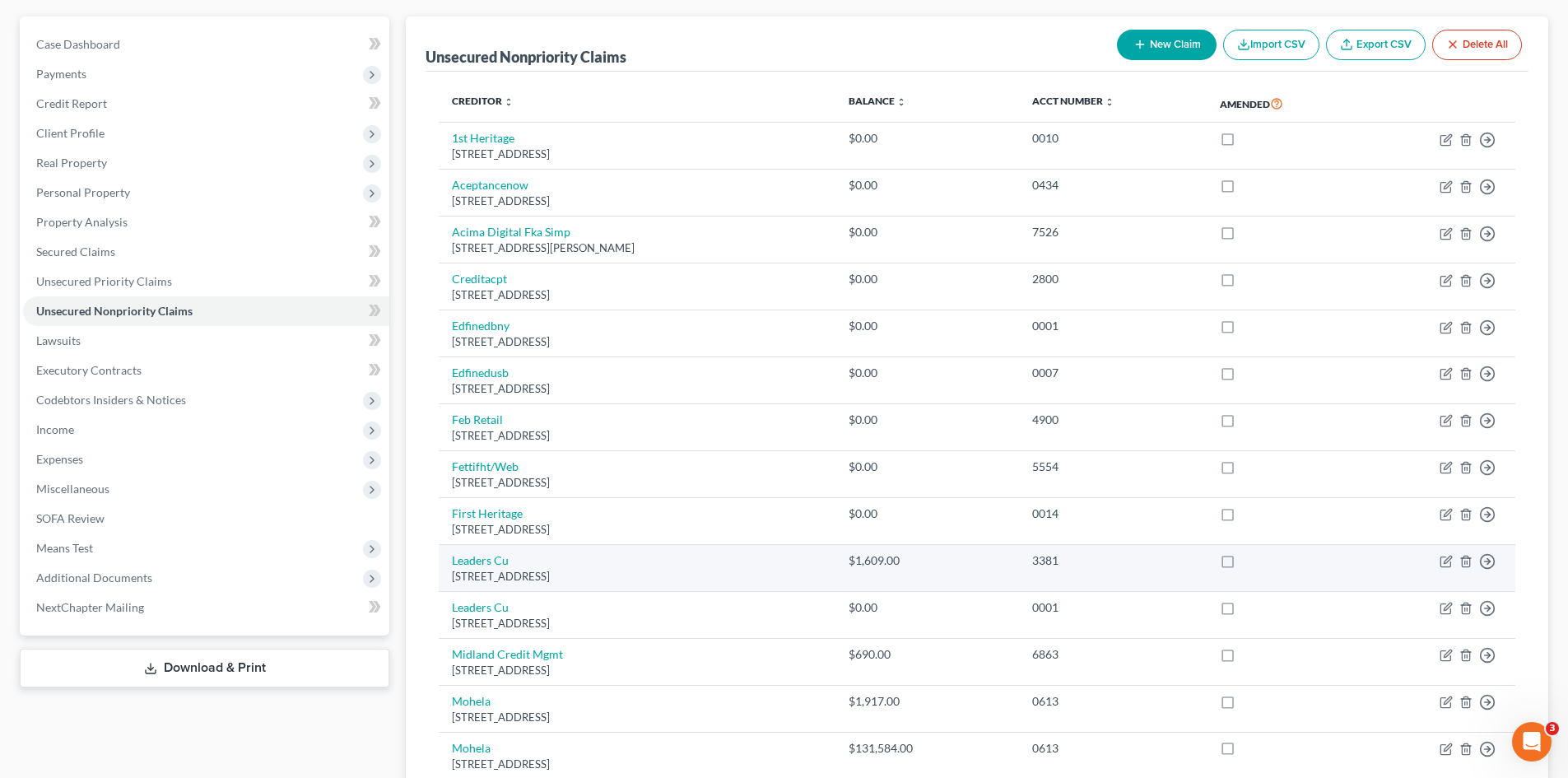
scroll to position [82, 0]
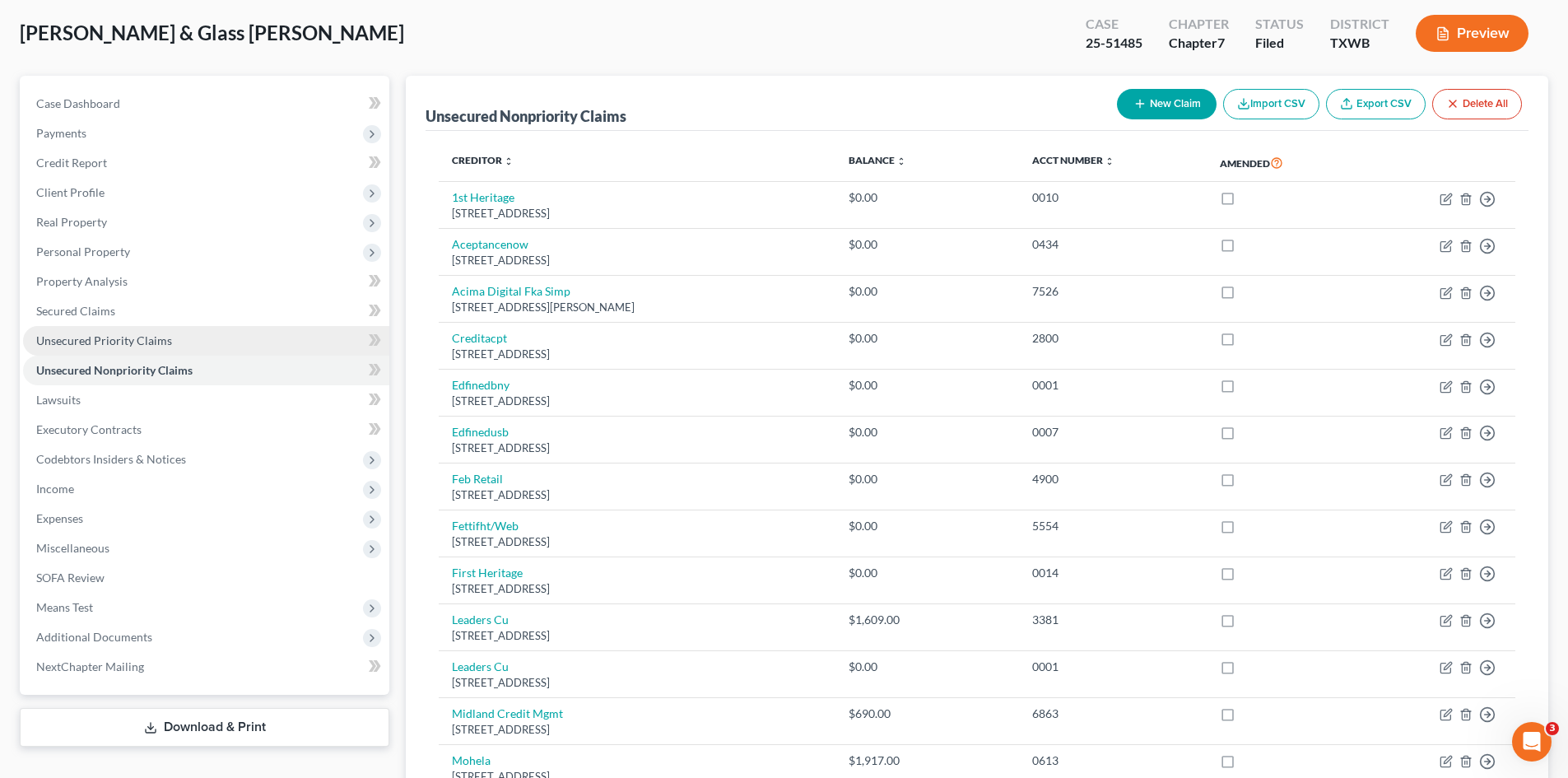
click at [183, 344] on link "Unsecured Priority Claims" at bounding box center [206, 341] width 366 height 30
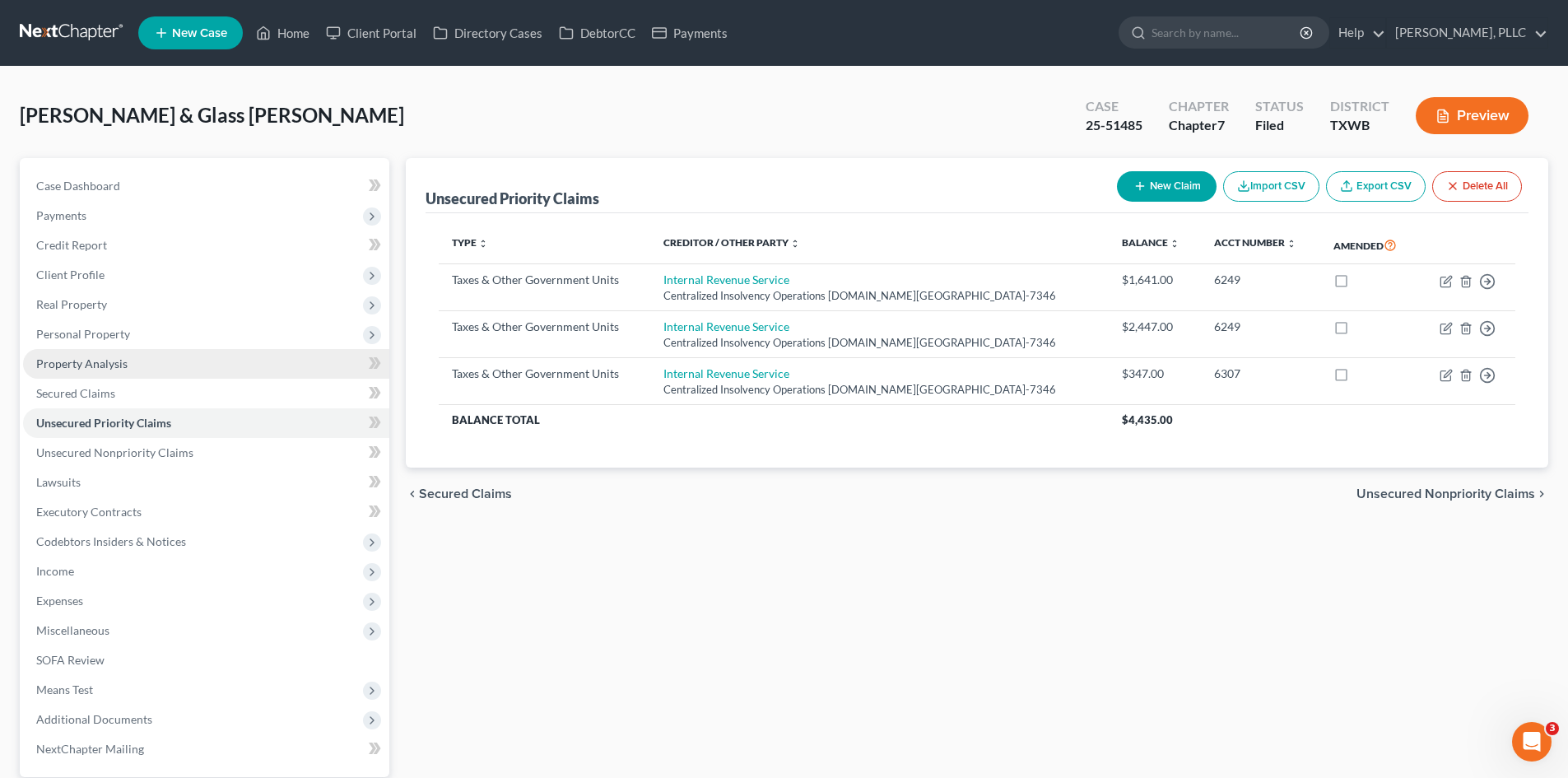
click at [154, 370] on link "Property Analysis" at bounding box center [206, 364] width 366 height 30
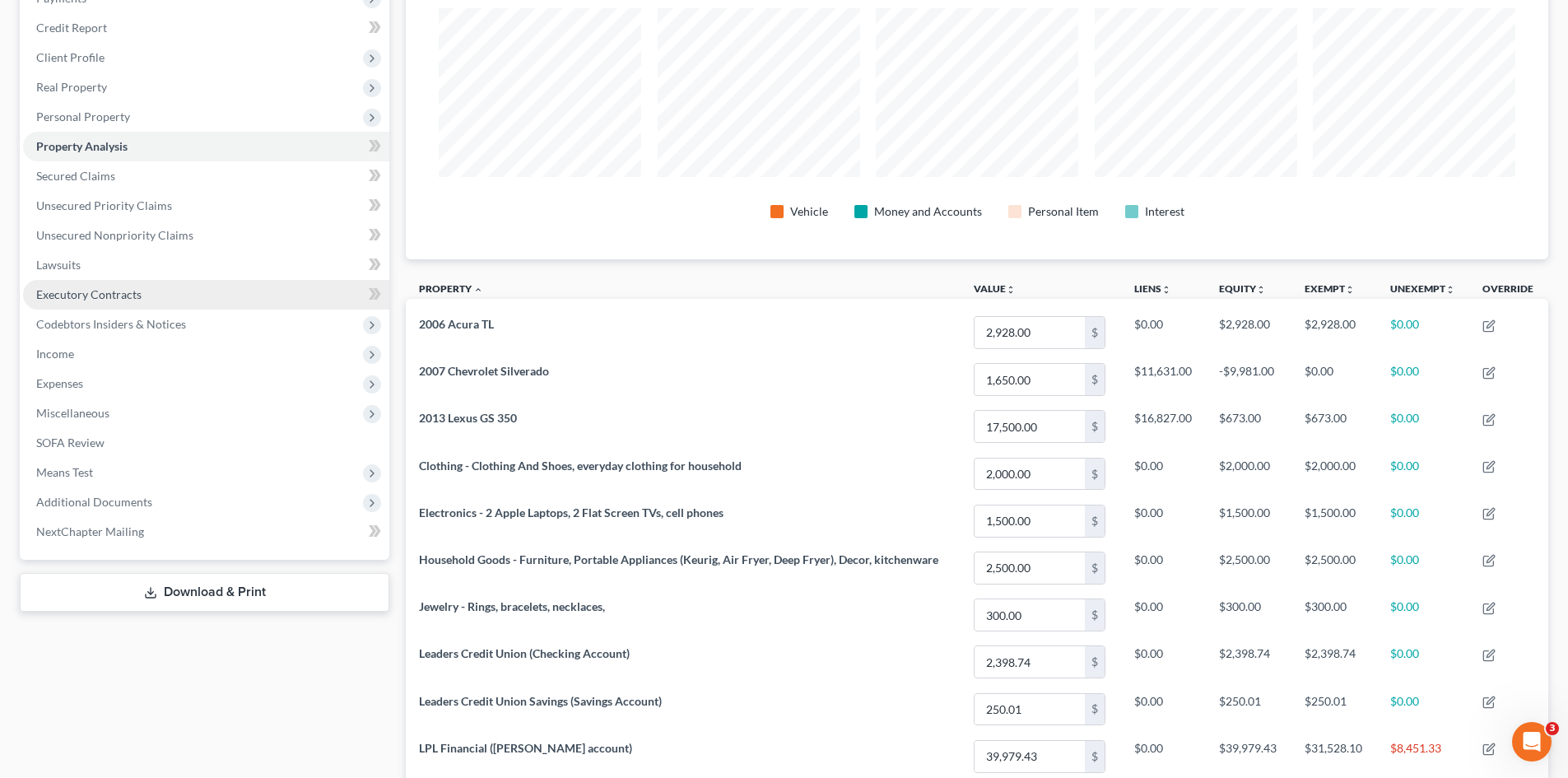
scroll to position [216, 0]
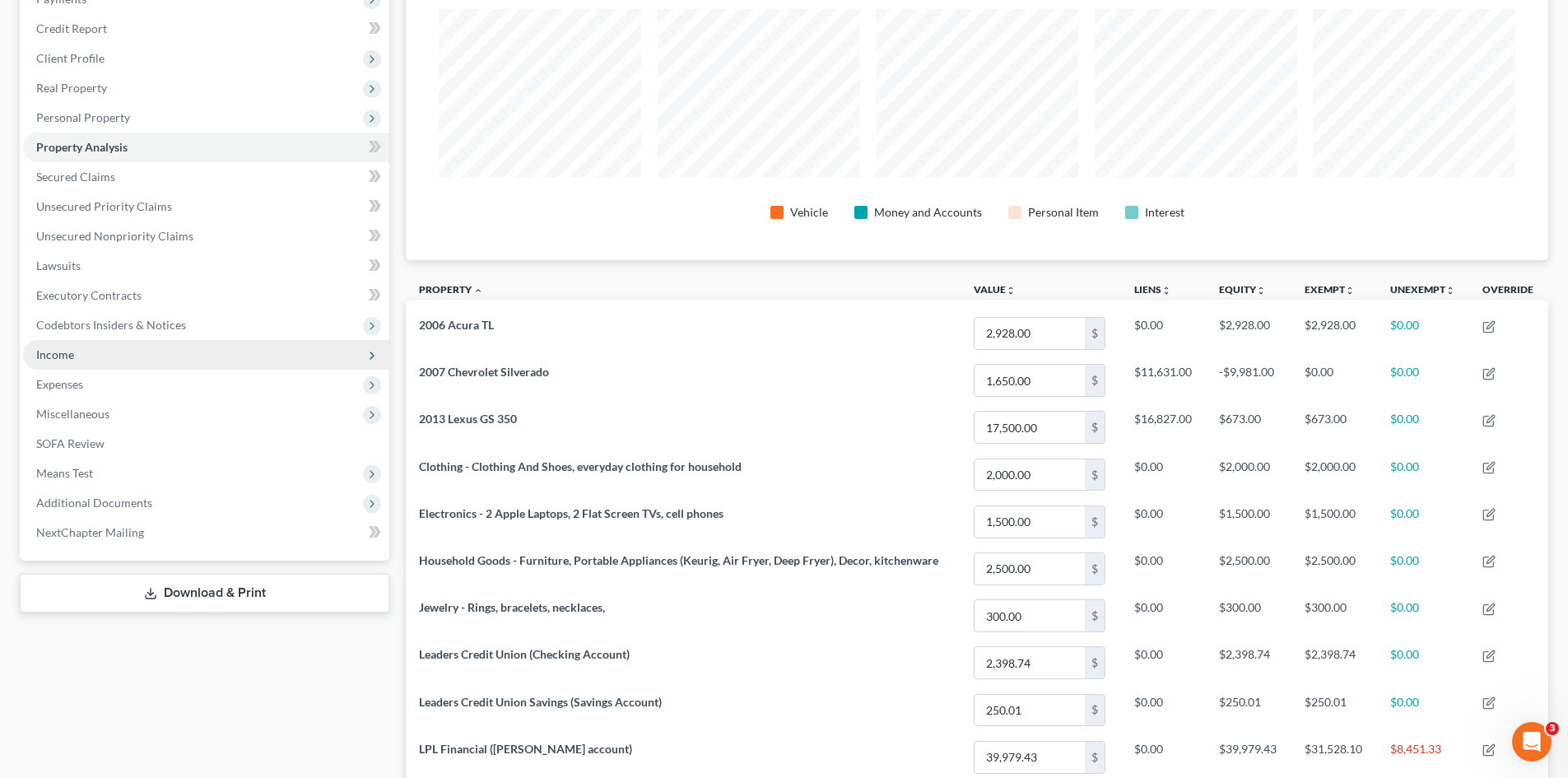
click at [183, 357] on span "Income" at bounding box center [206, 354] width 366 height 30
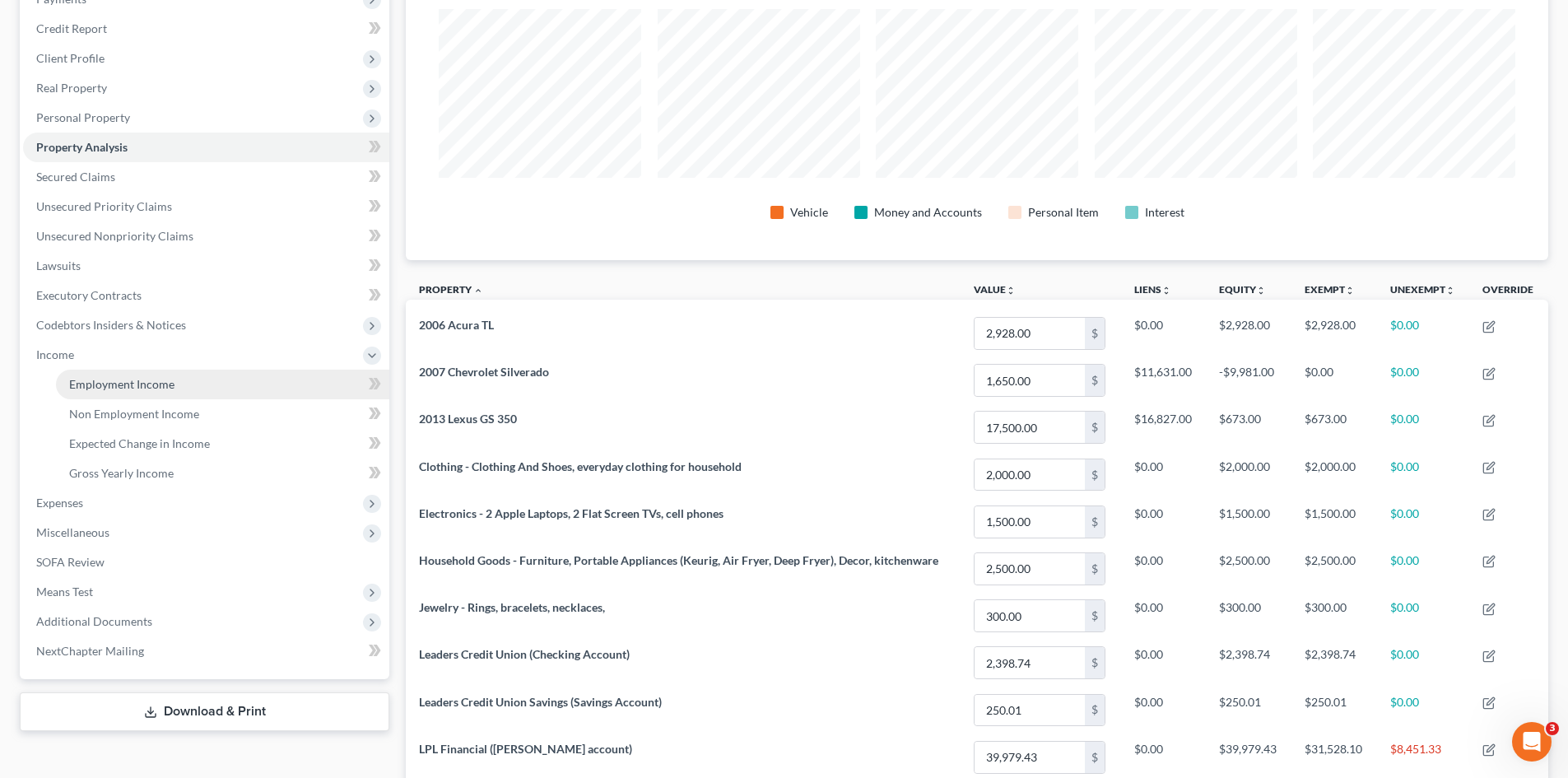
click at [260, 388] on link "Employment Income" at bounding box center [222, 384] width 334 height 30
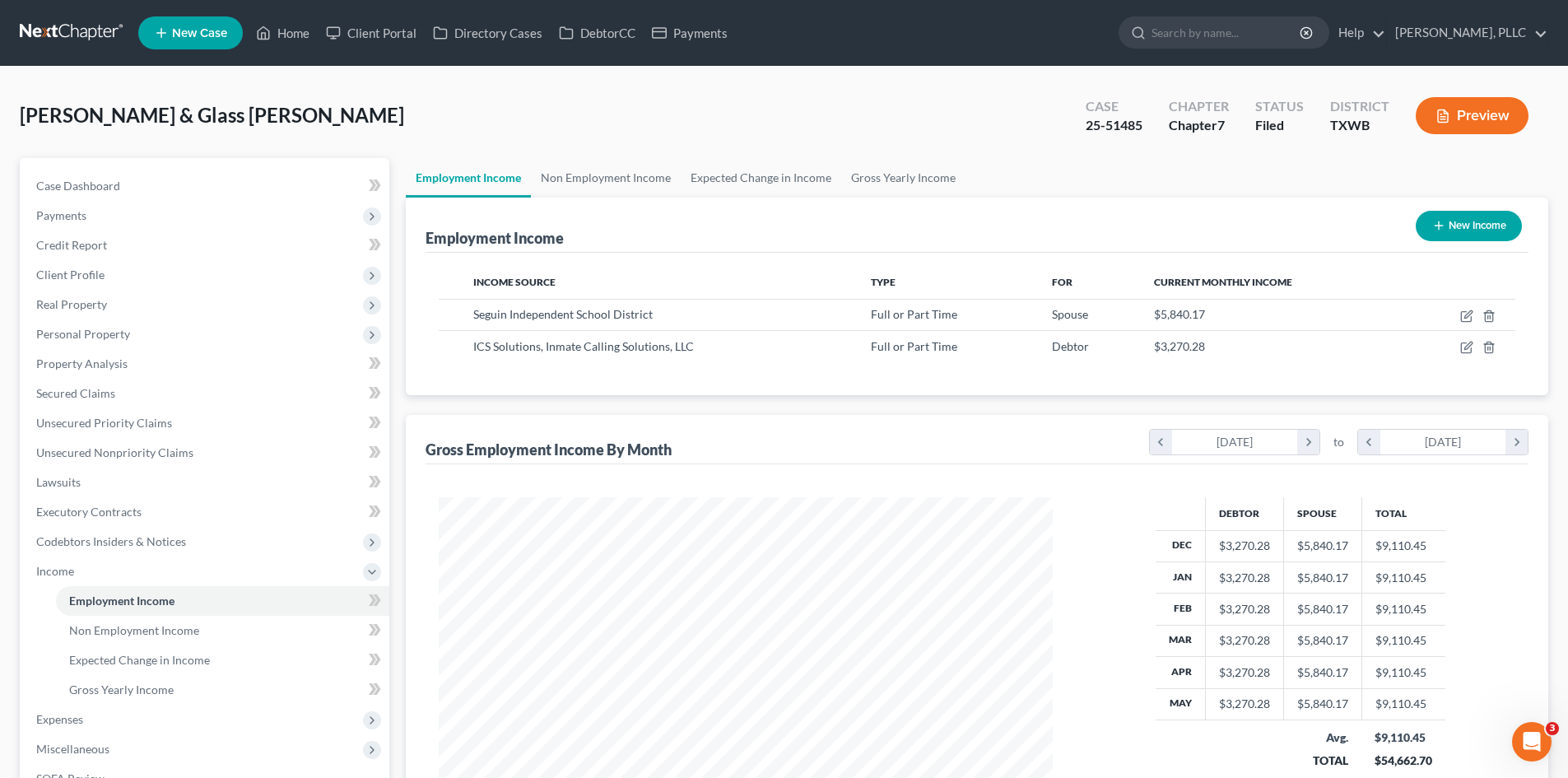
scroll to position [307, 647]
click at [136, 186] on link "Case Dashboard" at bounding box center [206, 186] width 366 height 30
select select "4"
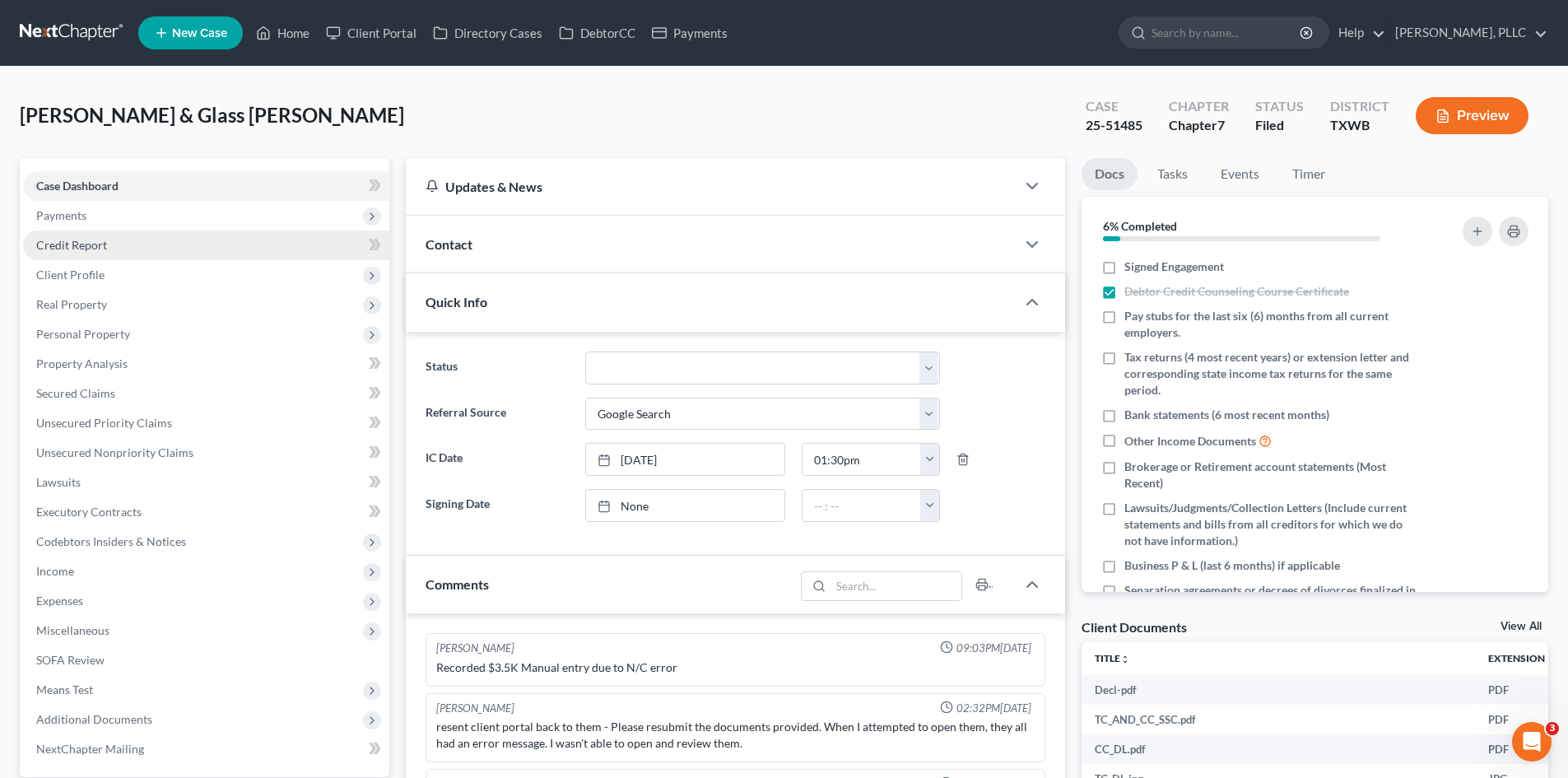
scroll to position [1260, 0]
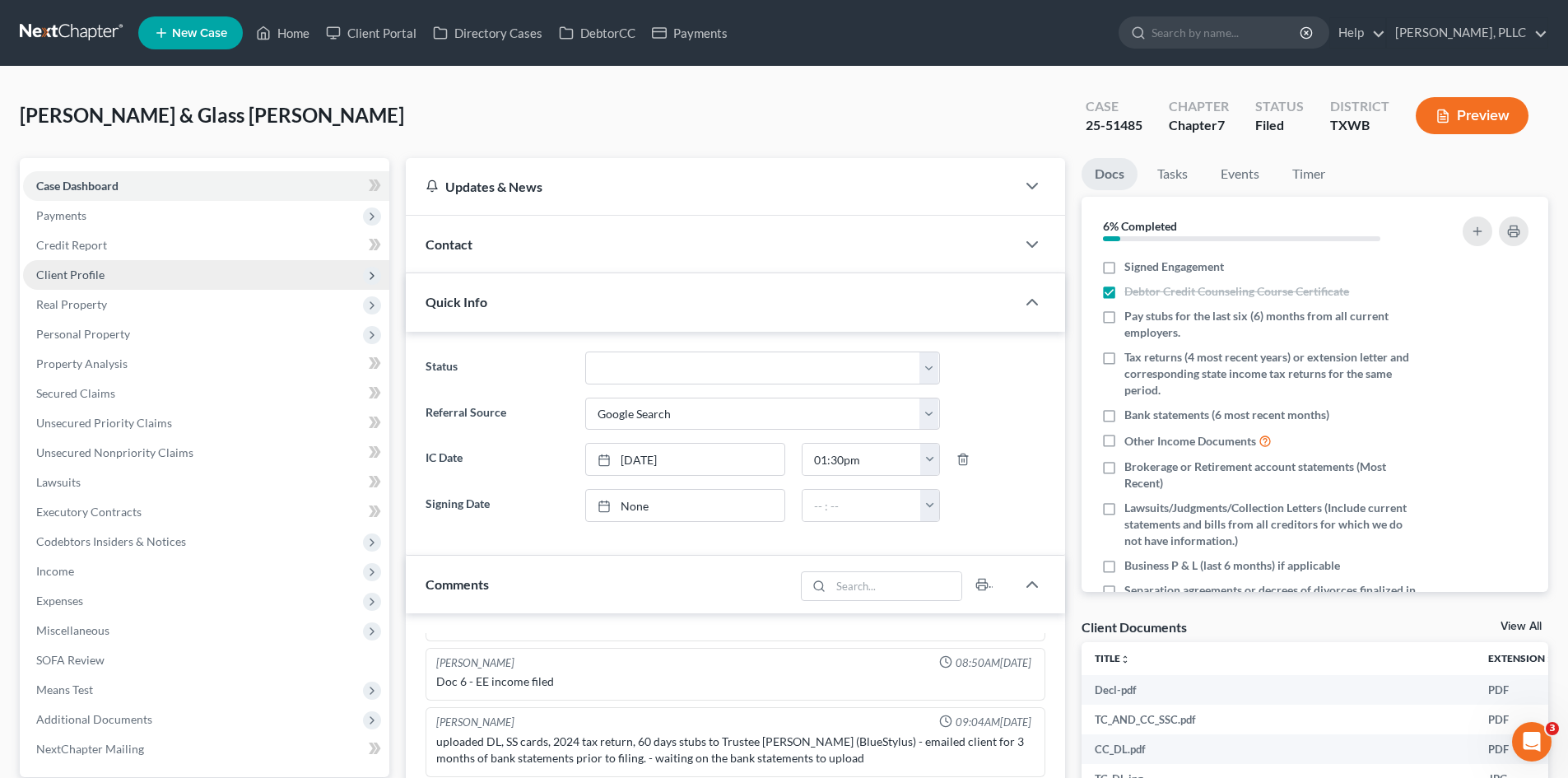
click at [134, 276] on span "Client Profile" at bounding box center [206, 275] width 366 height 30
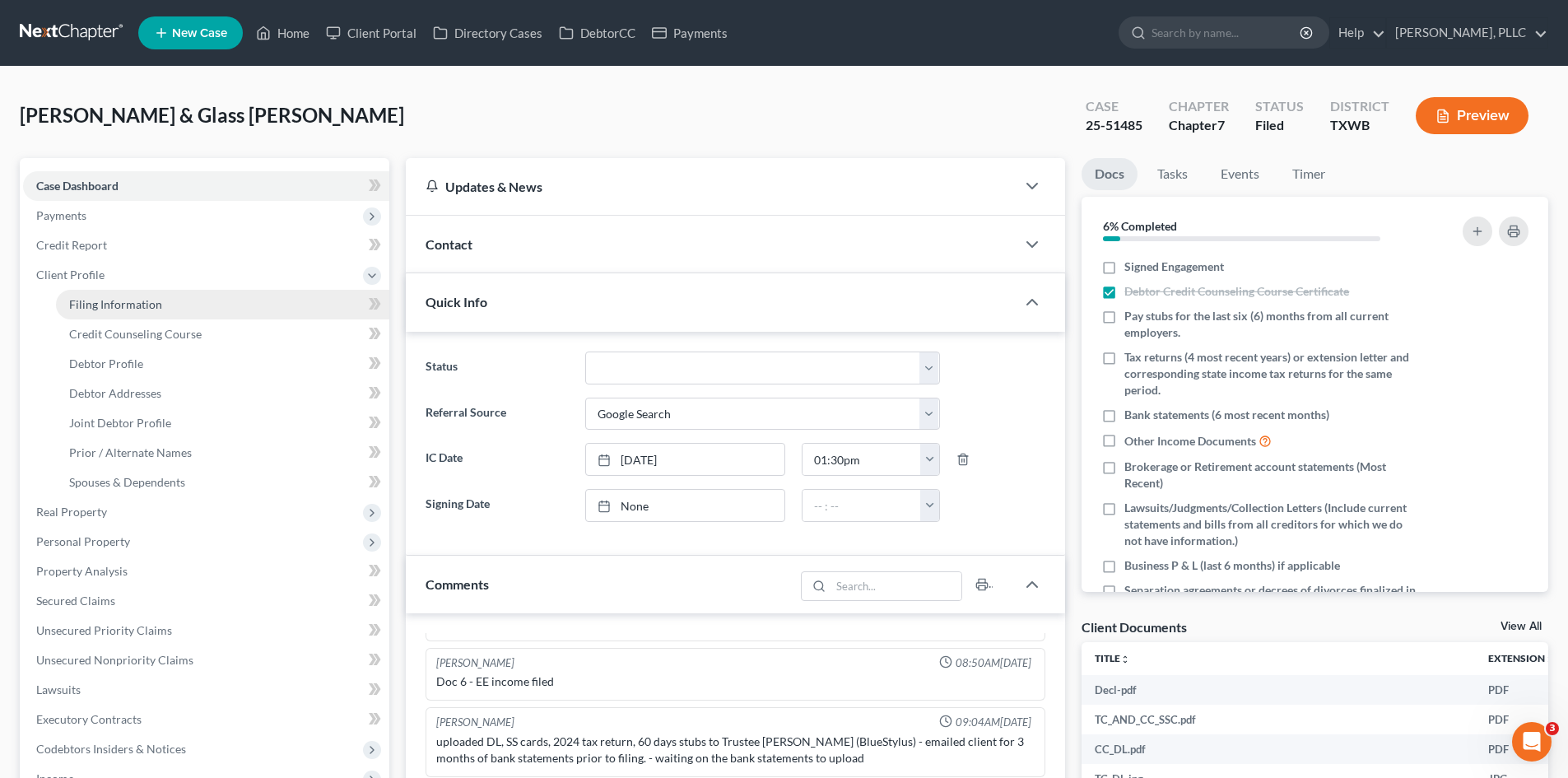
click at [122, 300] on span "Filing Information" at bounding box center [116, 304] width 93 height 14
select select "1"
select select "0"
select select "80"
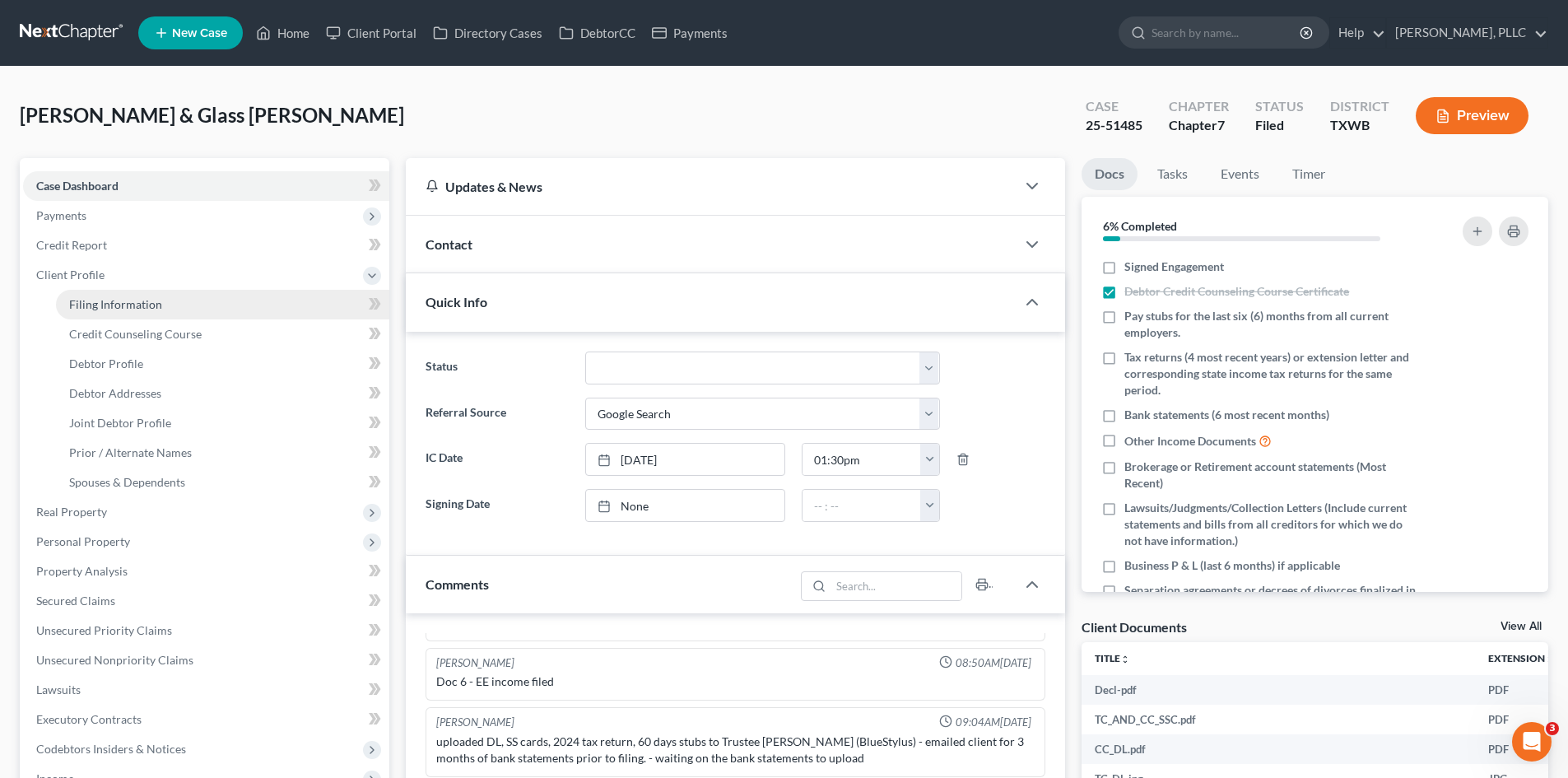
select select "3"
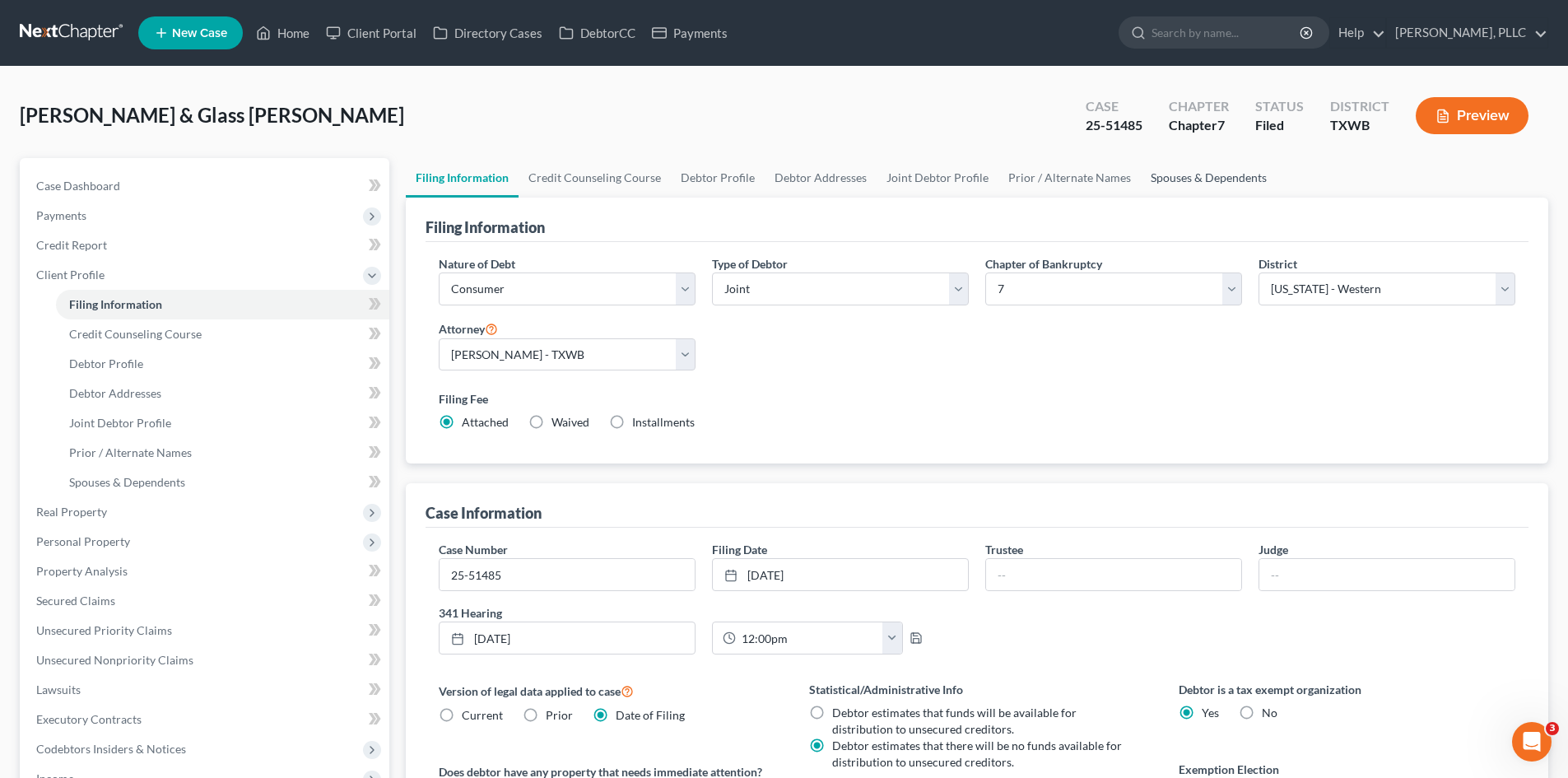
click at [1141, 176] on link "Spouses & Dependents" at bounding box center [1208, 177] width 136 height 39
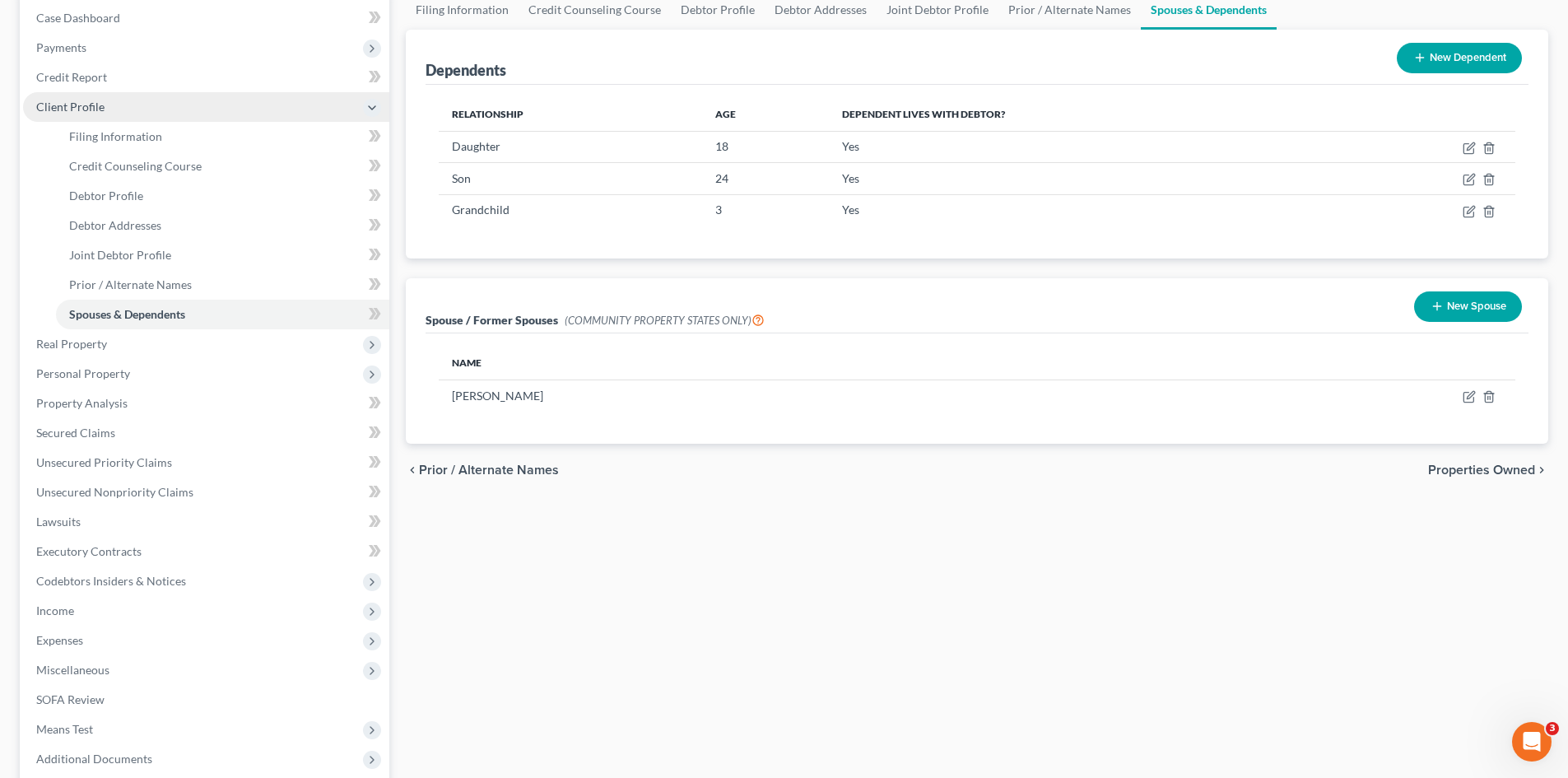
scroll to position [247, 0]
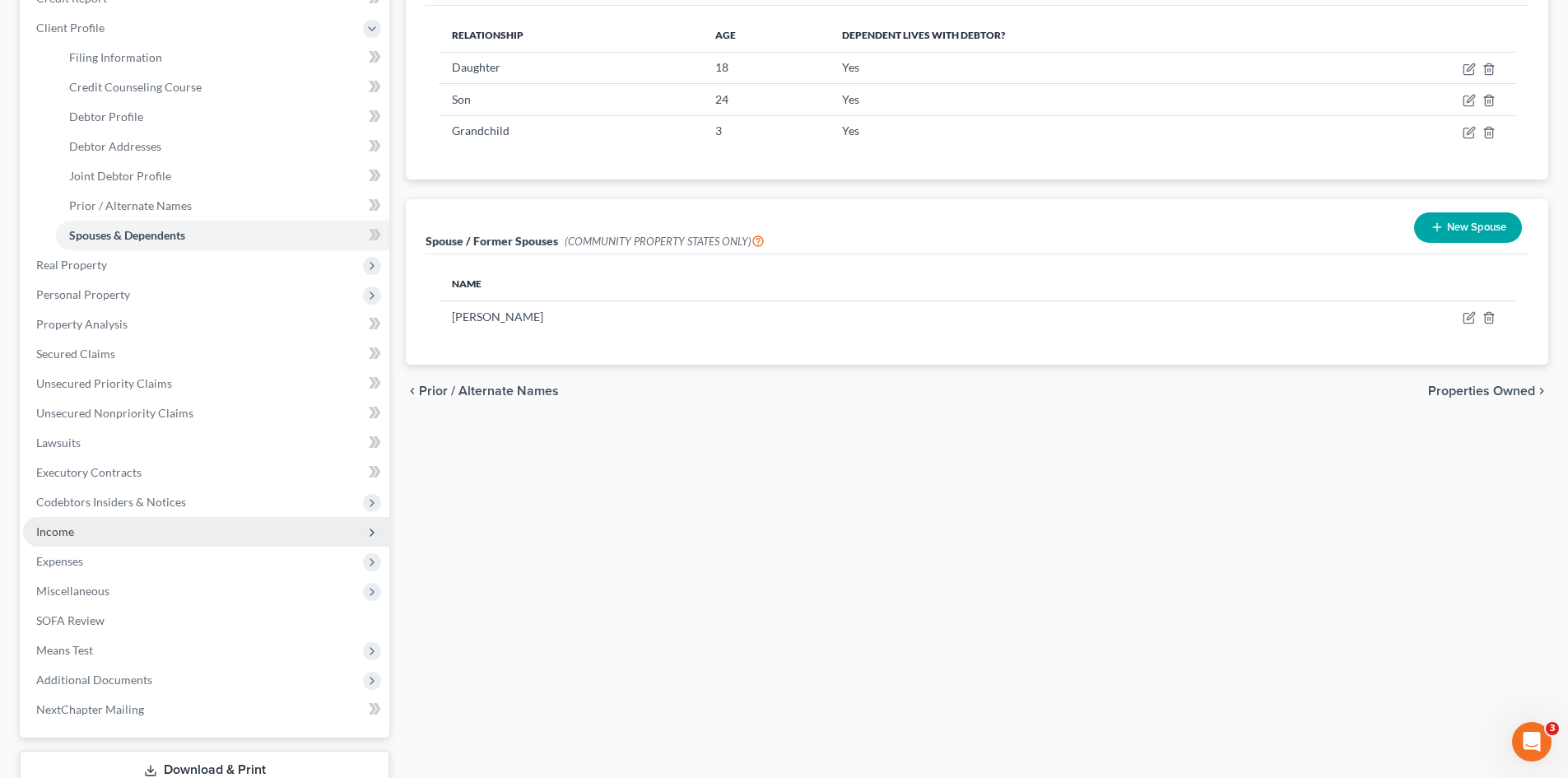
click at [122, 538] on span "Income" at bounding box center [206, 532] width 366 height 30
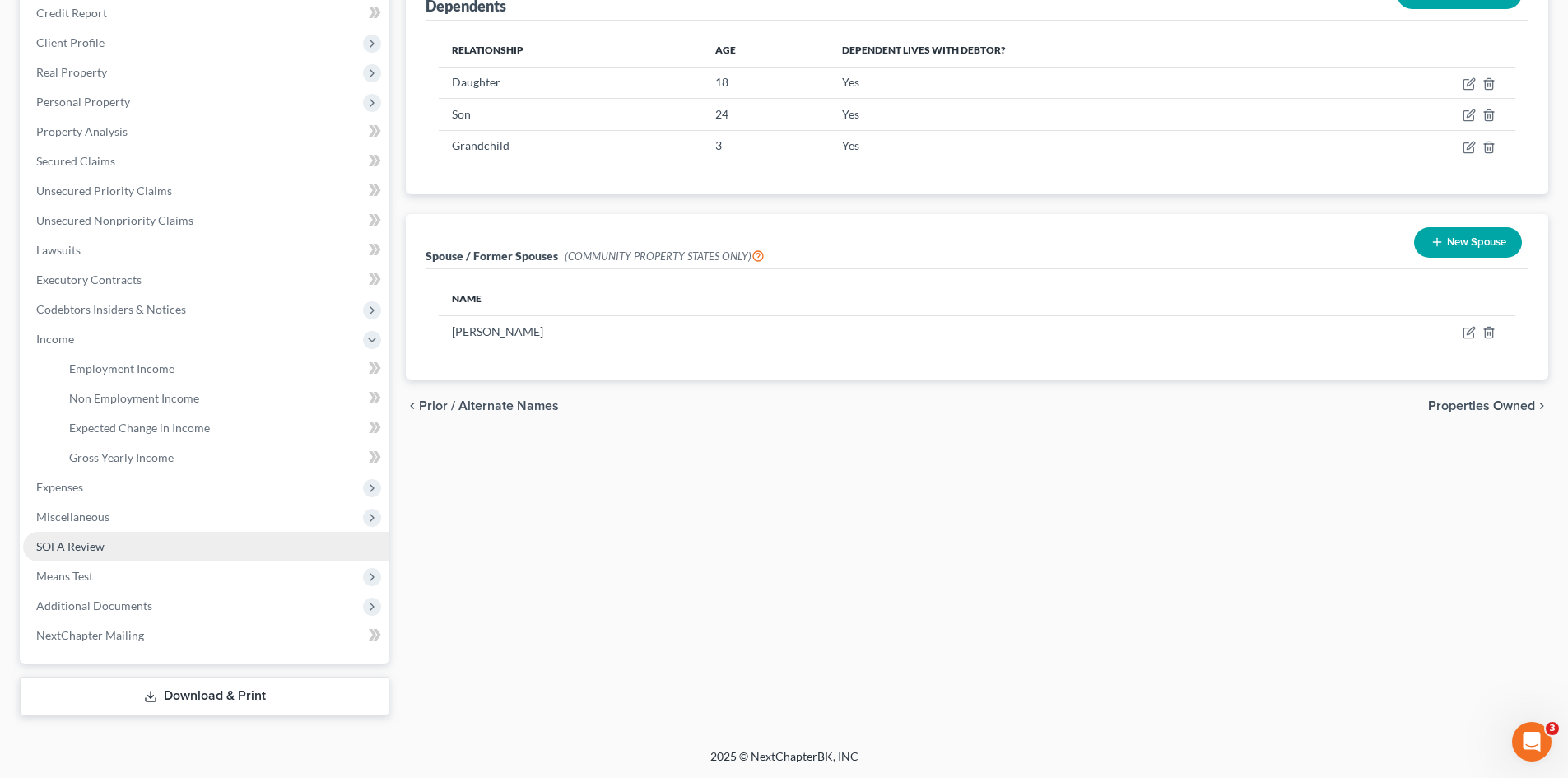
scroll to position [232, 0]
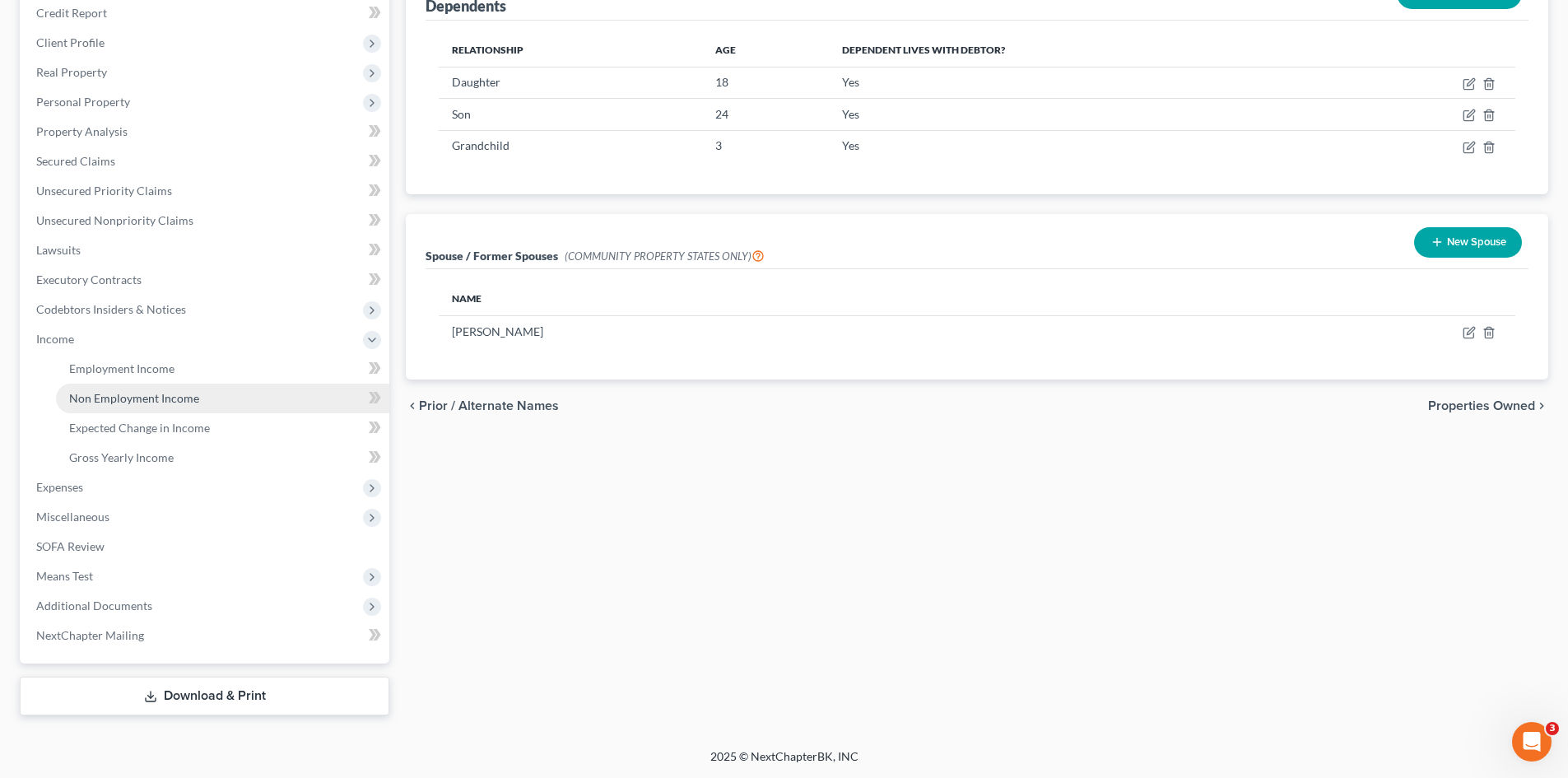
click at [187, 406] on link "Non Employment Income" at bounding box center [222, 399] width 334 height 30
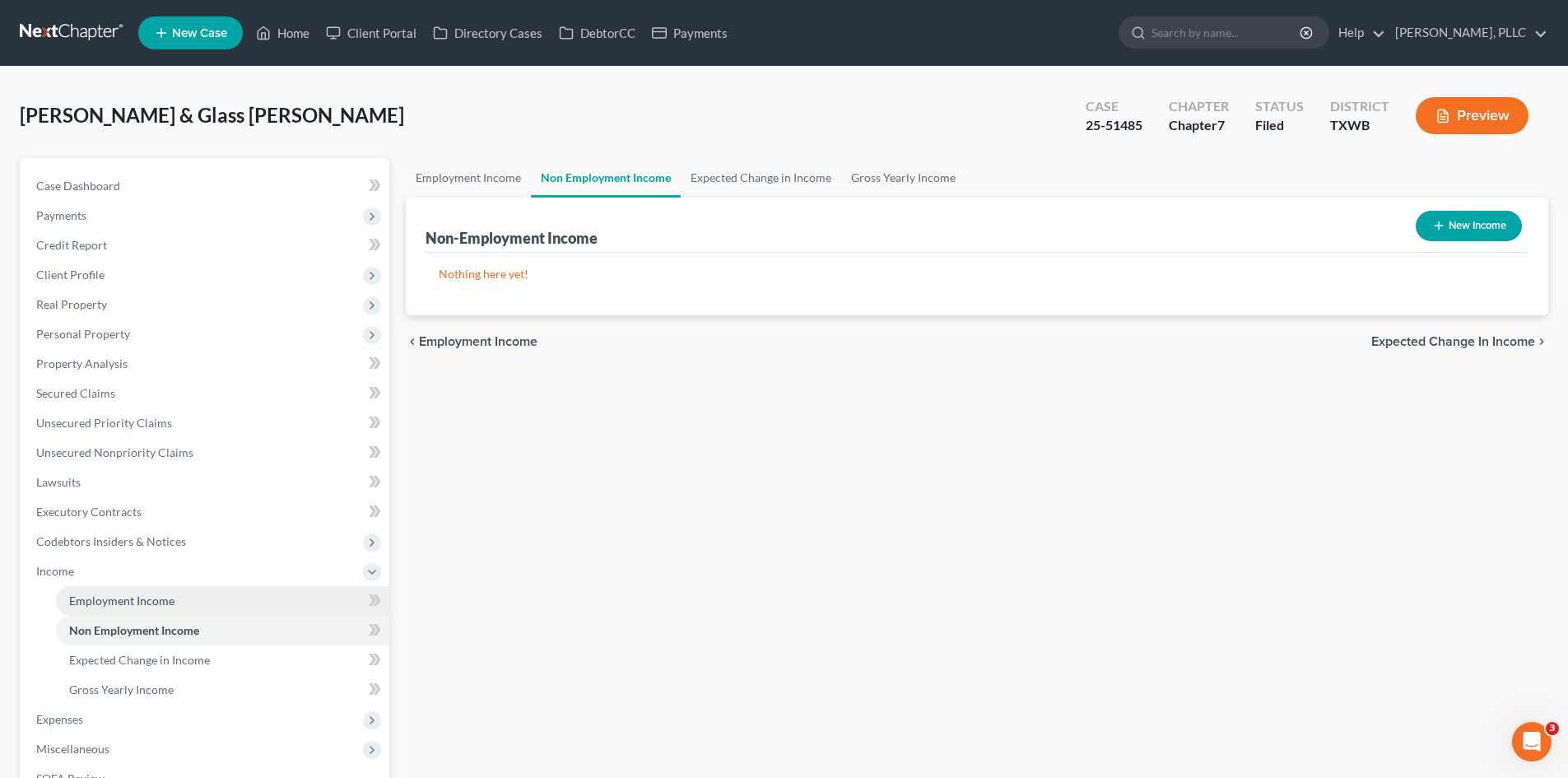
scroll to position [232, 0]
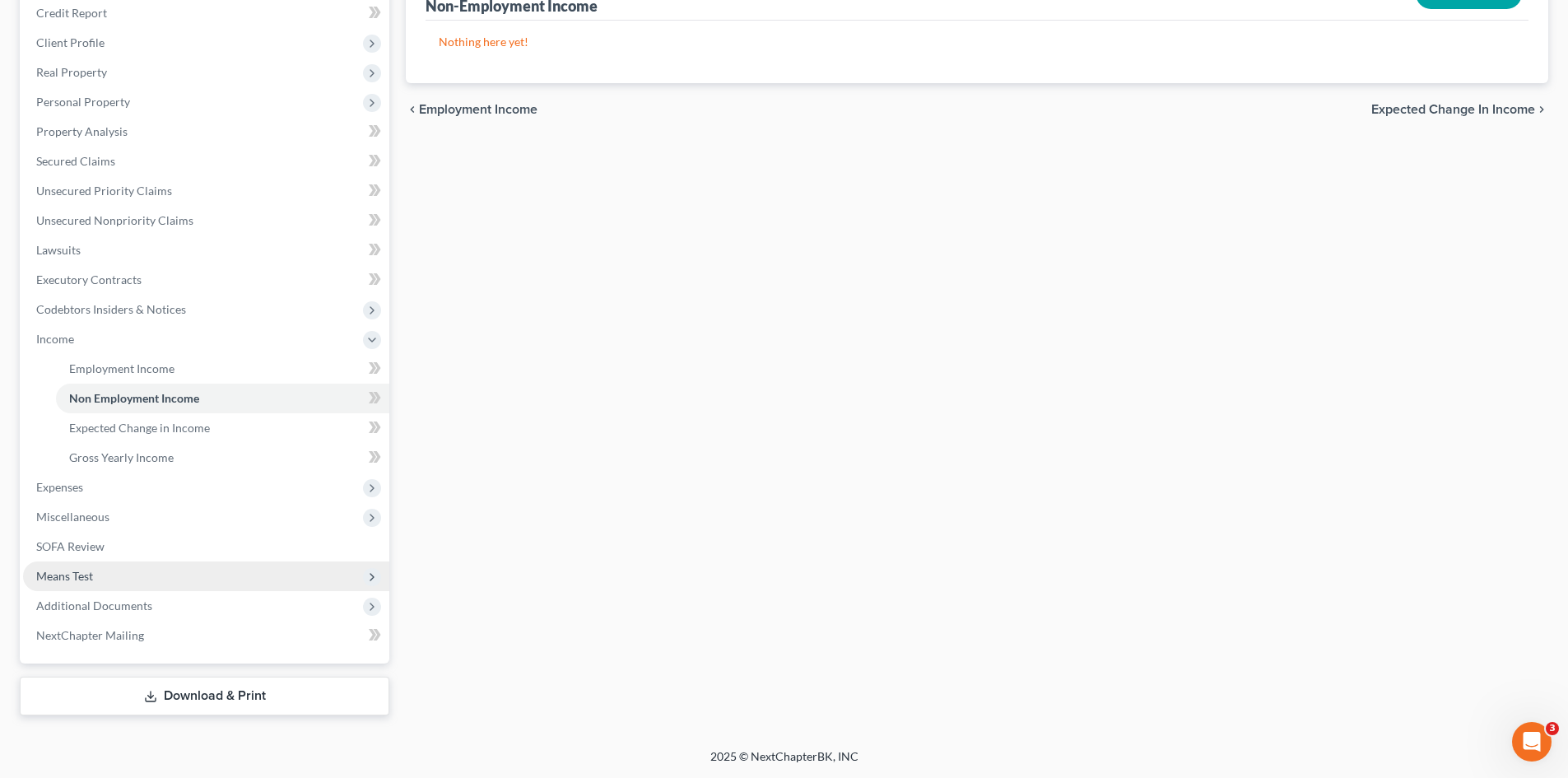
click at [112, 564] on span "Means Test" at bounding box center [206, 576] width 366 height 30
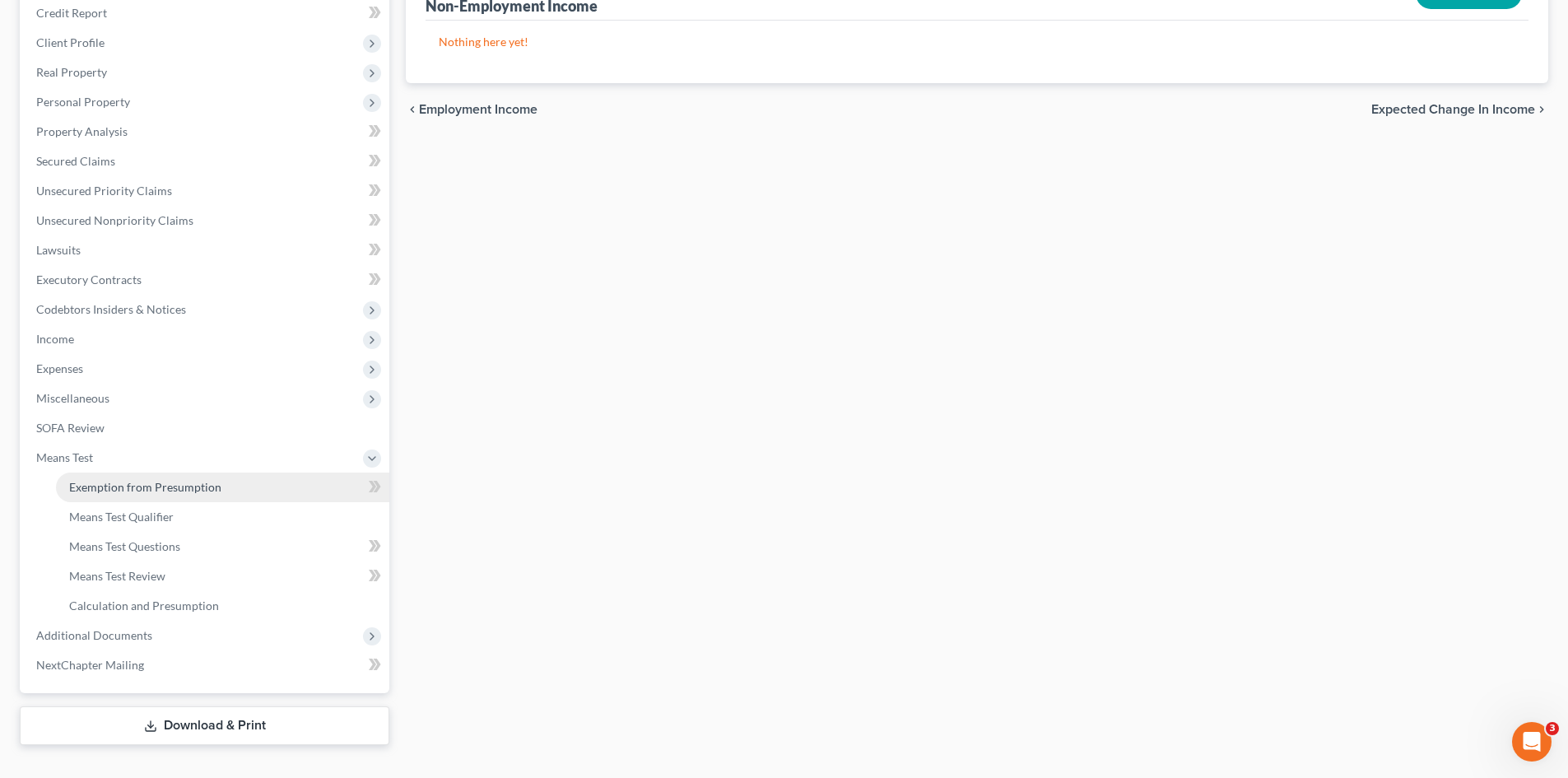
click at [247, 498] on link "Exemption from Presumption" at bounding box center [222, 488] width 334 height 30
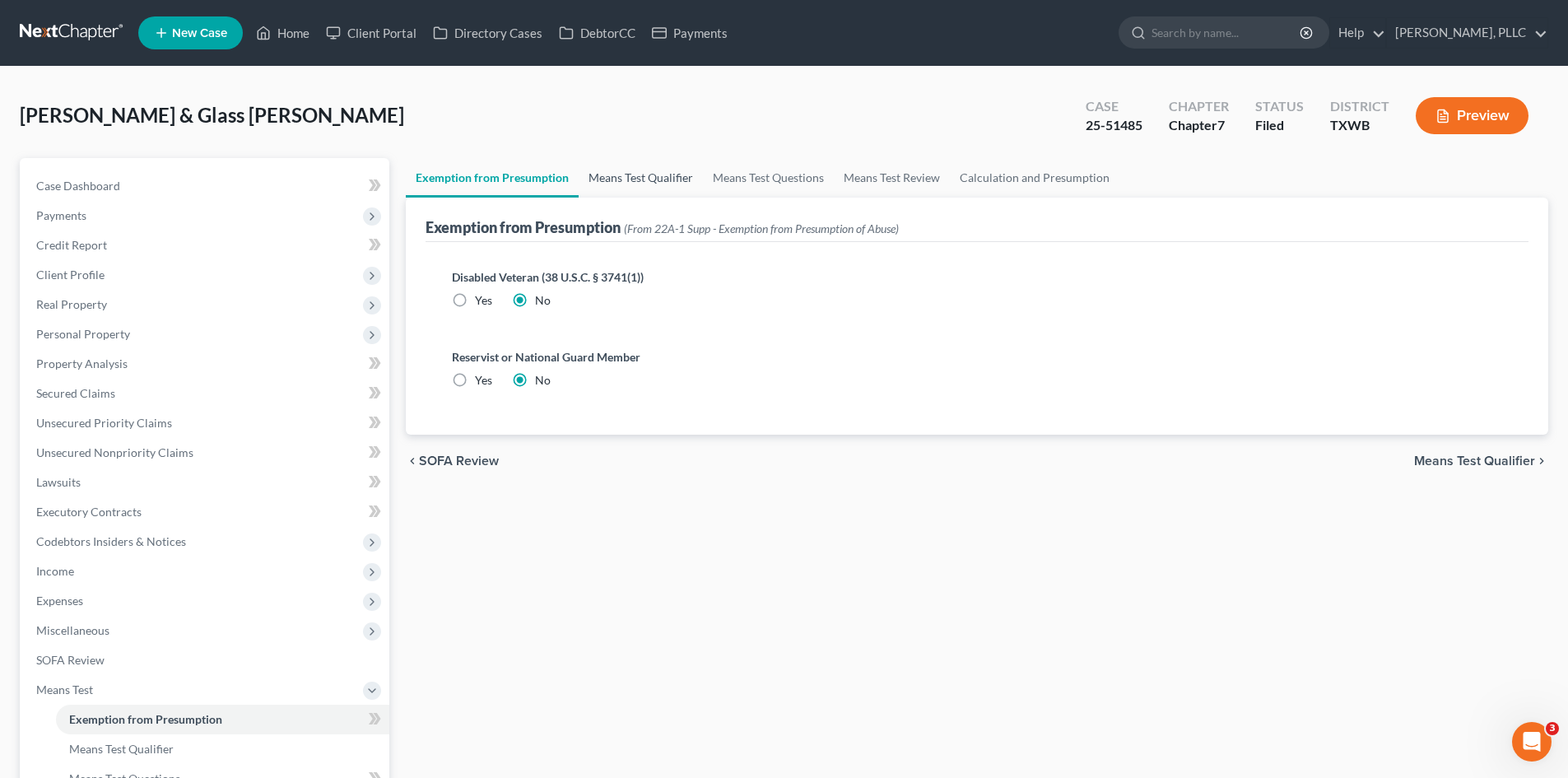
click at [620, 174] on link "Means Test Qualifier" at bounding box center [640, 177] width 124 height 39
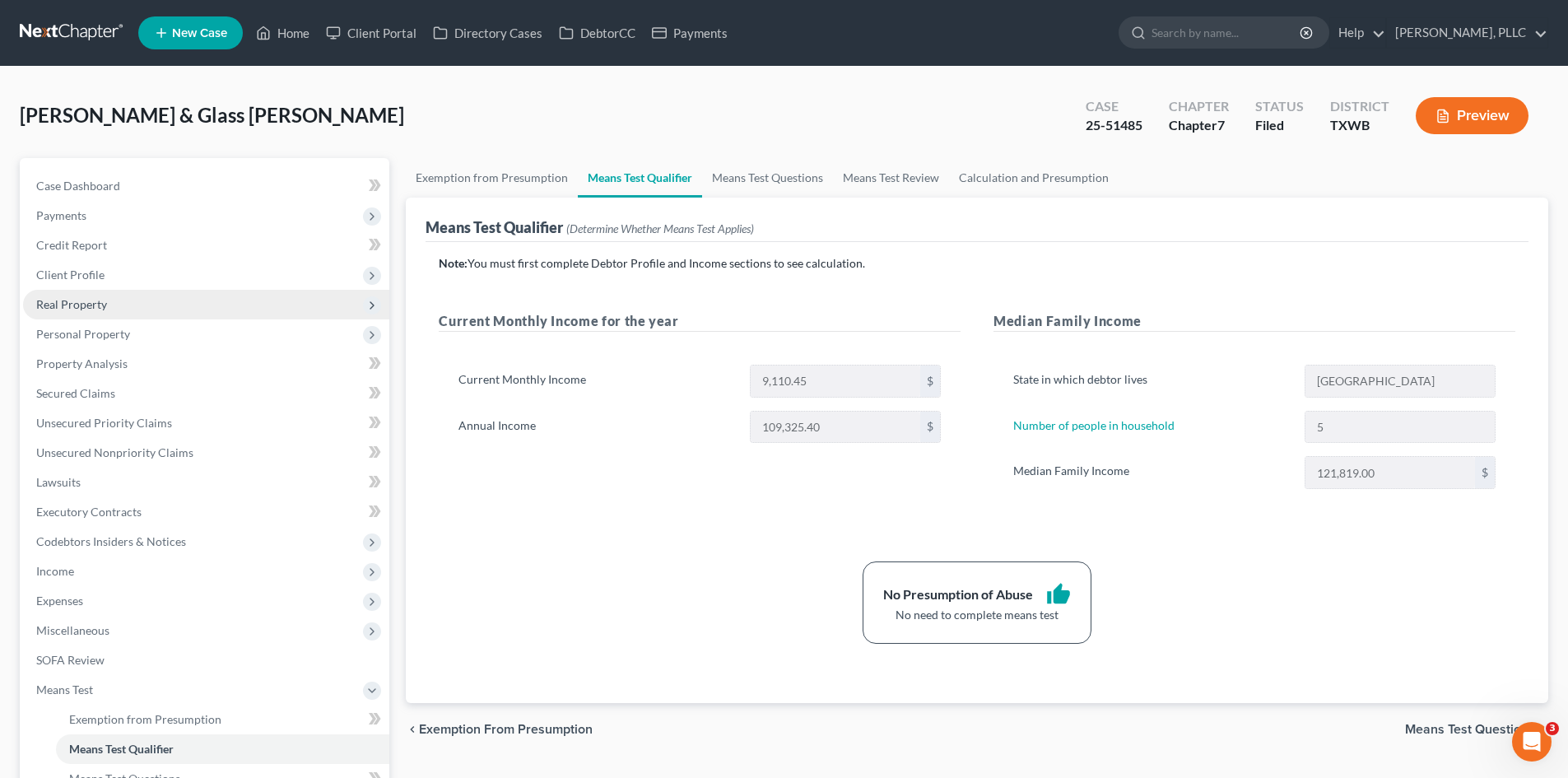
click at [88, 308] on span "Real Property" at bounding box center [72, 304] width 71 height 14
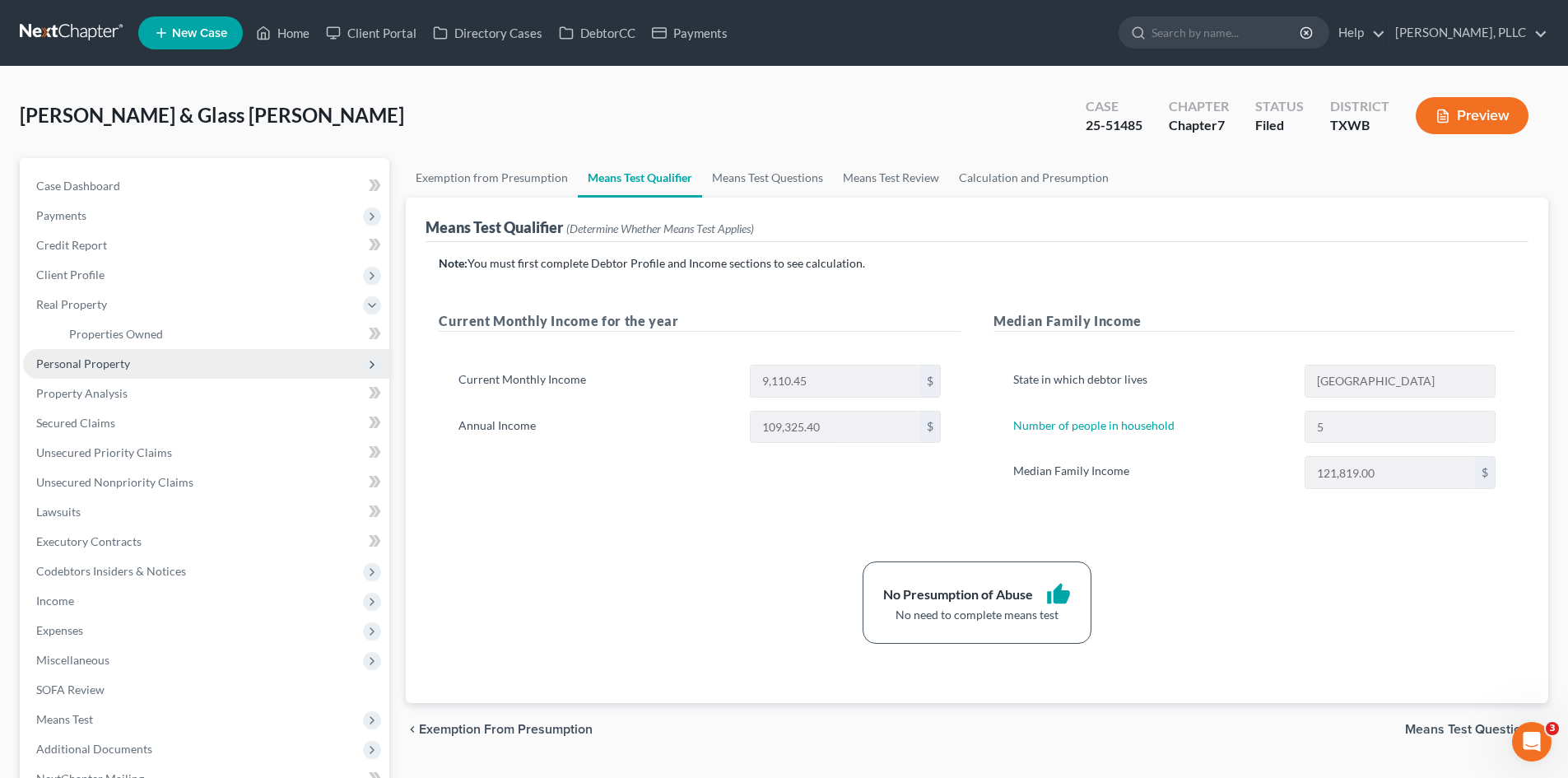
click at [119, 363] on span "Personal Property" at bounding box center [83, 363] width 94 height 14
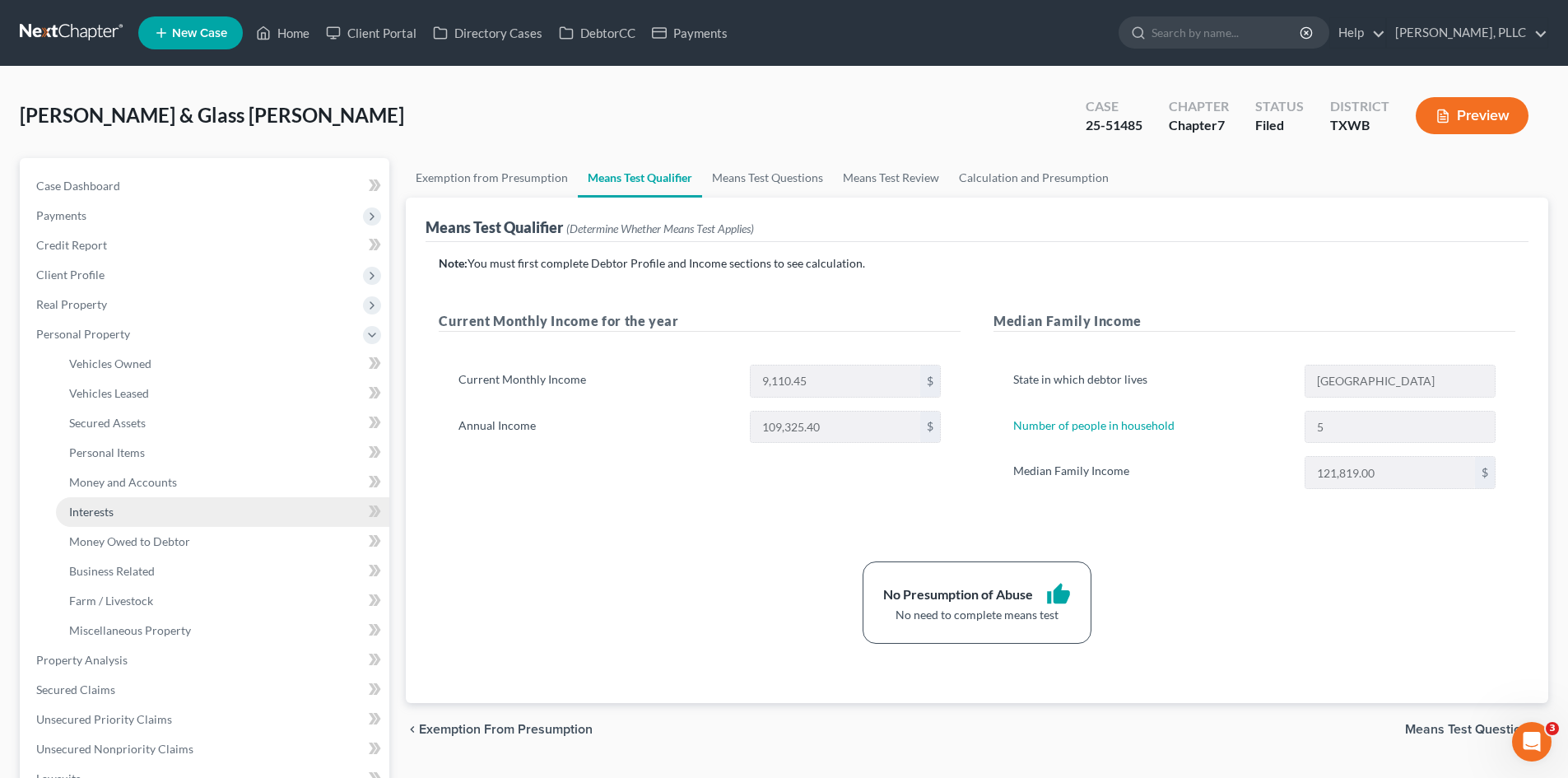
click at [117, 516] on link "Interests" at bounding box center [222, 512] width 334 height 30
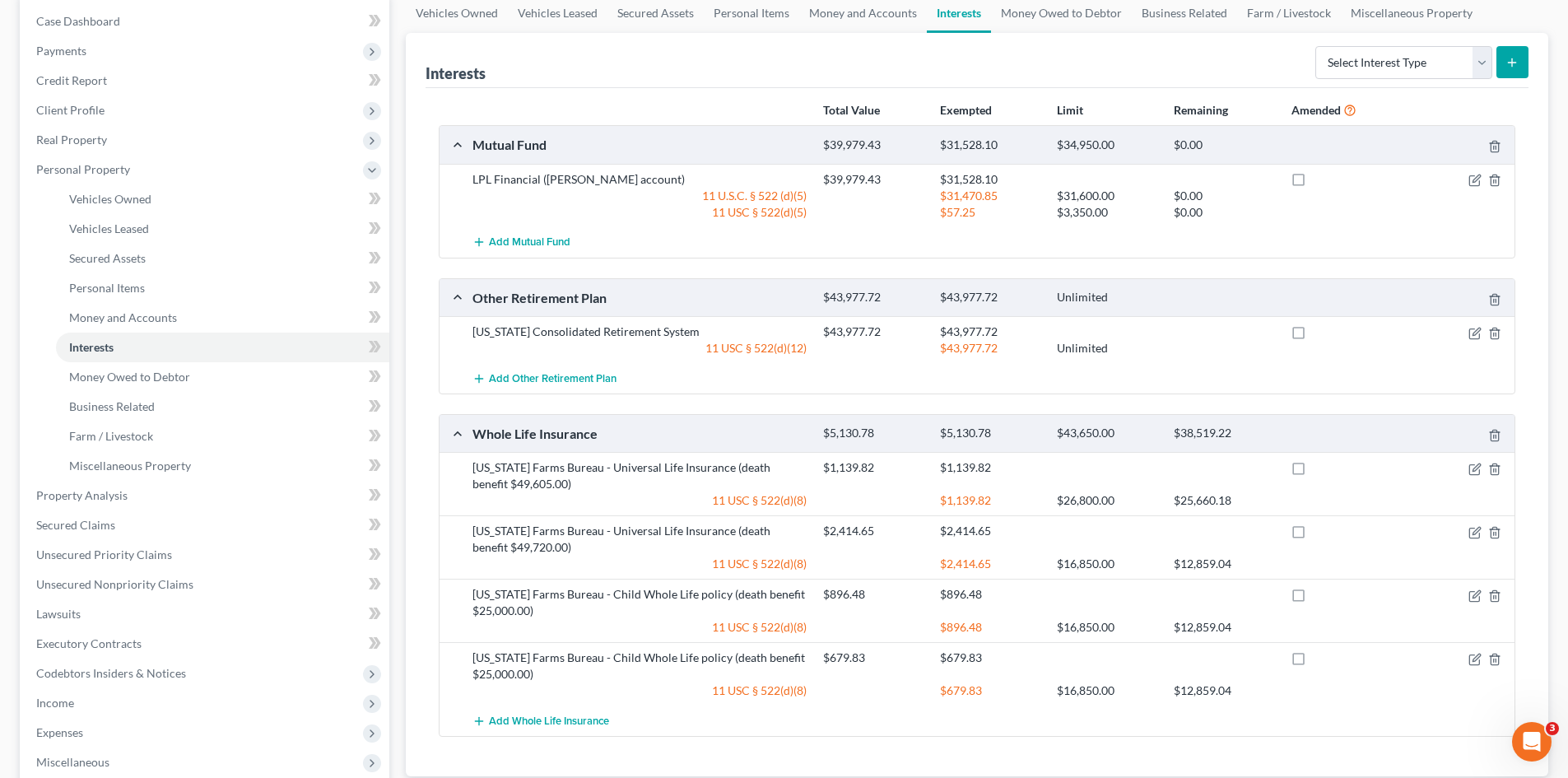
scroll to position [247, 0]
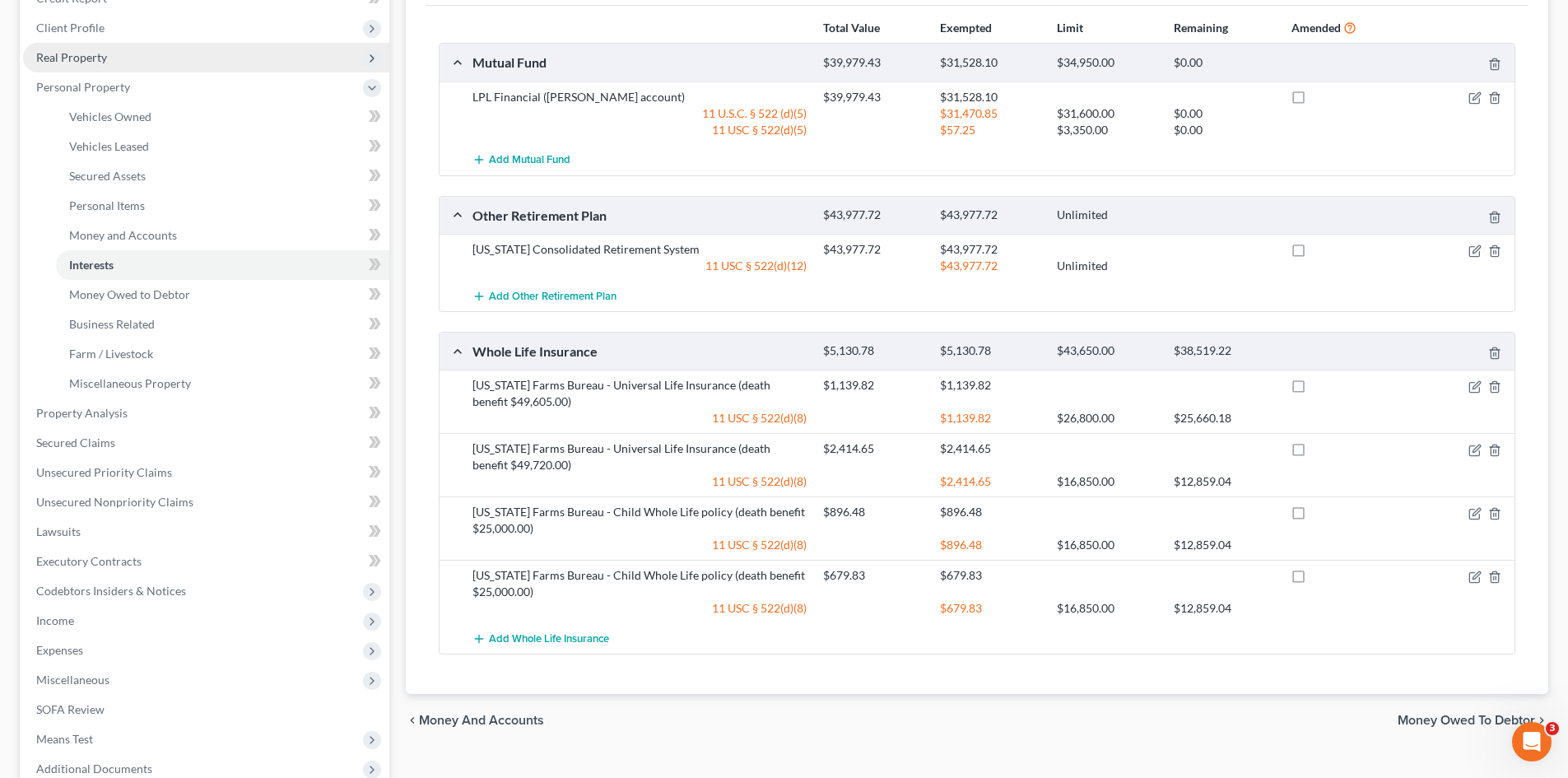
click at [92, 59] on span "Real Property" at bounding box center [72, 57] width 71 height 14
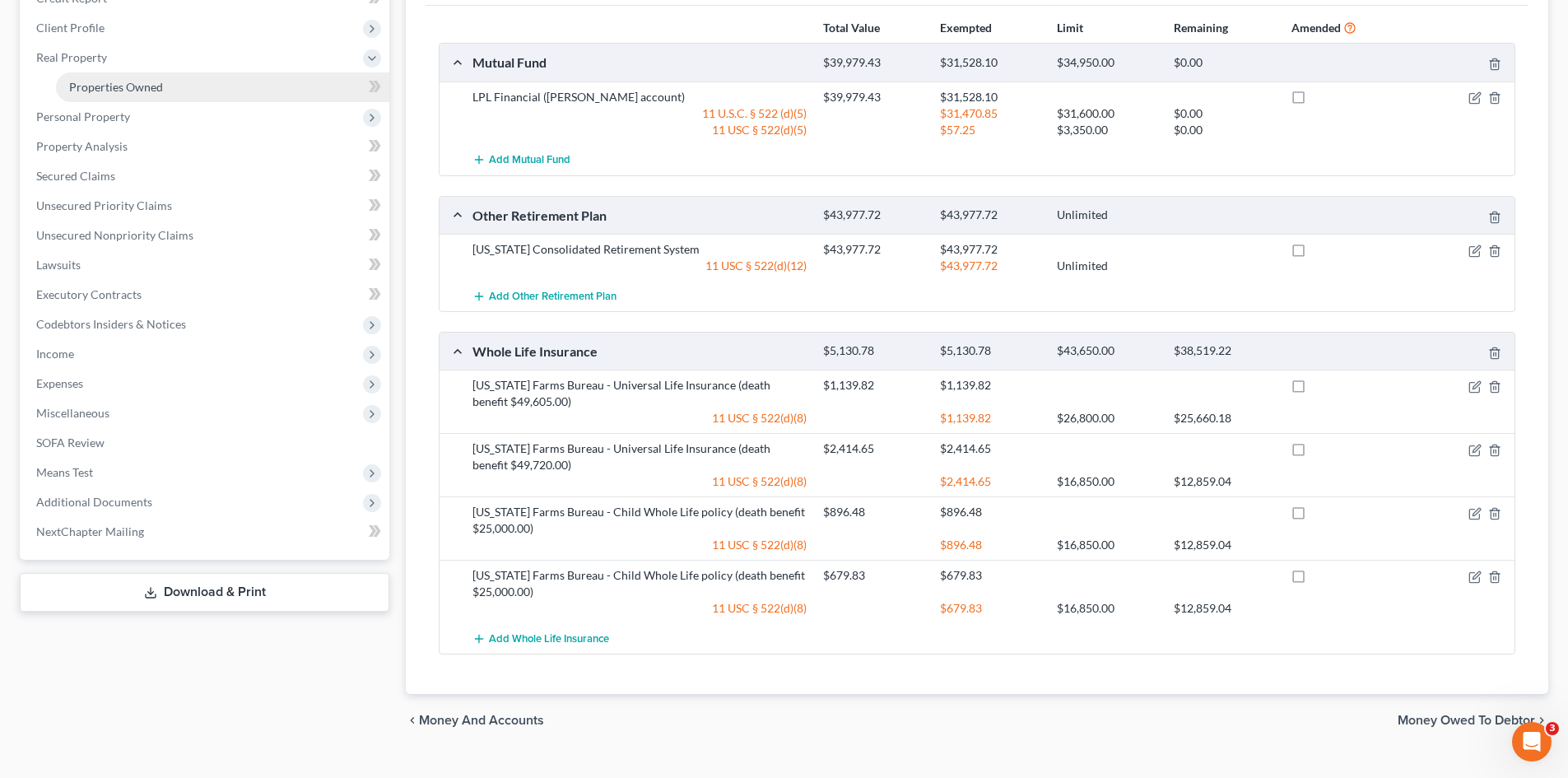
click at [151, 94] on link "Properties Owned" at bounding box center [222, 87] width 334 height 30
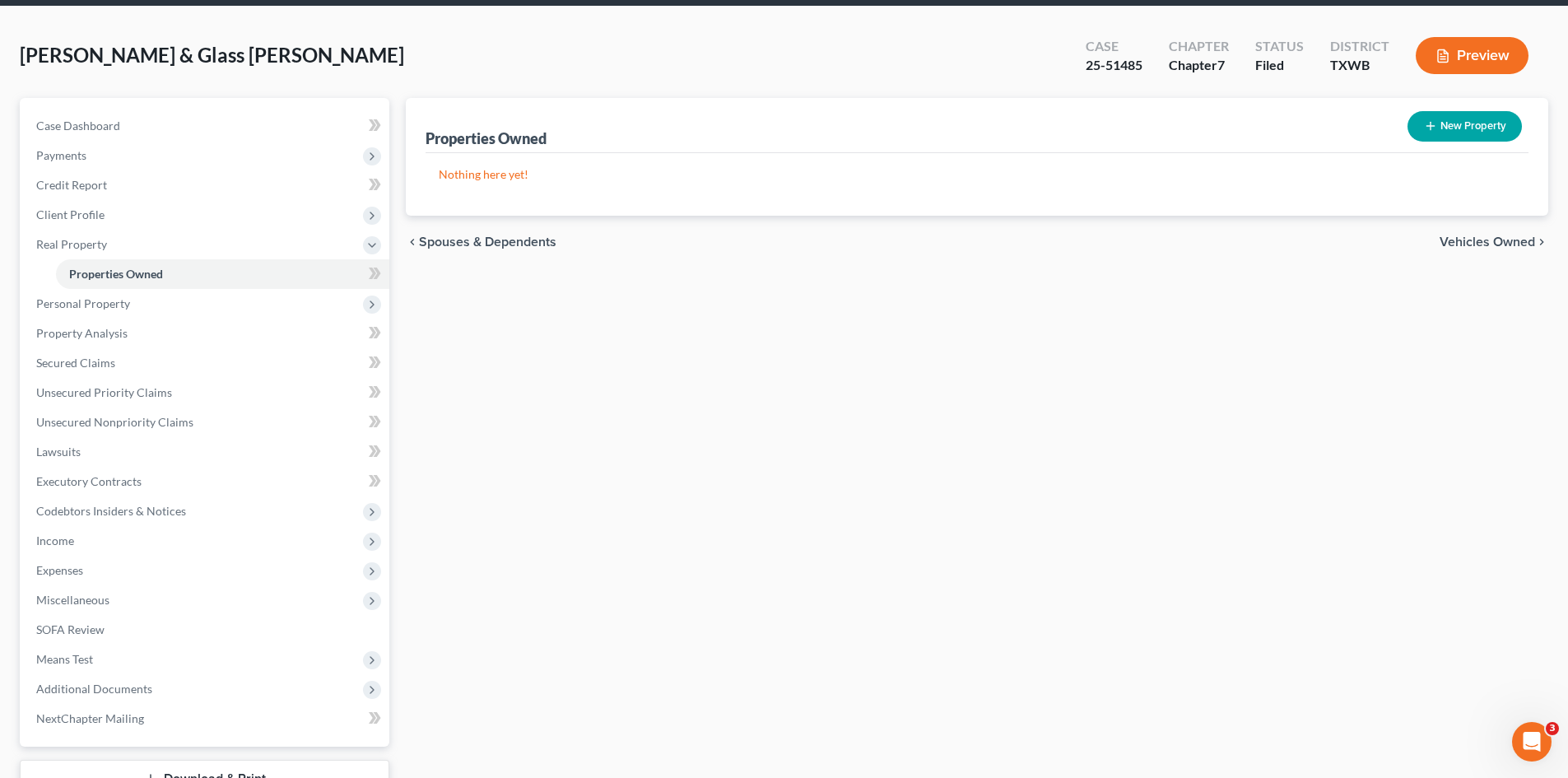
scroll to position [143, 0]
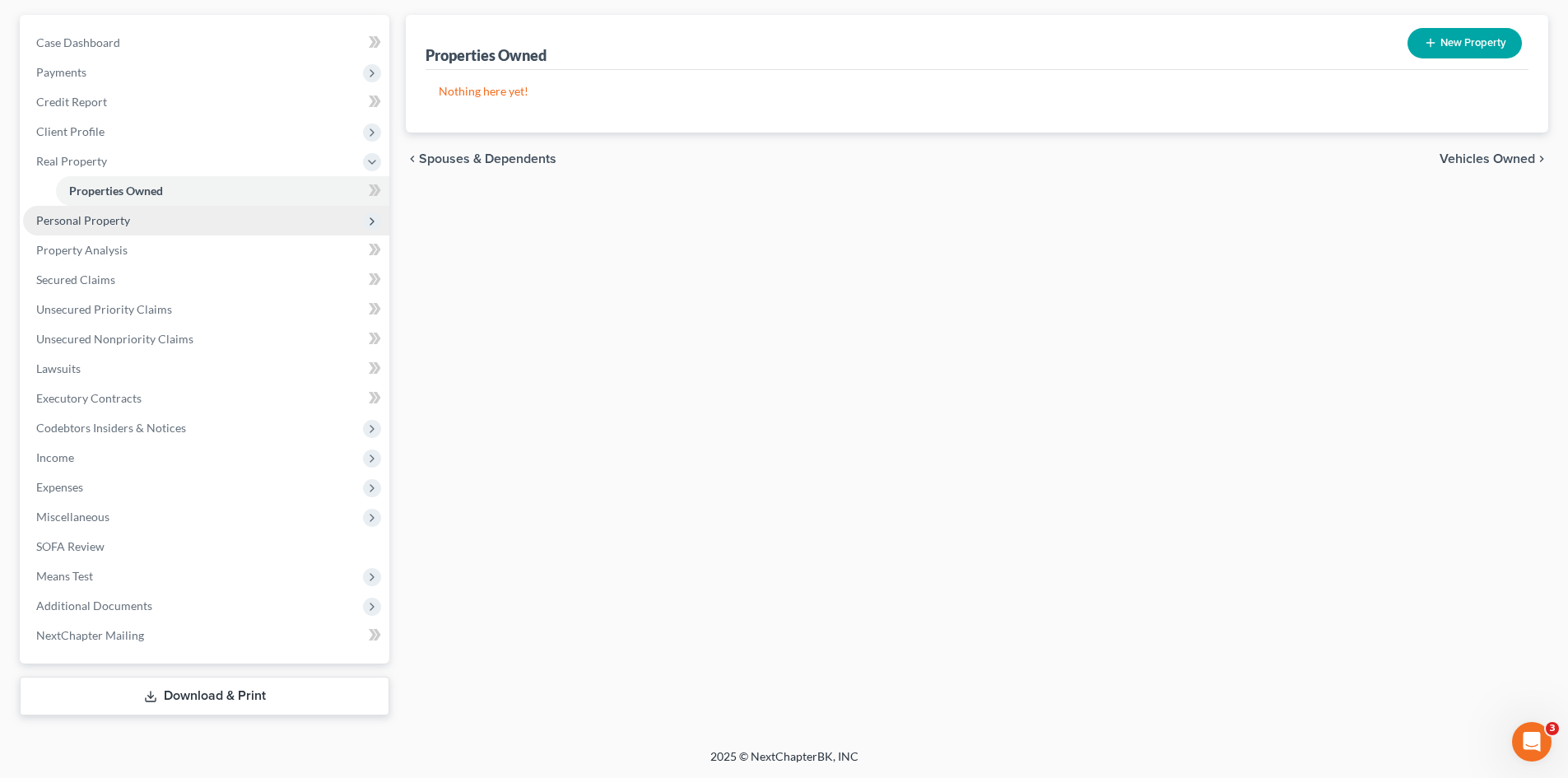
click at [143, 223] on span "Personal Property" at bounding box center [206, 221] width 366 height 30
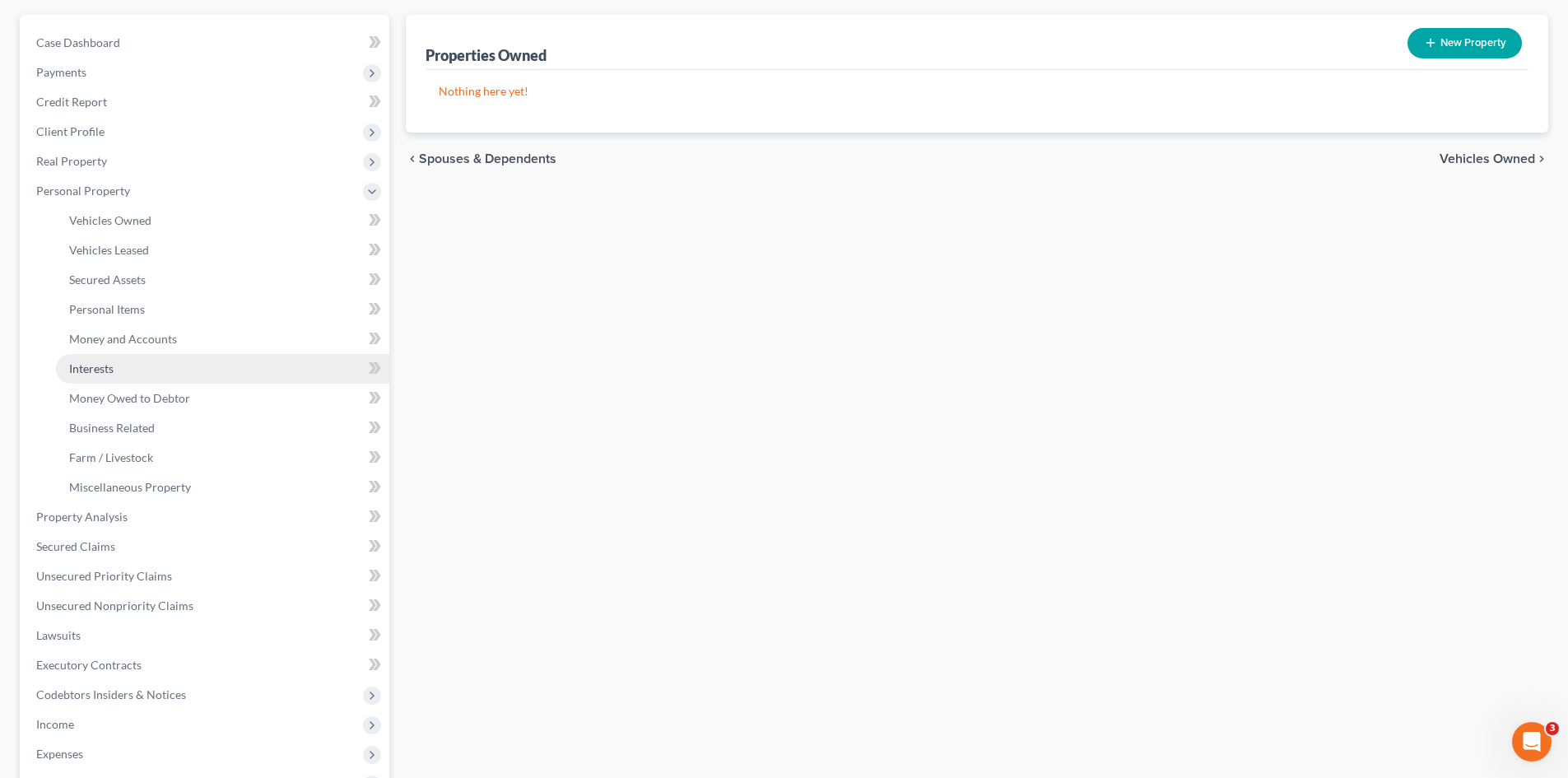
click at [141, 369] on link "Interests" at bounding box center [222, 369] width 334 height 30
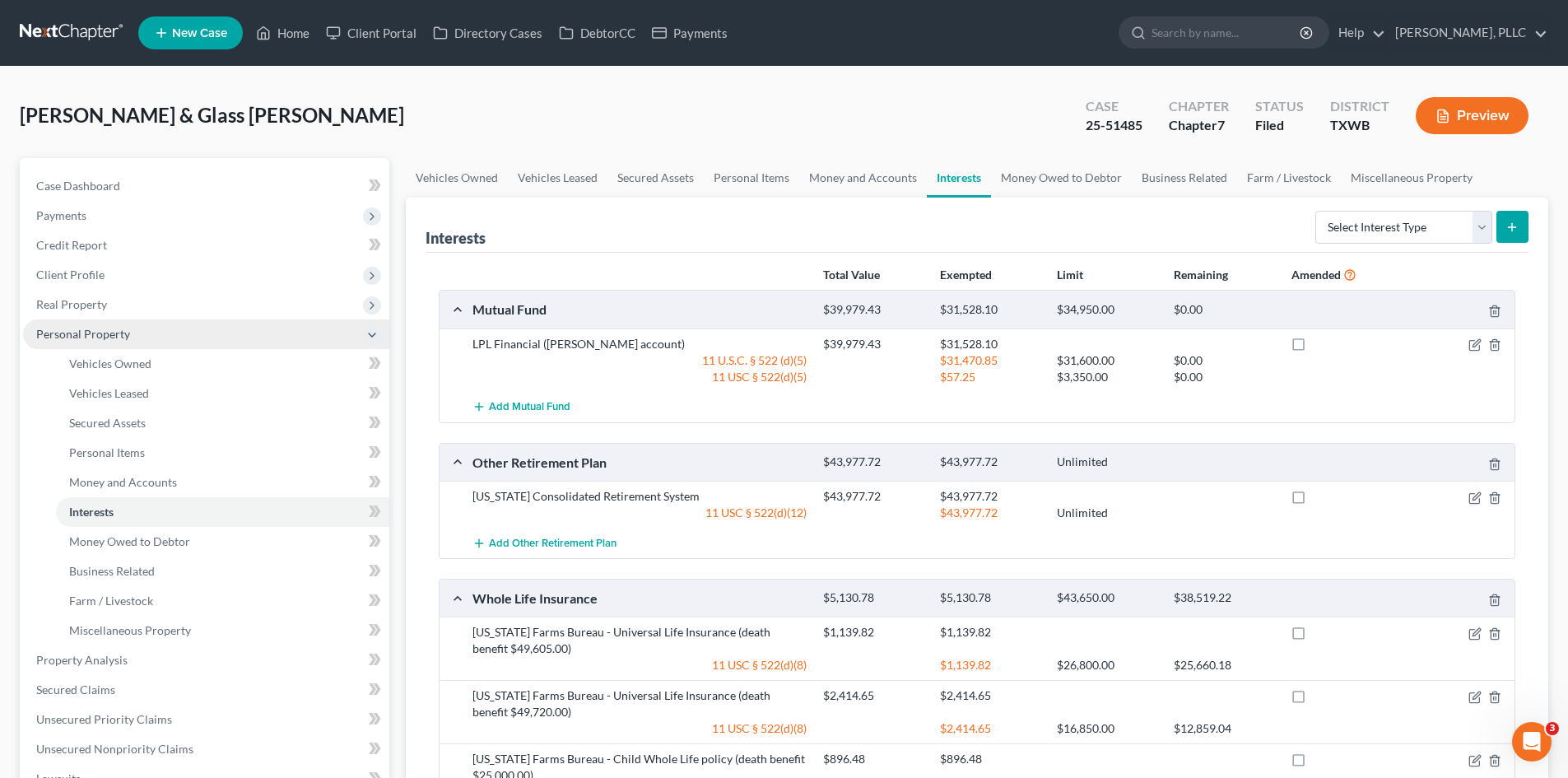
click at [68, 327] on span "Personal Property" at bounding box center [83, 334] width 94 height 14
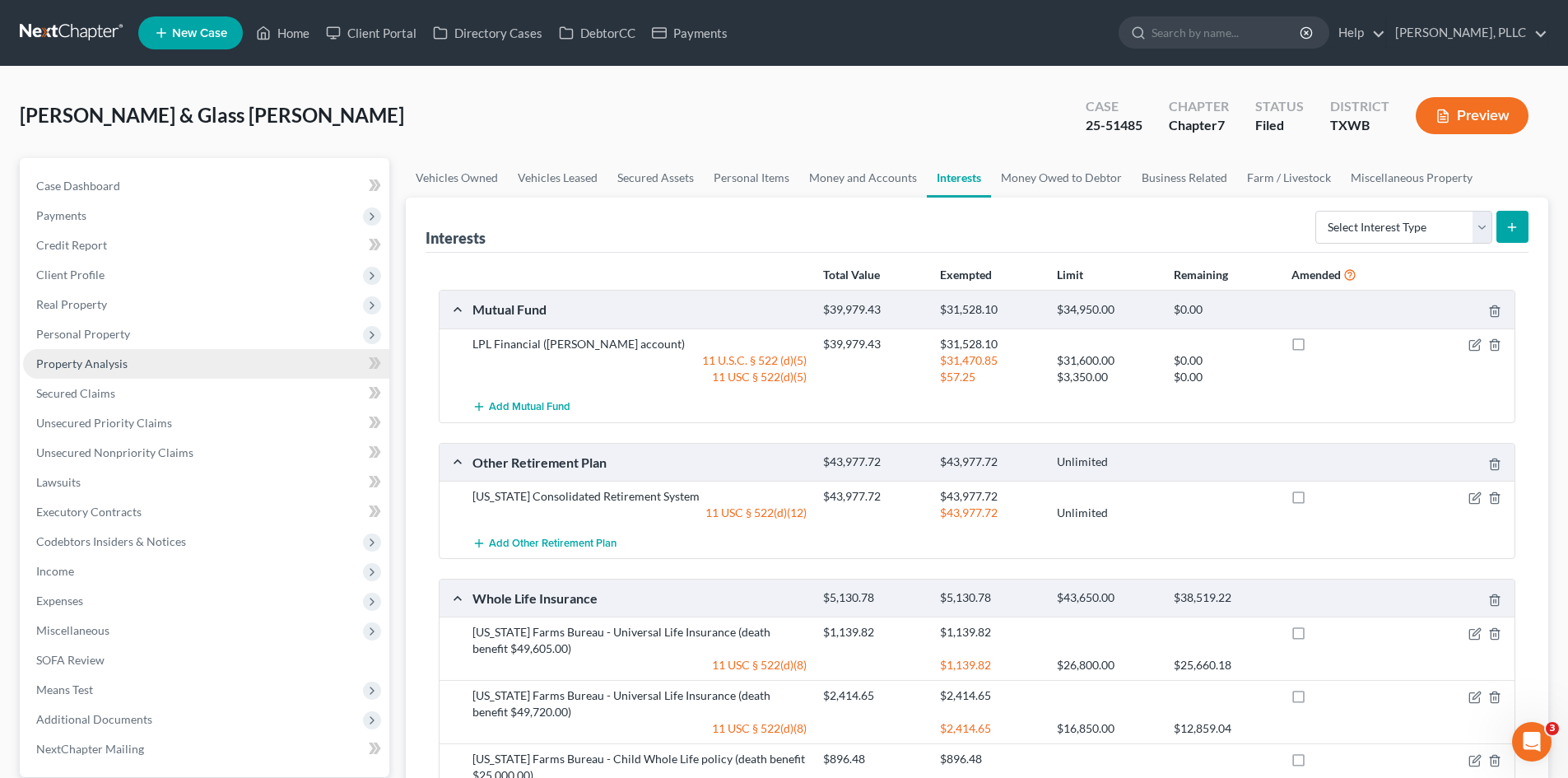
click at [134, 360] on link "Property Analysis" at bounding box center [206, 364] width 366 height 30
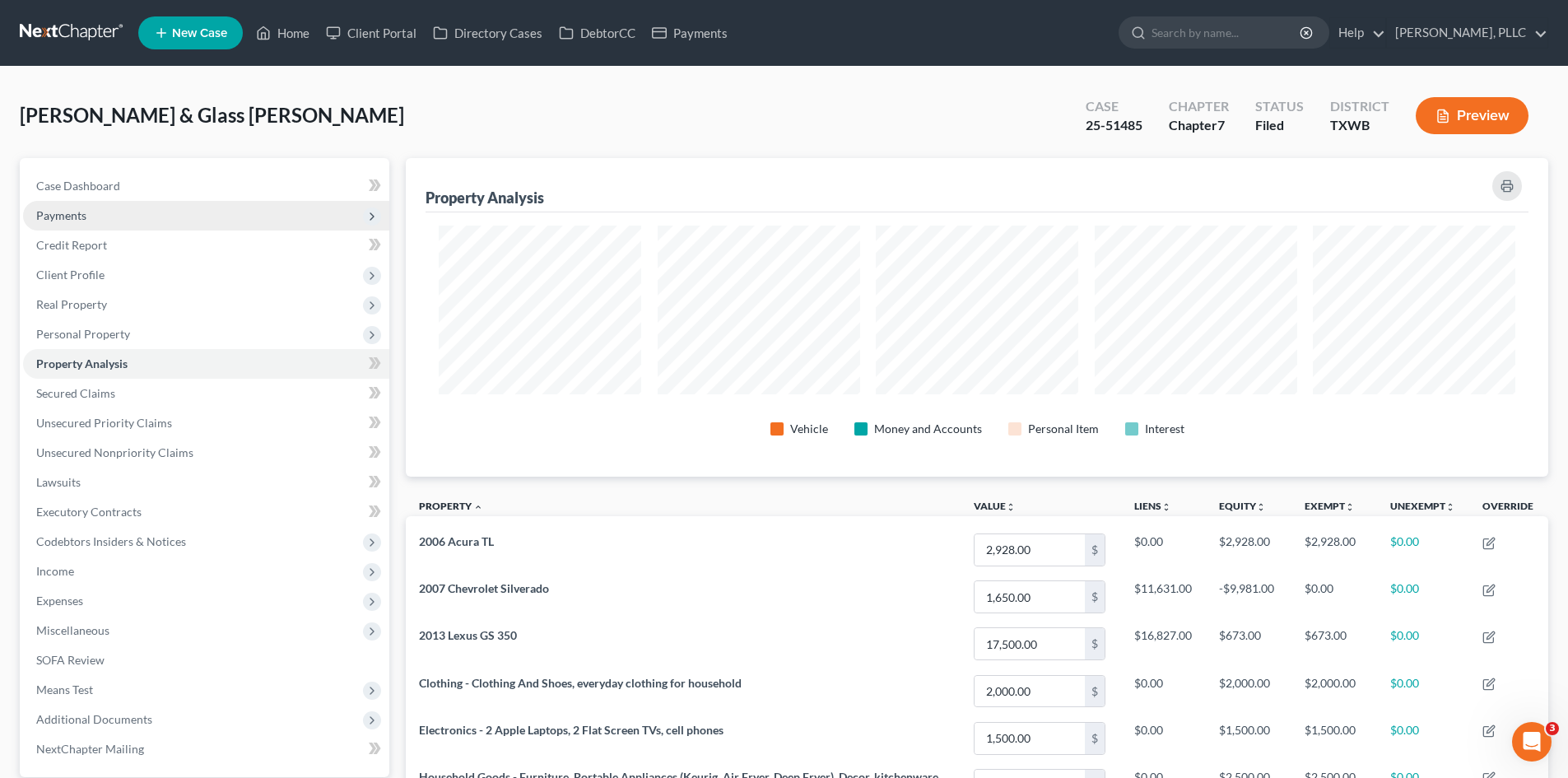
drag, startPoint x: 177, startPoint y: 201, endPoint x: 176, endPoint y: 225, distance: 24.0
click at [177, 201] on span "Payments" at bounding box center [206, 216] width 366 height 30
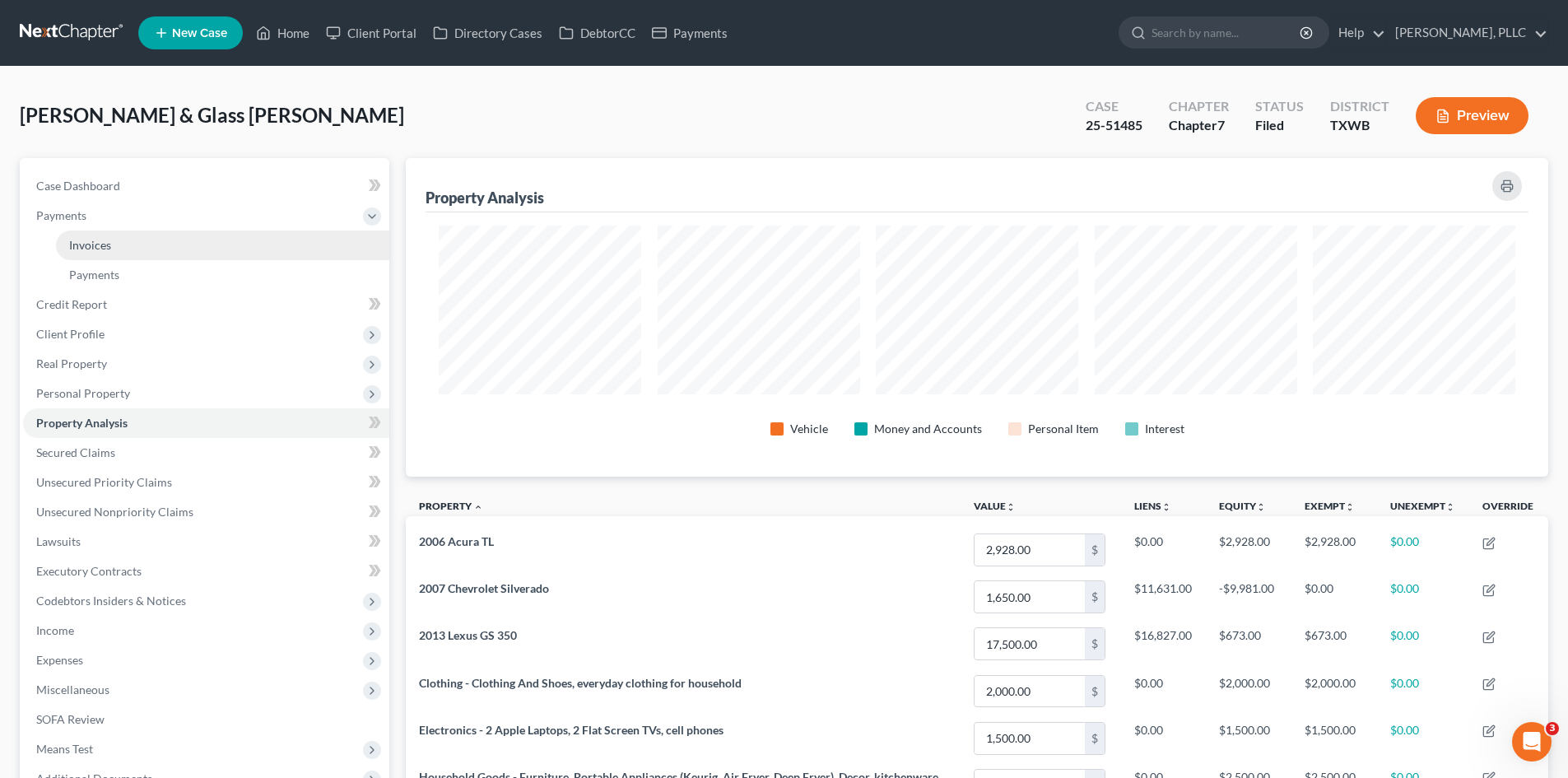
click at [170, 233] on link "Invoices" at bounding box center [222, 245] width 334 height 30
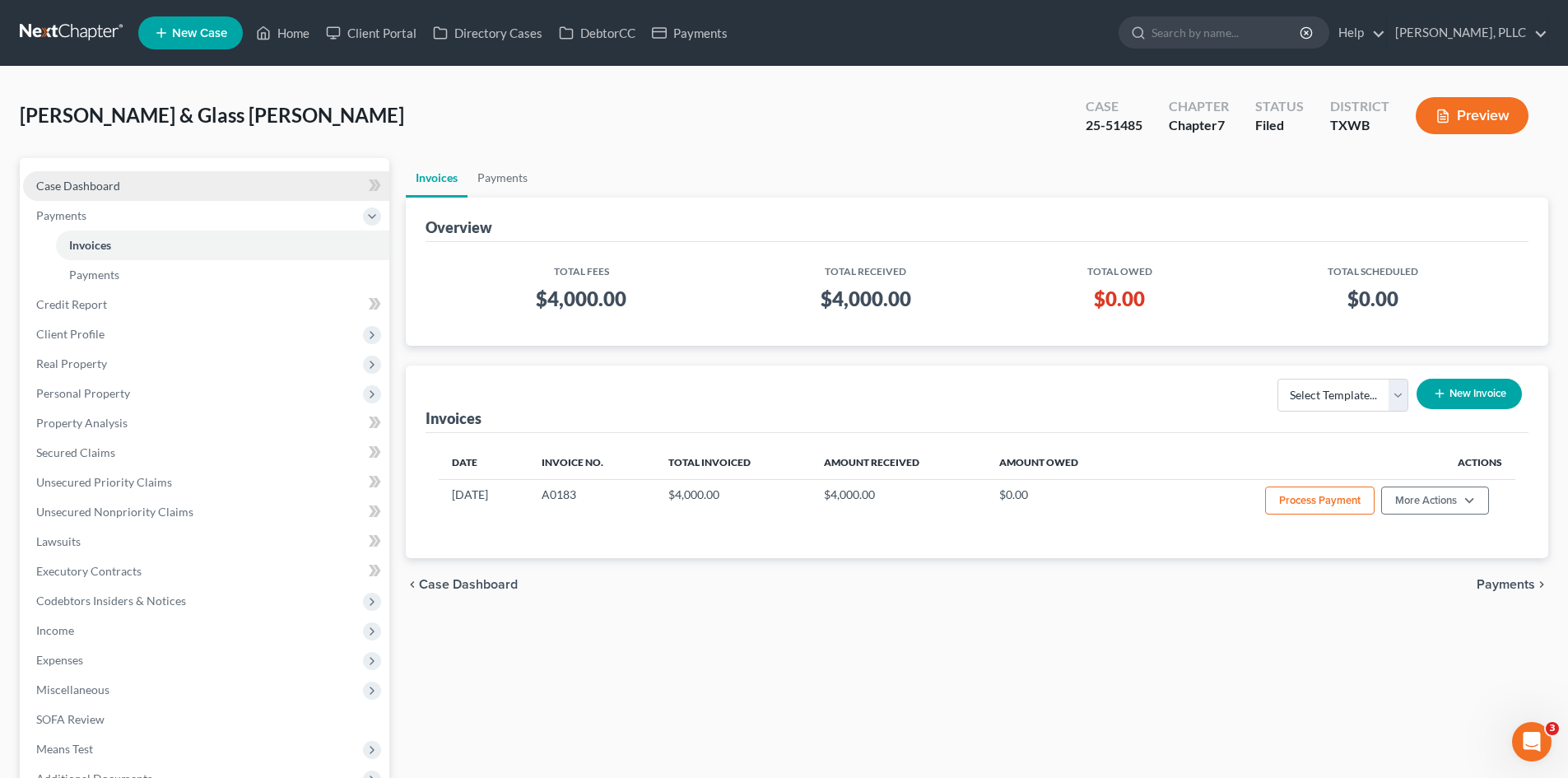
click at [161, 189] on link "Case Dashboard" at bounding box center [206, 186] width 366 height 30
select select "4"
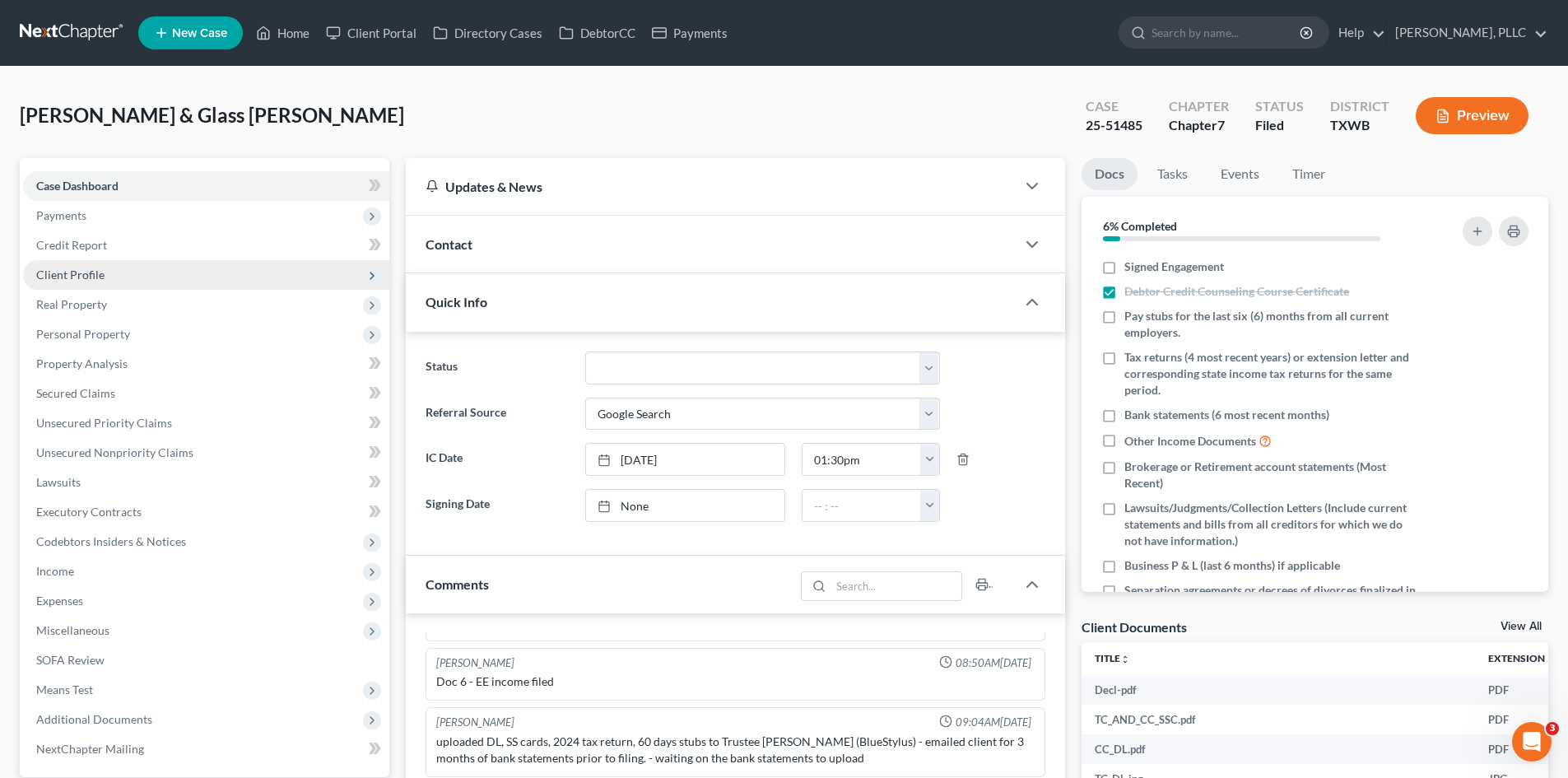
click at [82, 279] on span "Client Profile" at bounding box center [71, 274] width 68 height 14
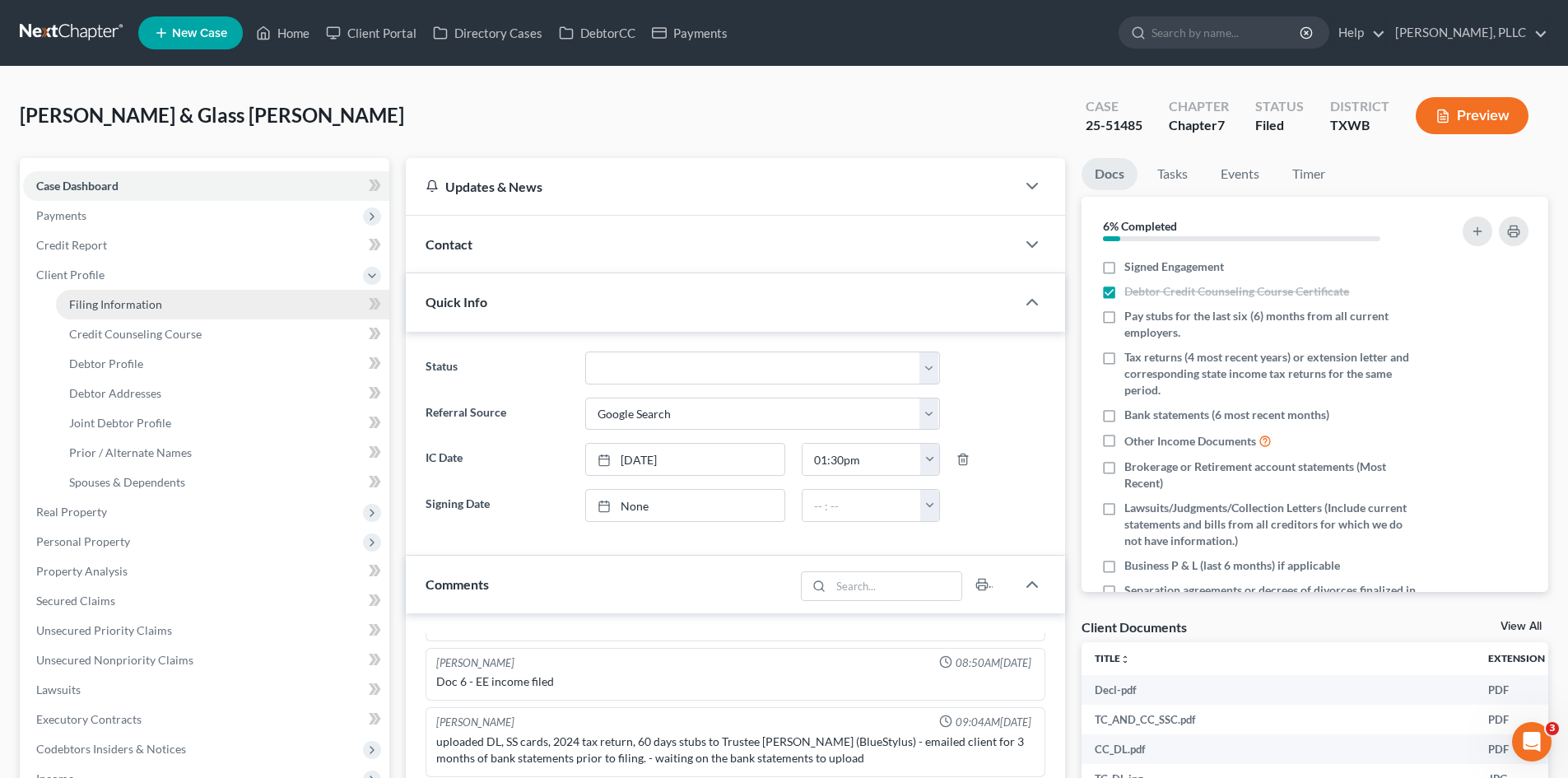
click at [189, 300] on link "Filing Information" at bounding box center [222, 305] width 334 height 30
select select "1"
select select "0"
select select "80"
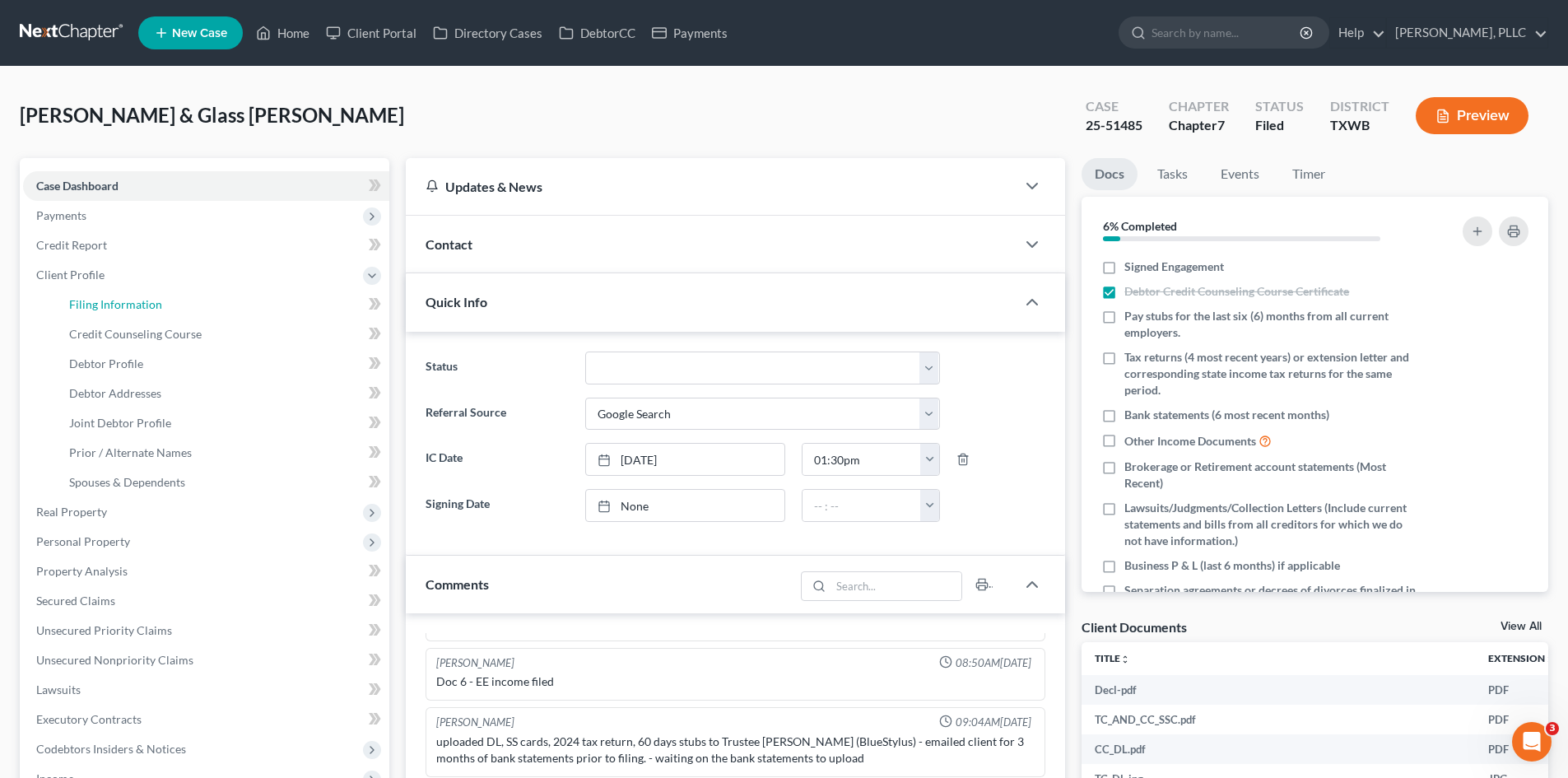
select select "3"
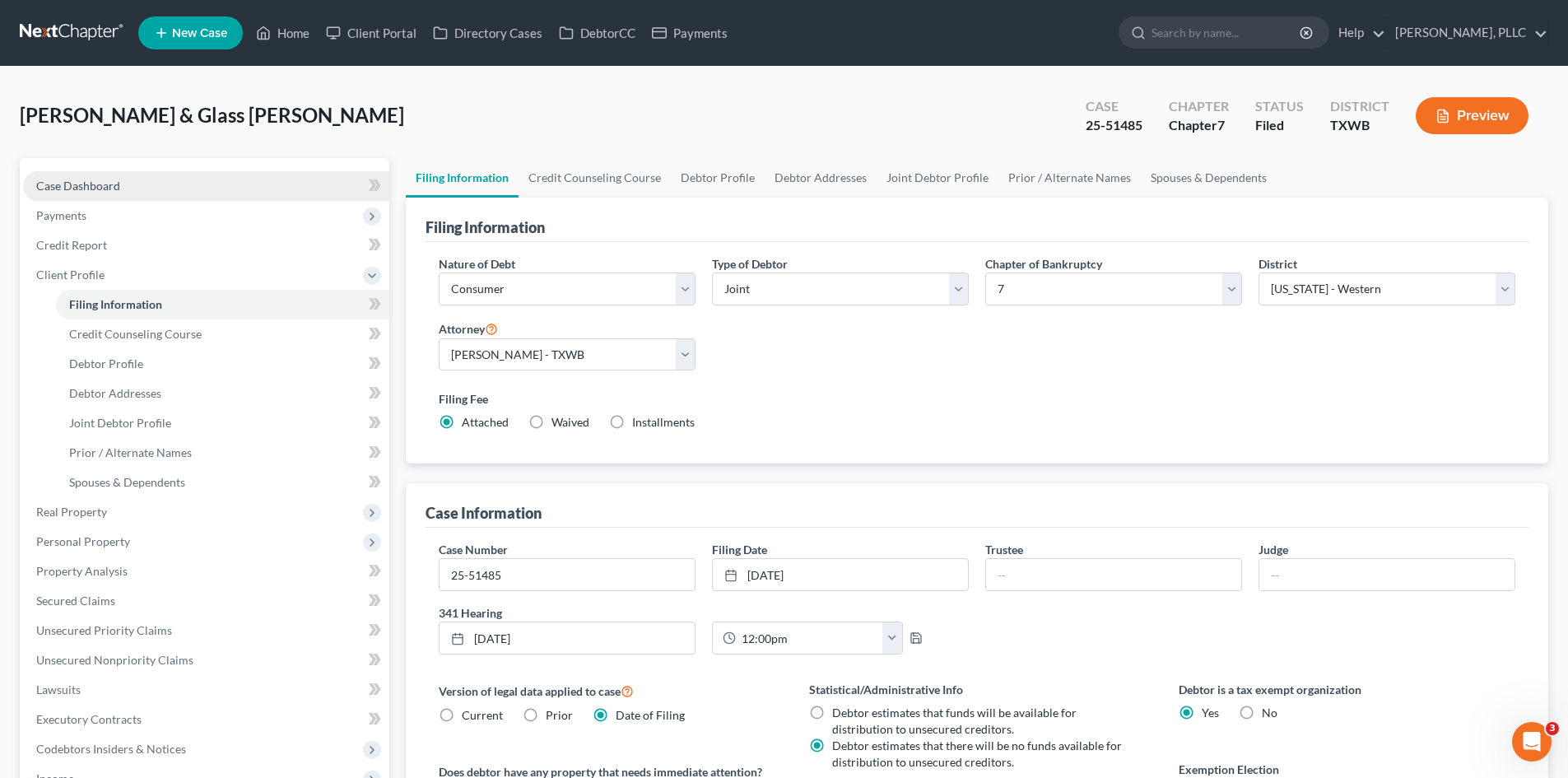
click at [65, 184] on span "Case Dashboard" at bounding box center [78, 186] width 84 height 14
select select "4"
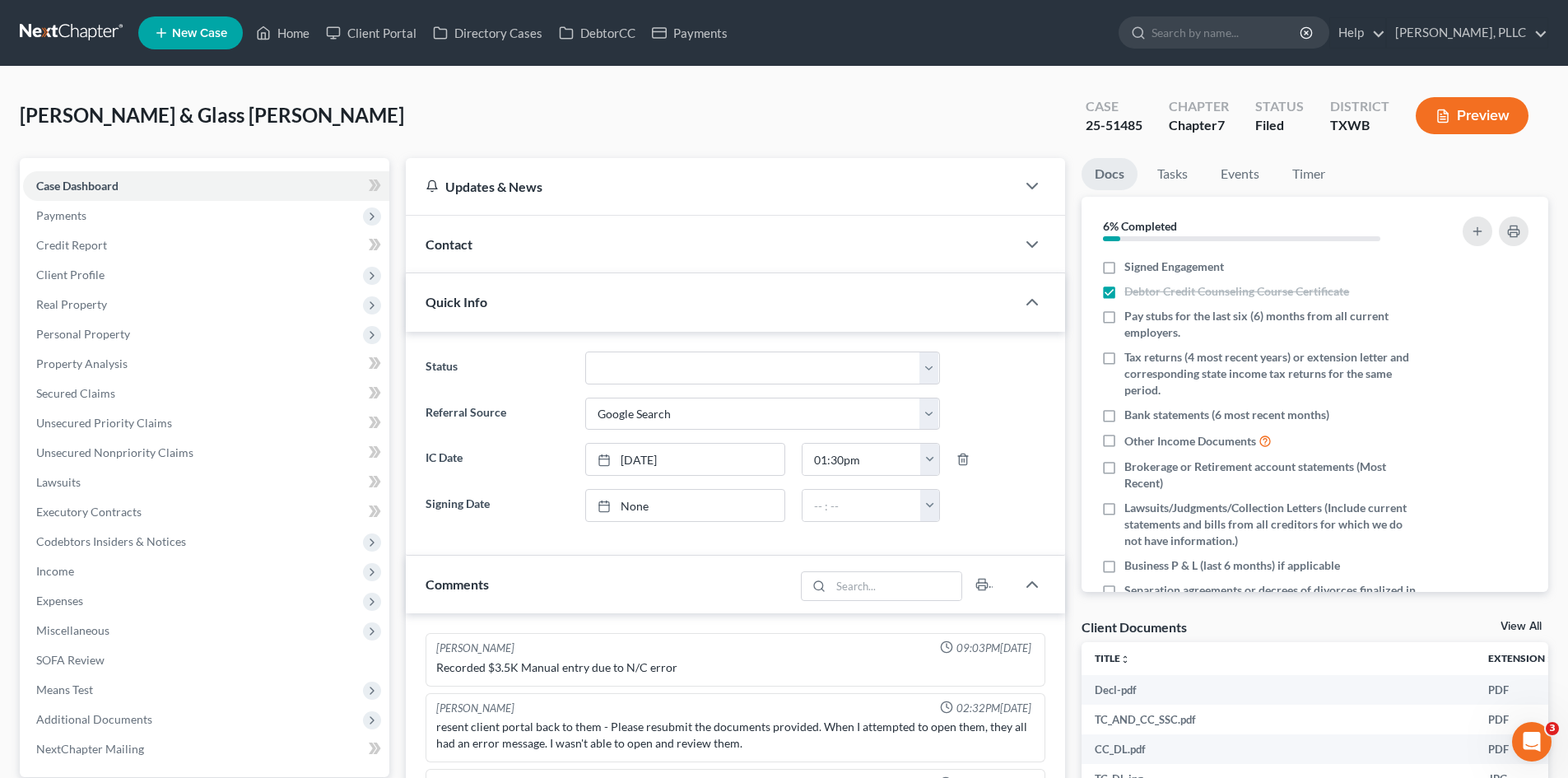
scroll to position [1260, 0]
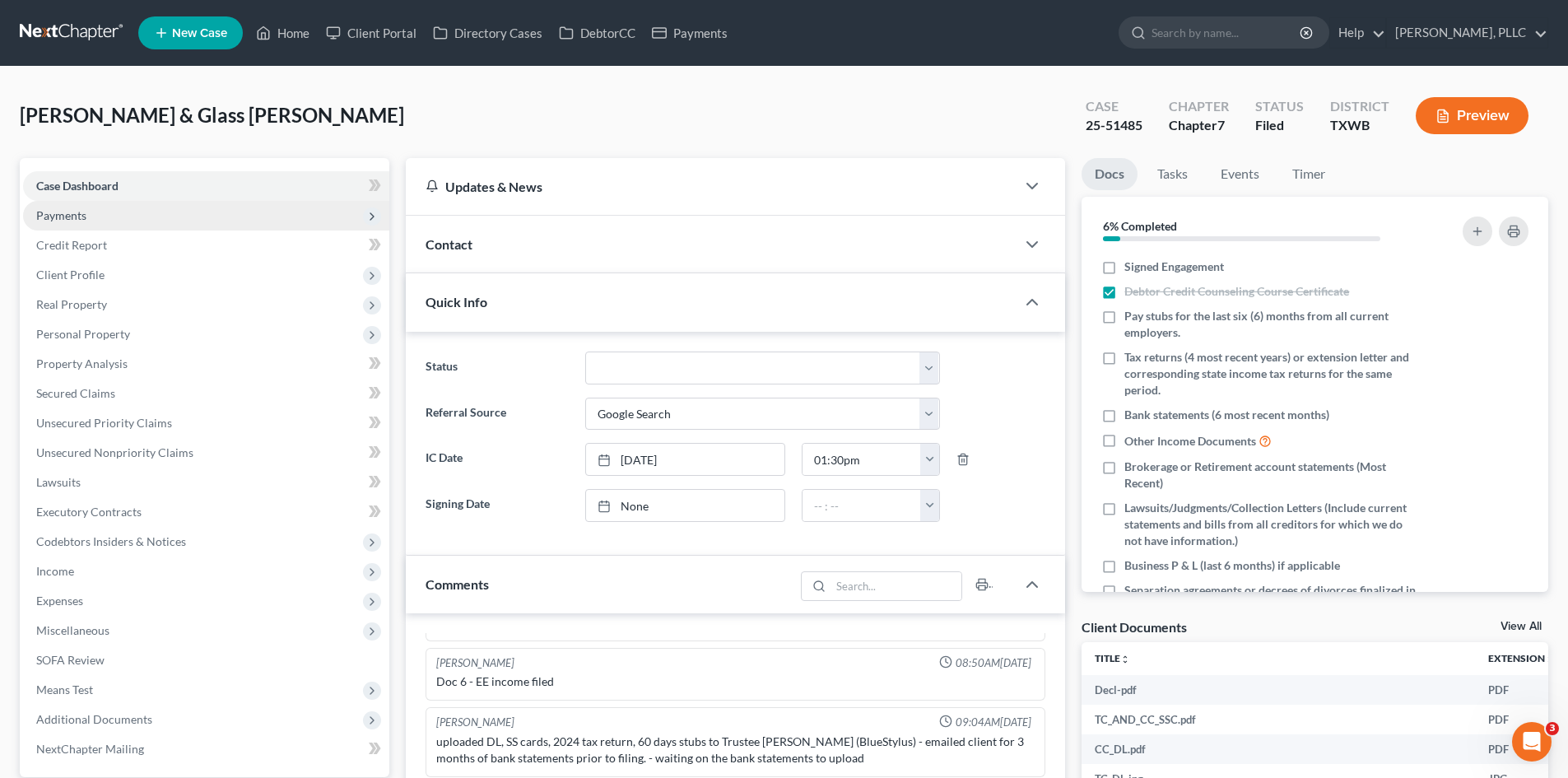
click at [97, 226] on span "Payments" at bounding box center [206, 216] width 366 height 30
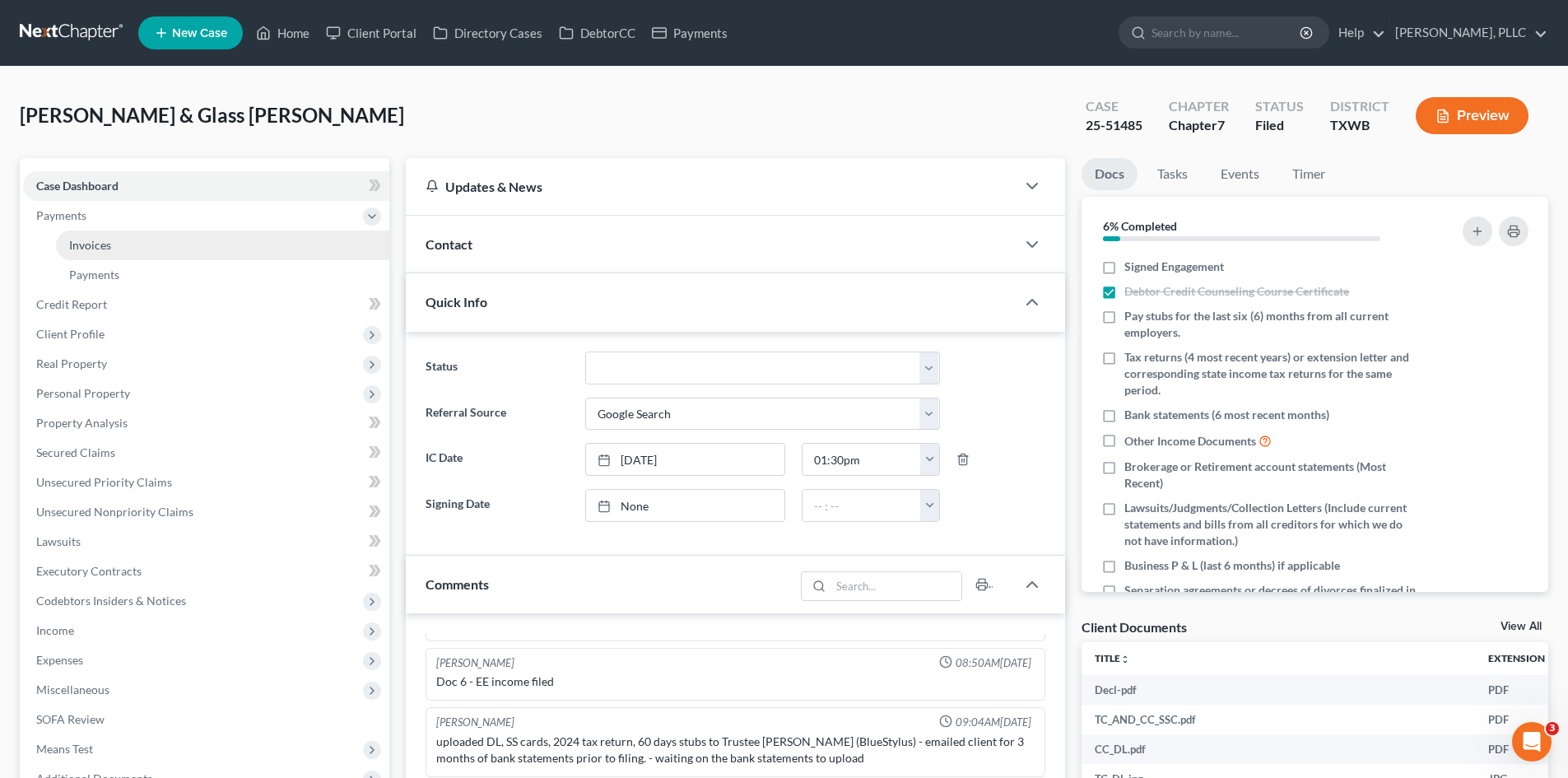
click at [212, 245] on link "Invoices" at bounding box center [222, 245] width 334 height 30
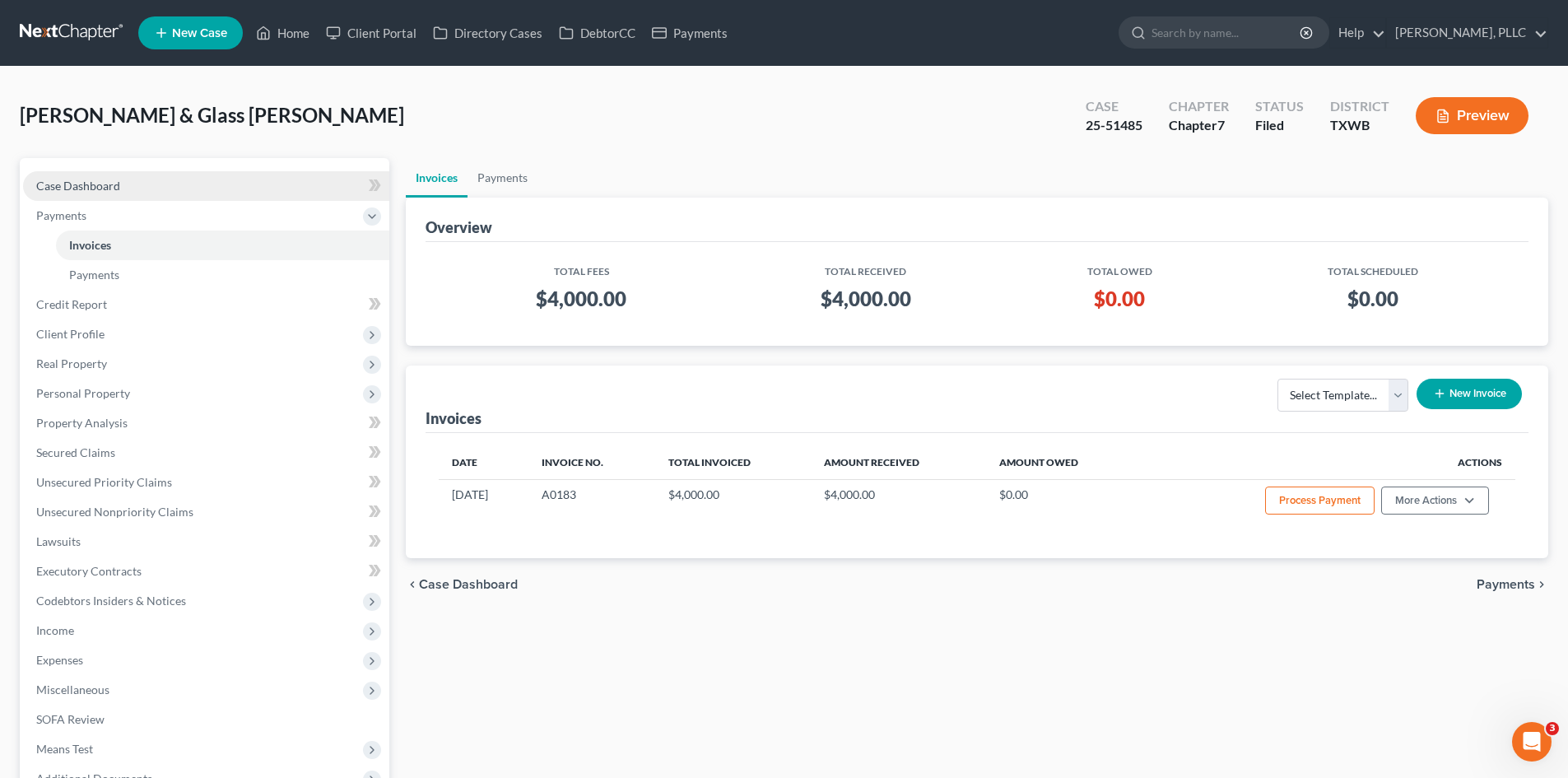
click at [181, 176] on link "Case Dashboard" at bounding box center [206, 186] width 366 height 30
select select "4"
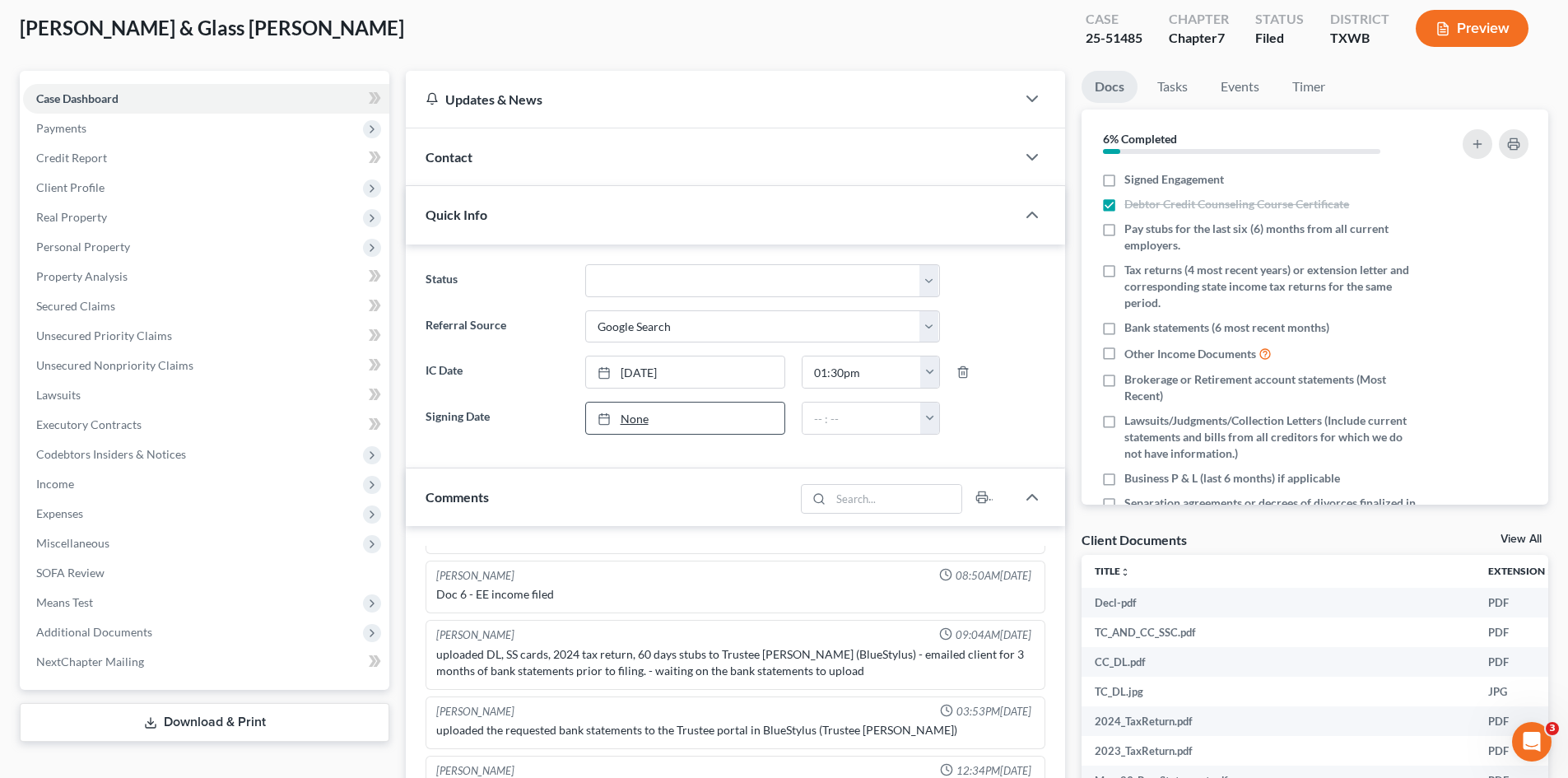
scroll to position [82, 0]
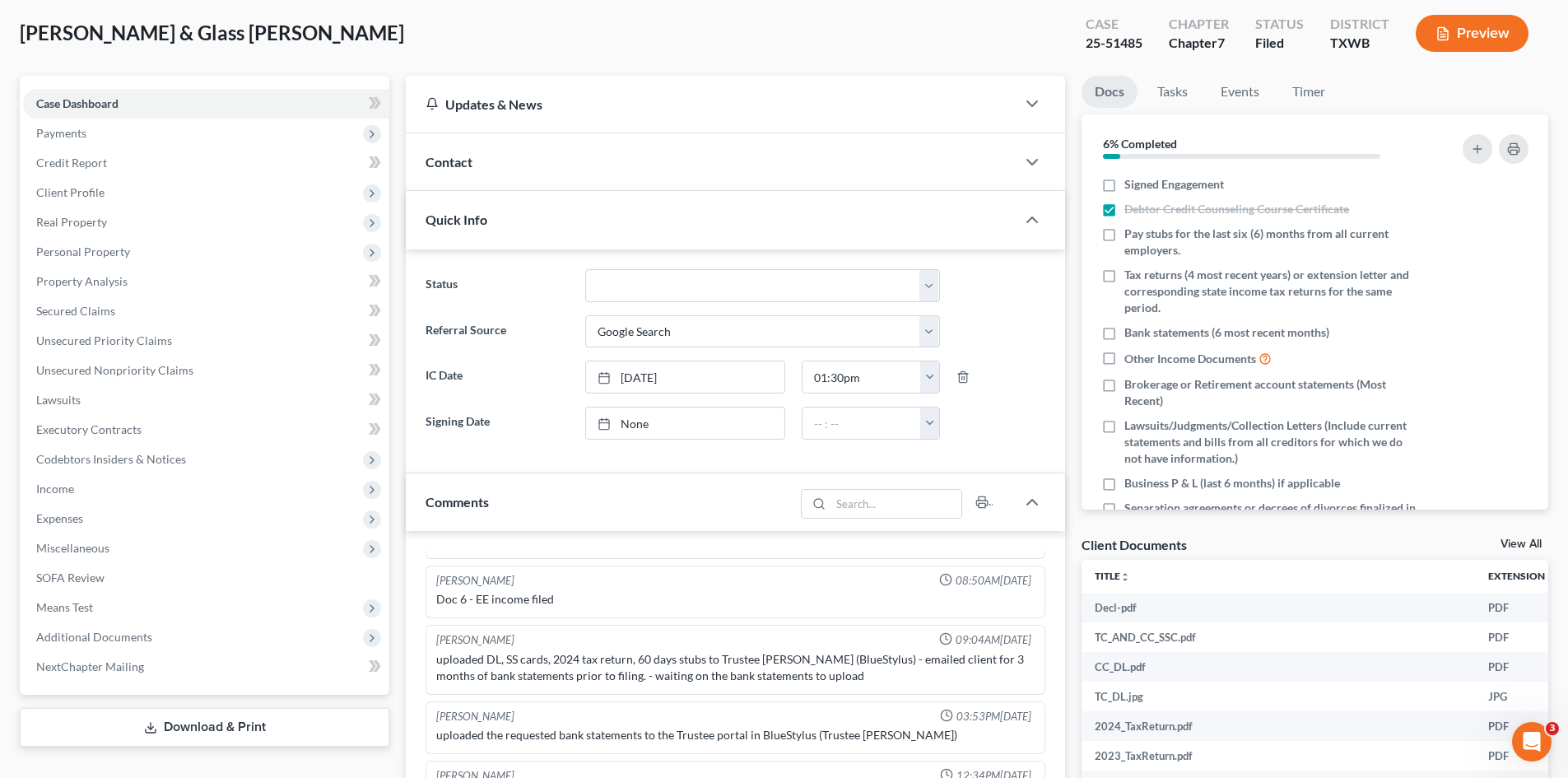
click at [625, 161] on div "Contact" at bounding box center [711, 161] width 610 height 57
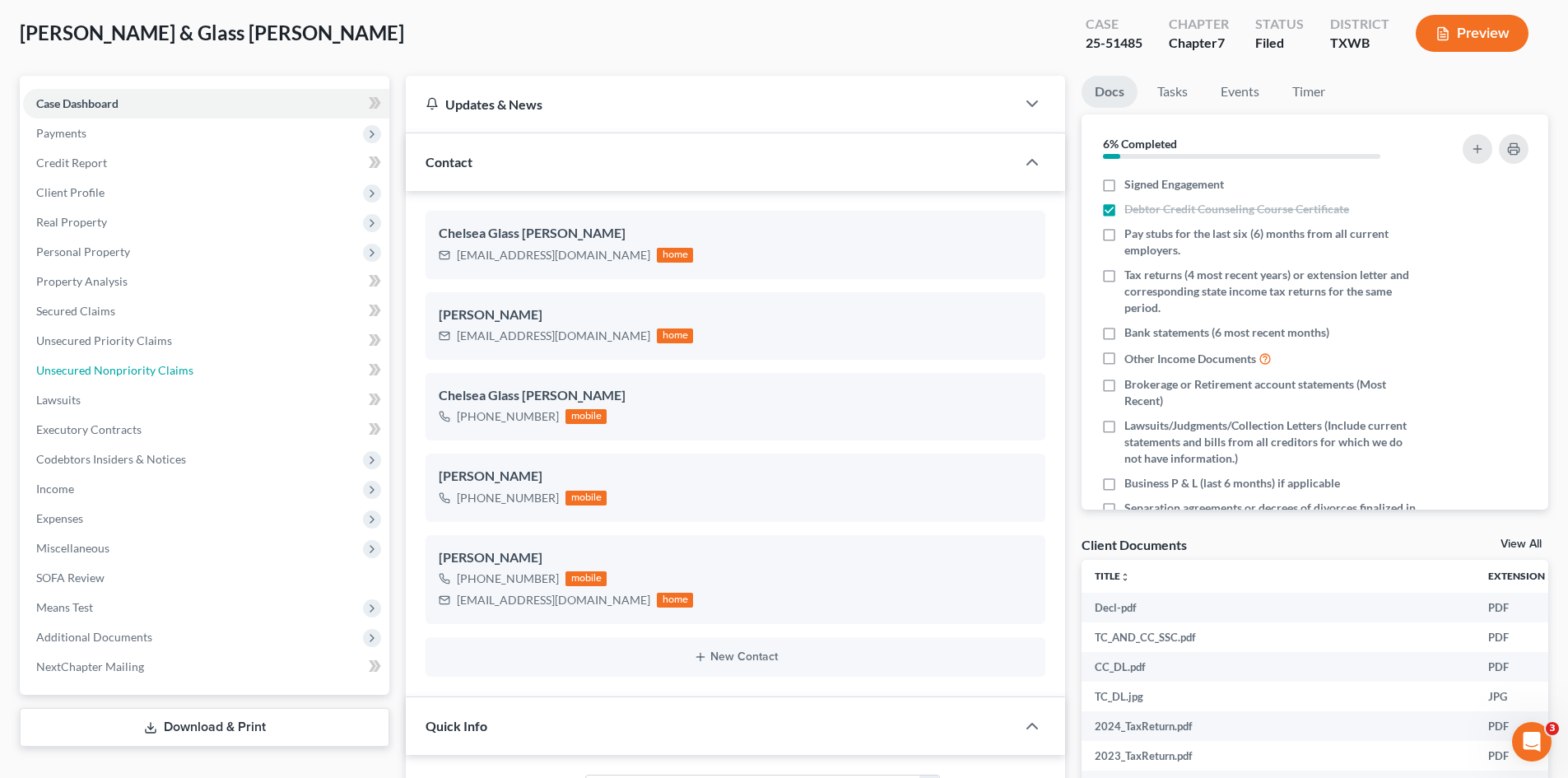
drag, startPoint x: 131, startPoint y: 377, endPoint x: 444, endPoint y: 371, distance: 313.1
click at [131, 377] on link "Unsecured Nonpriority Claims" at bounding box center [206, 370] width 366 height 30
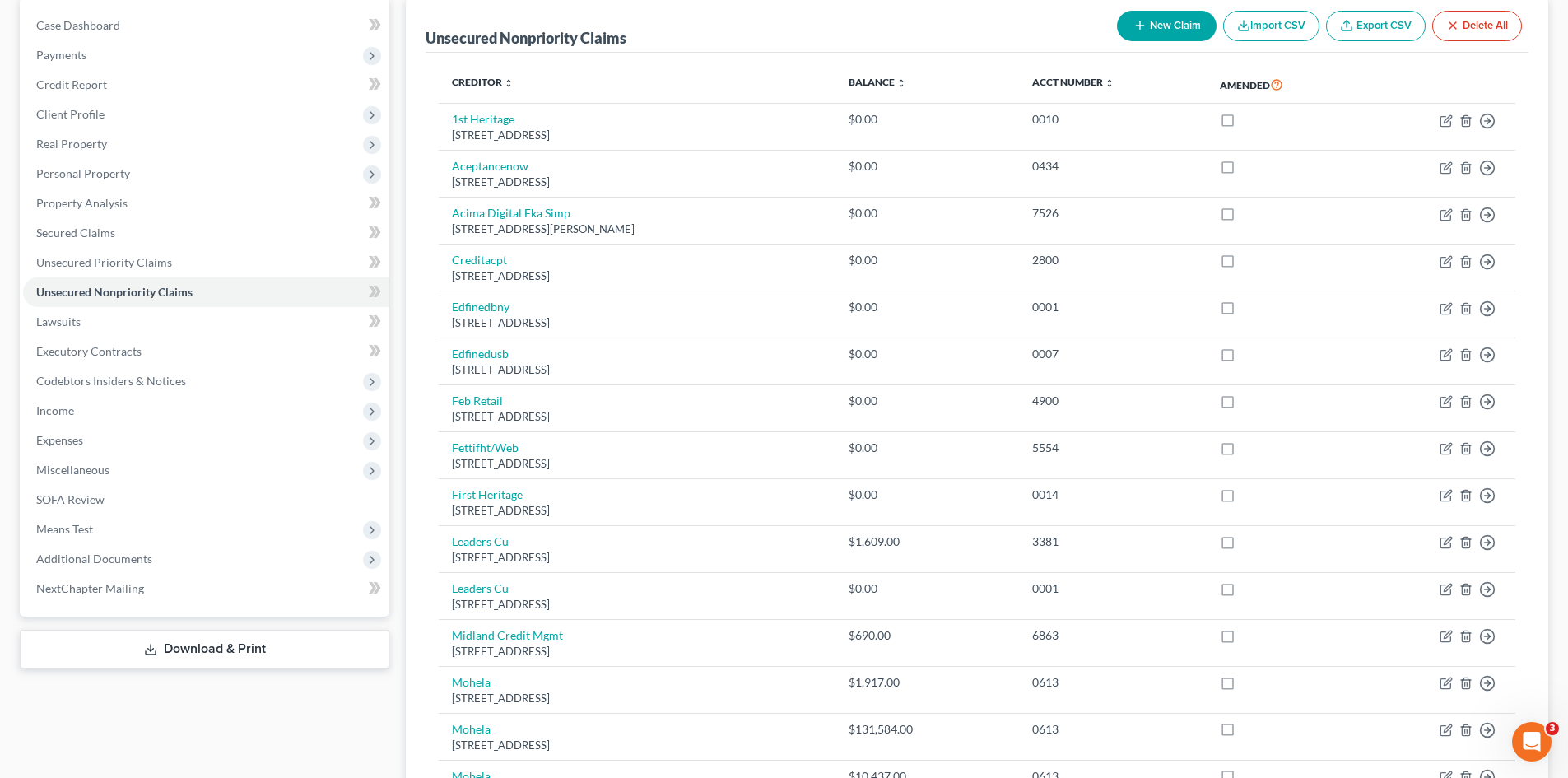
scroll to position [165, 0]
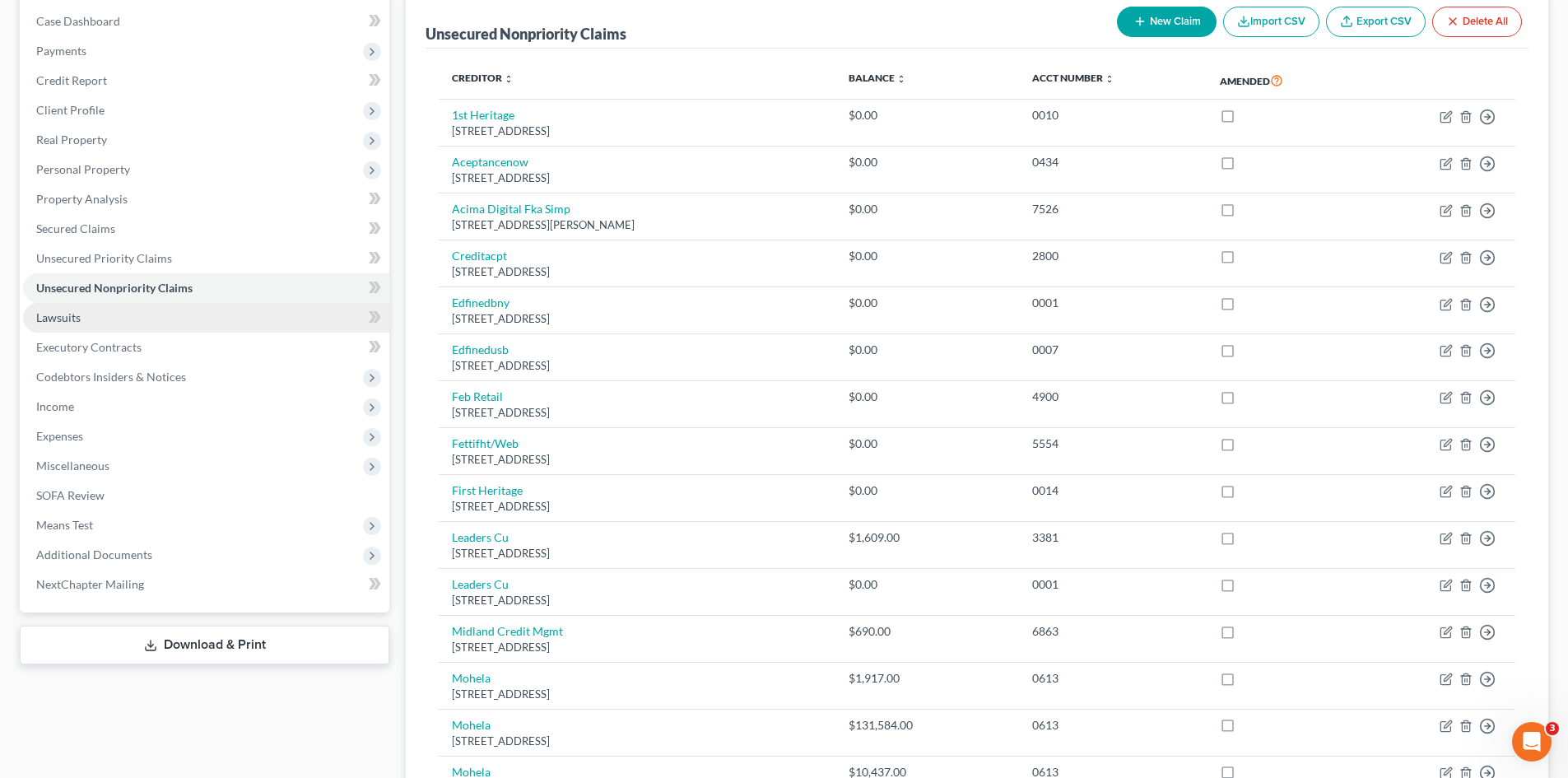
click at [94, 326] on link "Lawsuits" at bounding box center [206, 318] width 366 height 30
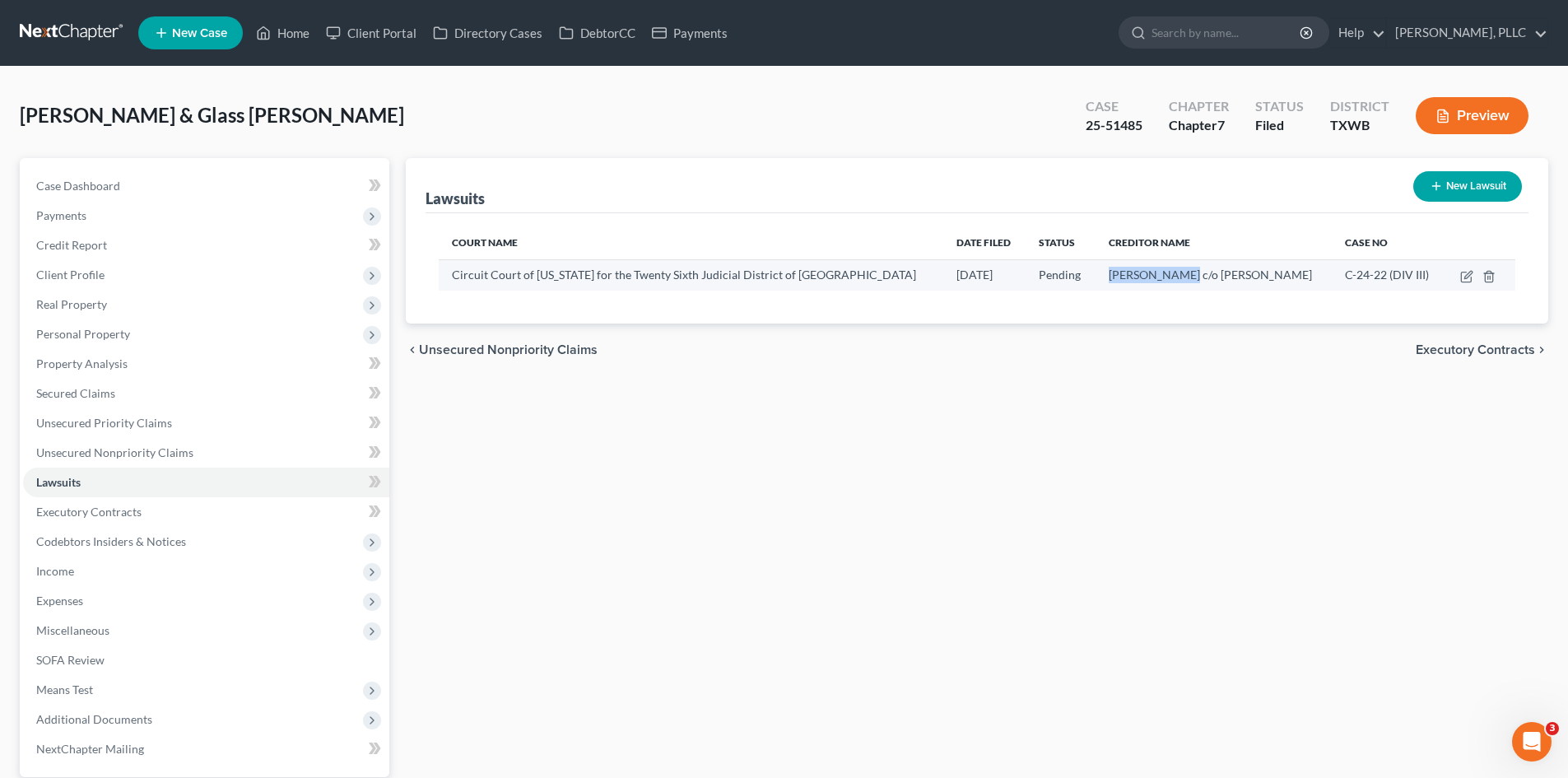
drag, startPoint x: 1154, startPoint y: 275, endPoint x: 1082, endPoint y: 284, distance: 72.6
click at [1095, 284] on td "[PERSON_NAME] c/o [PERSON_NAME]" at bounding box center [1213, 275] width 236 height 32
click at [1269, 274] on div "[PERSON_NAME] c/o [PERSON_NAME]" at bounding box center [1213, 275] width 210 height 17
drag, startPoint x: 1269, startPoint y: 274, endPoint x: 1174, endPoint y: 285, distance: 95.6
click at [1174, 285] on td "[PERSON_NAME] c/o [PERSON_NAME]" at bounding box center [1213, 275] width 236 height 32
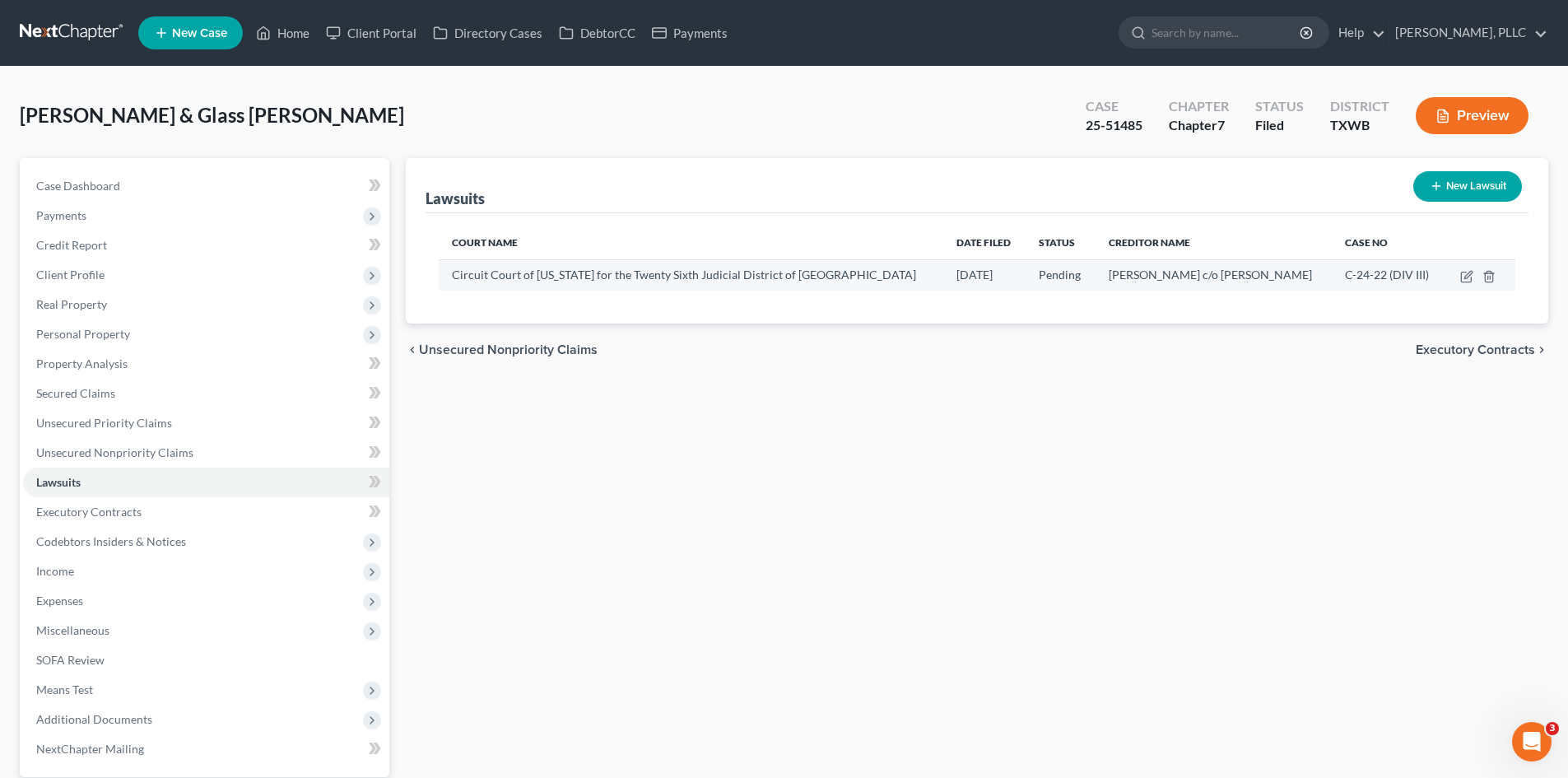
copy span "[PERSON_NAME]"
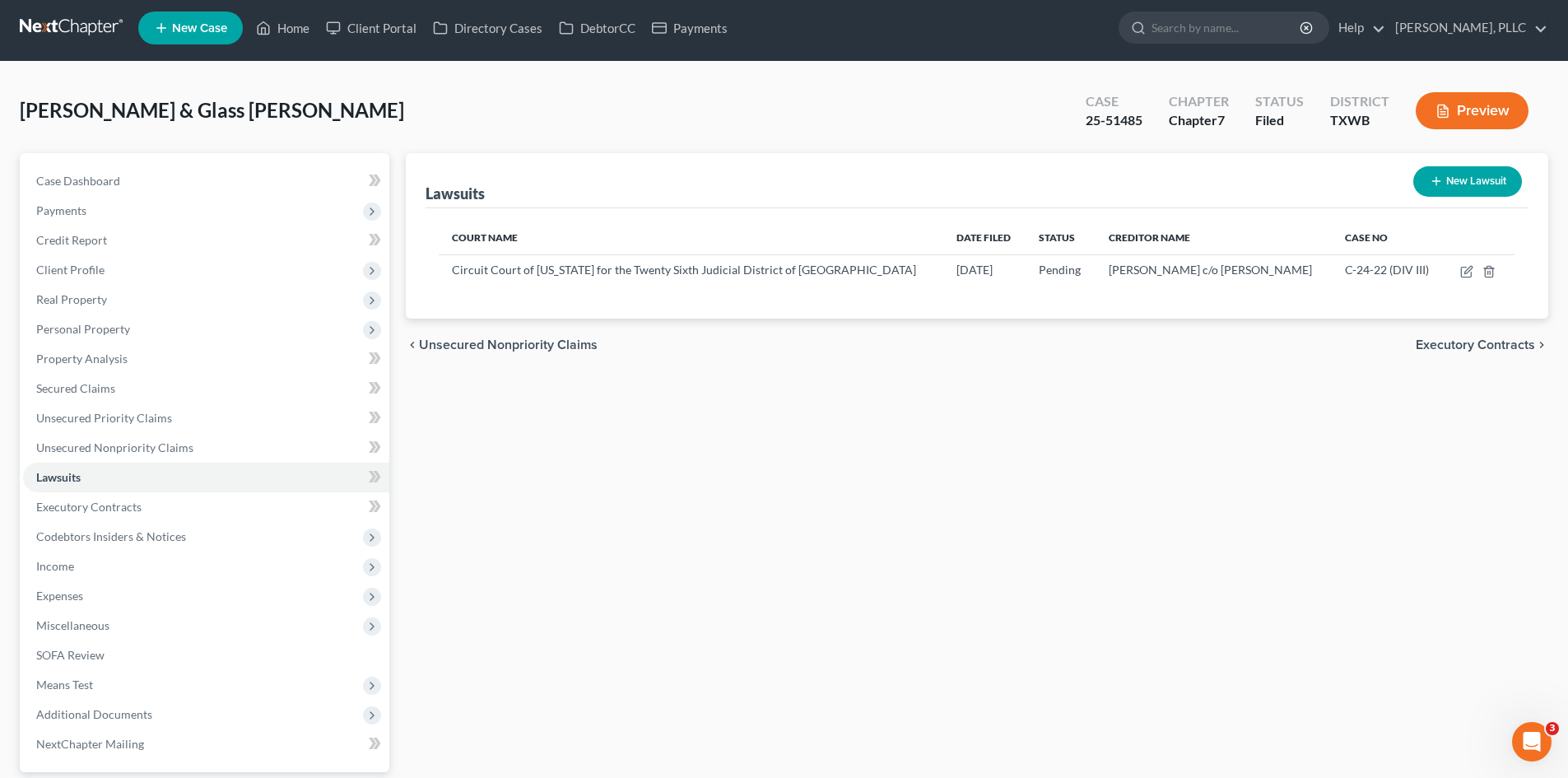
scroll to position [113, 0]
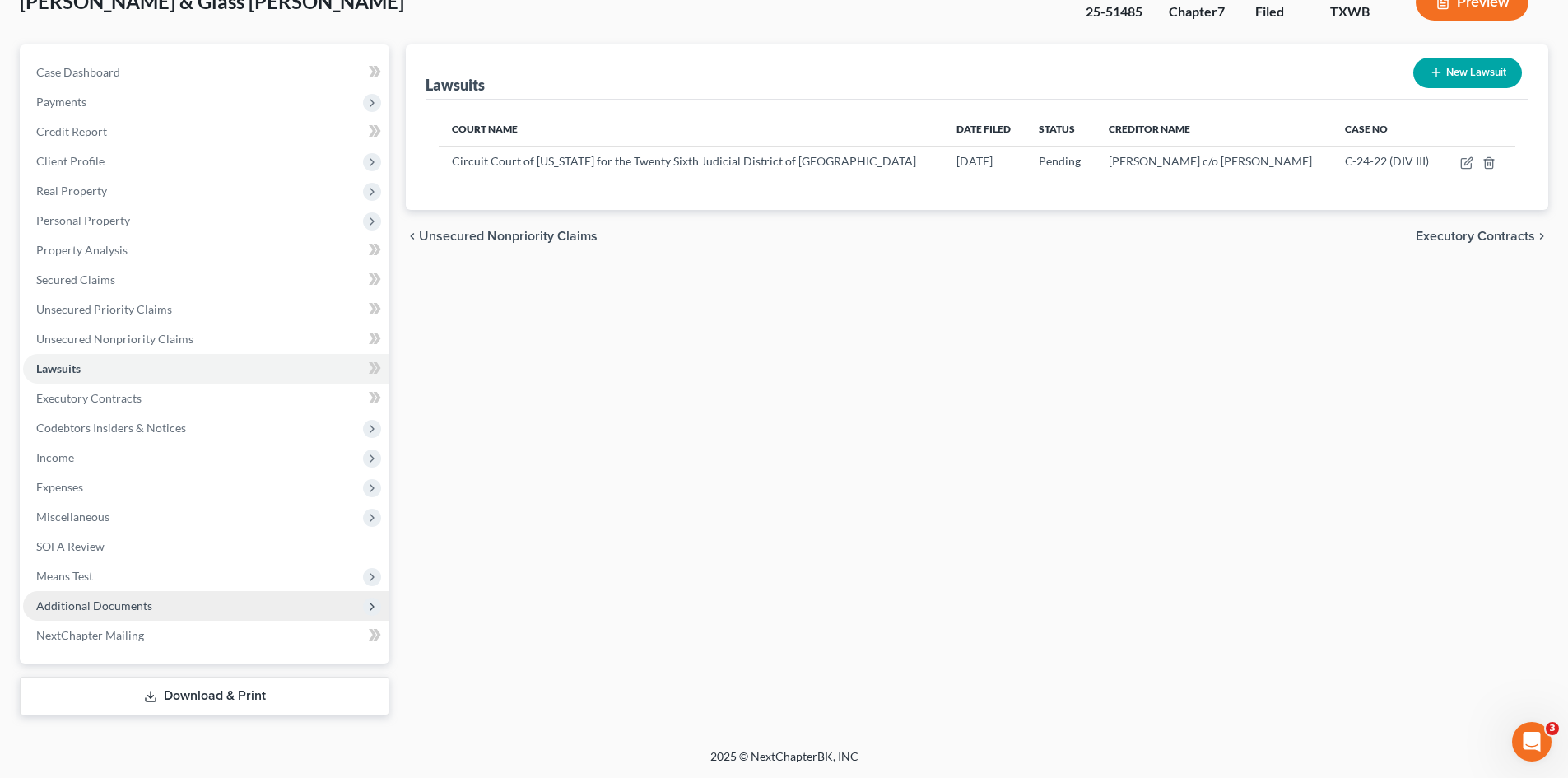
click at [166, 611] on span "Additional Documents" at bounding box center [206, 606] width 366 height 30
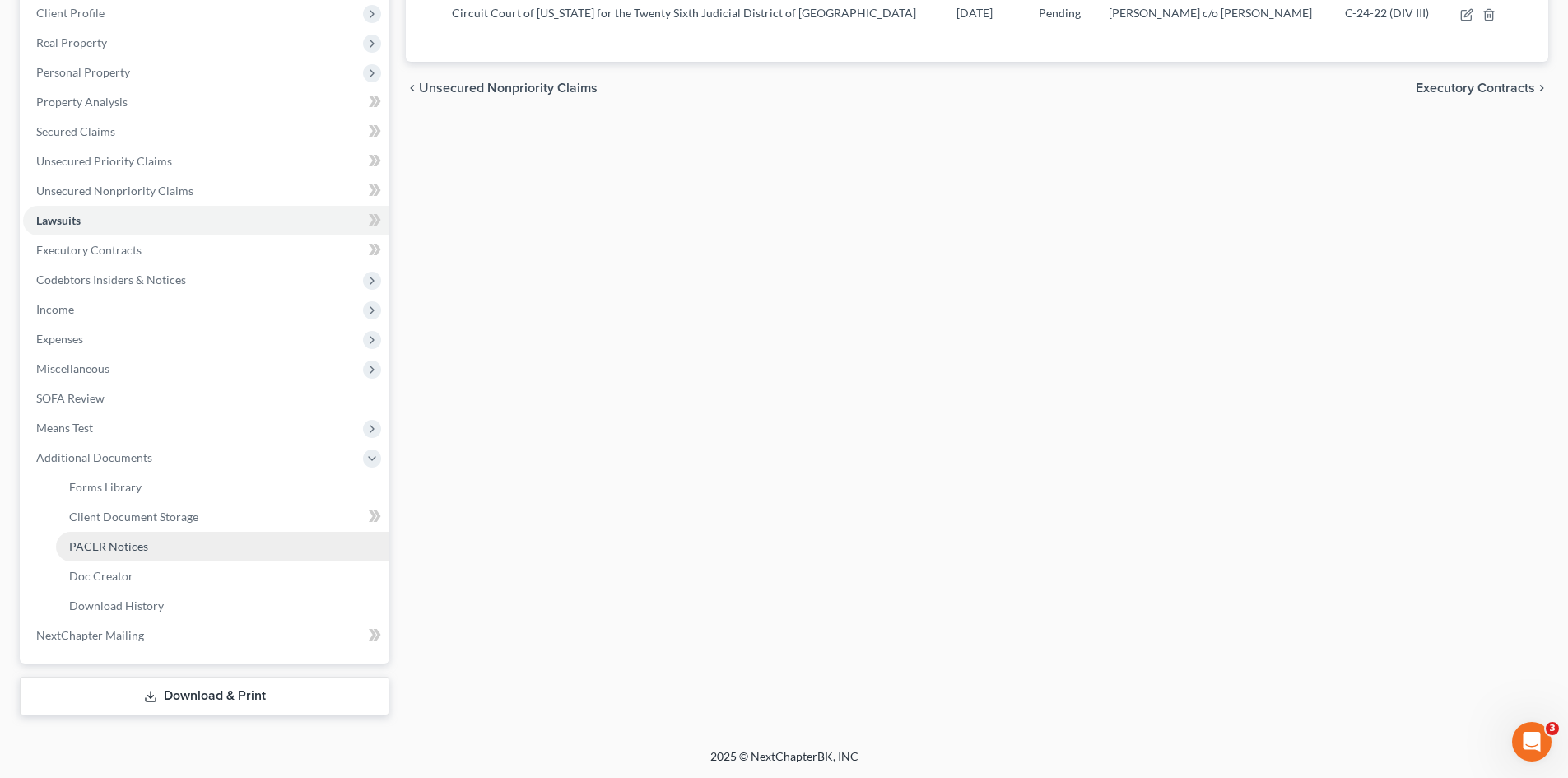
click at [147, 544] on link "PACER Notices" at bounding box center [222, 547] width 334 height 30
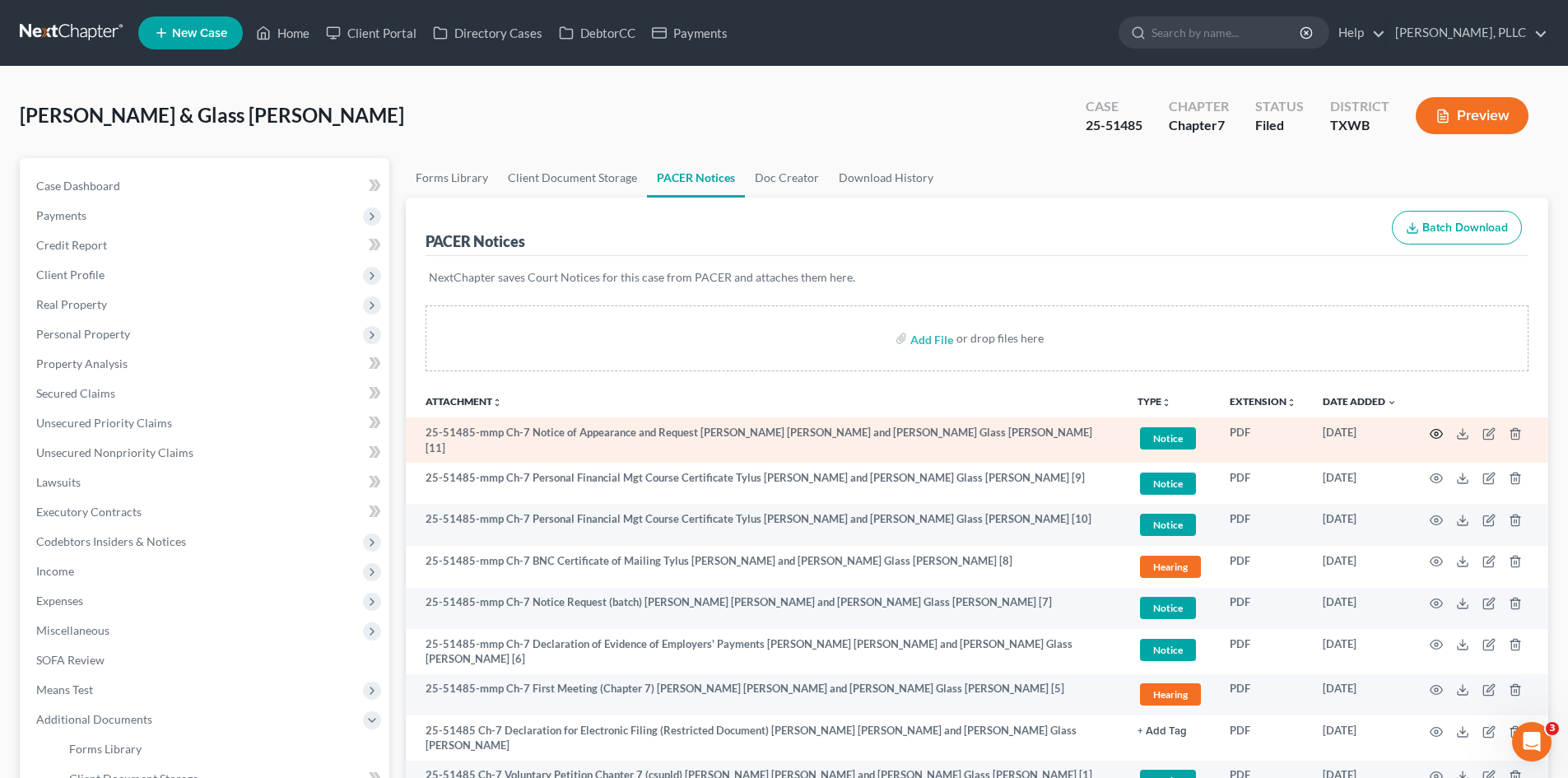
click at [1438, 439] on icon "button" at bounding box center [1437, 434] width 13 height 13
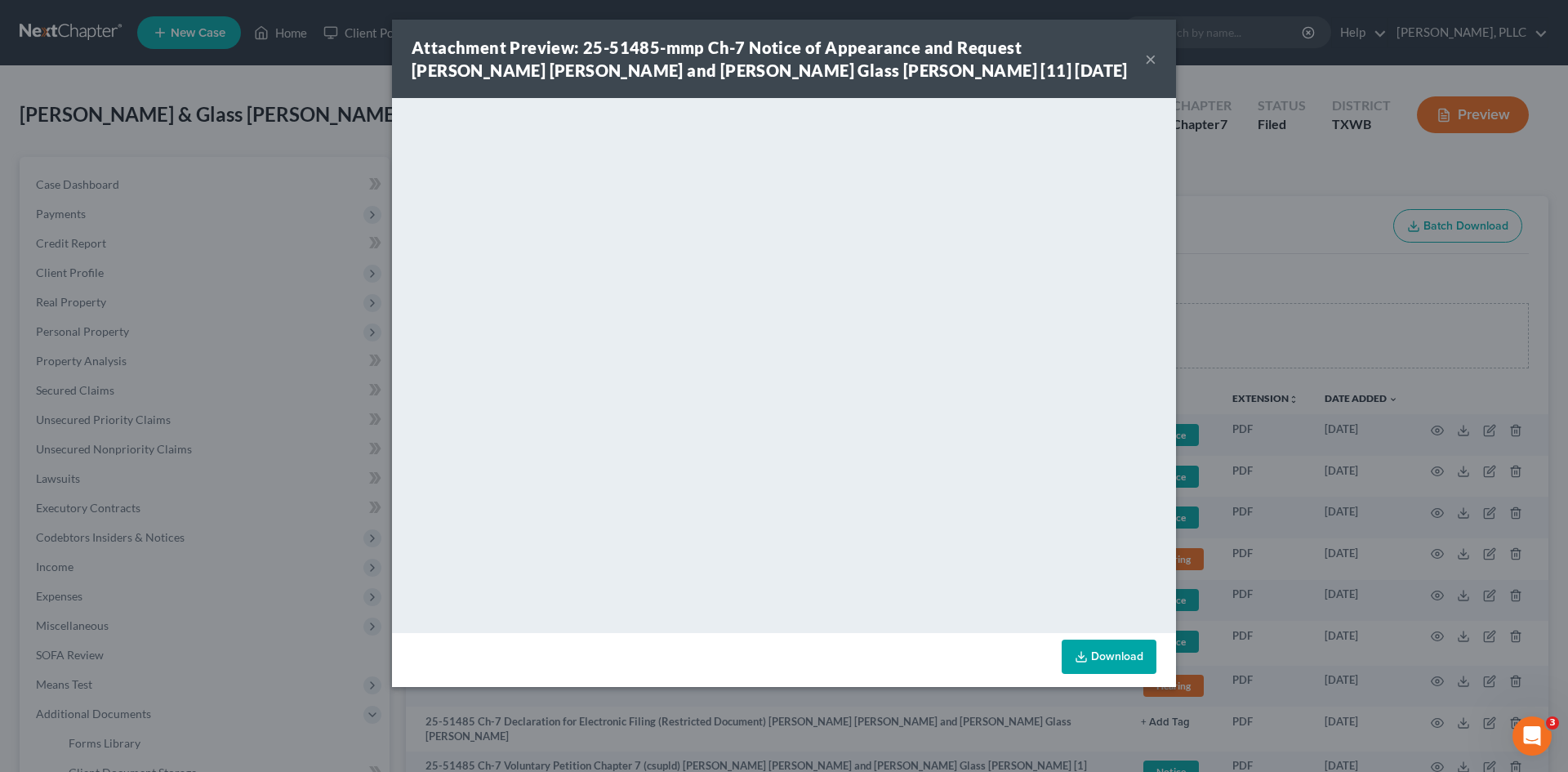
click at [1149, 59] on button "×" at bounding box center [1150, 59] width 12 height 20
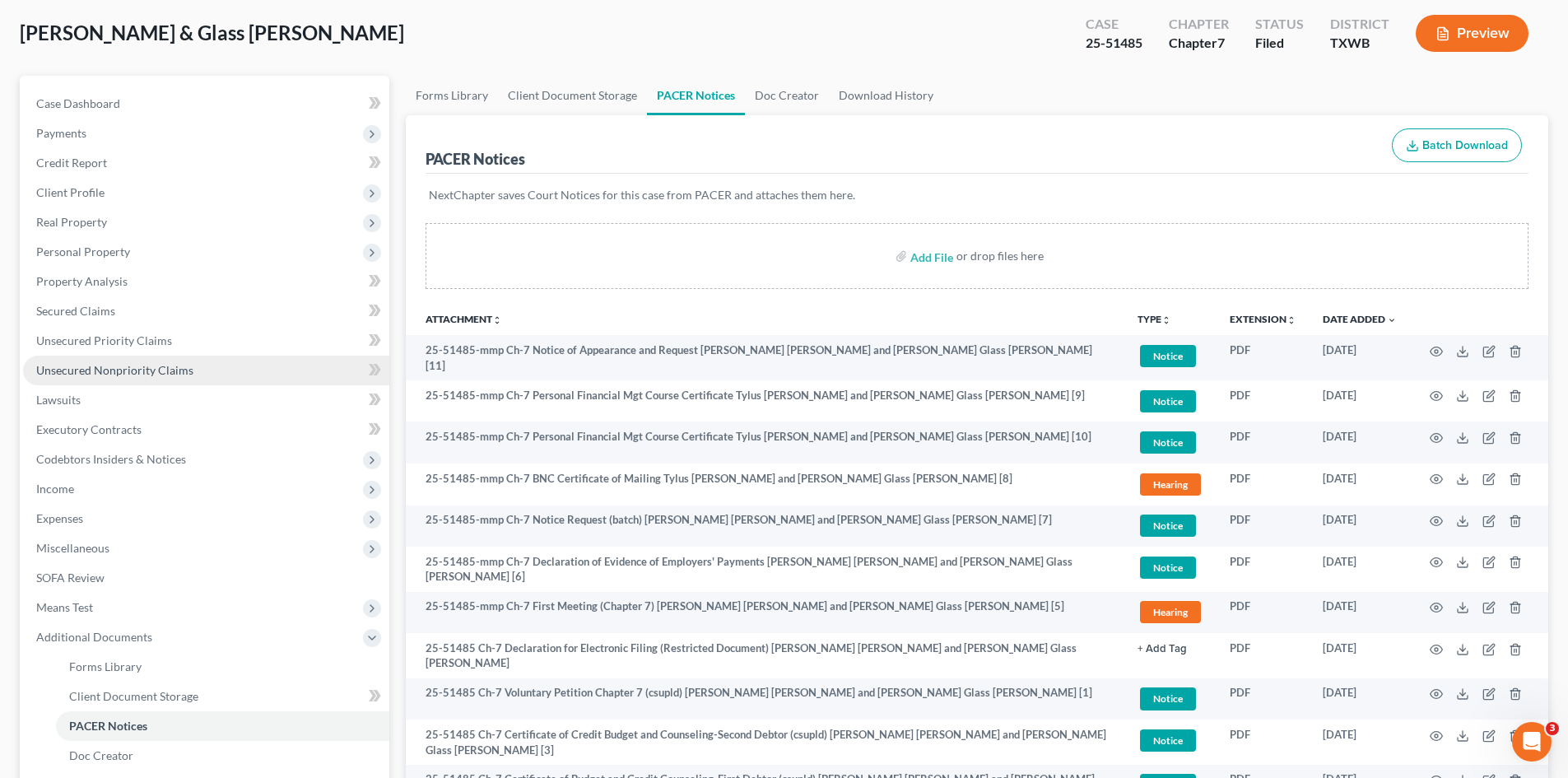
click at [239, 380] on link "Unsecured Nonpriority Claims" at bounding box center [206, 370] width 366 height 30
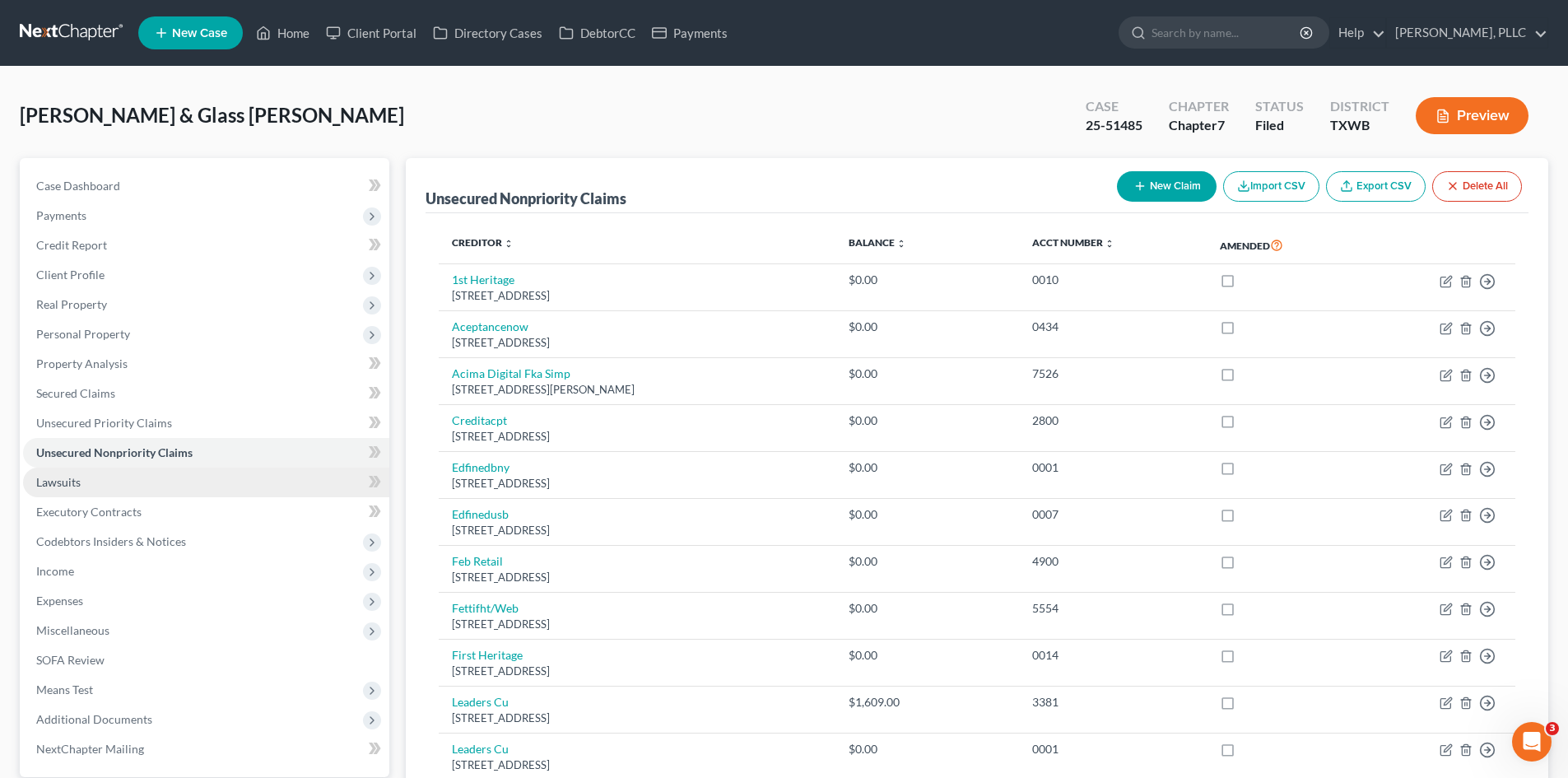
click at [175, 472] on link "Lawsuits" at bounding box center [206, 483] width 366 height 30
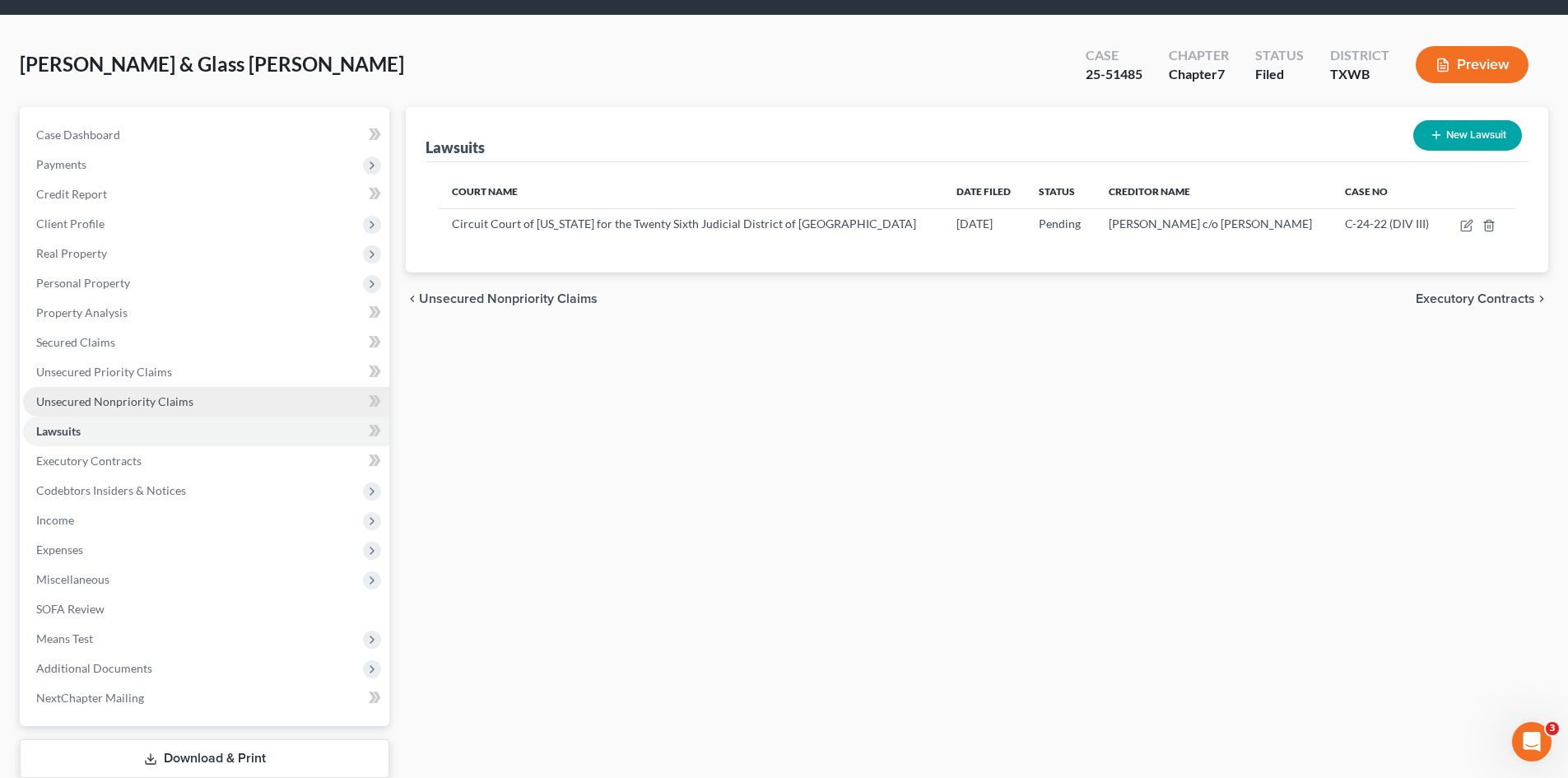
scroll to position [113, 0]
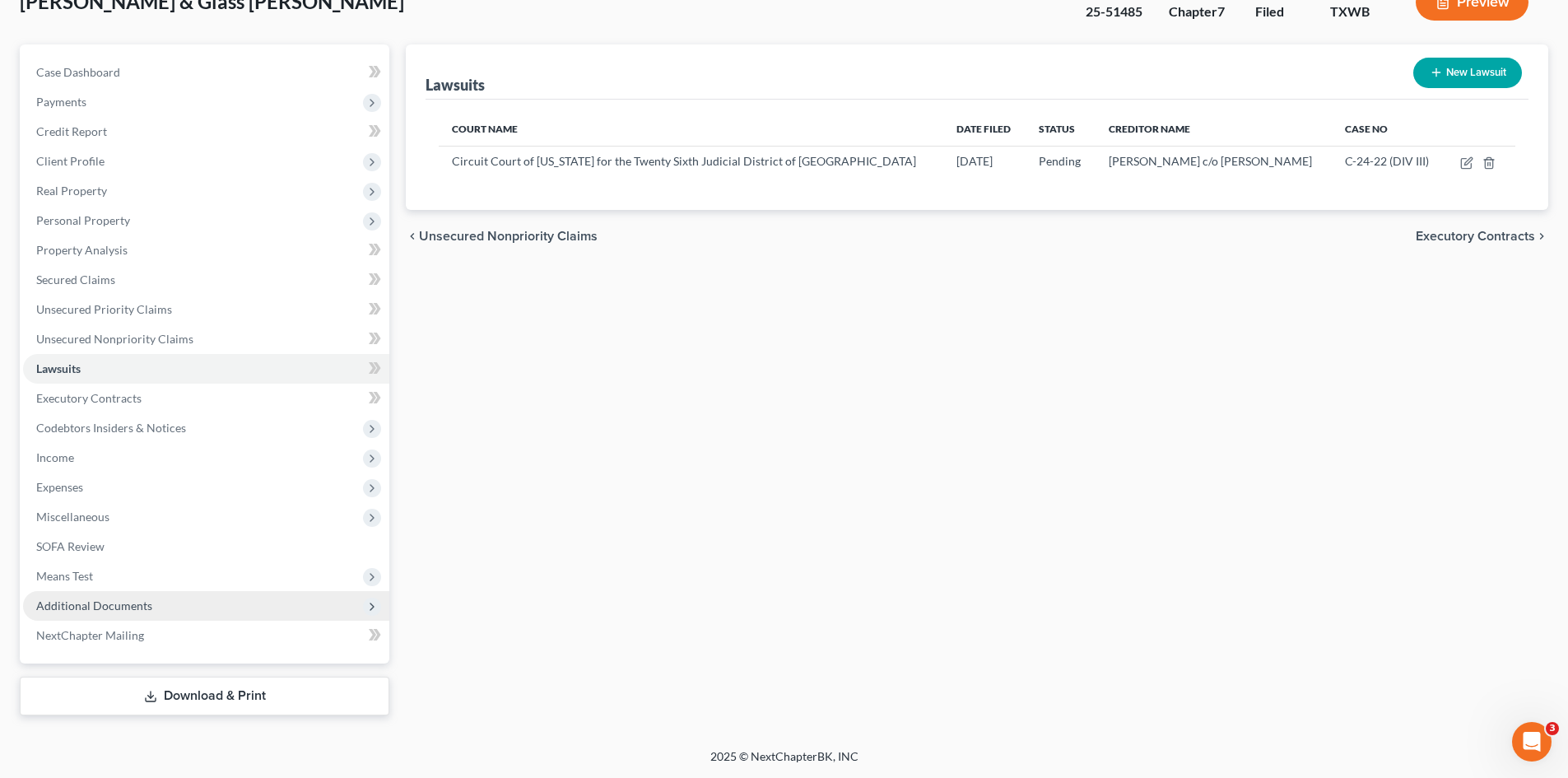
click at [145, 614] on span "Additional Documents" at bounding box center [206, 606] width 366 height 30
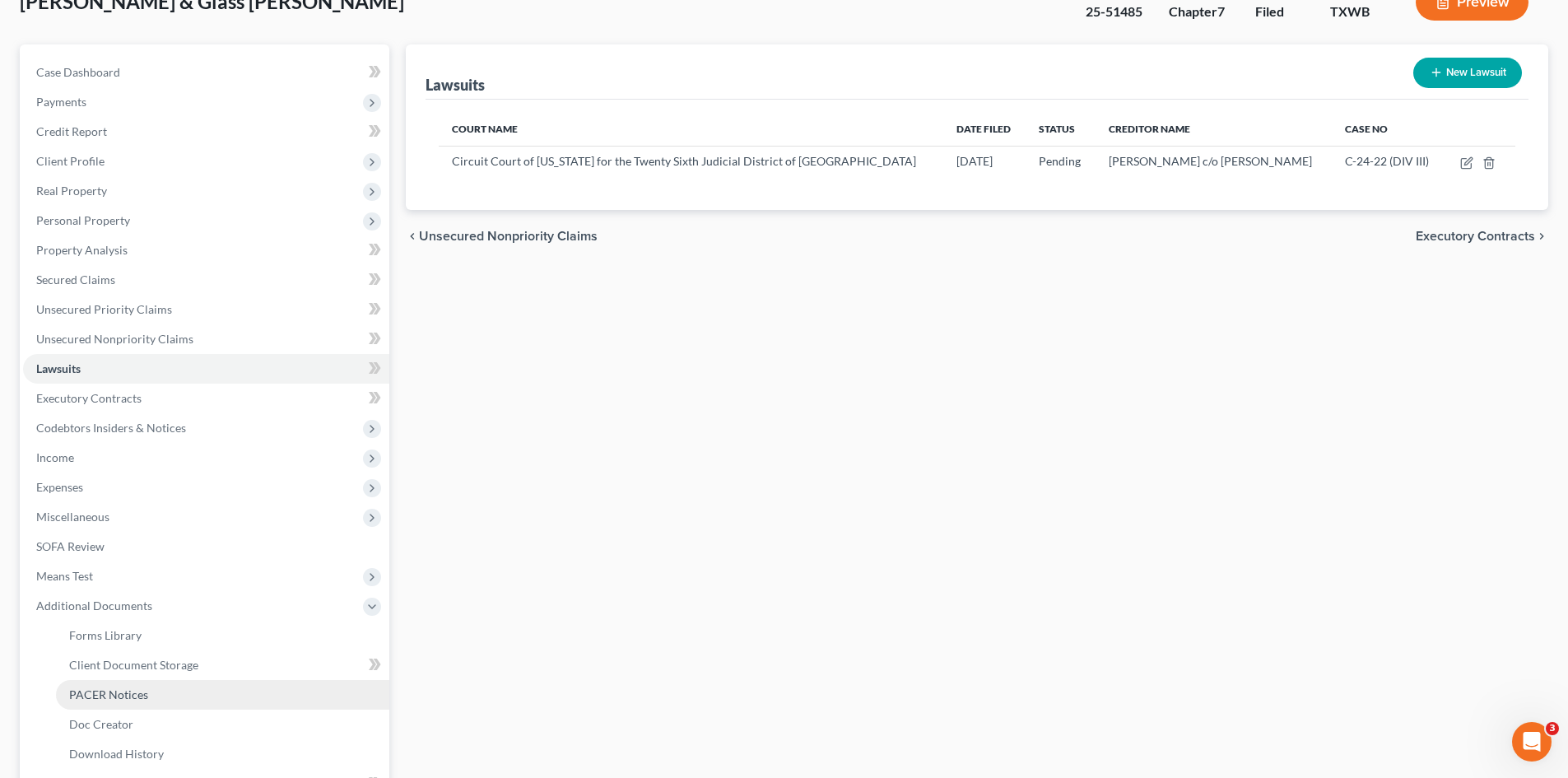
click at [139, 691] on span "PACER Notices" at bounding box center [108, 694] width 79 height 14
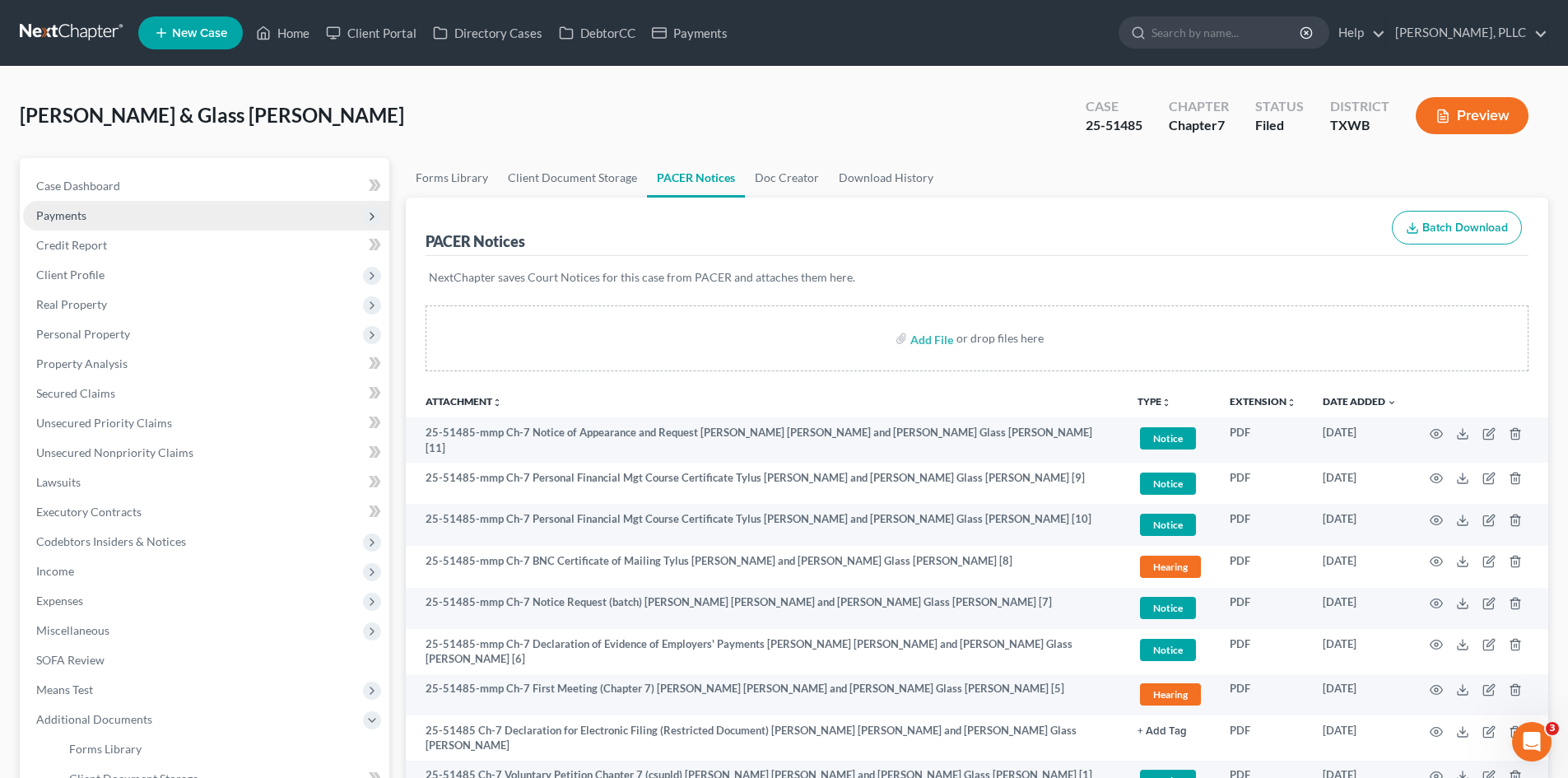
click at [197, 226] on span "Payments" at bounding box center [206, 216] width 366 height 30
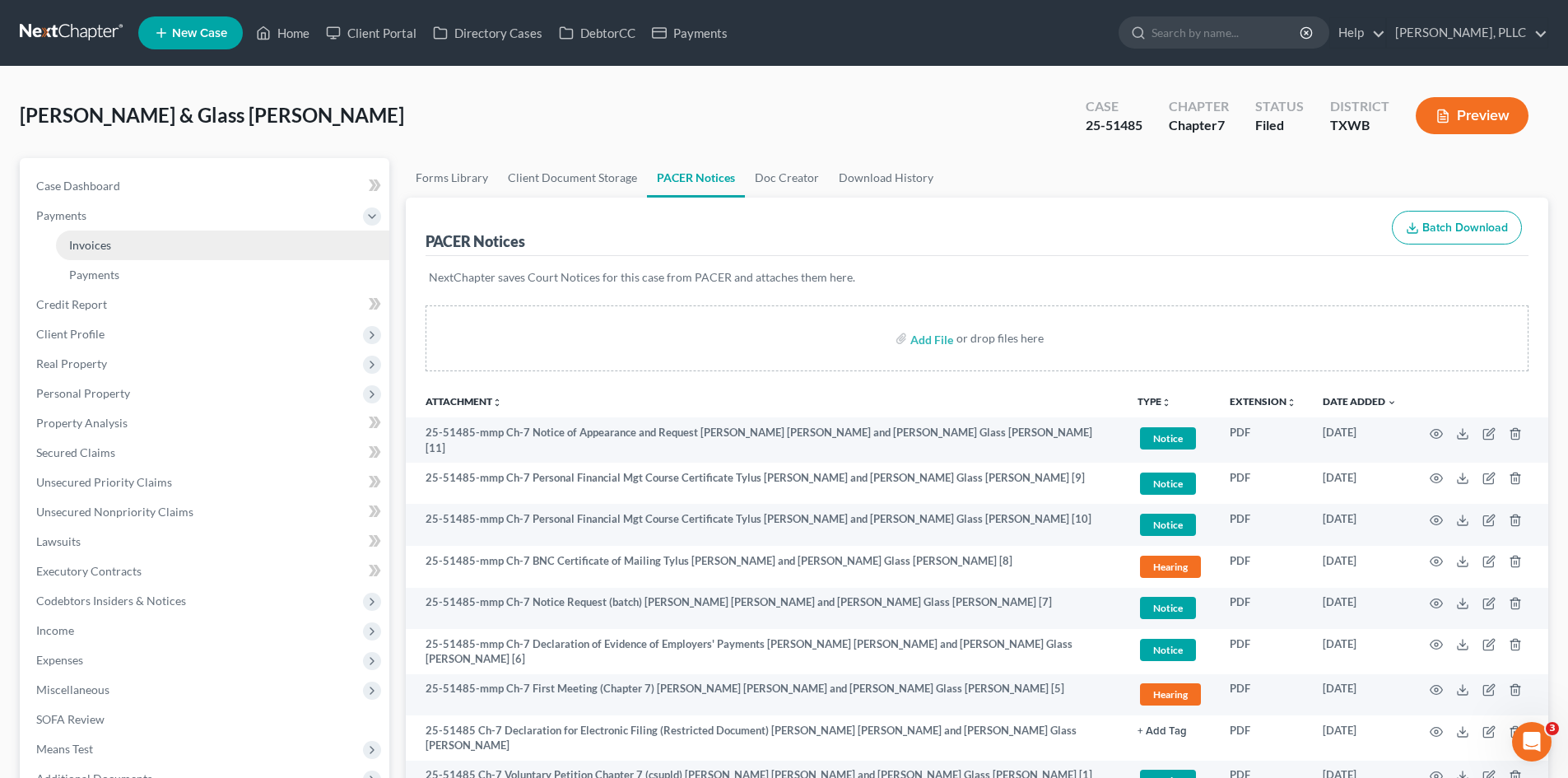
click at [201, 259] on link "Invoices" at bounding box center [222, 245] width 334 height 30
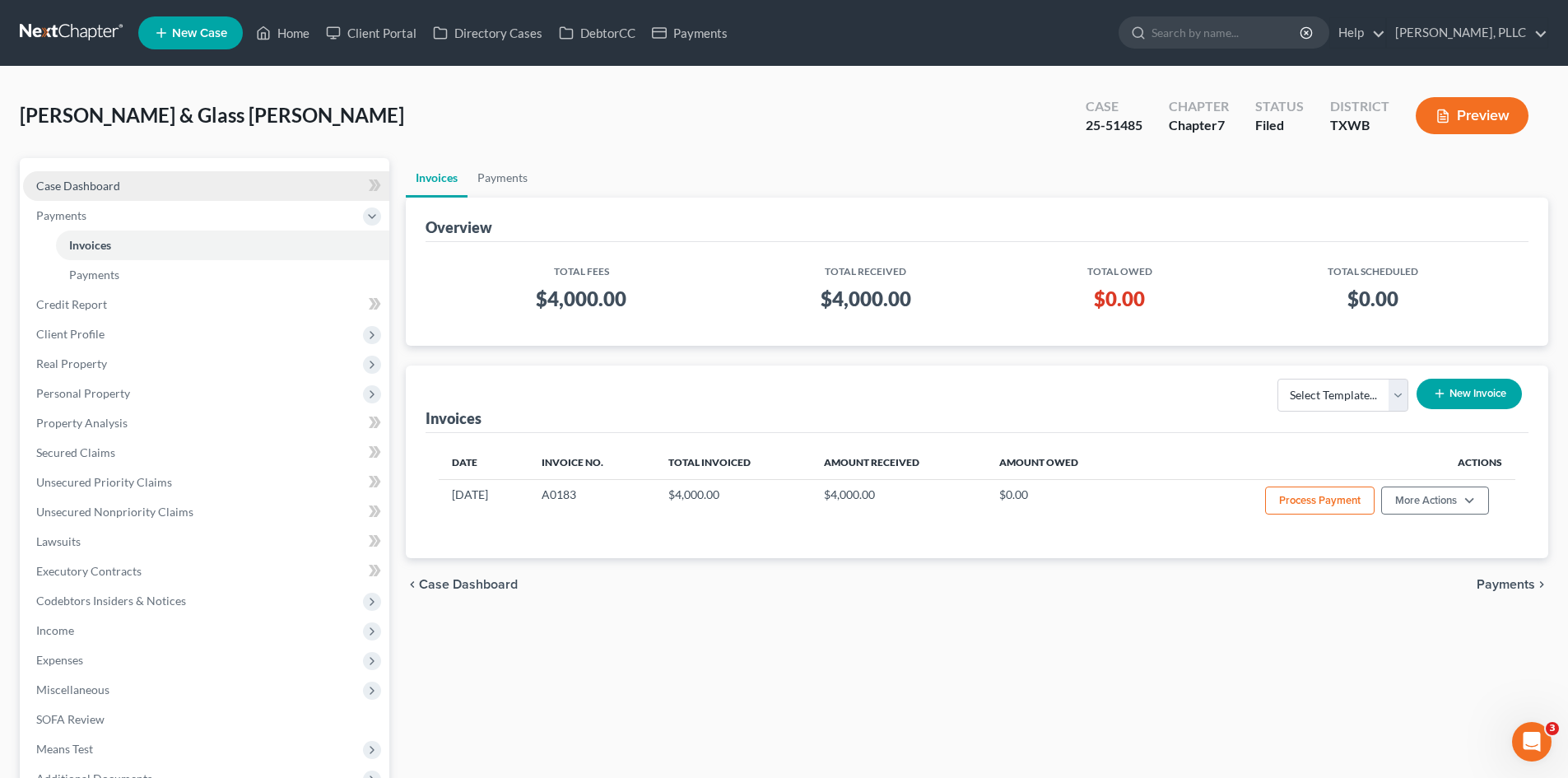
click at [169, 191] on link "Case Dashboard" at bounding box center [206, 186] width 366 height 30
select select "4"
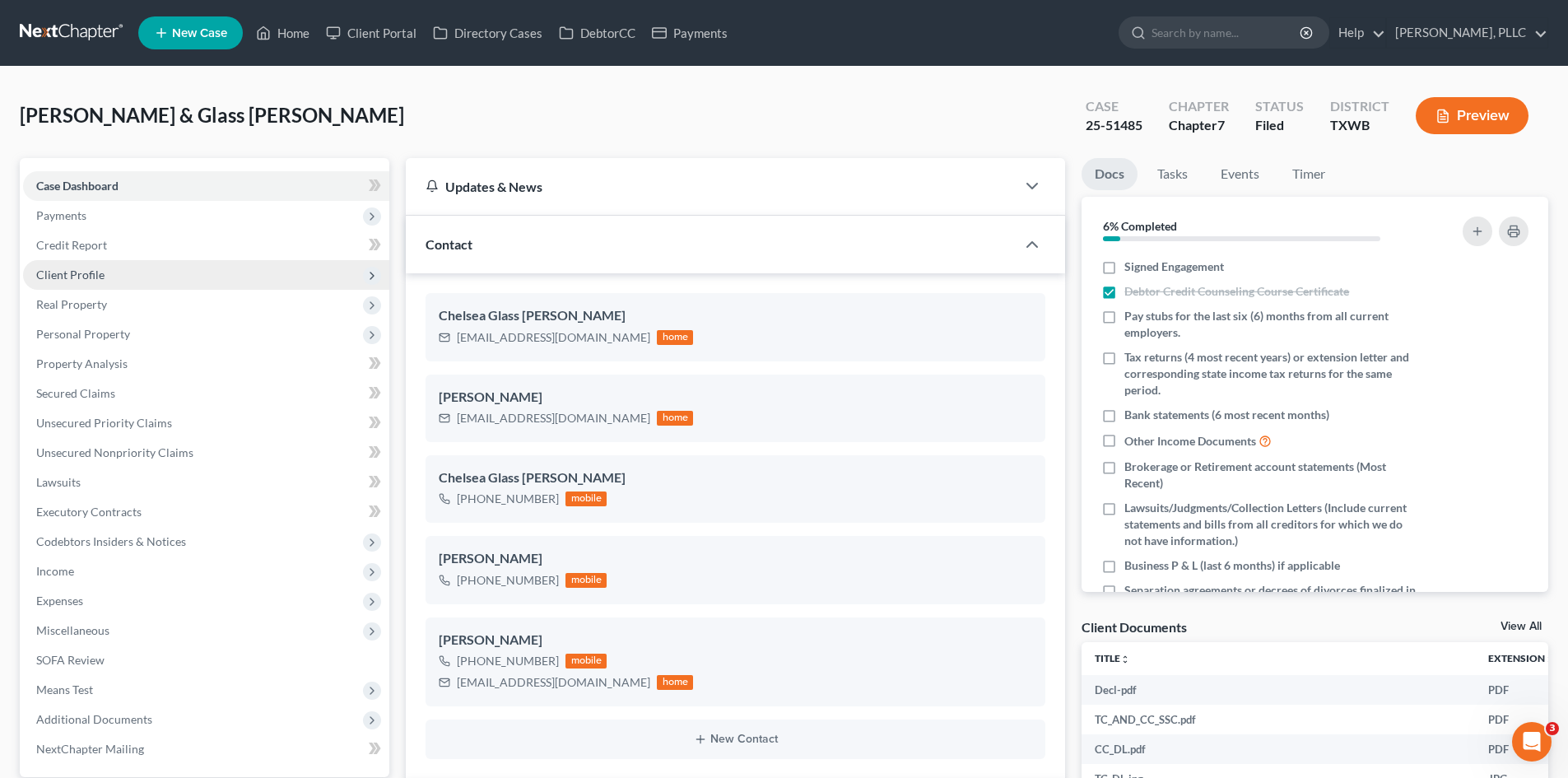
scroll to position [1260, 0]
click at [131, 275] on span "Client Profile" at bounding box center [206, 275] width 366 height 30
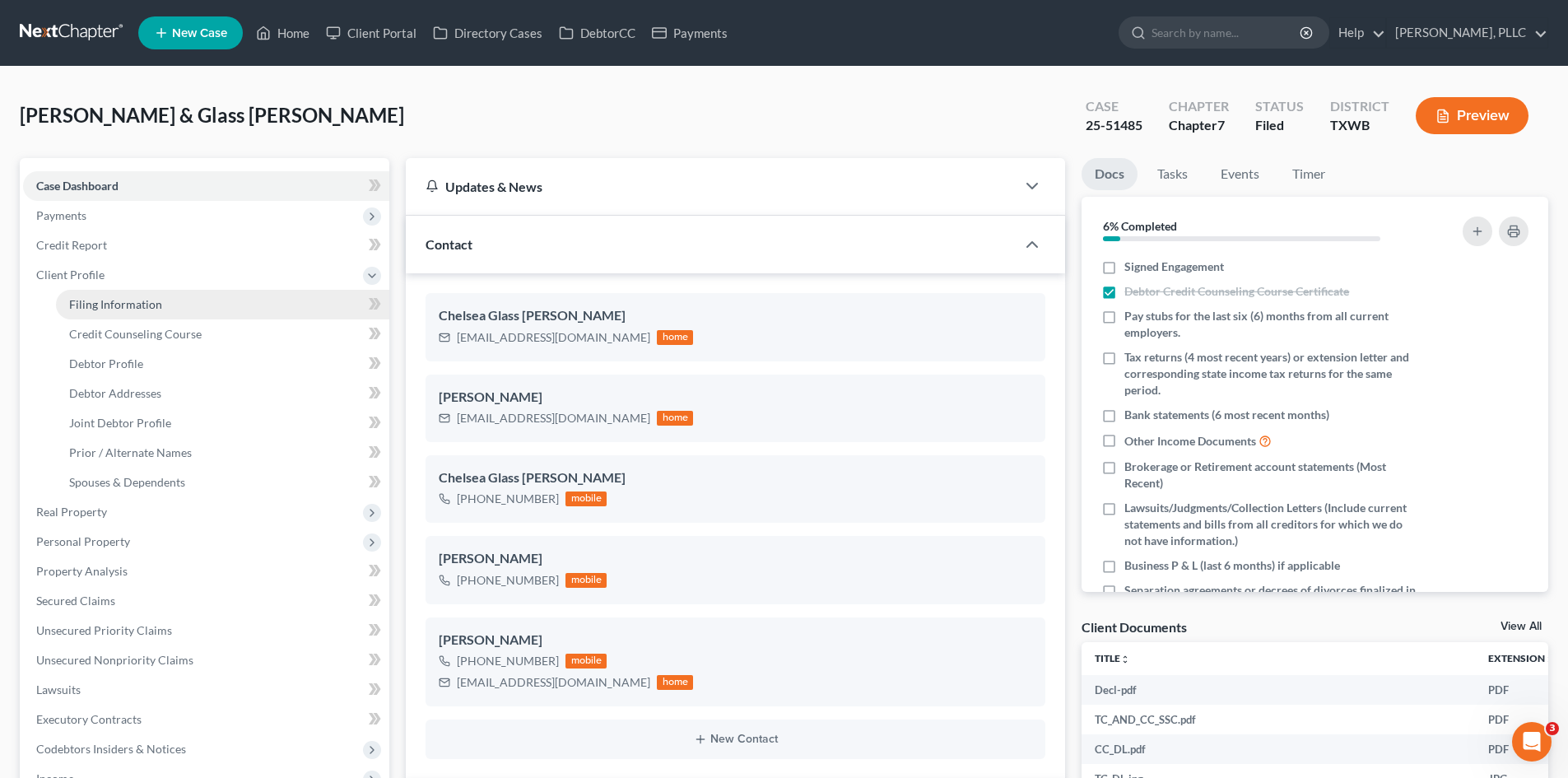
click at [121, 304] on span "Filing Information" at bounding box center [116, 304] width 93 height 14
select select "1"
select select "0"
select select "80"
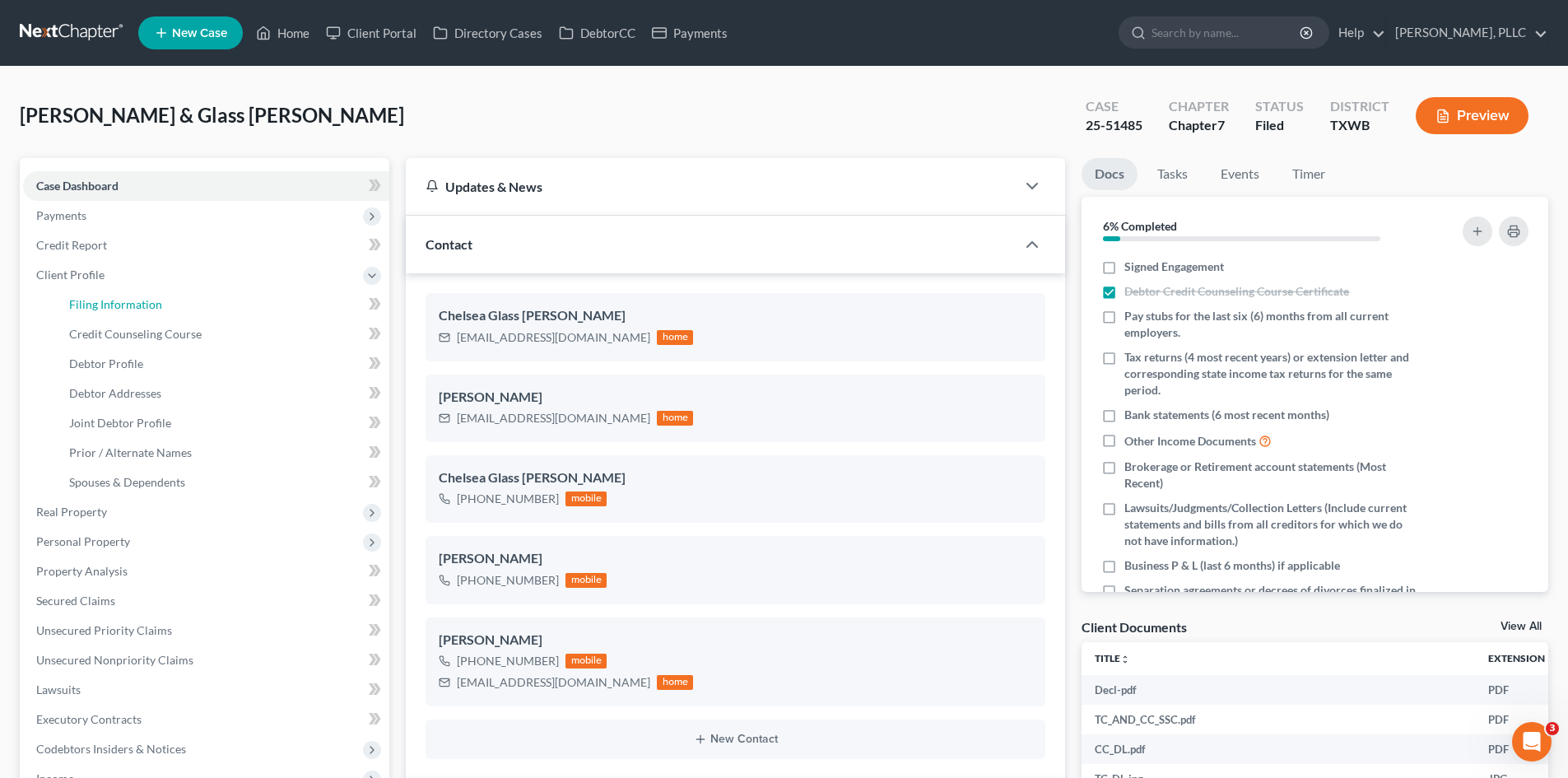
select select "3"
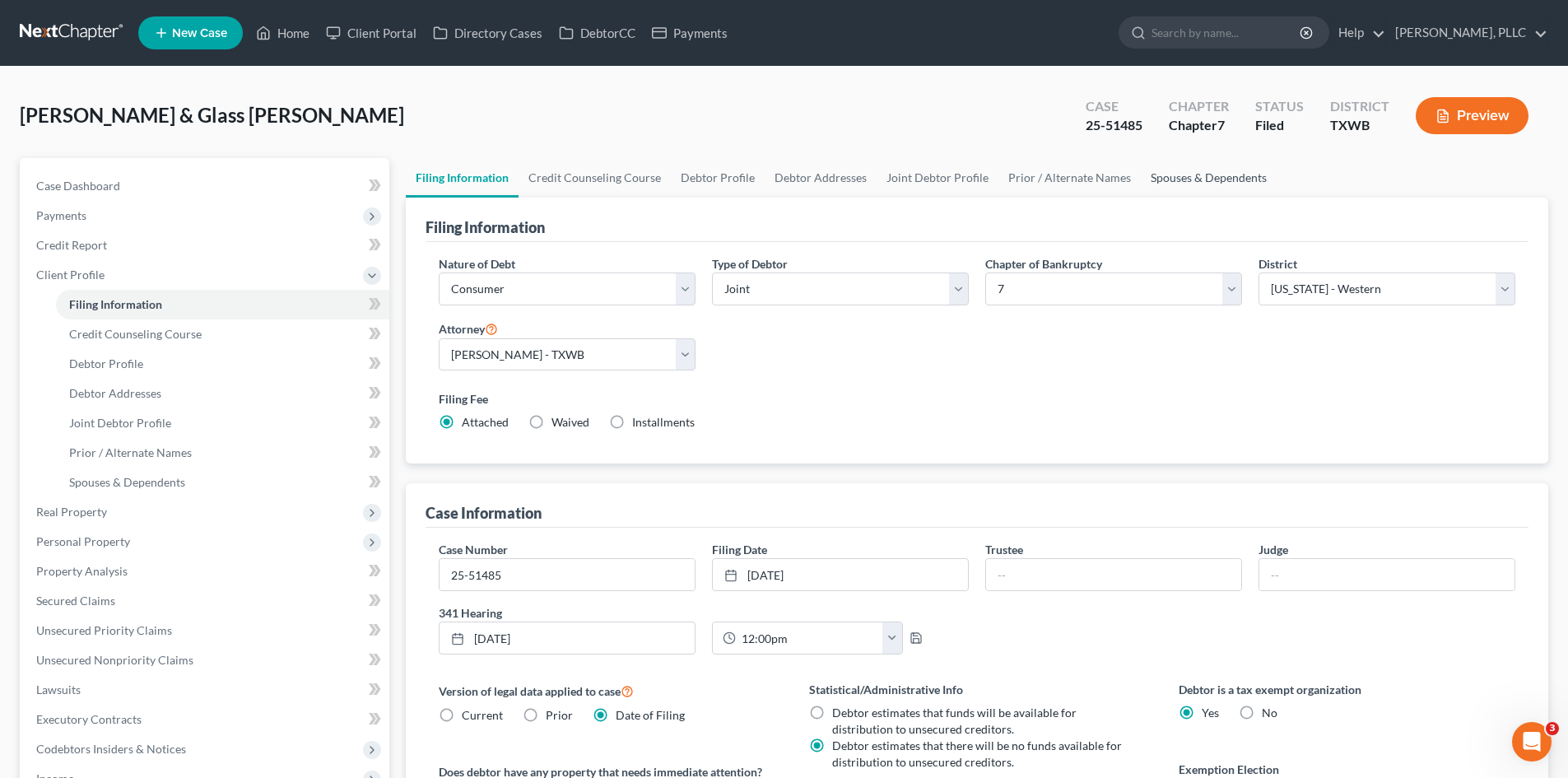
click at [1212, 180] on link "Spouses & Dependents" at bounding box center [1208, 177] width 136 height 39
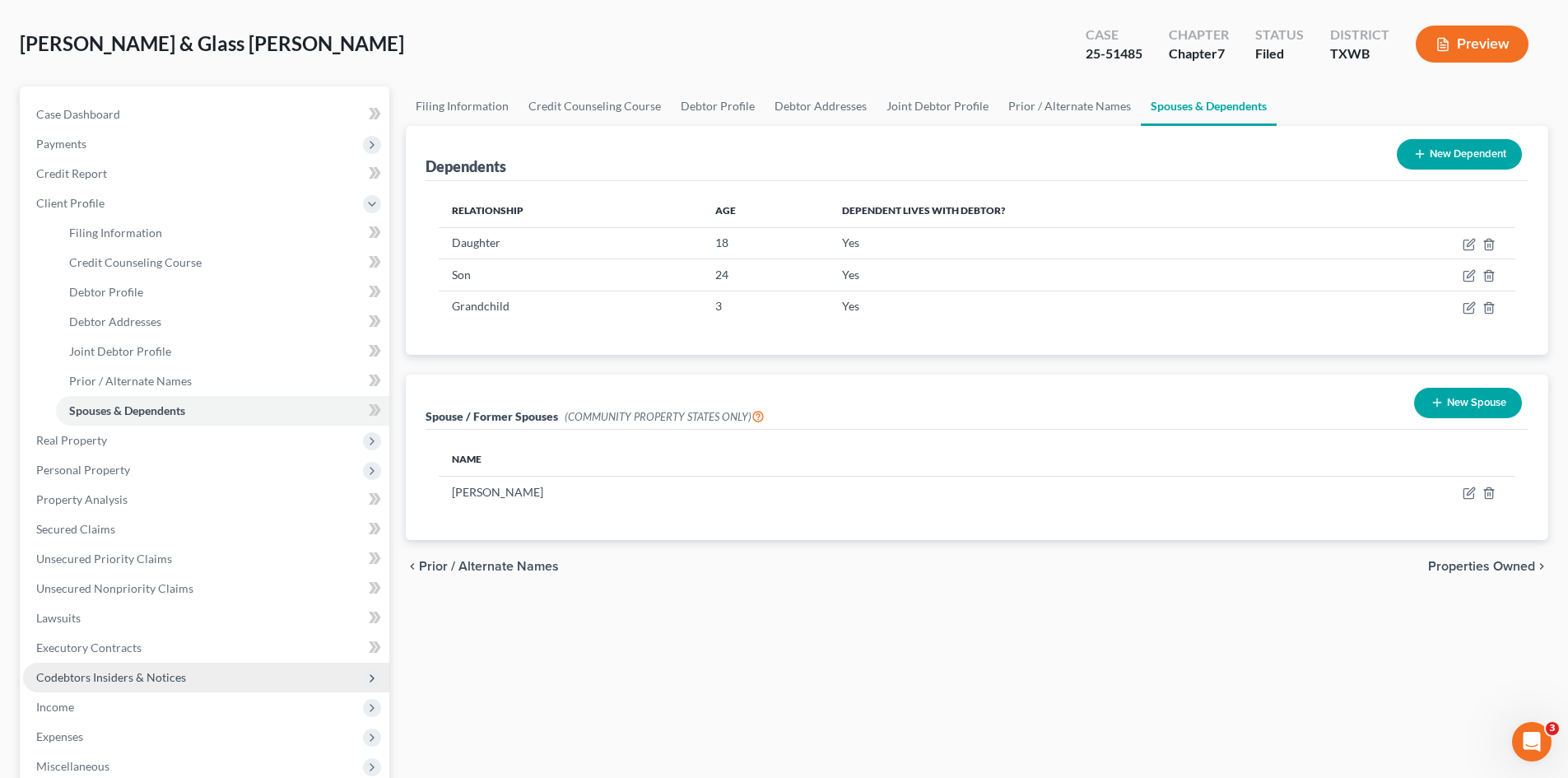
scroll to position [165, 0]
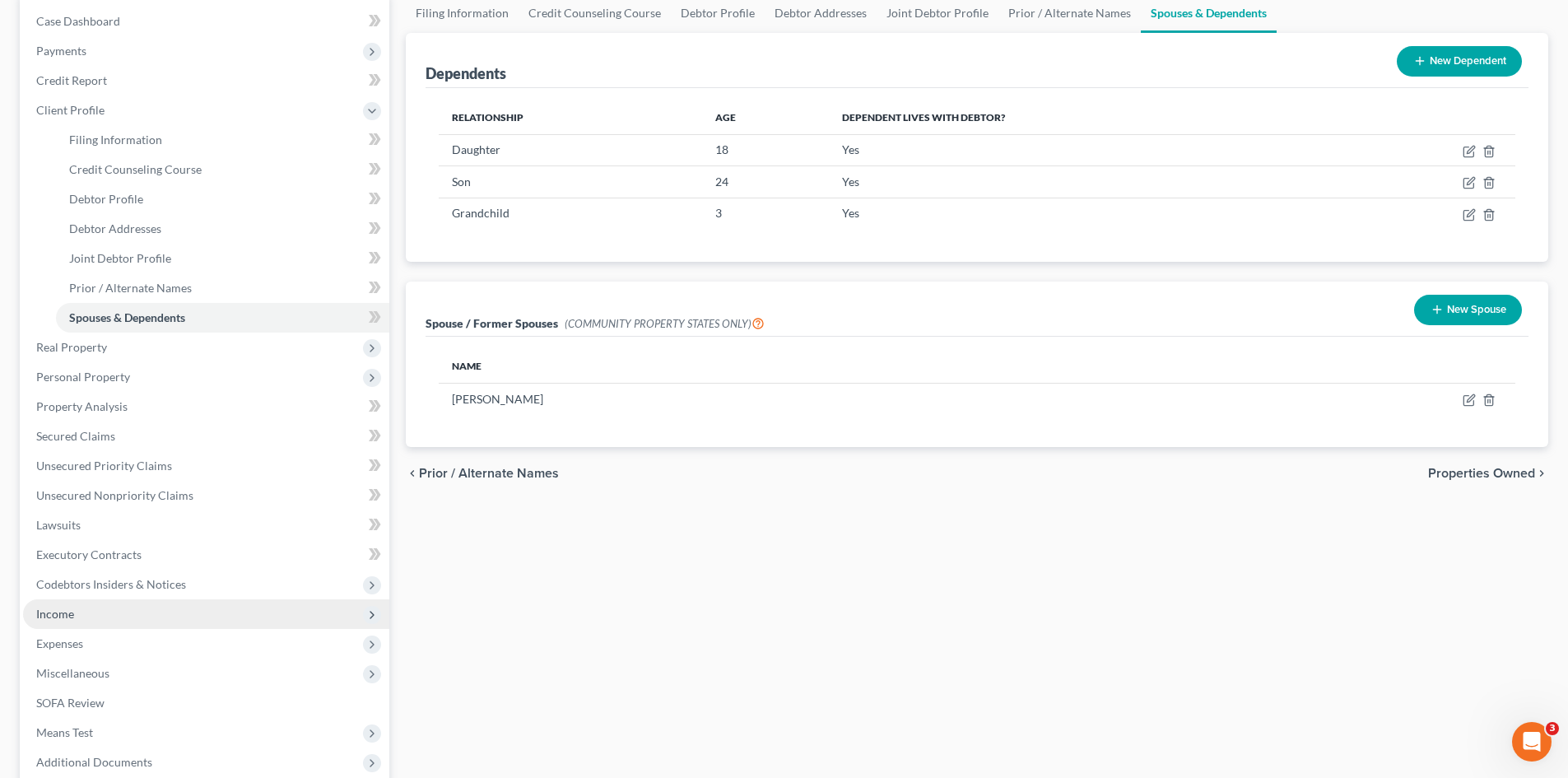
click at [107, 612] on span "Income" at bounding box center [206, 614] width 366 height 30
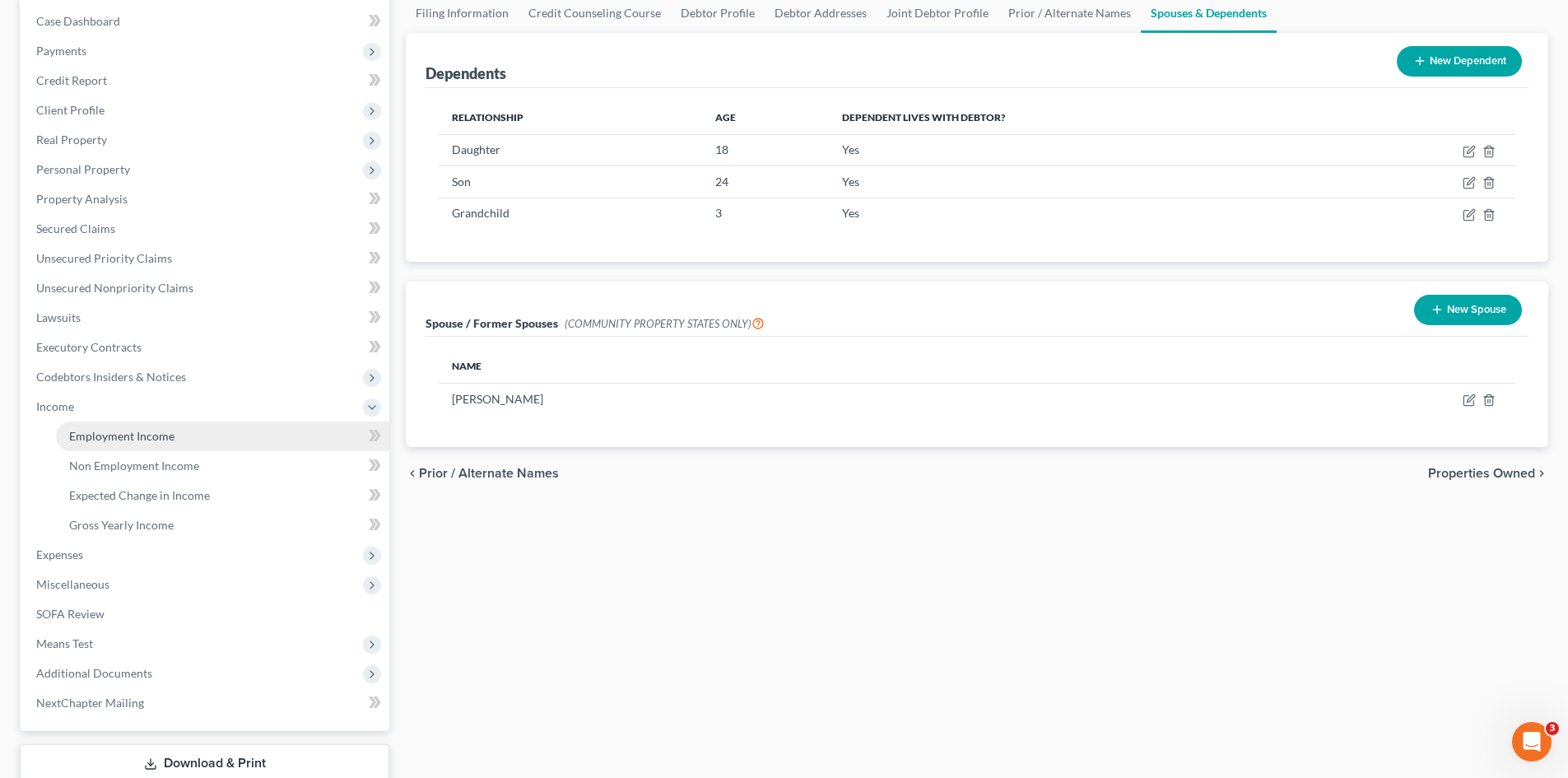
click at [149, 438] on span "Employment Income" at bounding box center [122, 435] width 106 height 14
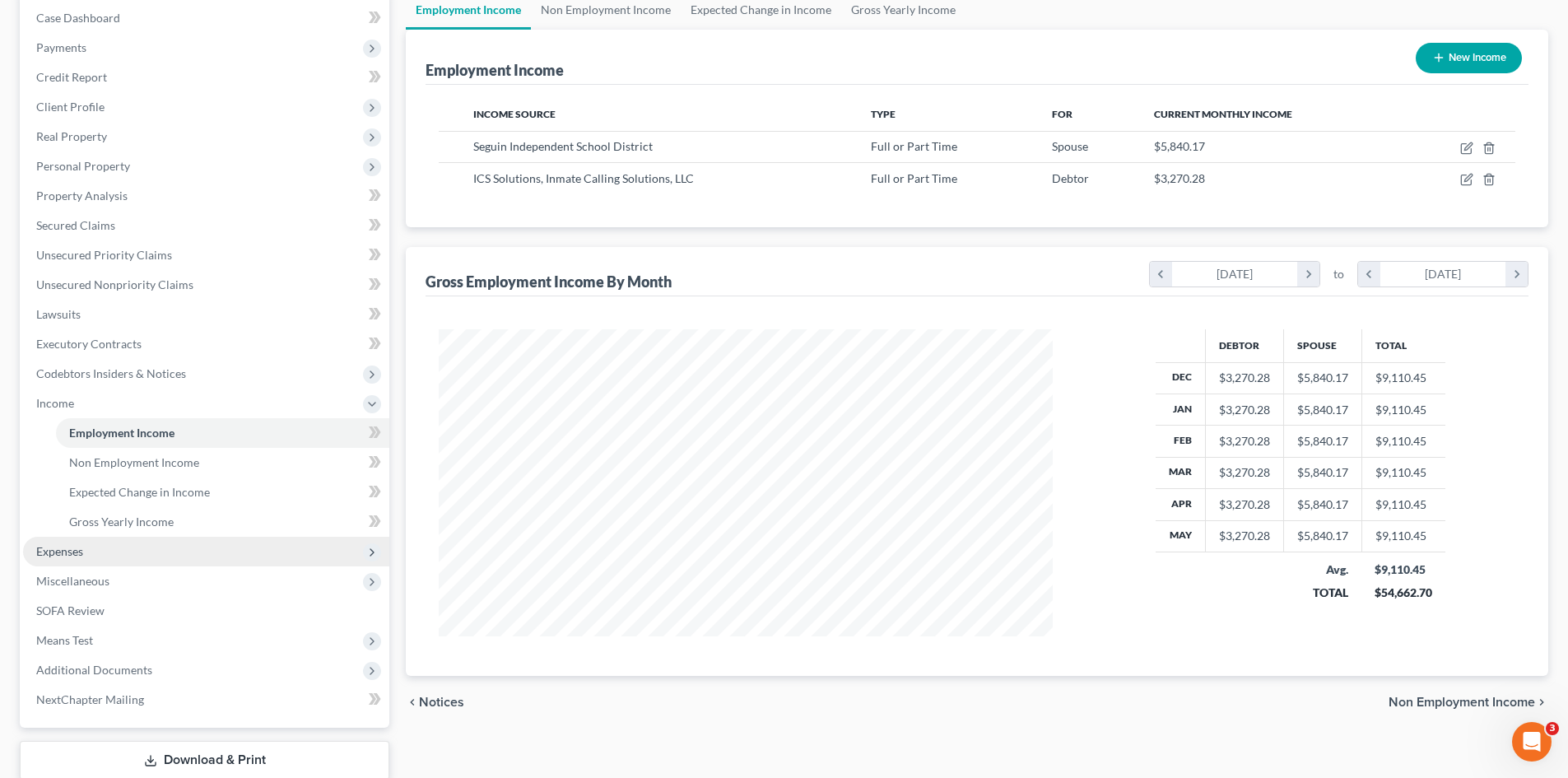
scroll to position [150, 0]
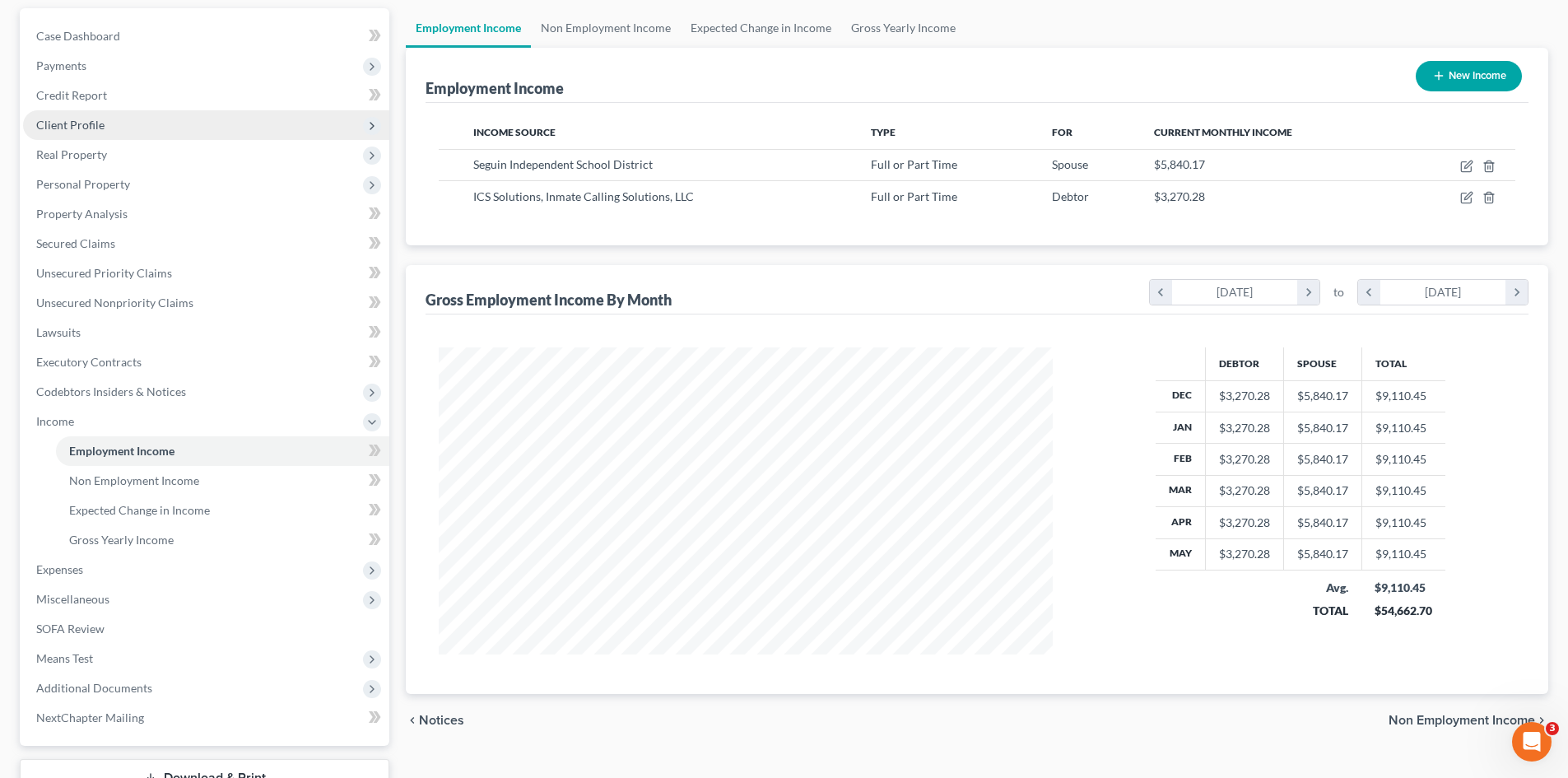
click at [98, 124] on span "Client Profile" at bounding box center [71, 124] width 68 height 14
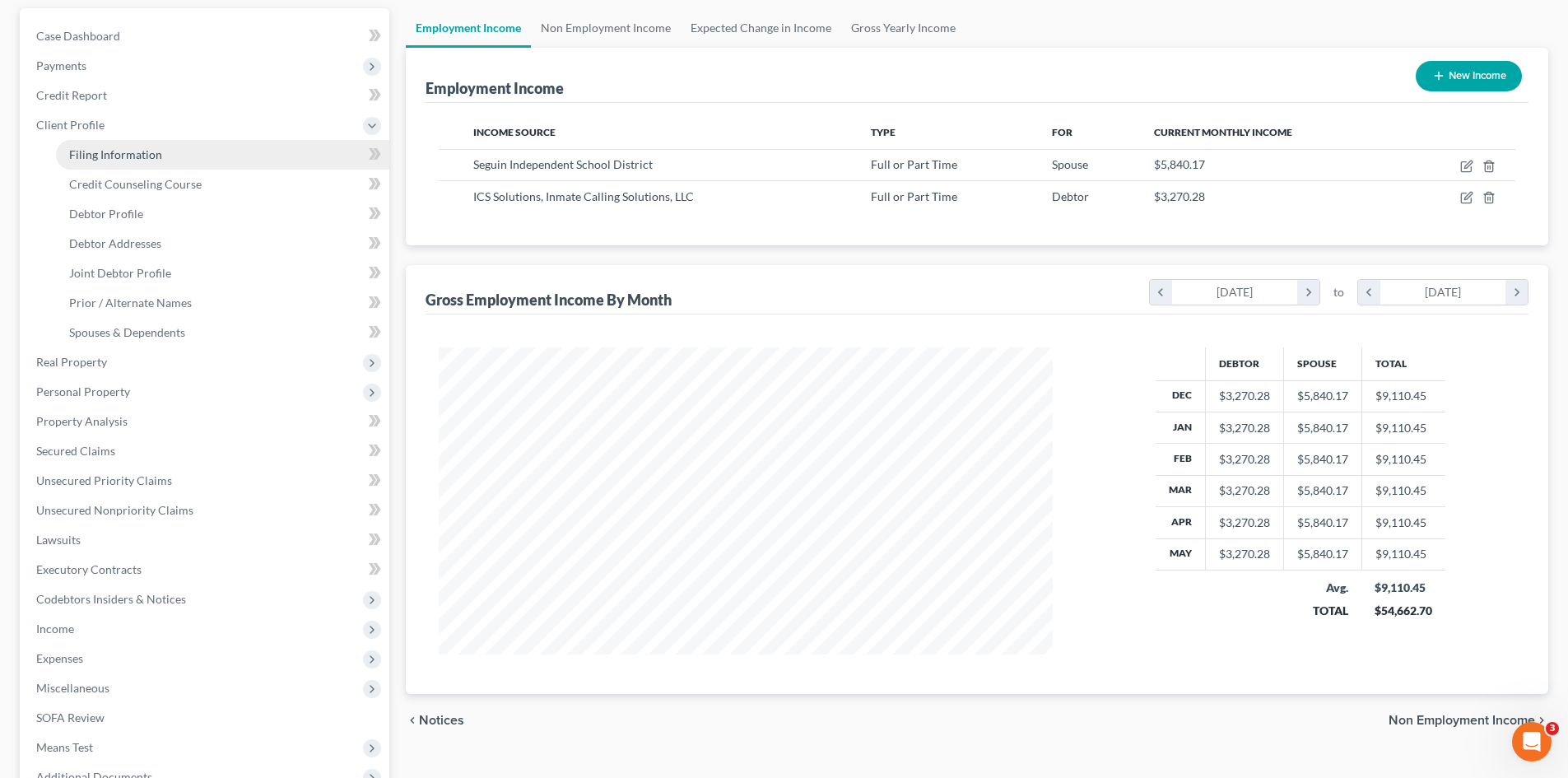
click at [114, 151] on span "Filing Information" at bounding box center [116, 154] width 93 height 14
select select "1"
select select "0"
select select "80"
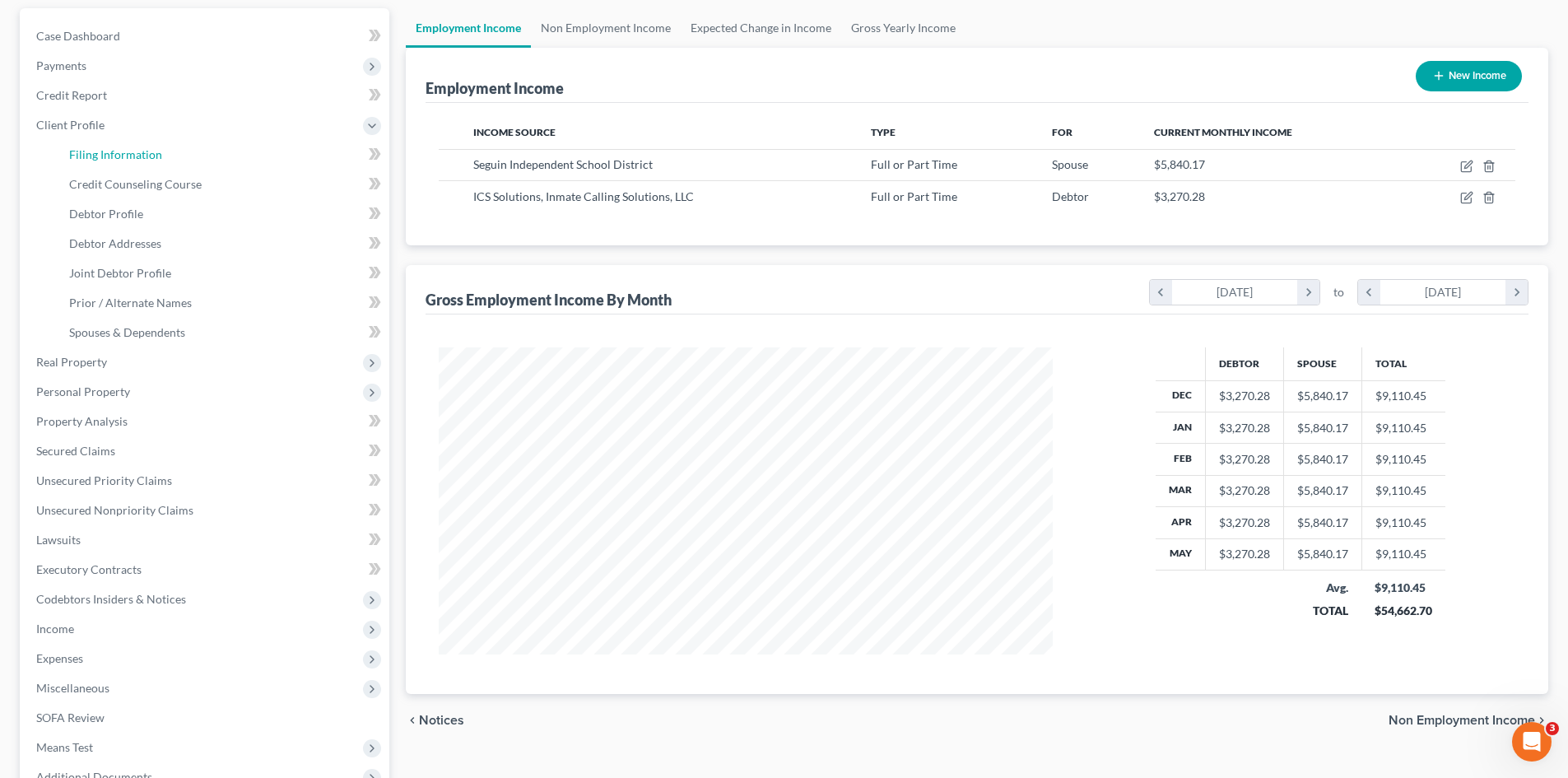
select select "3"
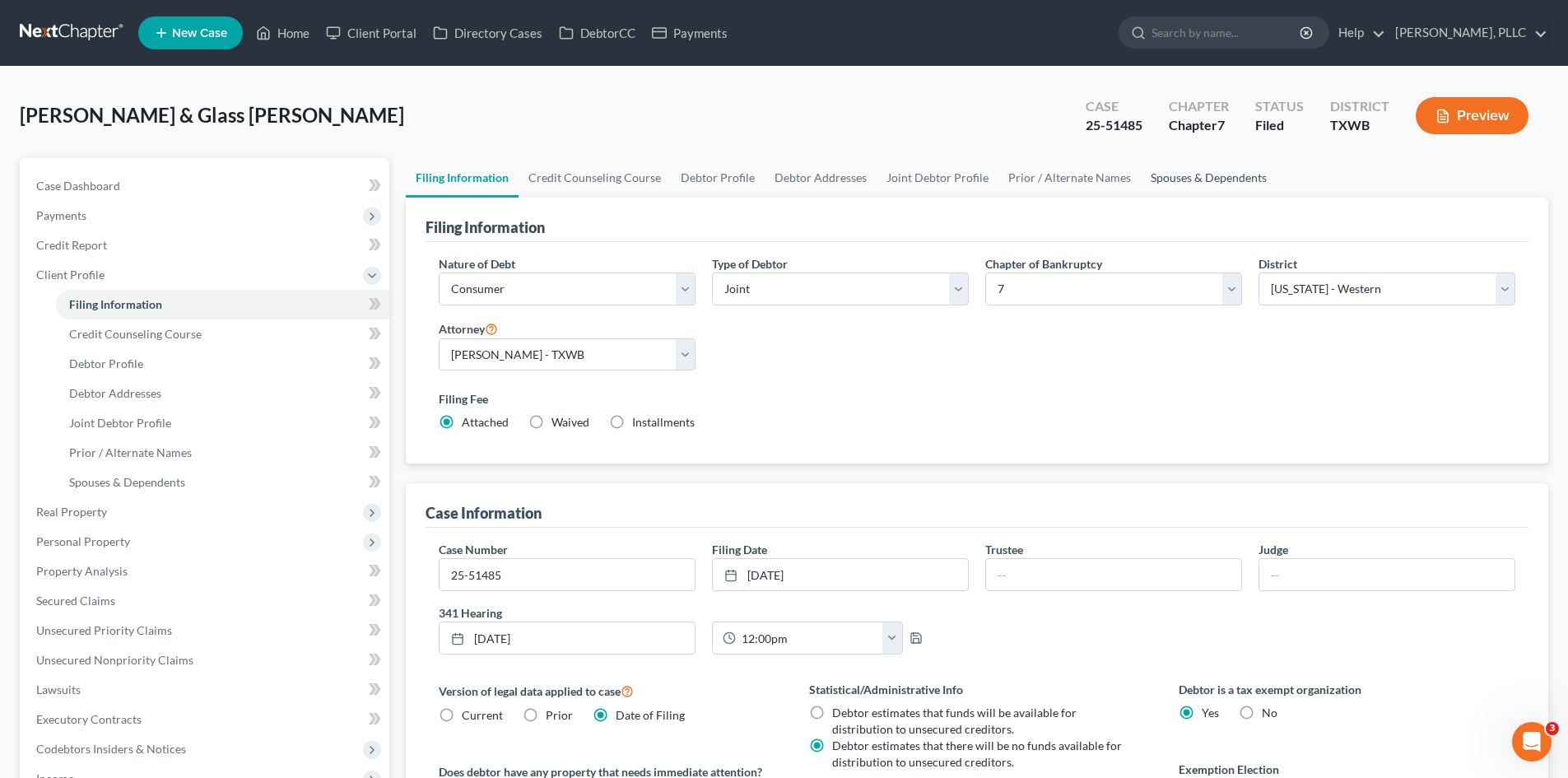
click at [1221, 175] on link "Spouses & Dependents" at bounding box center [1208, 177] width 136 height 39
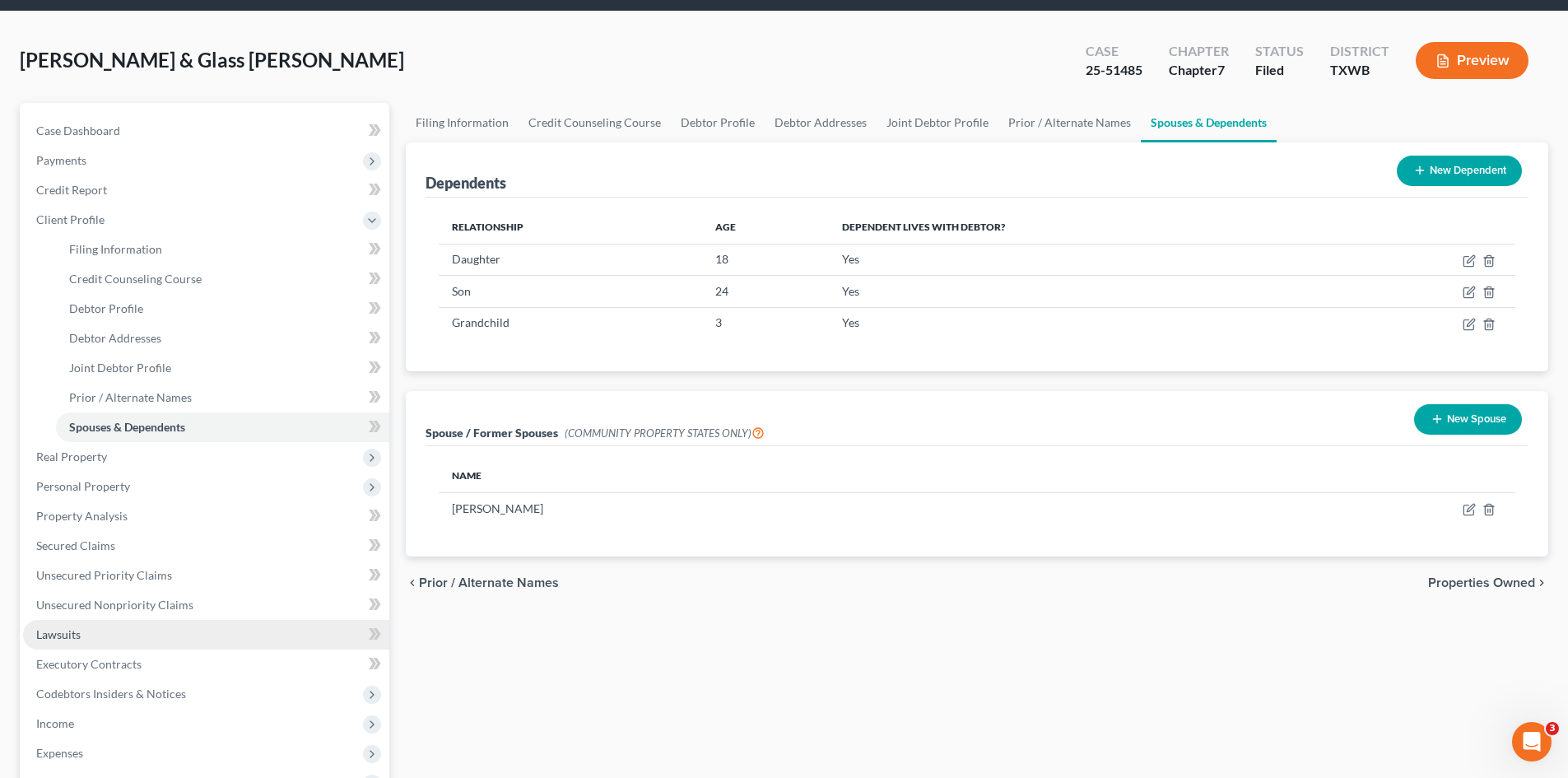
scroll to position [165, 0]
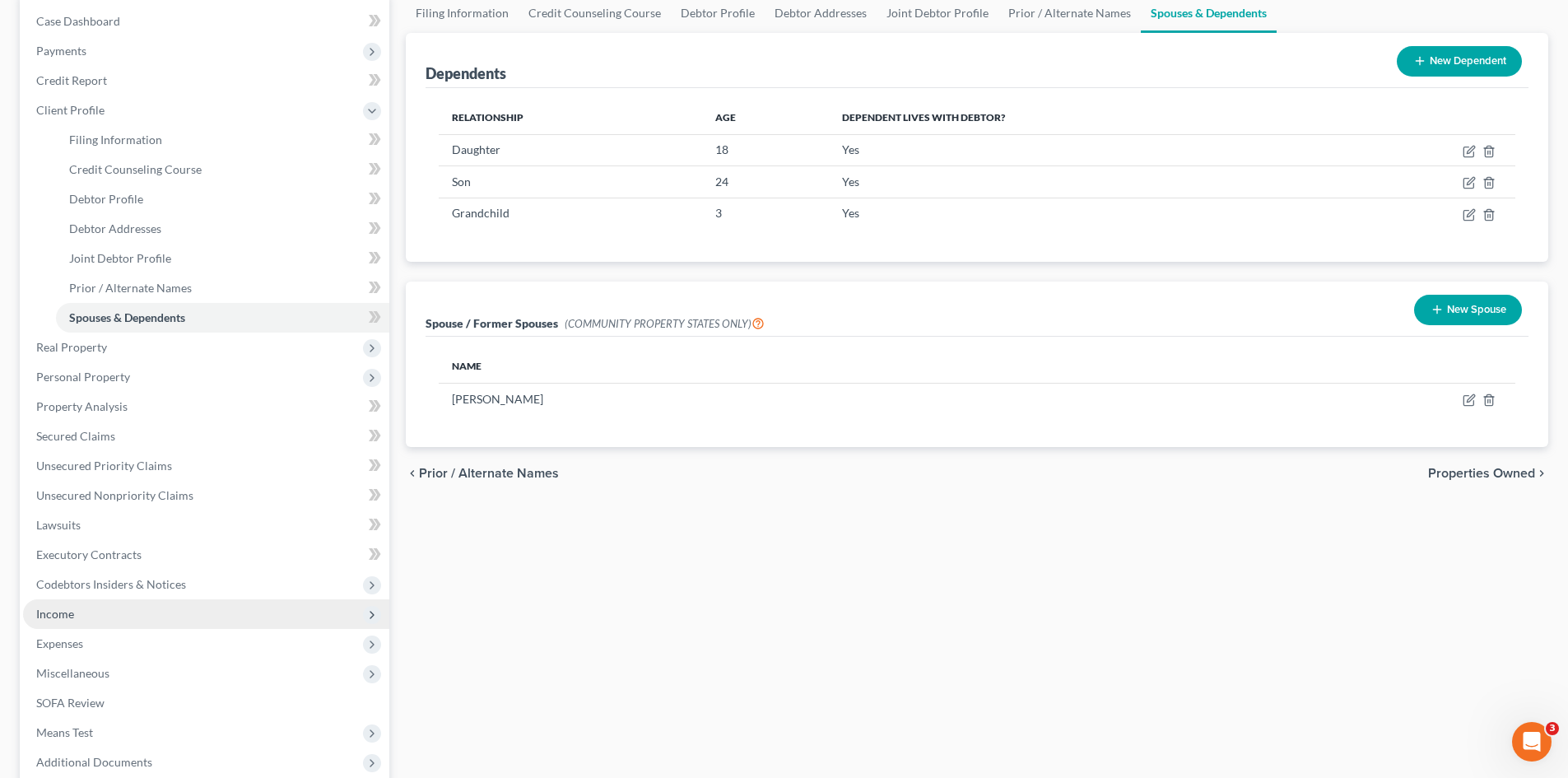
click at [154, 620] on span "Income" at bounding box center [206, 614] width 366 height 30
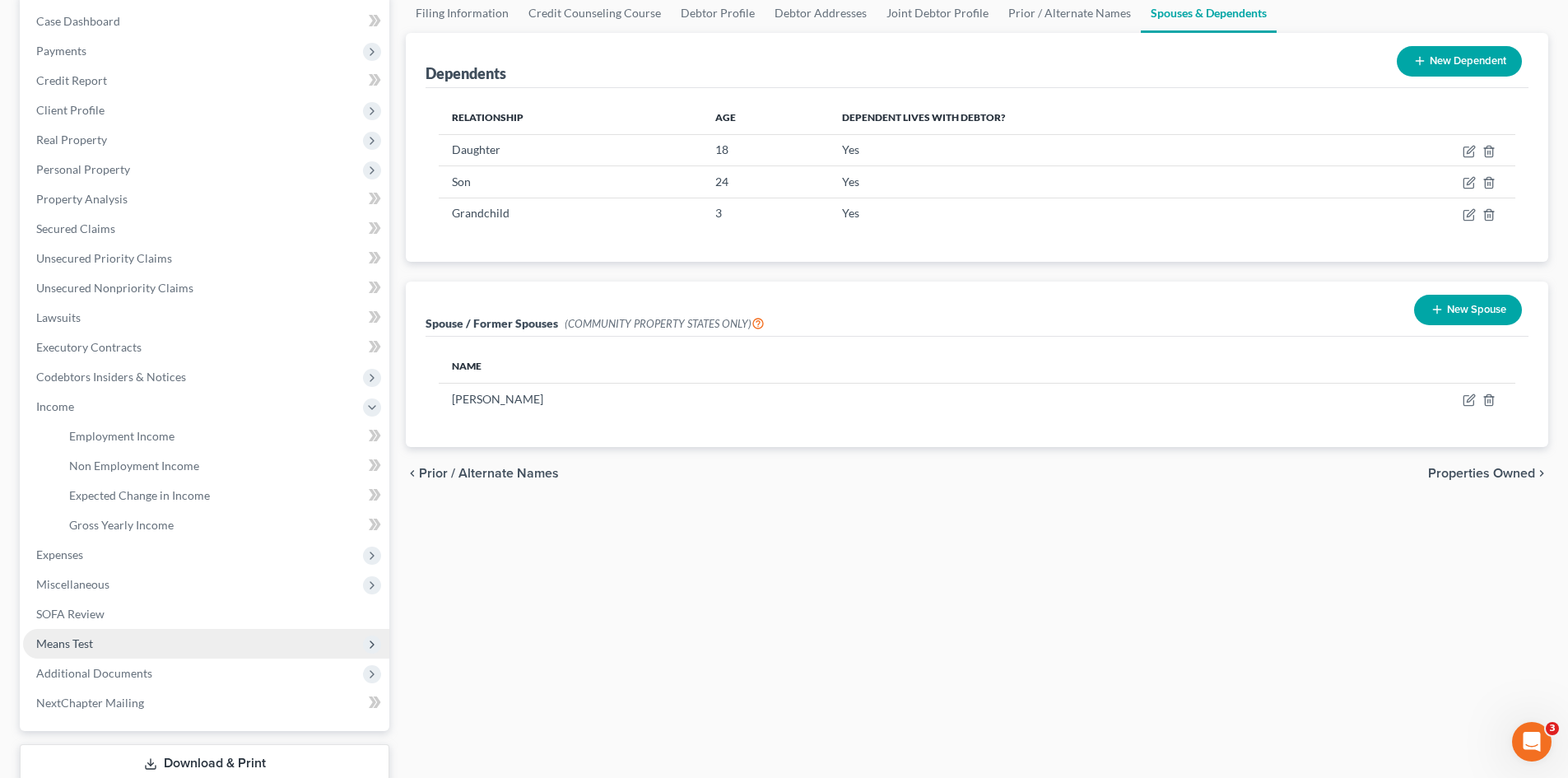
click at [93, 647] on span "Means Test" at bounding box center [65, 642] width 57 height 14
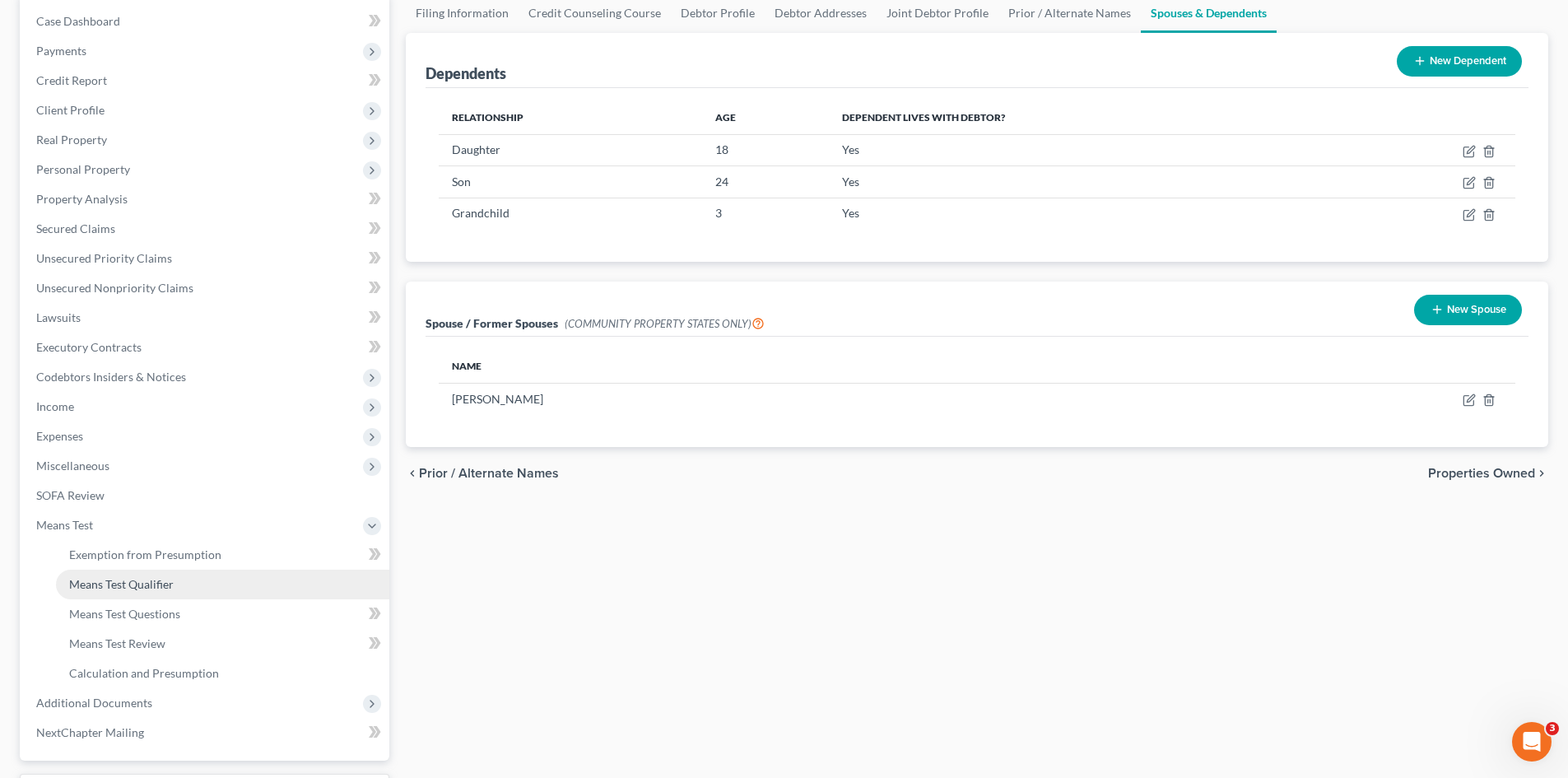
click at [124, 577] on span "Means Test Qualifier" at bounding box center [122, 583] width 105 height 14
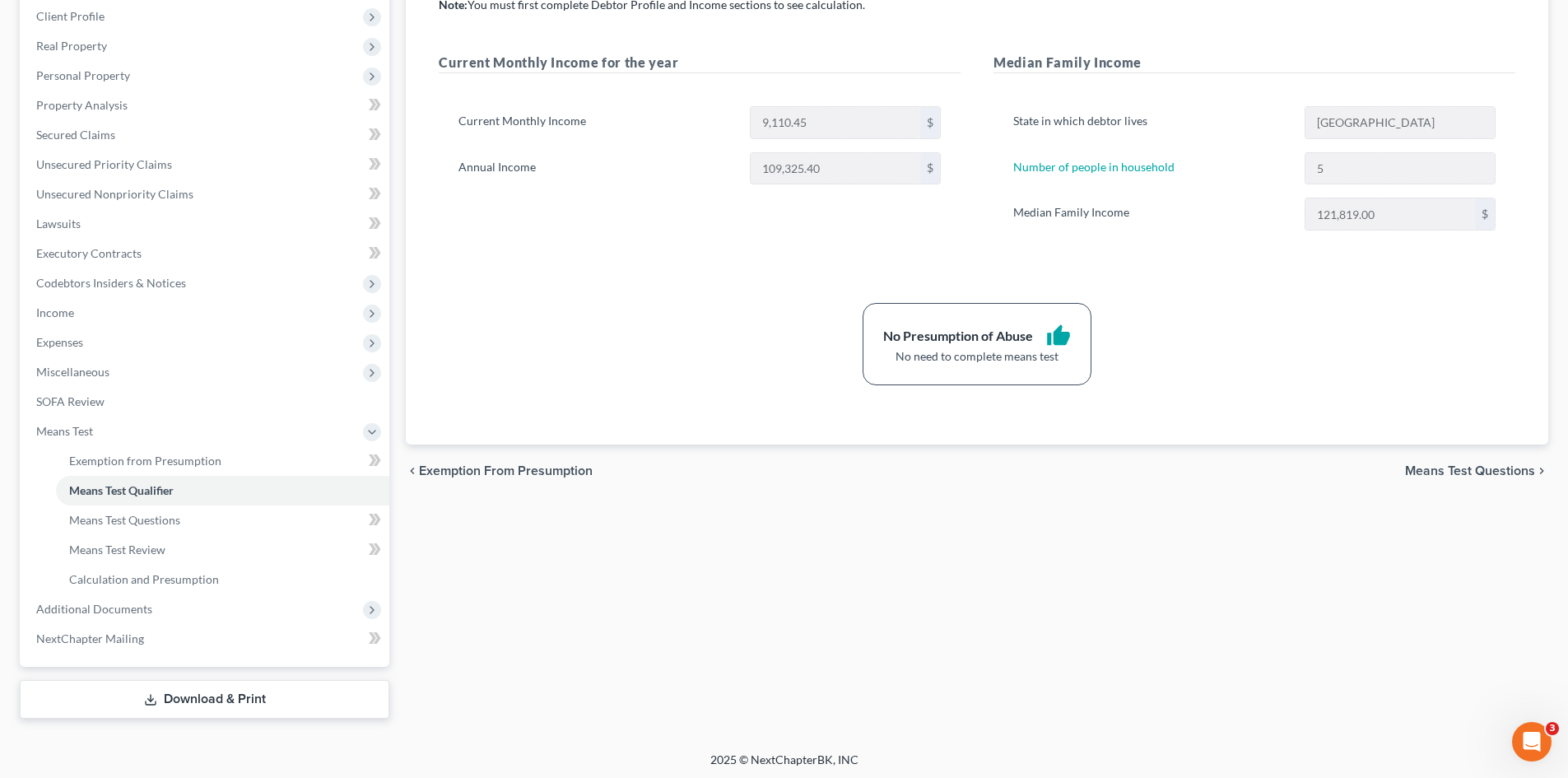
scroll to position [261, 0]
